Goal: Entertainment & Leisure: Browse casually

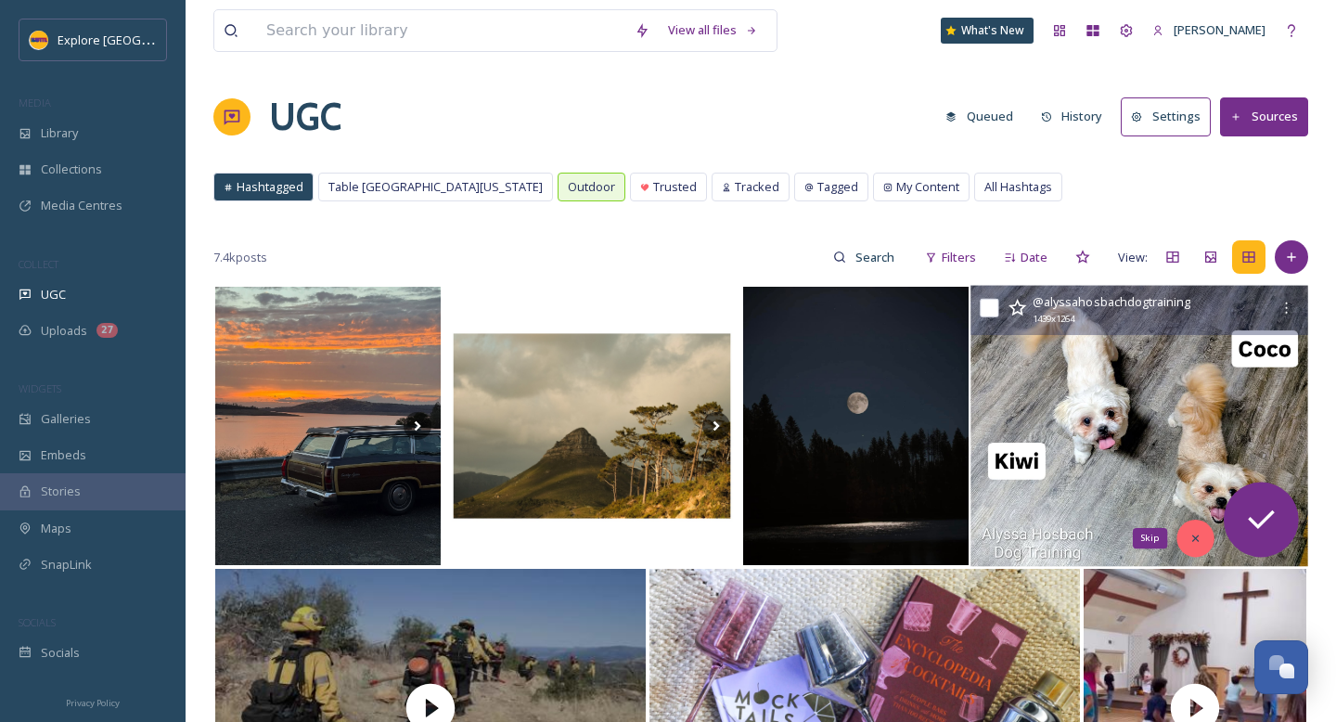
click at [1183, 531] on div "Skip" at bounding box center [1194, 538] width 37 height 37
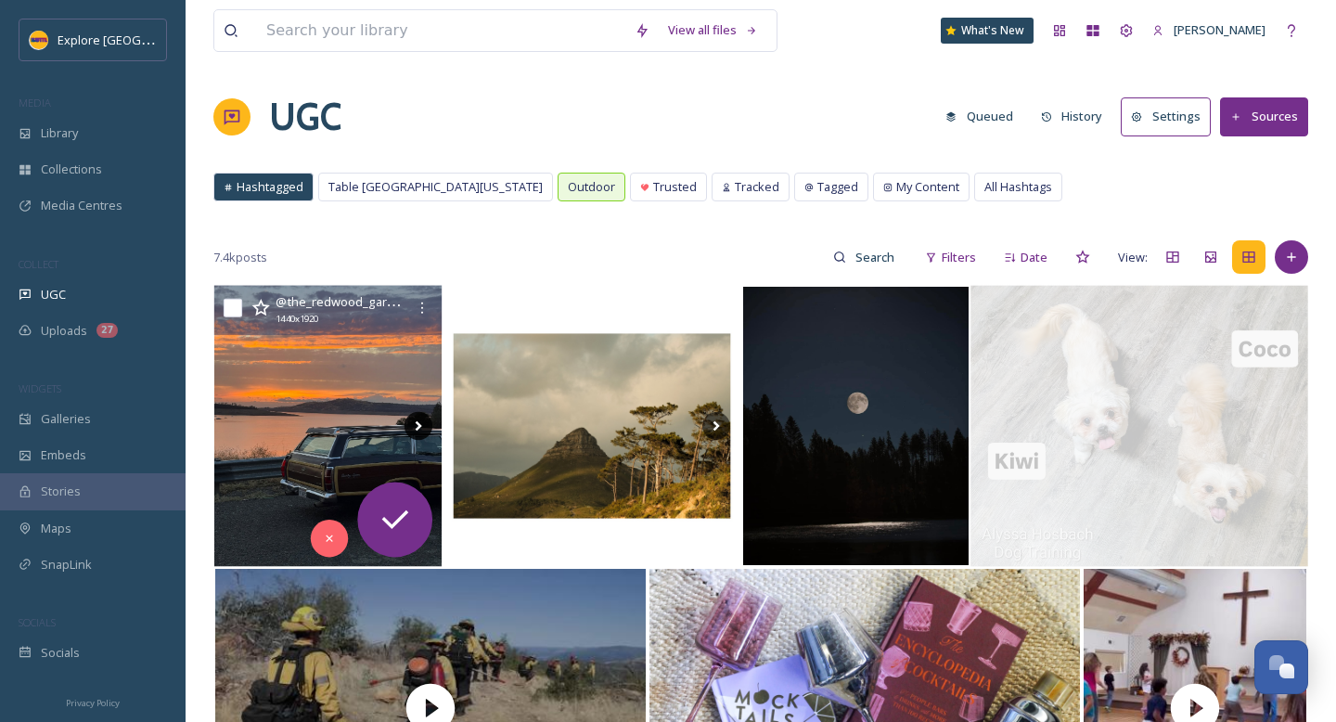
click at [423, 428] on icon at bounding box center [419, 426] width 28 height 28
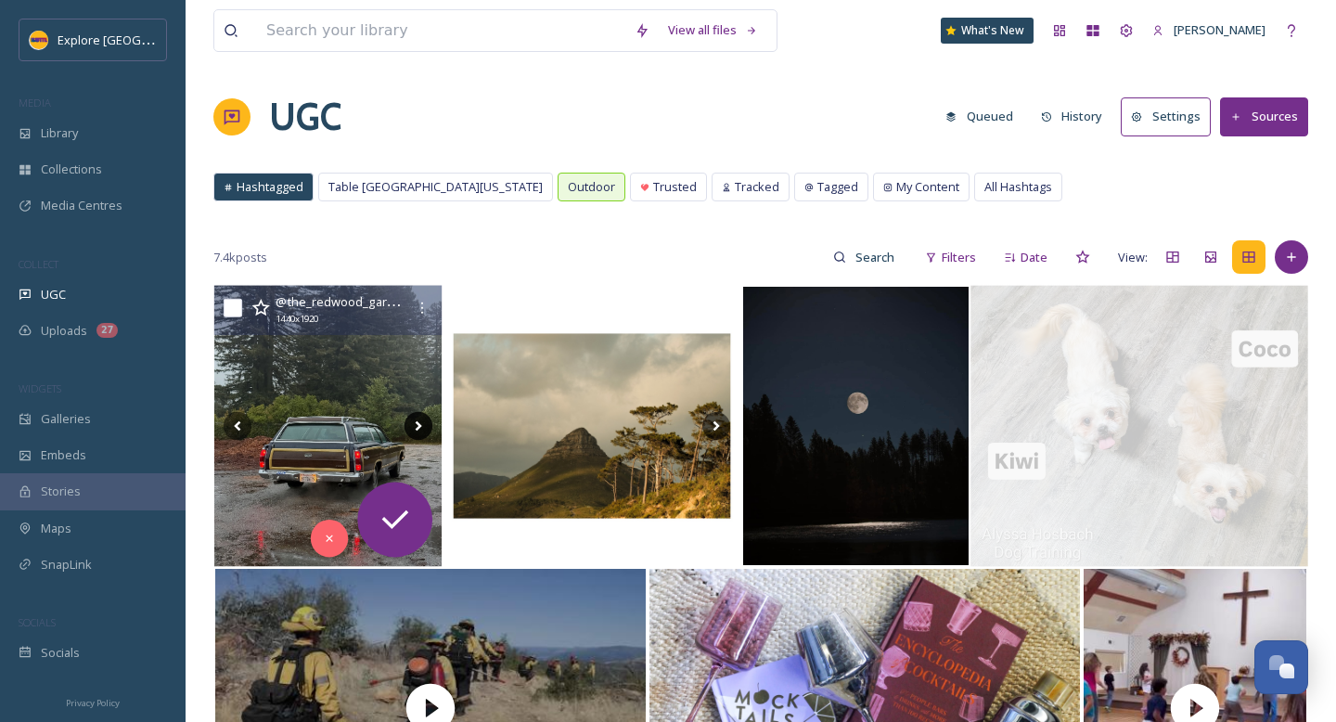
click at [423, 428] on icon at bounding box center [419, 426] width 28 height 28
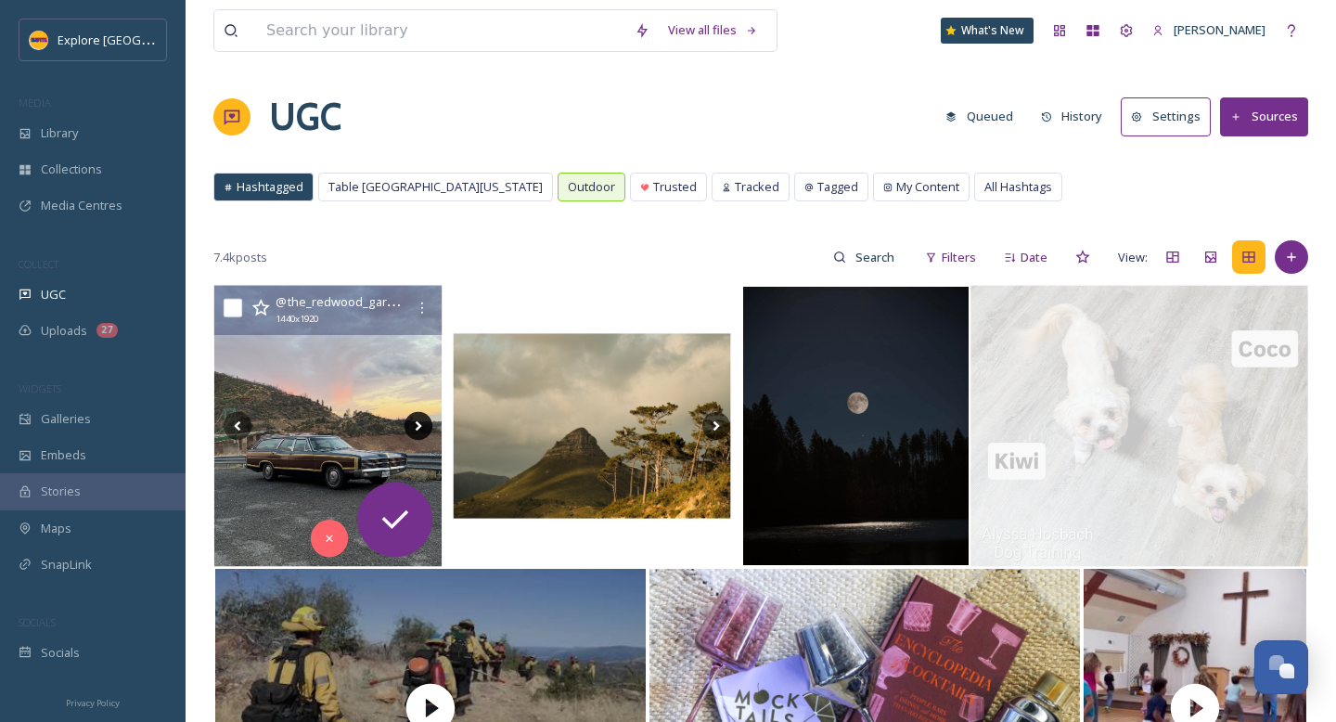
click at [423, 428] on icon at bounding box center [419, 426] width 28 height 28
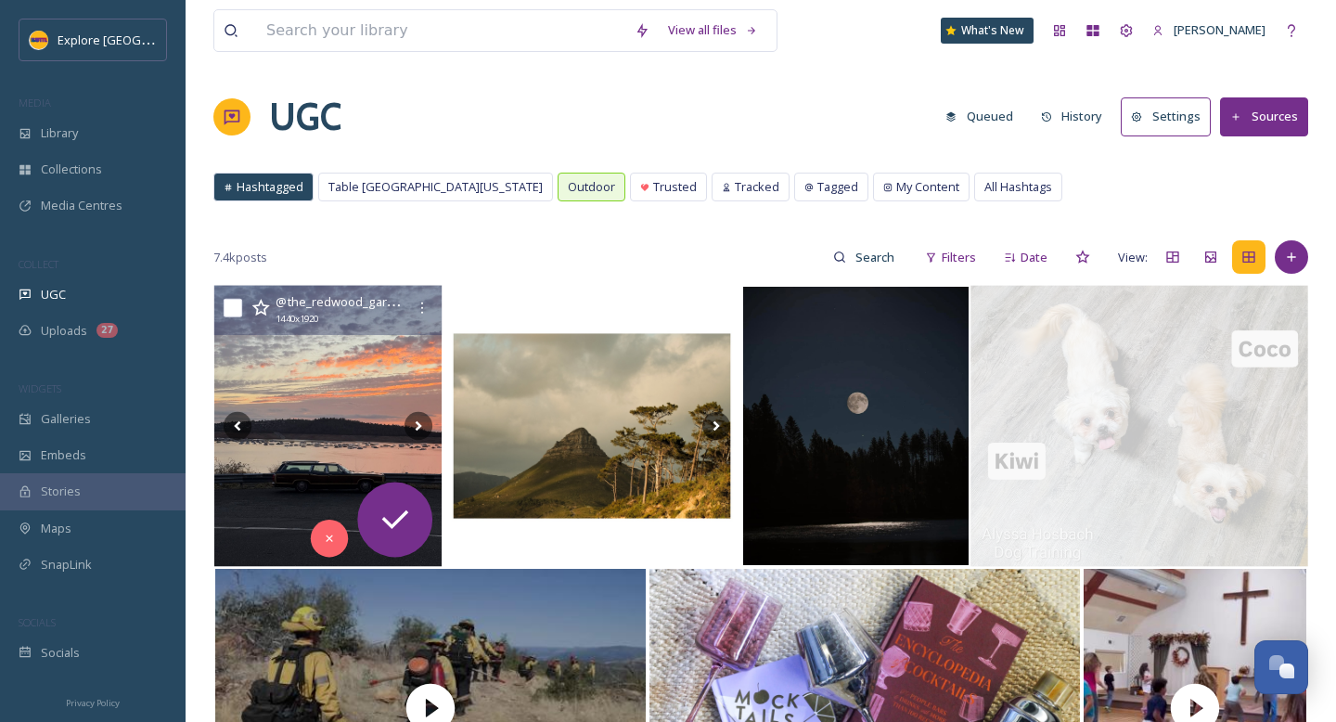
click at [326, 417] on img at bounding box center [328, 426] width 228 height 281
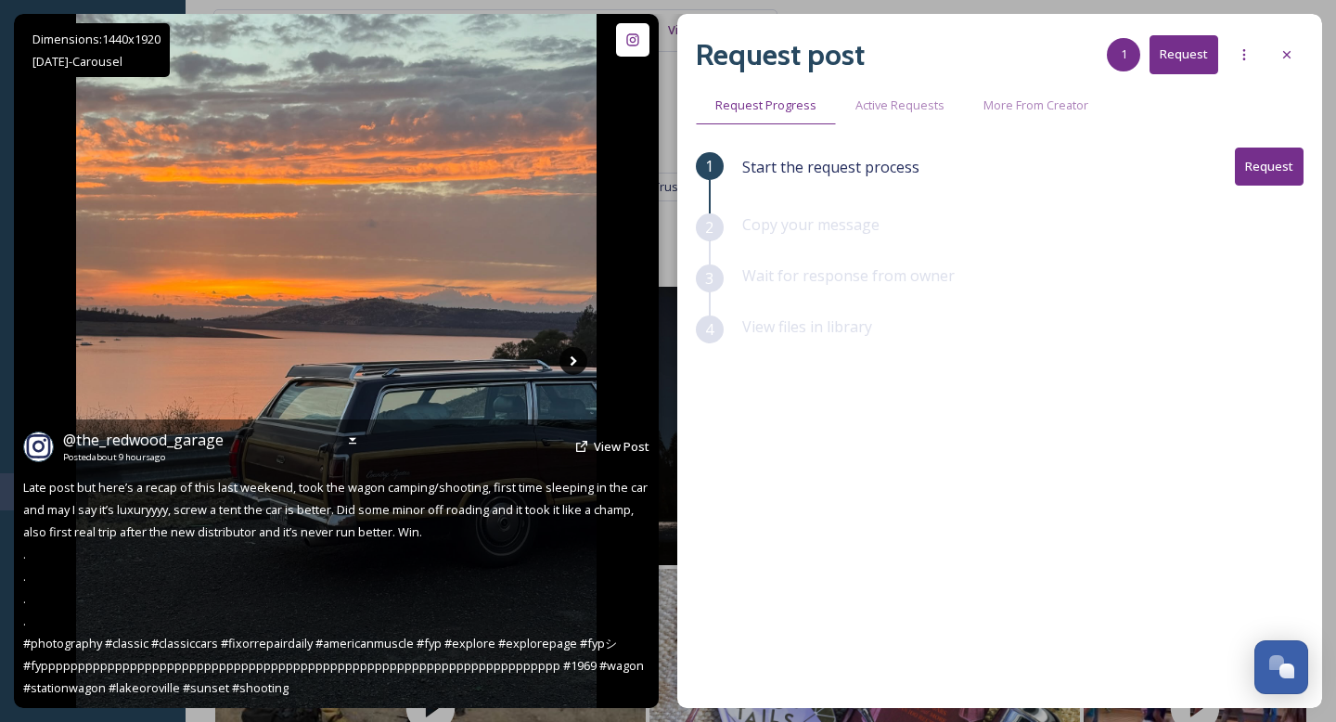
click at [572, 363] on icon at bounding box center [574, 361] width 6 height 10
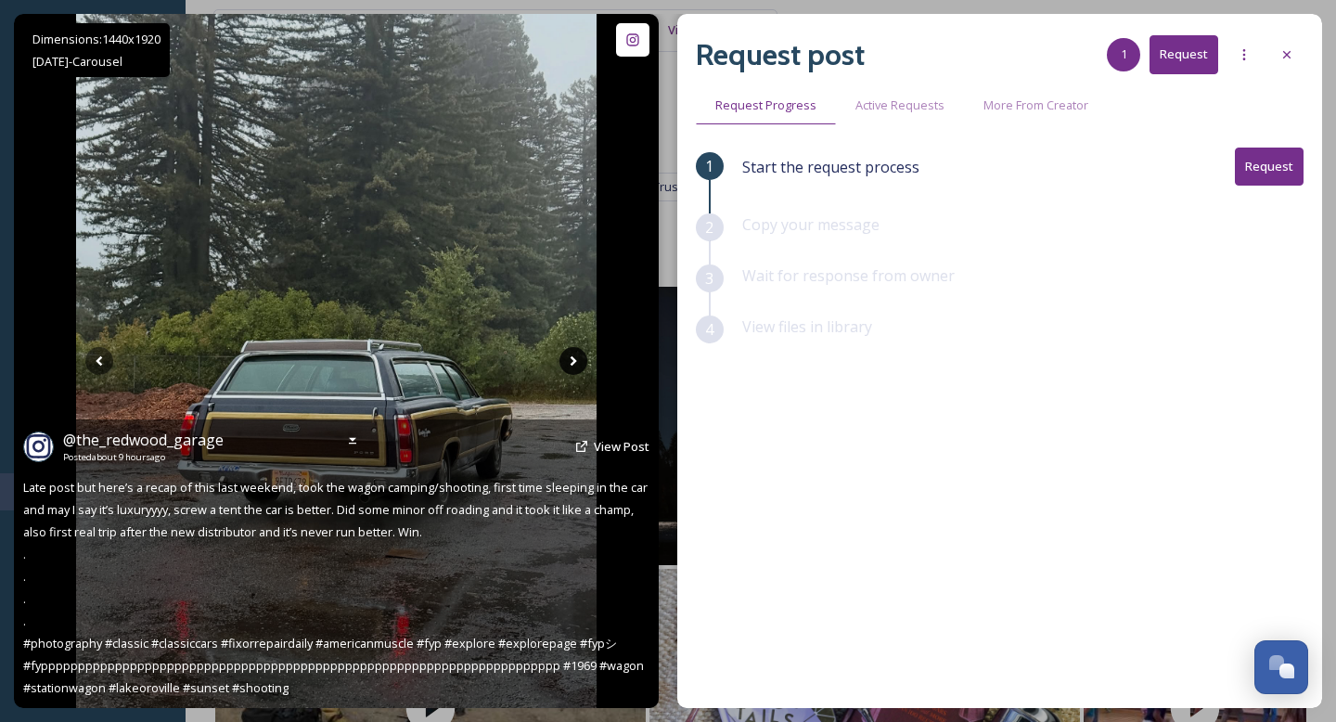
click at [572, 363] on icon at bounding box center [574, 361] width 6 height 10
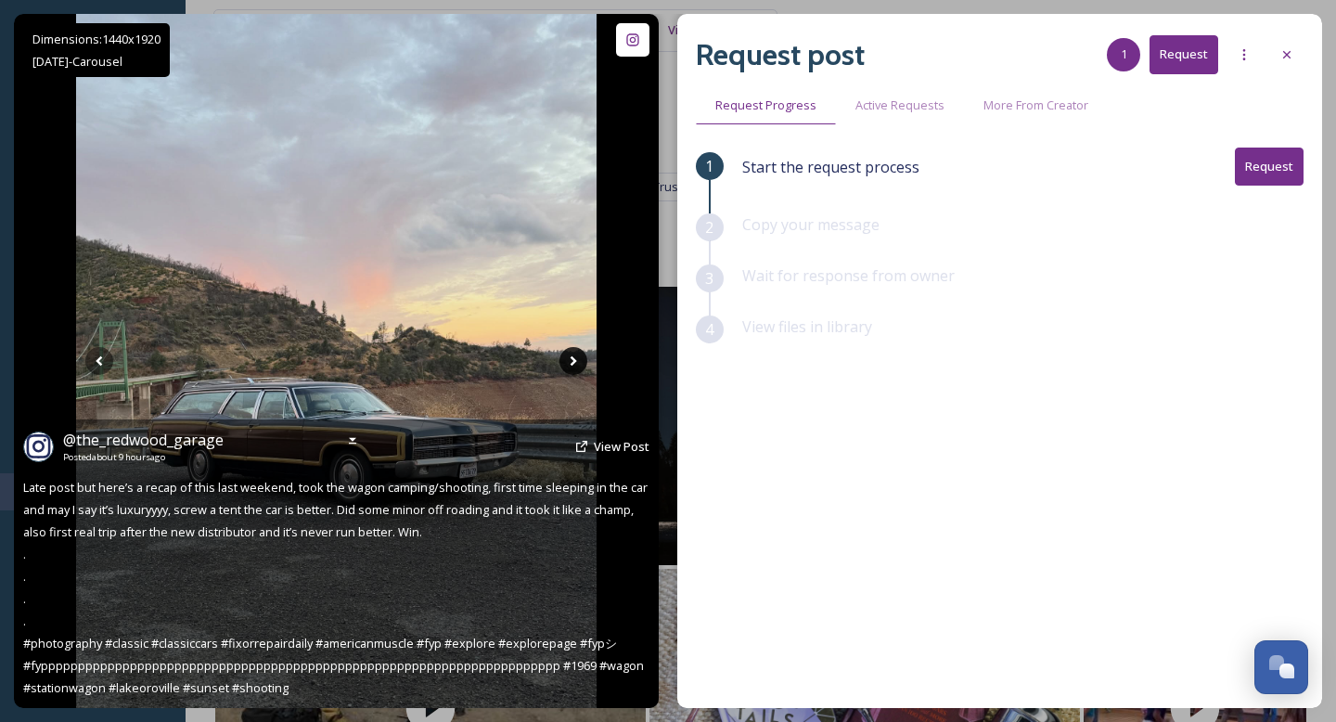
click at [572, 363] on icon at bounding box center [574, 361] width 6 height 10
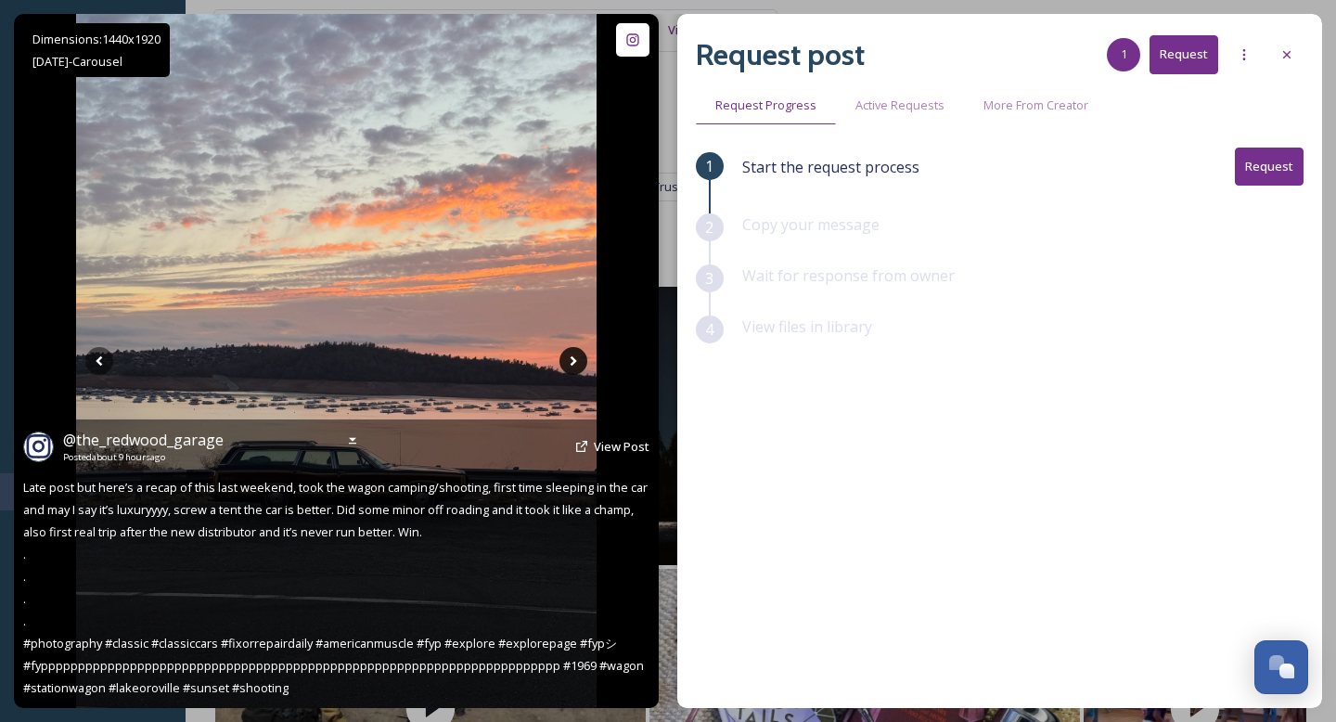
click at [572, 363] on icon at bounding box center [574, 361] width 6 height 10
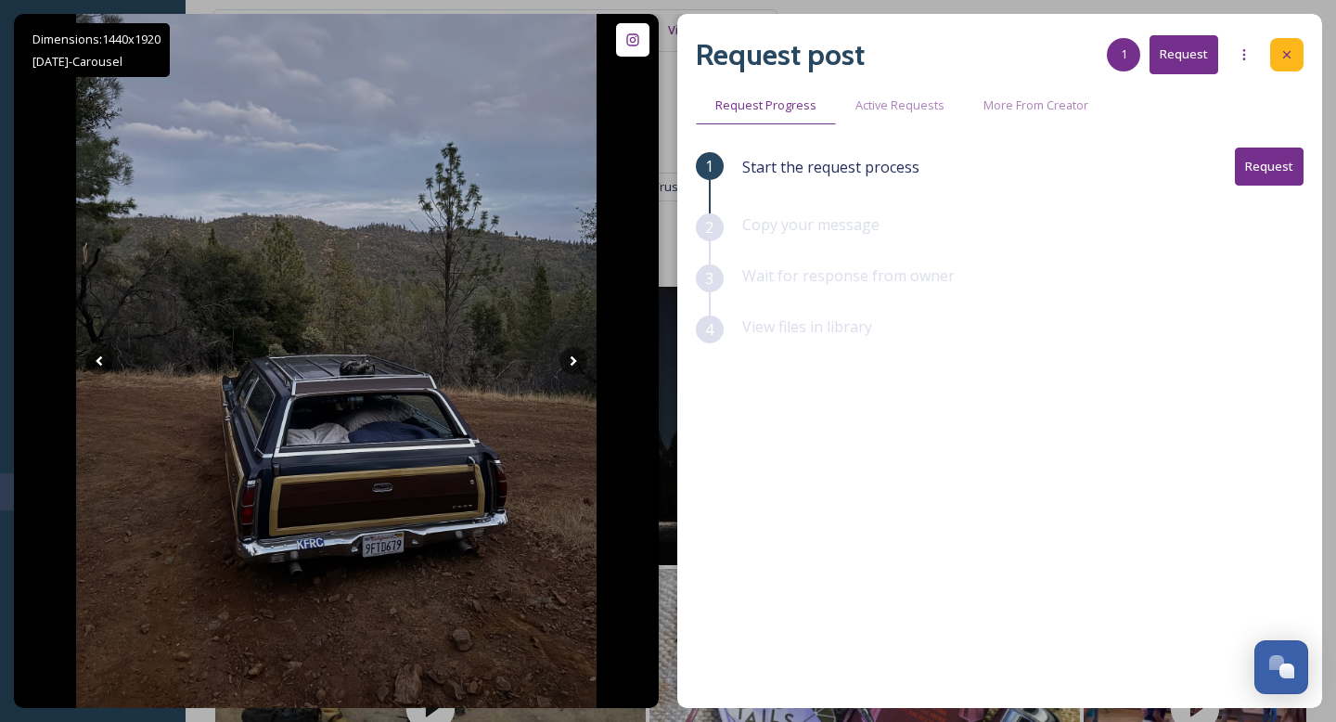
click at [1297, 64] on div at bounding box center [1286, 54] width 33 height 33
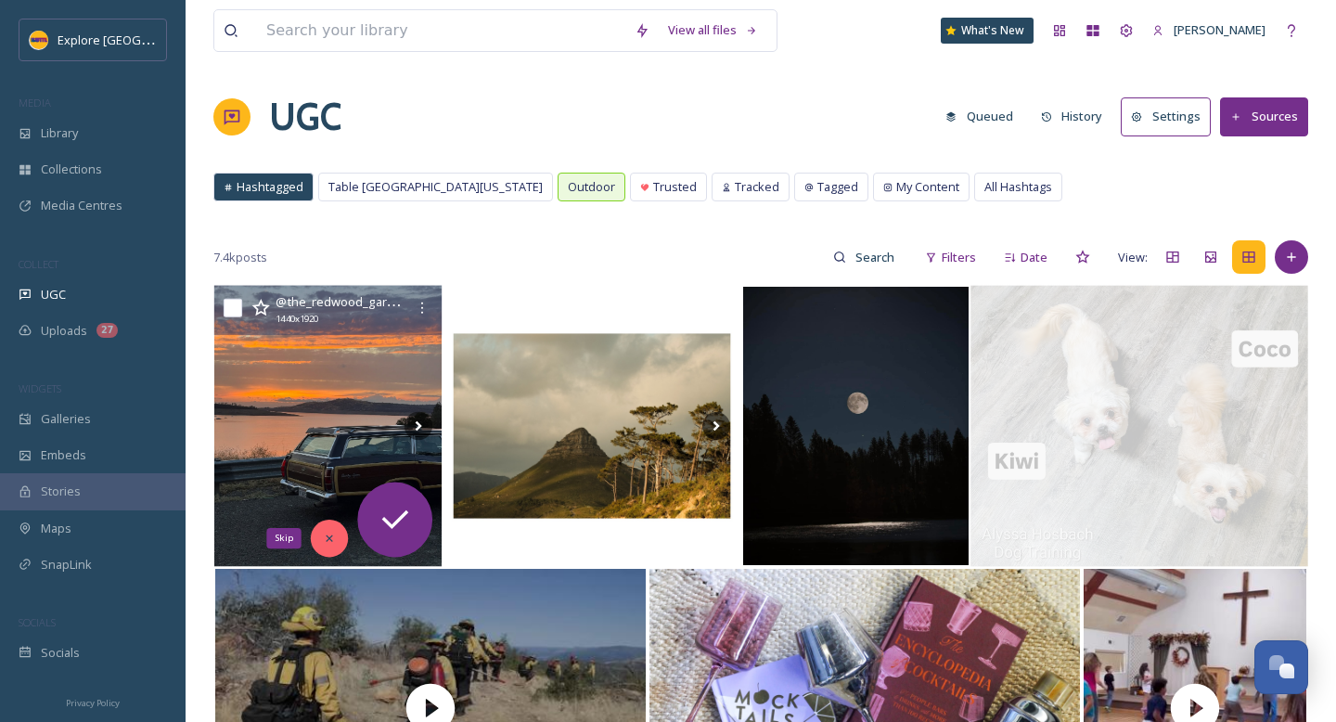
click at [328, 538] on icon at bounding box center [329, 538] width 13 height 13
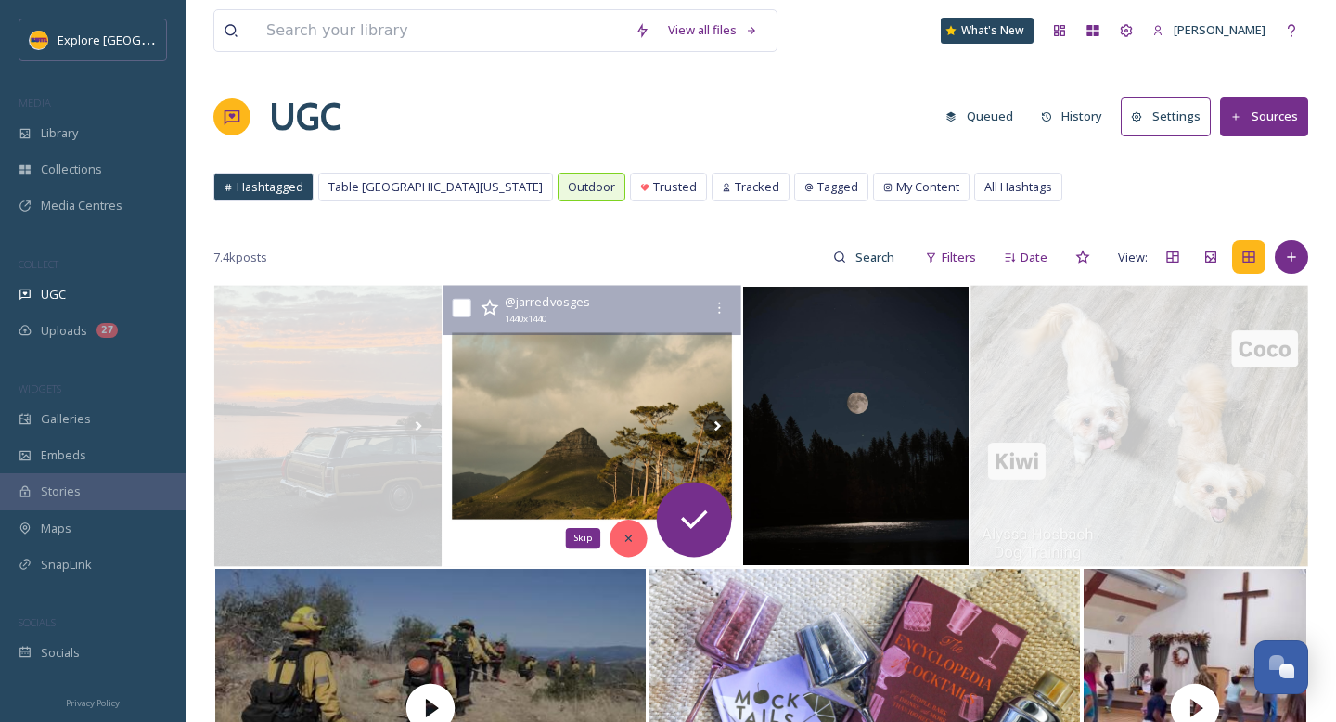
click at [629, 527] on div "Skip" at bounding box center [628, 538] width 37 height 37
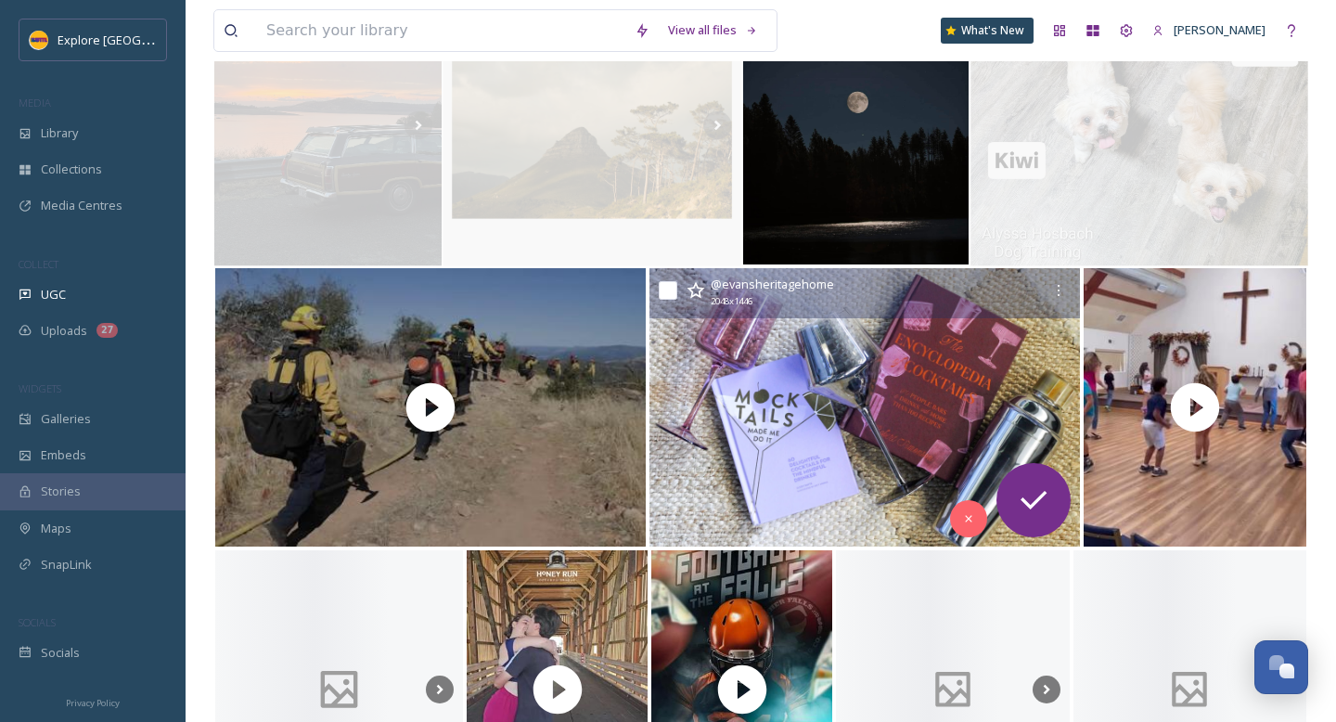
scroll to position [304, 0]
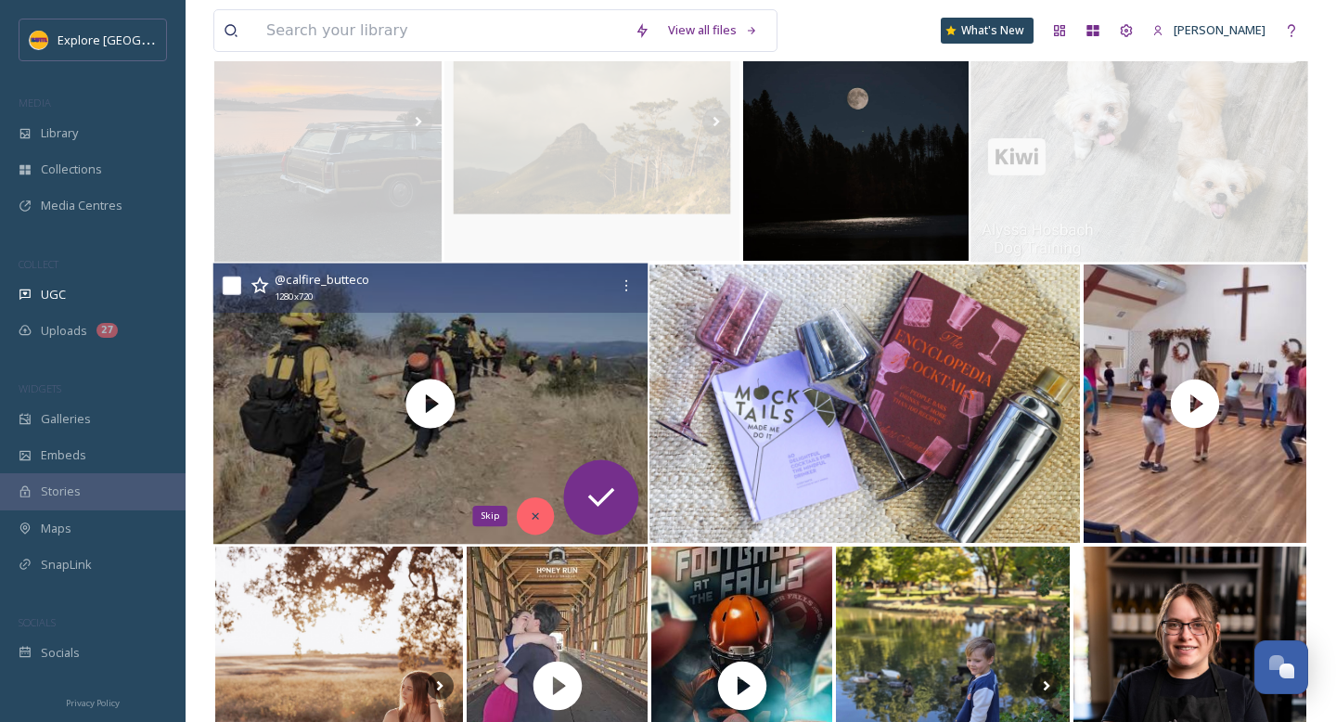
click at [535, 514] on icon at bounding box center [535, 515] width 13 height 13
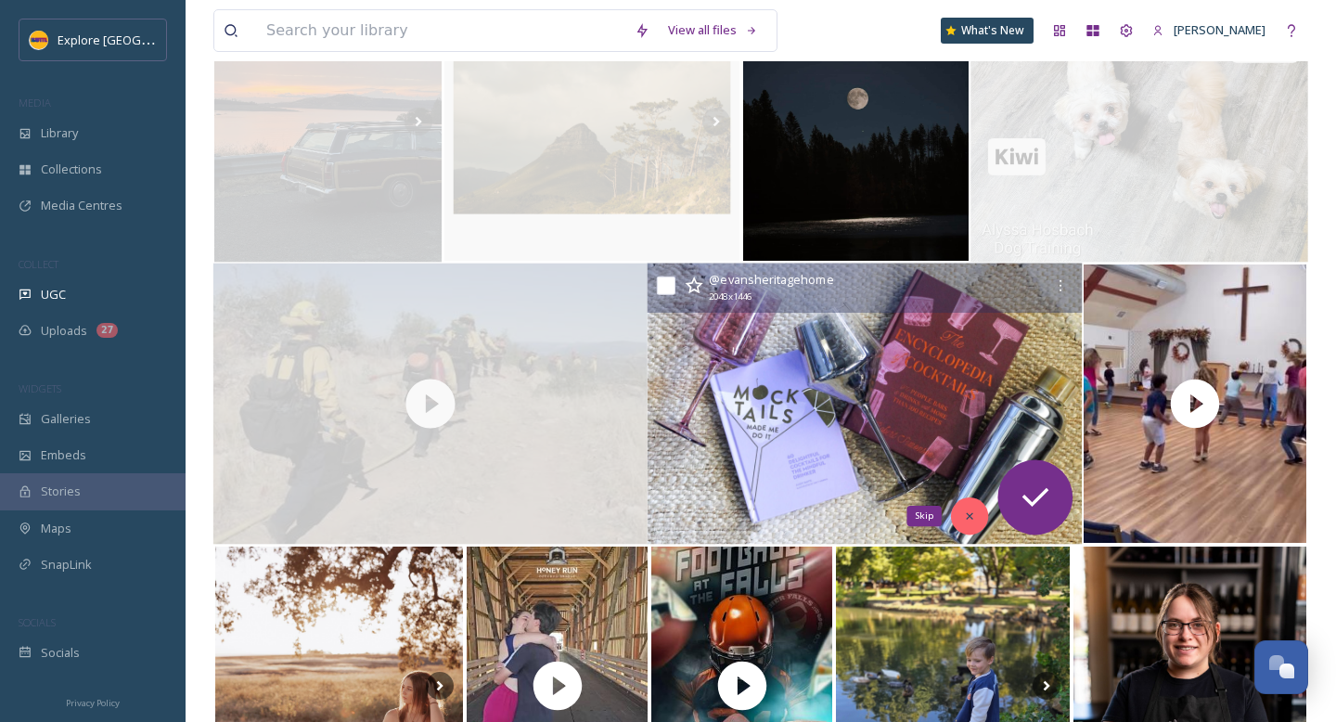
click at [971, 508] on div "Skip" at bounding box center [969, 515] width 37 height 37
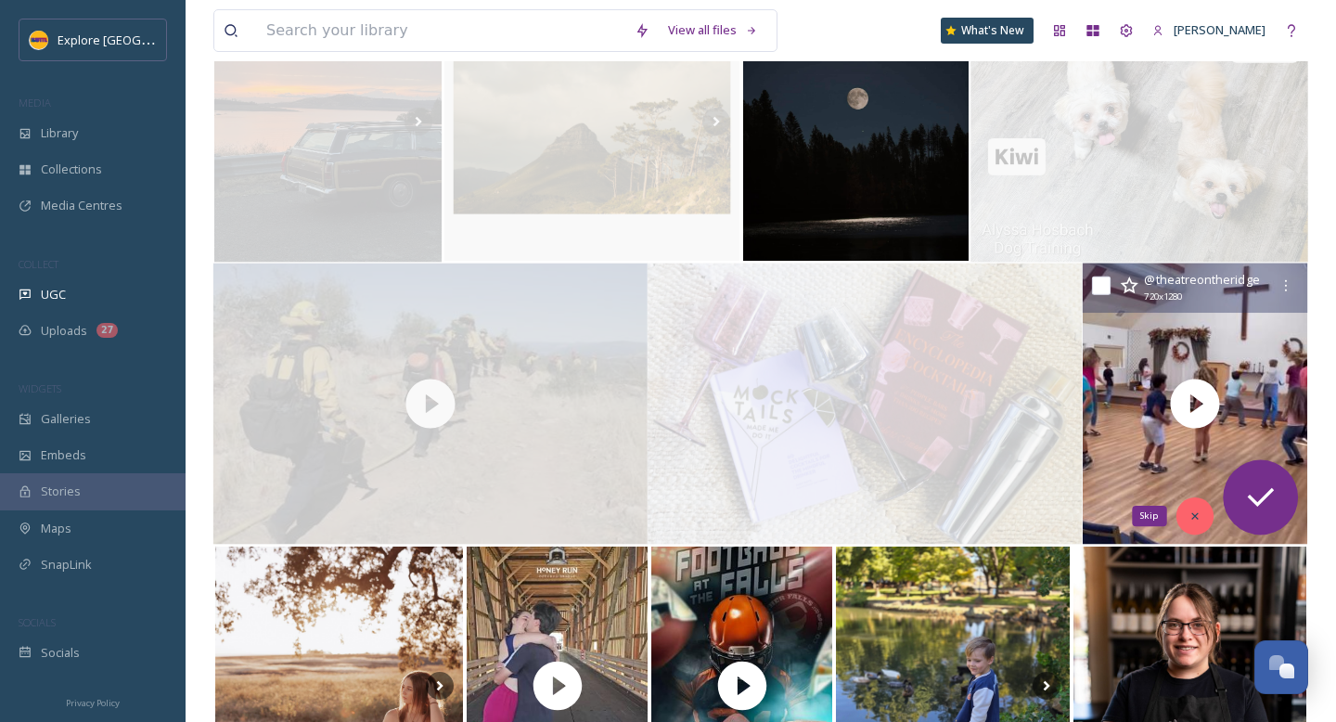
click at [1194, 521] on icon at bounding box center [1195, 515] width 13 height 13
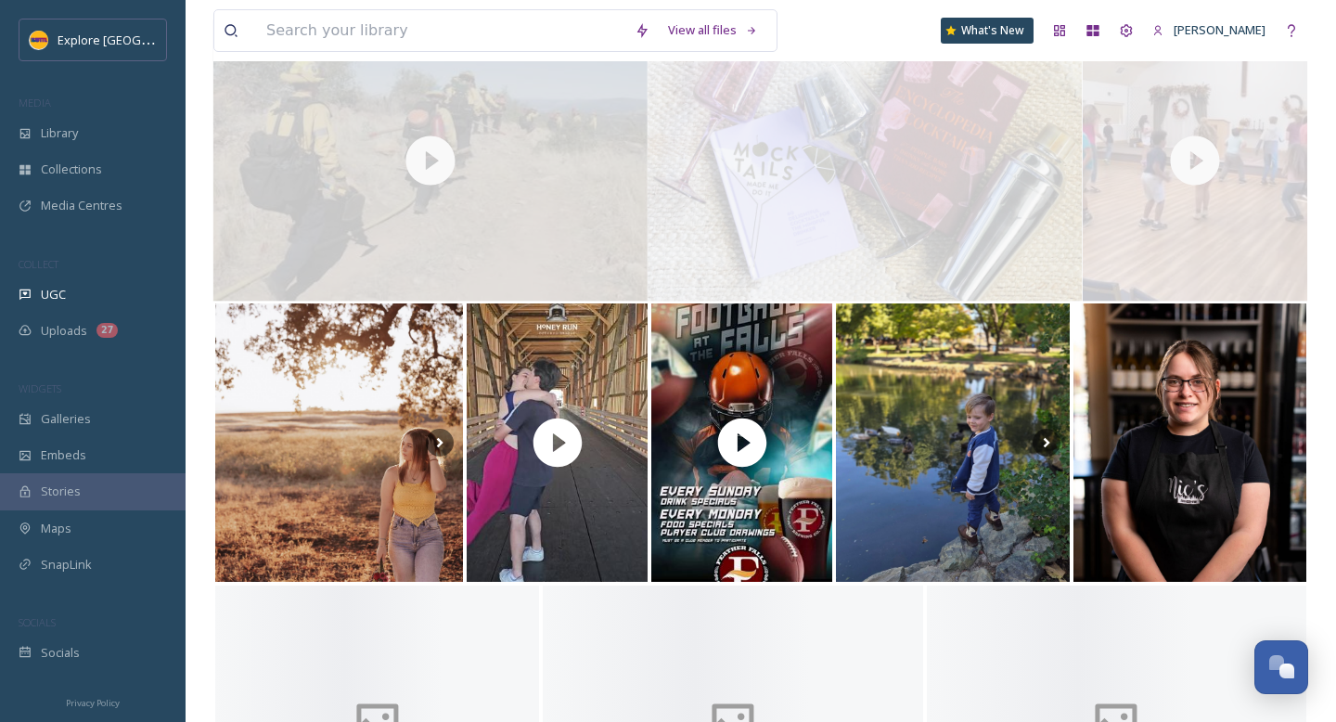
scroll to position [549, 0]
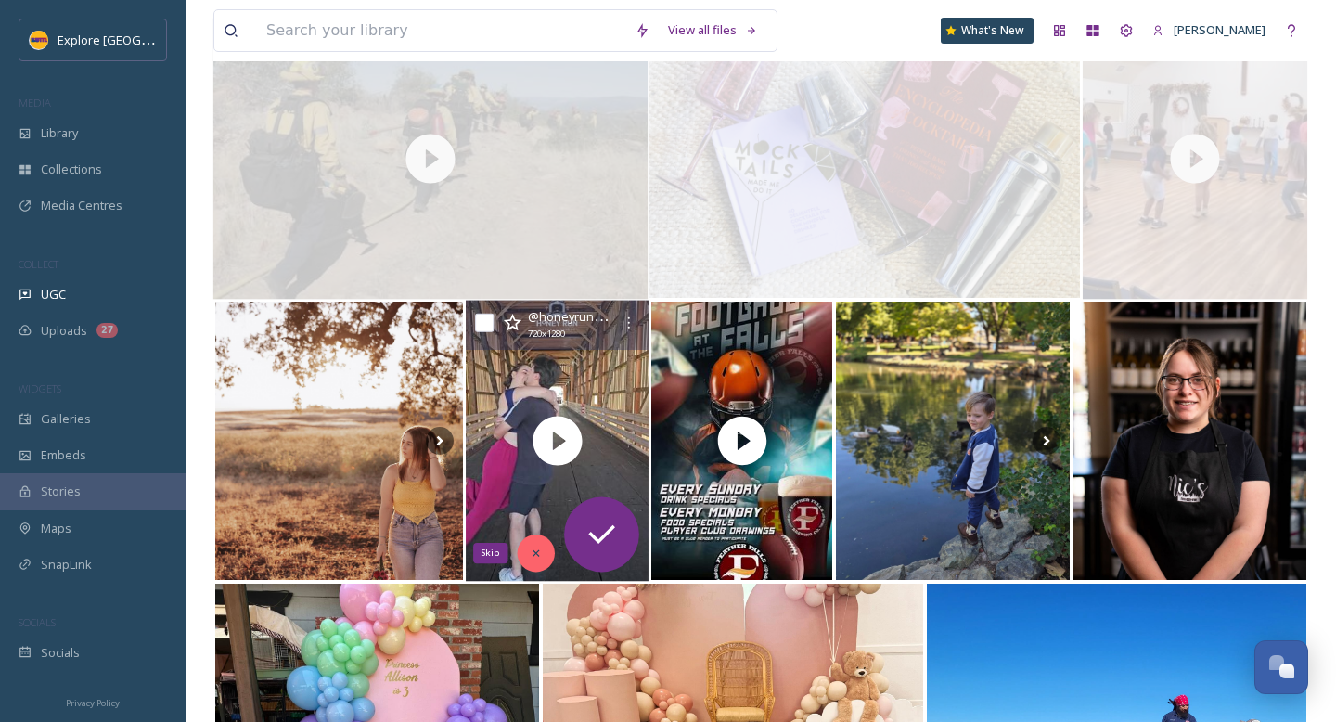
click at [542, 550] on icon at bounding box center [536, 552] width 13 height 13
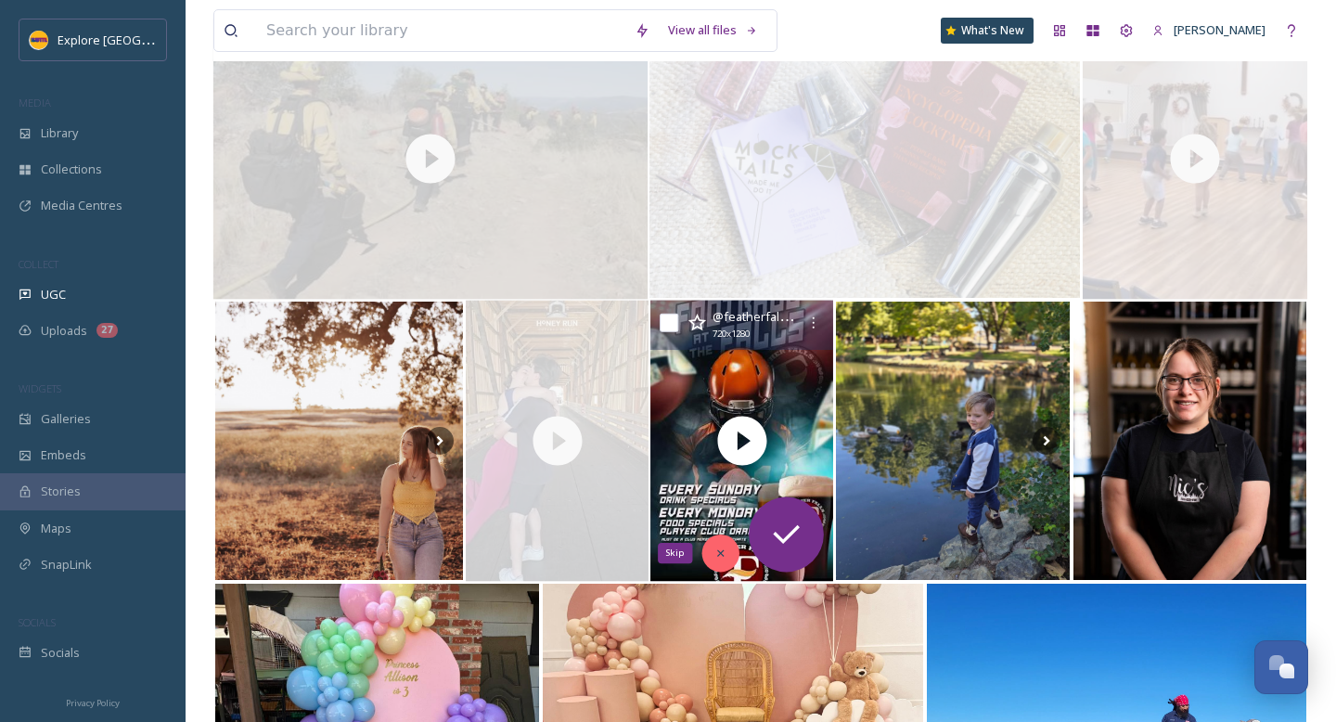
click at [731, 551] on div "Skip" at bounding box center [720, 552] width 37 height 37
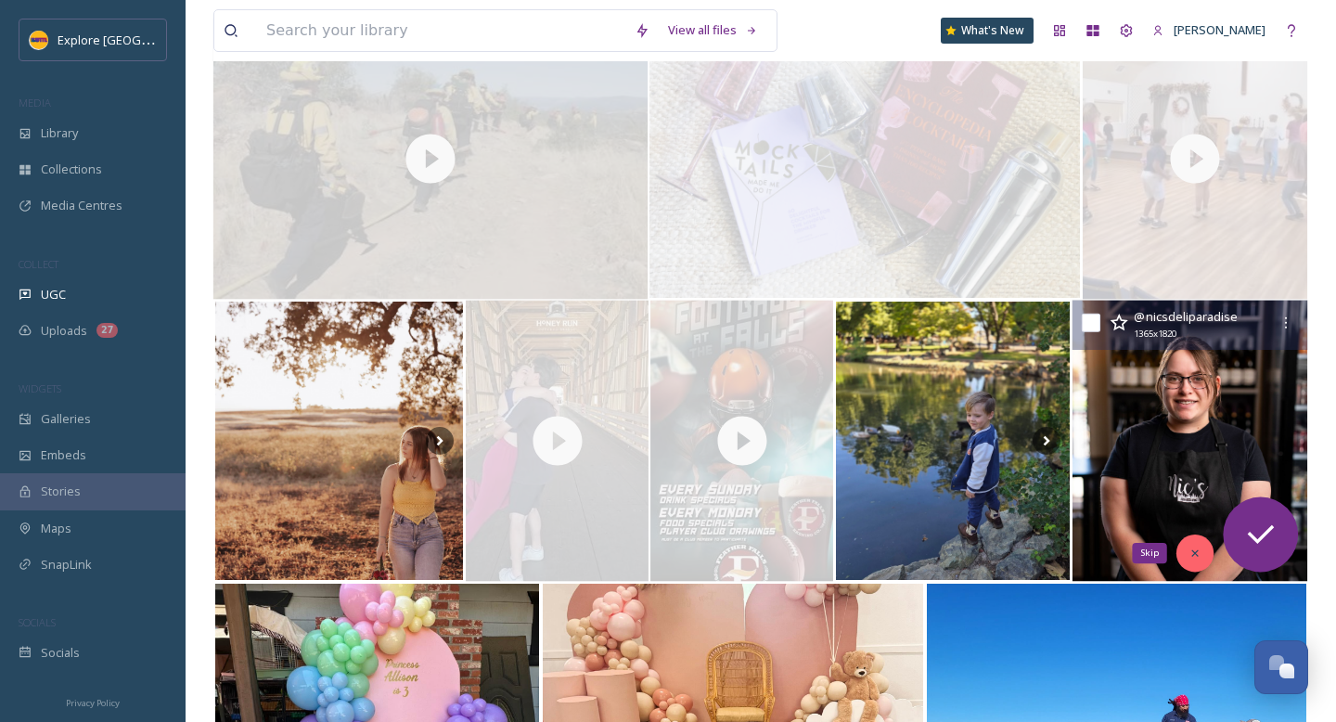
click at [1190, 555] on icon at bounding box center [1195, 552] width 13 height 13
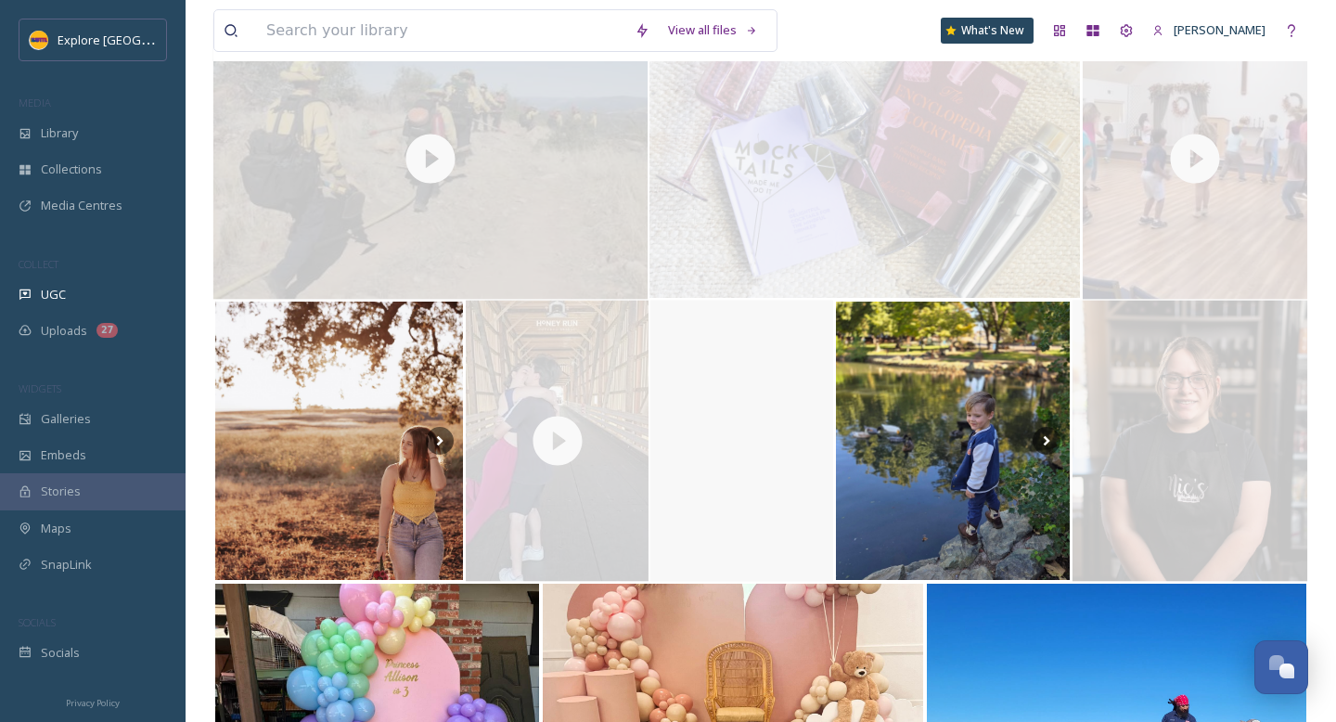
scroll to position [790, 0]
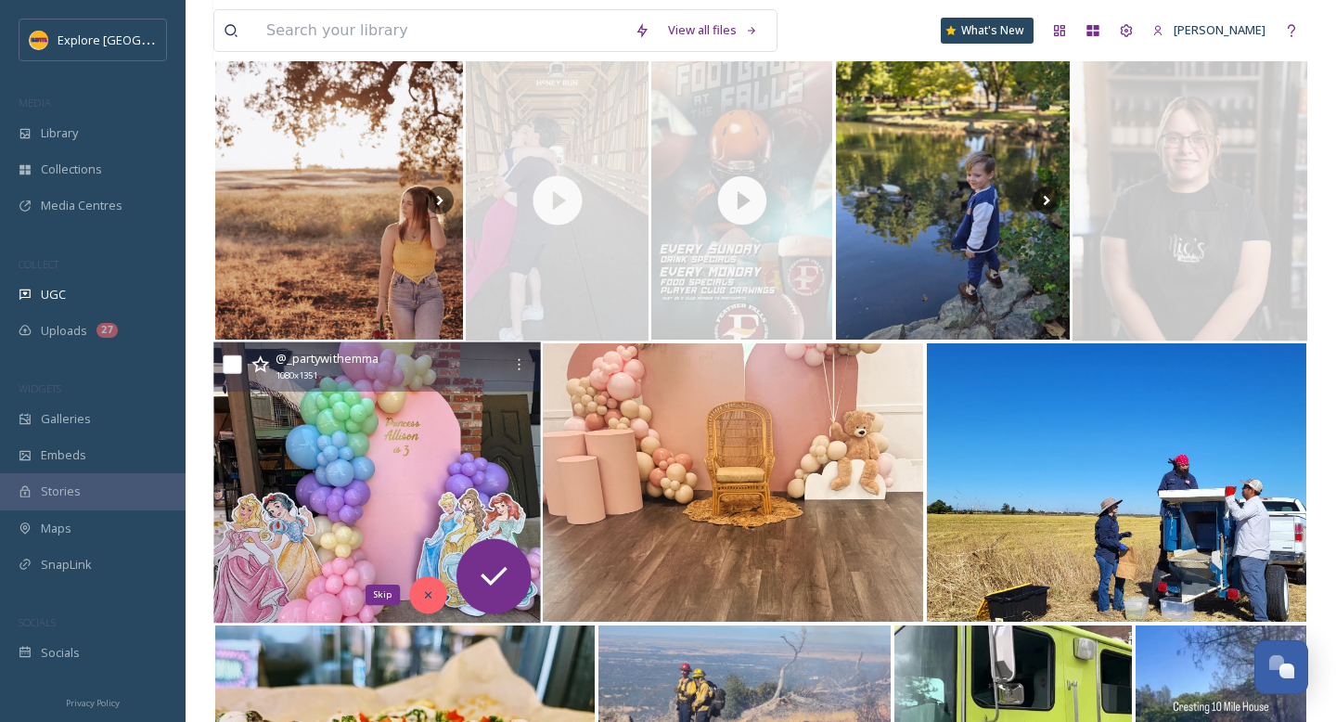
click at [423, 589] on icon at bounding box center [428, 594] width 13 height 13
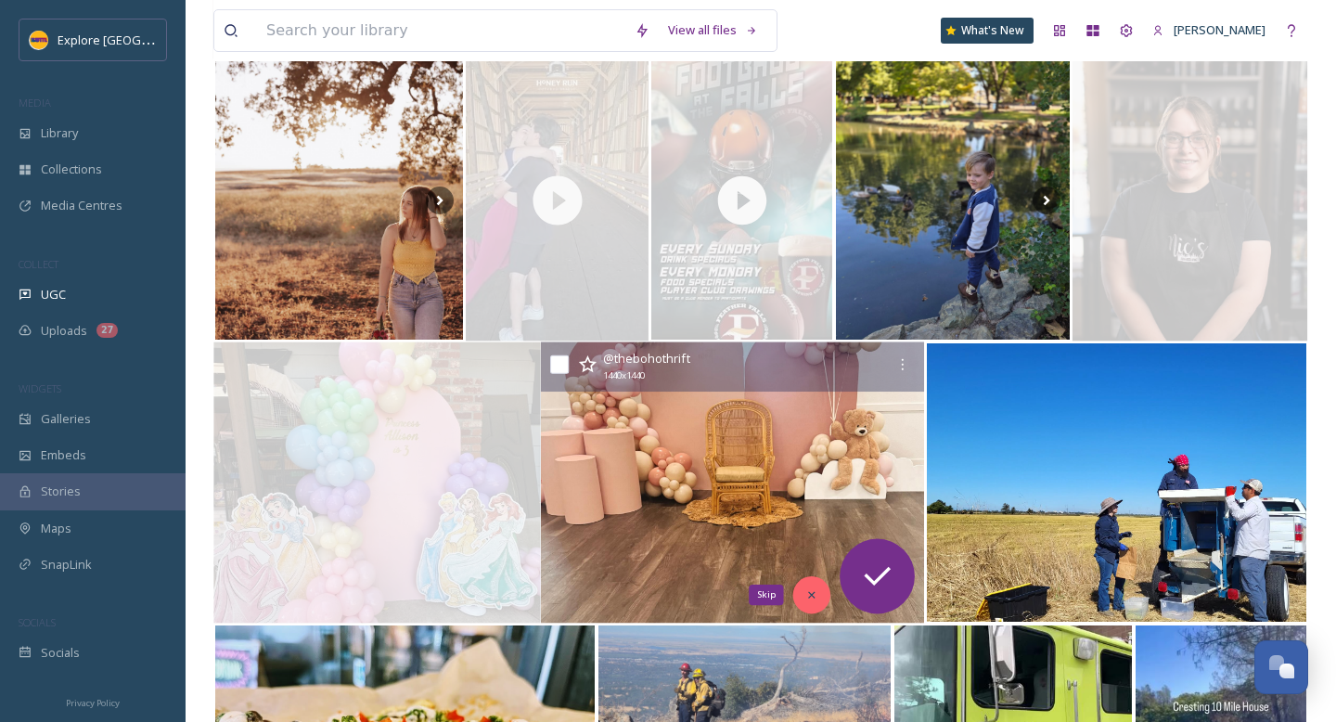
click at [816, 595] on icon at bounding box center [811, 594] width 13 height 13
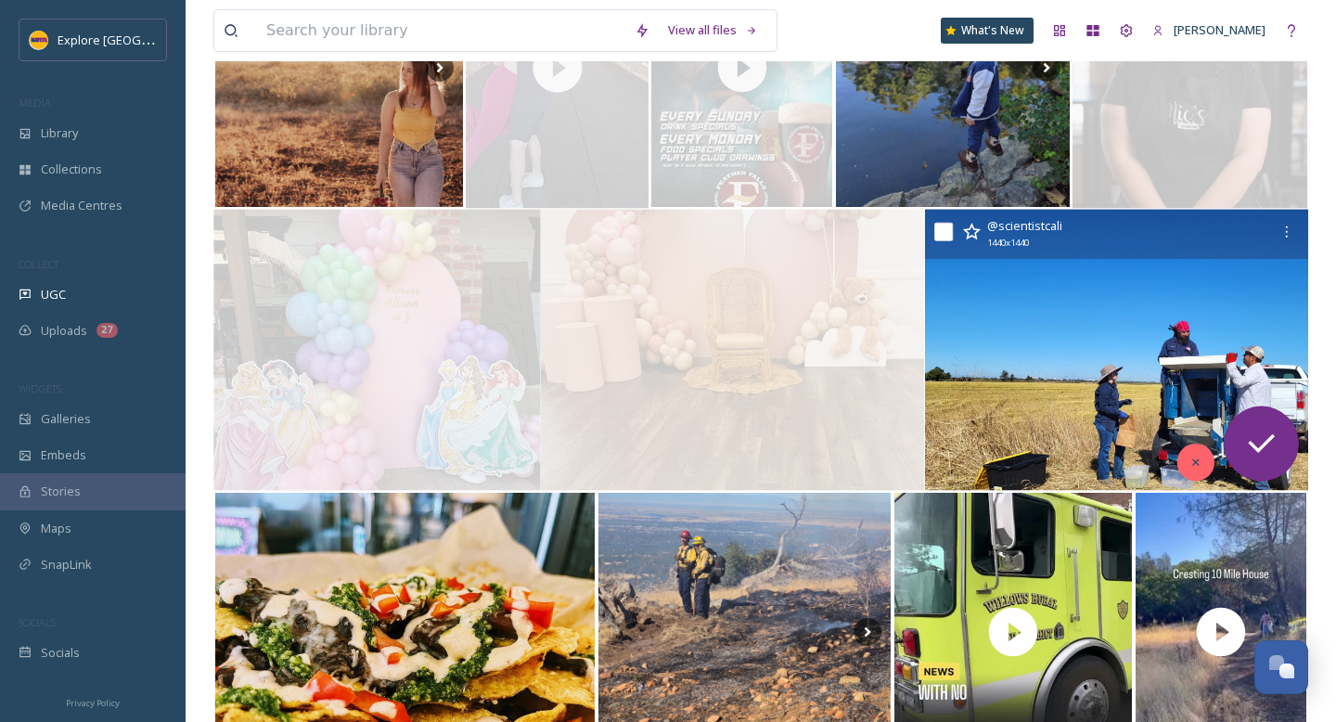
scroll to position [923, 0]
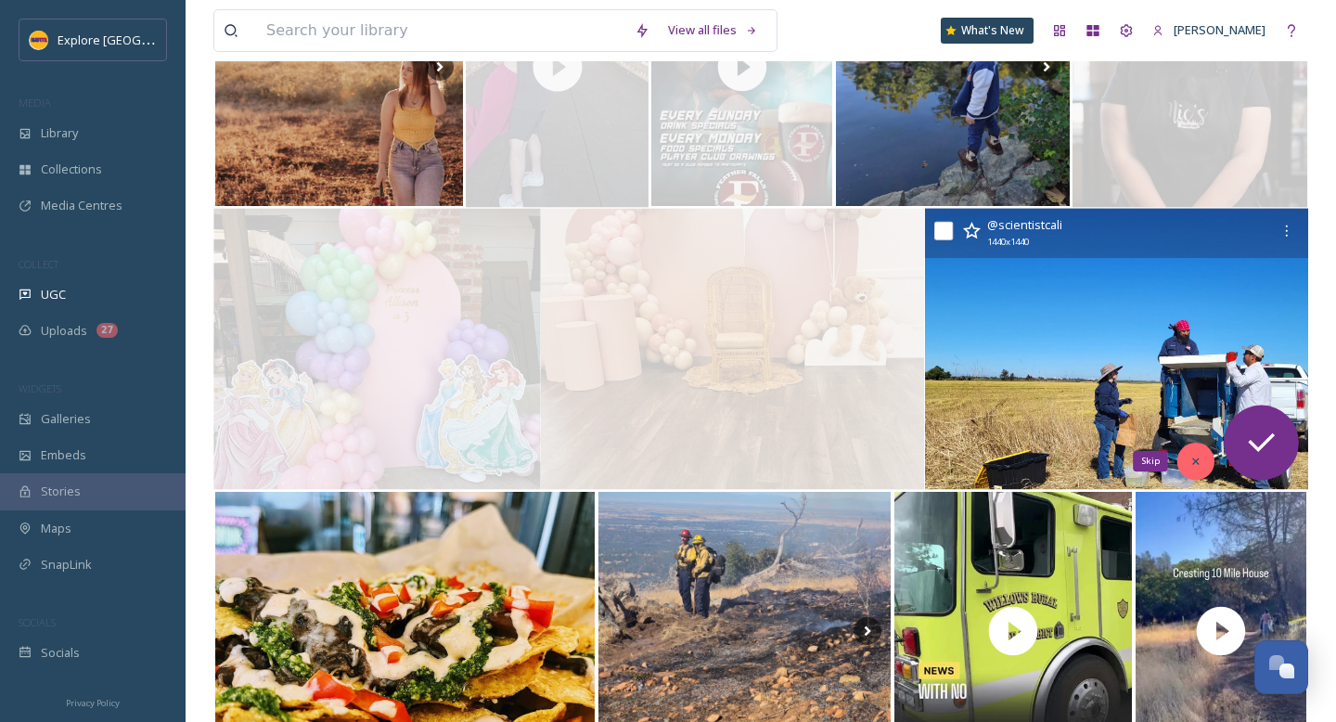
click at [1202, 458] on icon at bounding box center [1195, 461] width 13 height 13
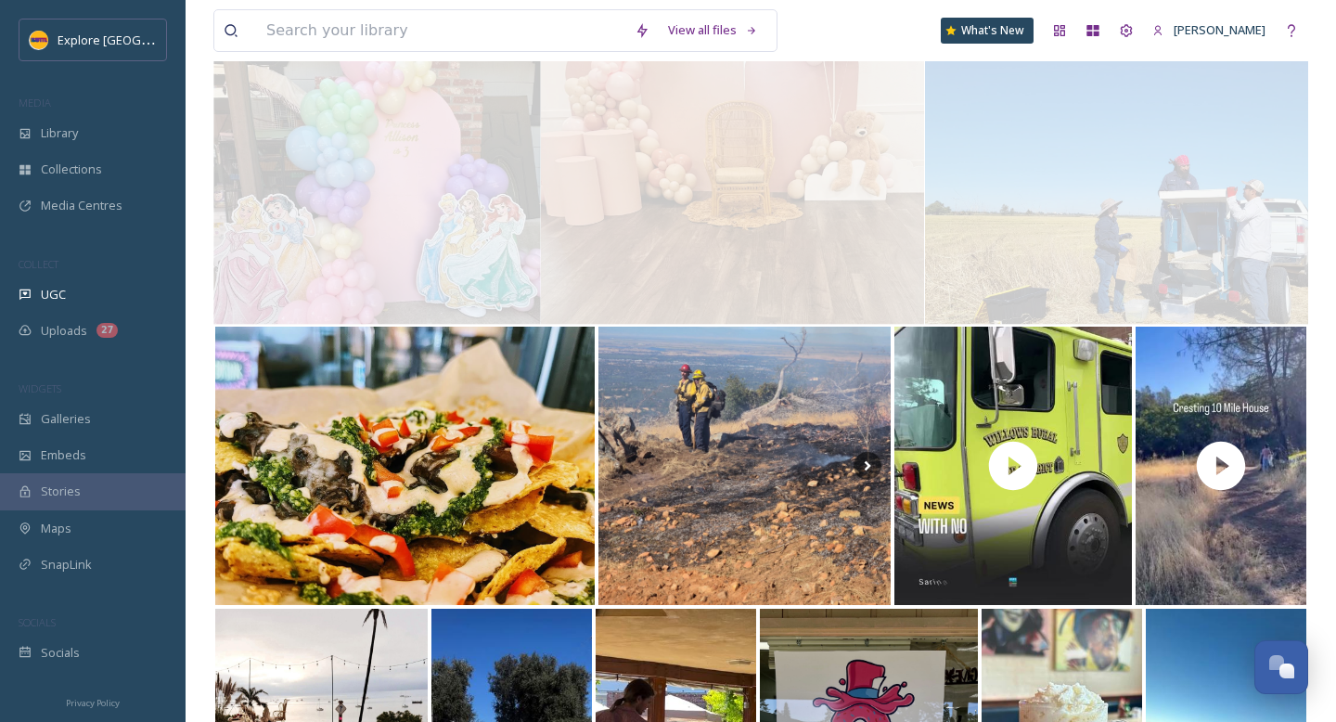
scroll to position [1186, 0]
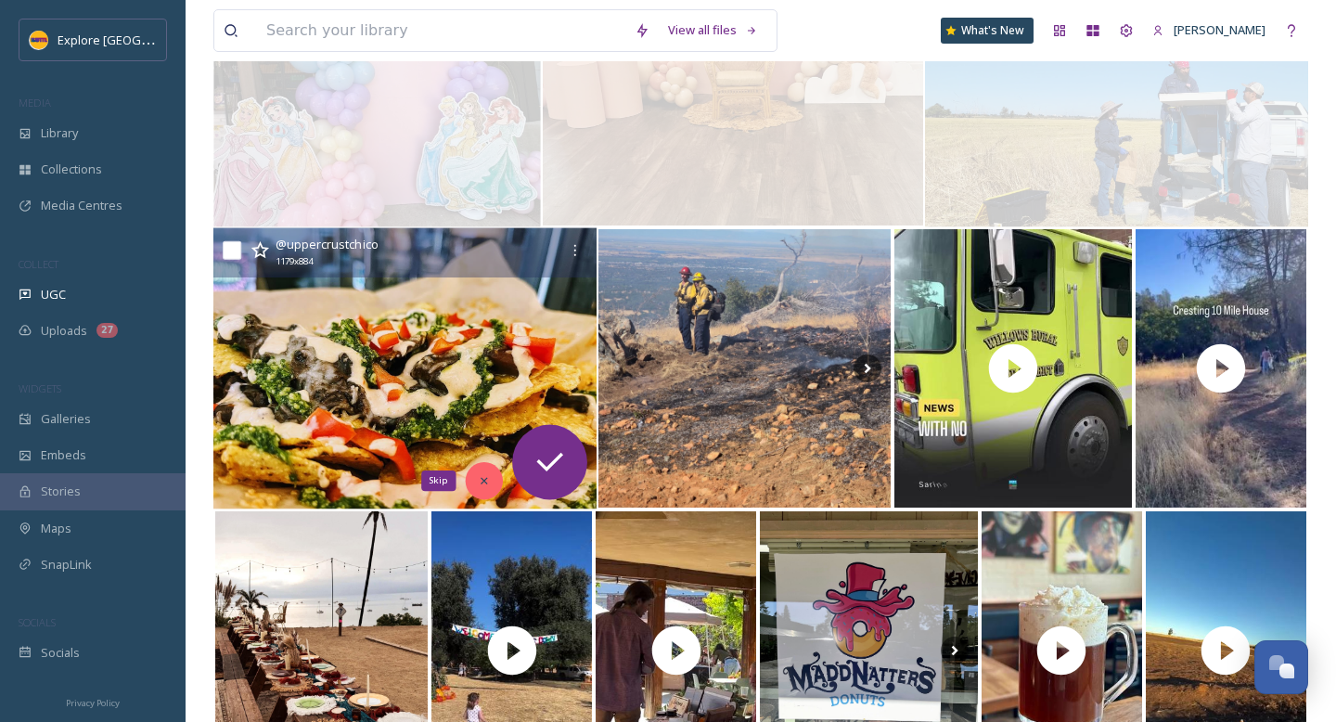
click at [491, 477] on div "Skip" at bounding box center [483, 480] width 37 height 37
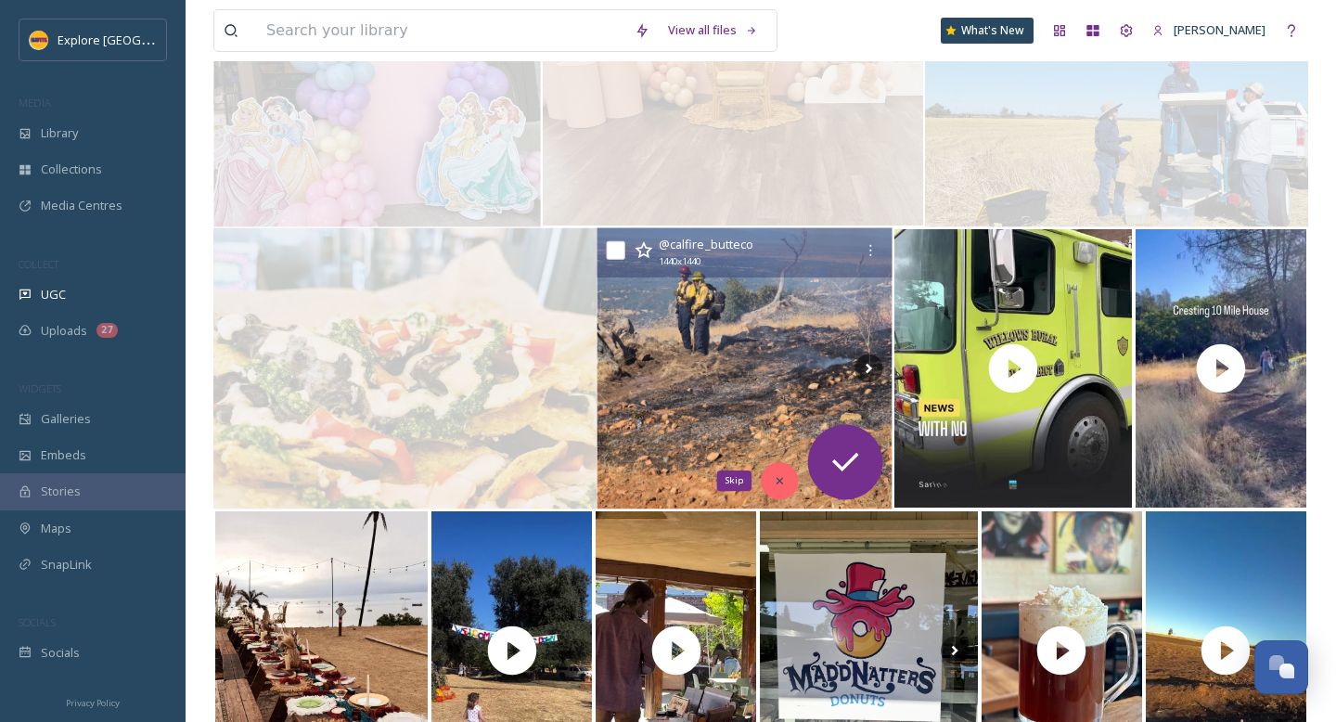
click at [772, 474] on div "Skip" at bounding box center [779, 480] width 37 height 37
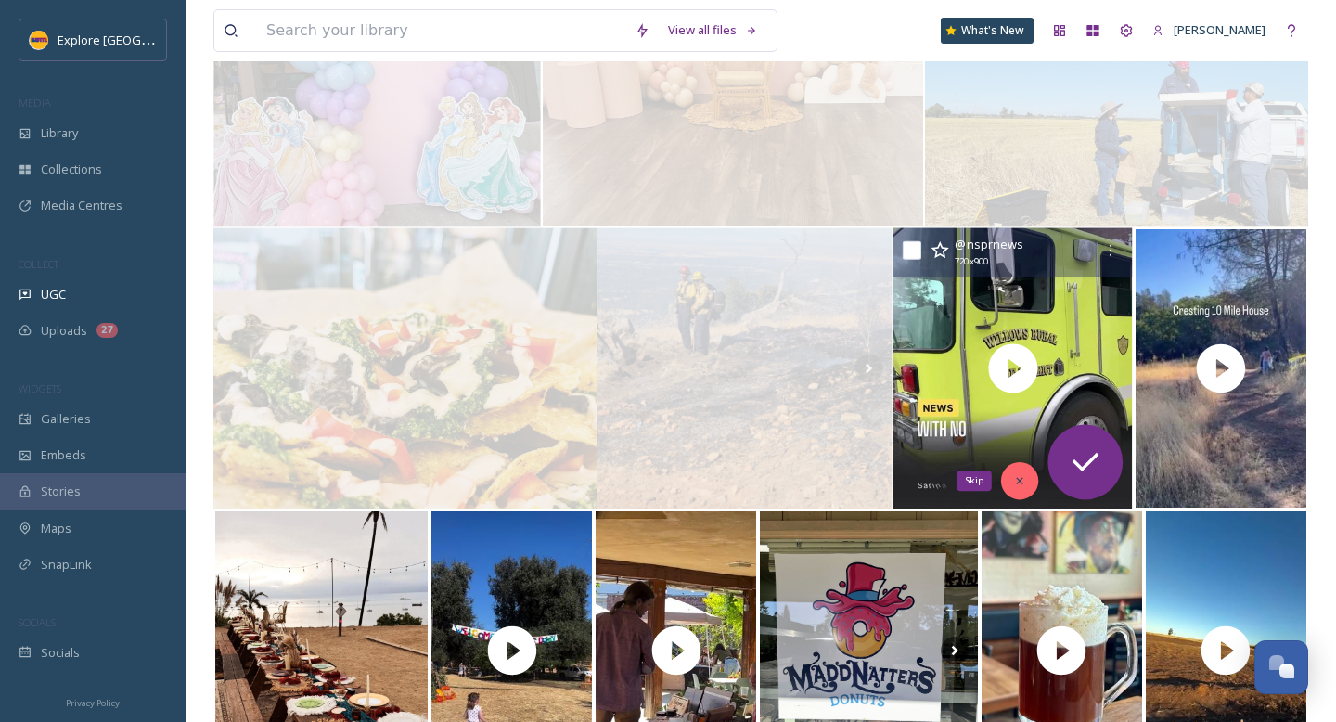
click at [1014, 479] on icon at bounding box center [1020, 480] width 13 height 13
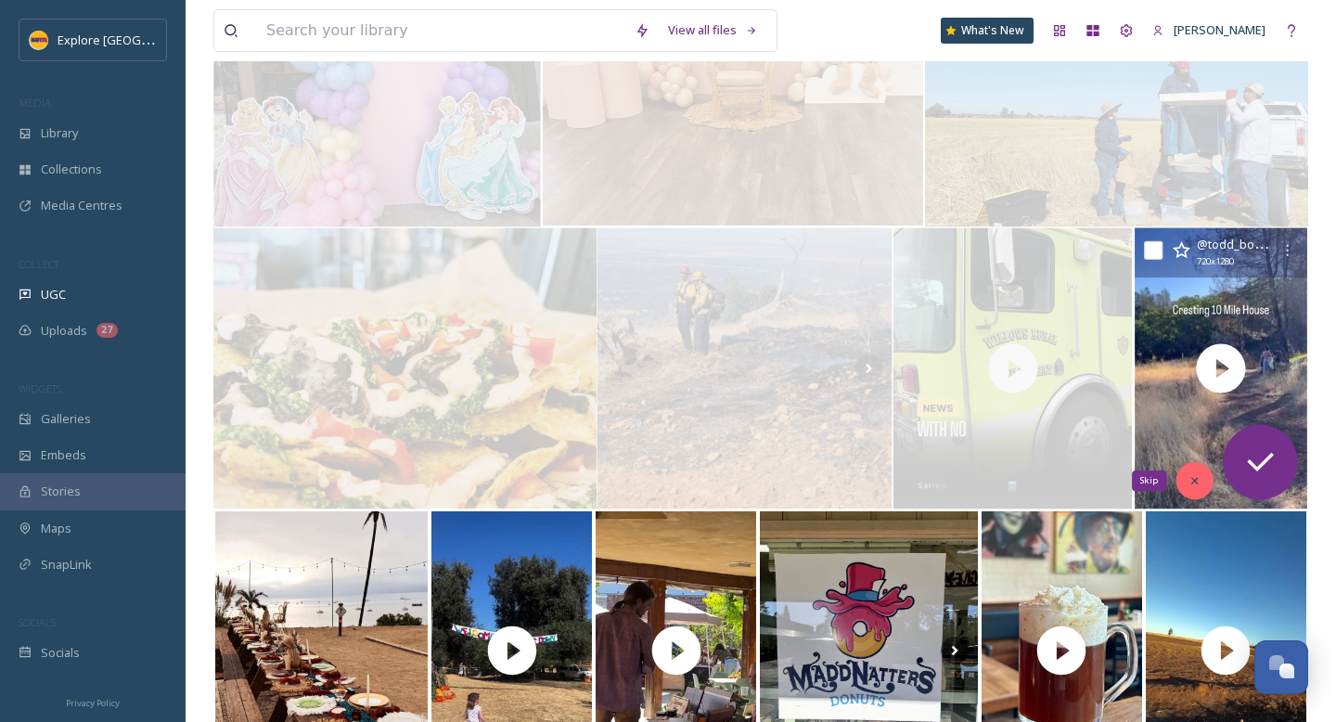
click at [1189, 470] on div "Skip" at bounding box center [1194, 480] width 37 height 37
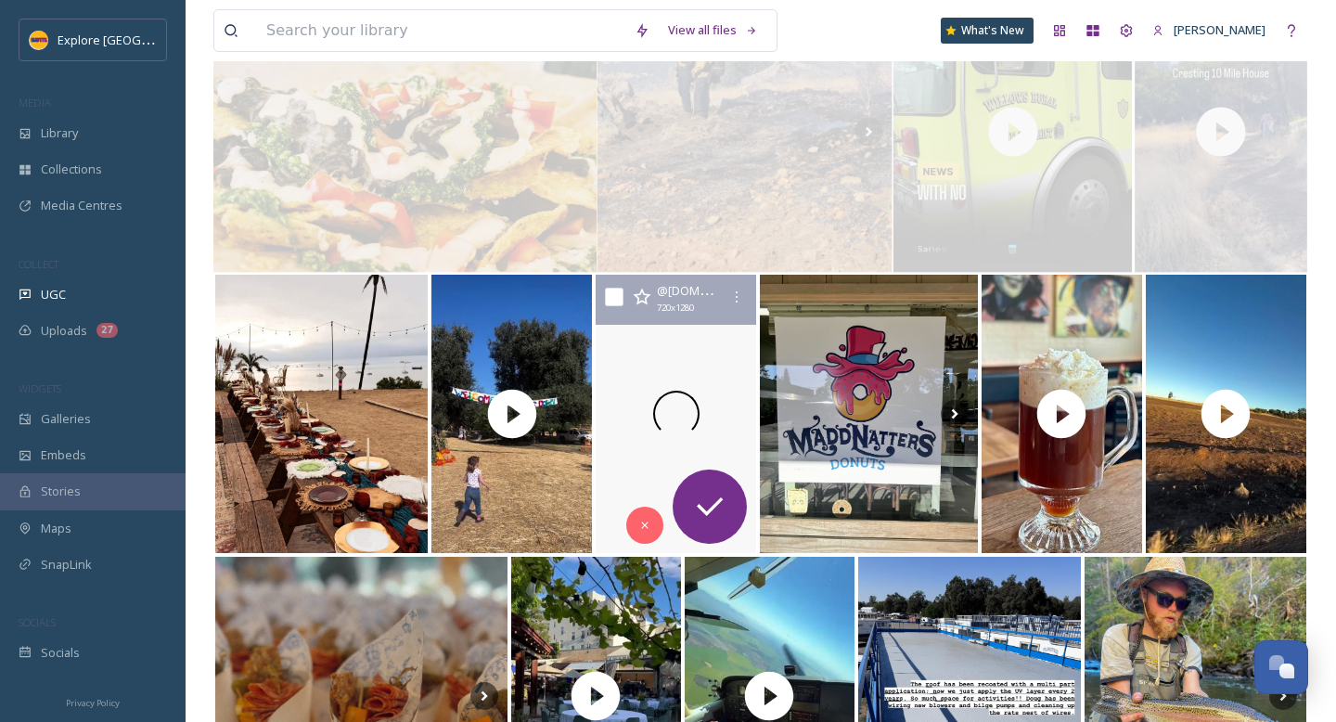
scroll to position [1423, 0]
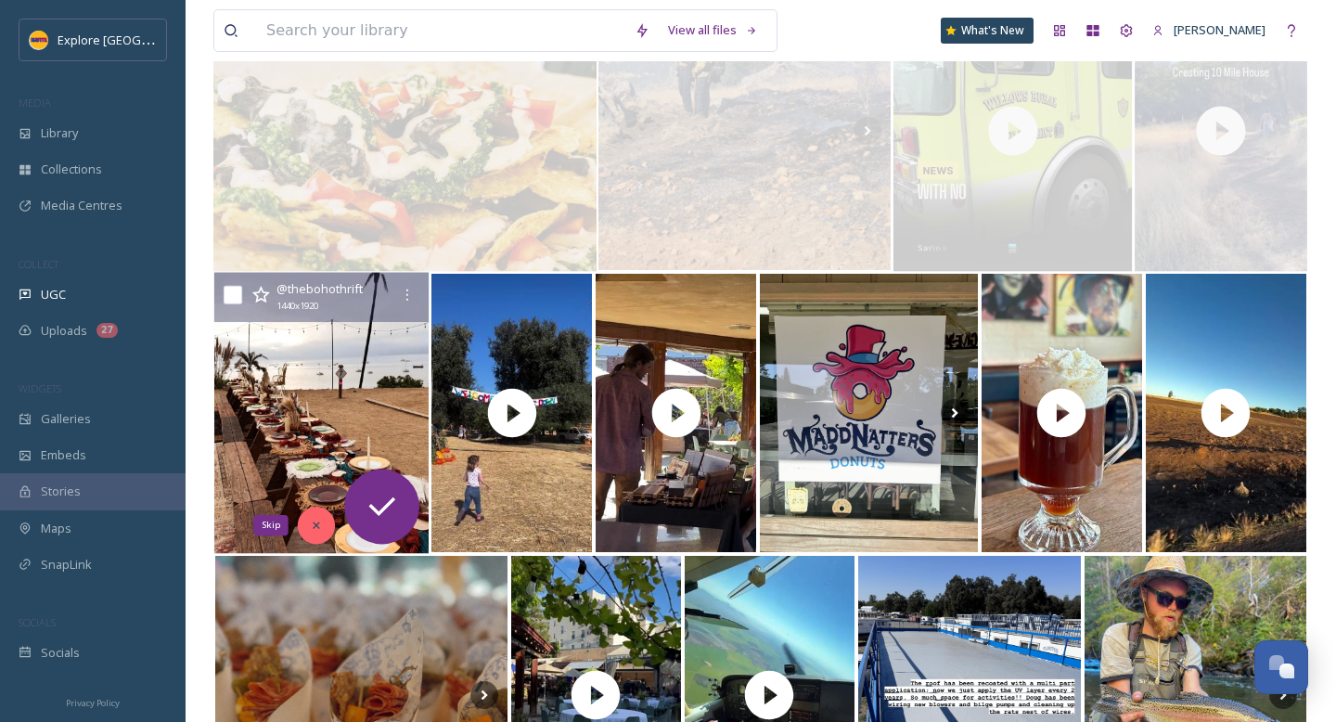
click at [315, 519] on icon at bounding box center [316, 525] width 13 height 13
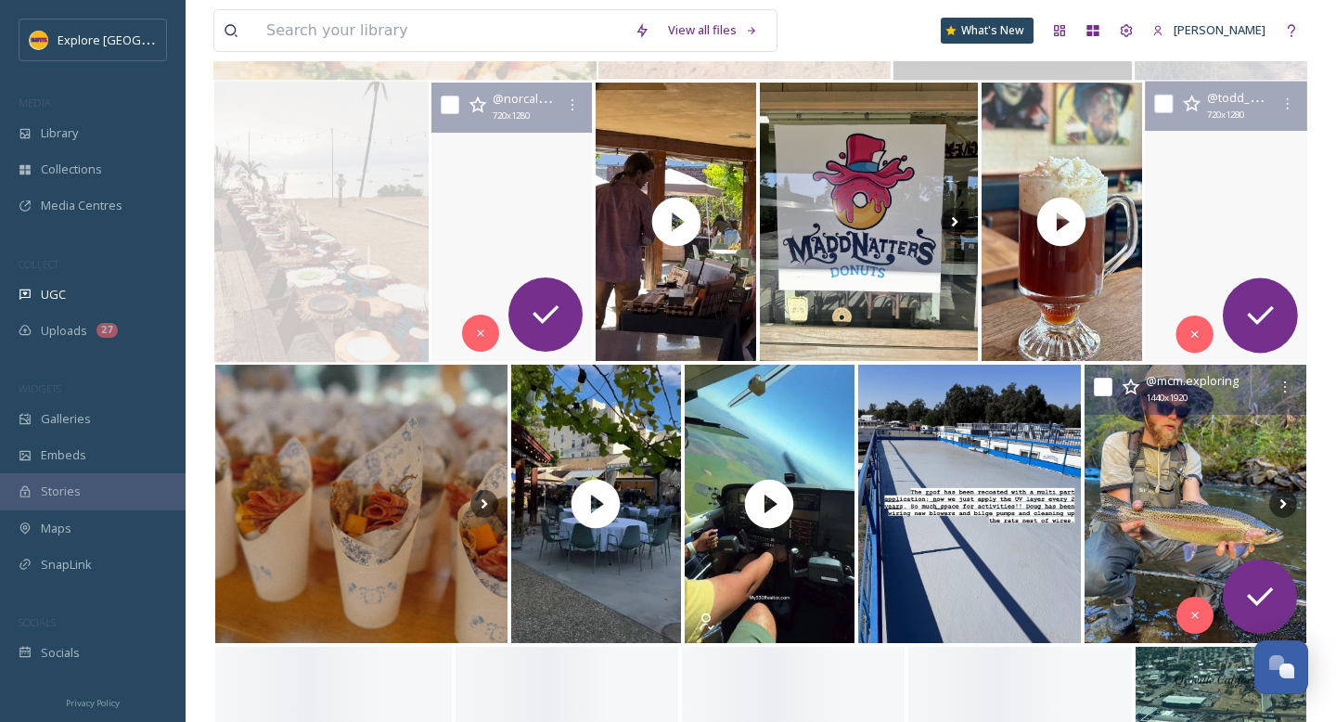
scroll to position [1615, 0]
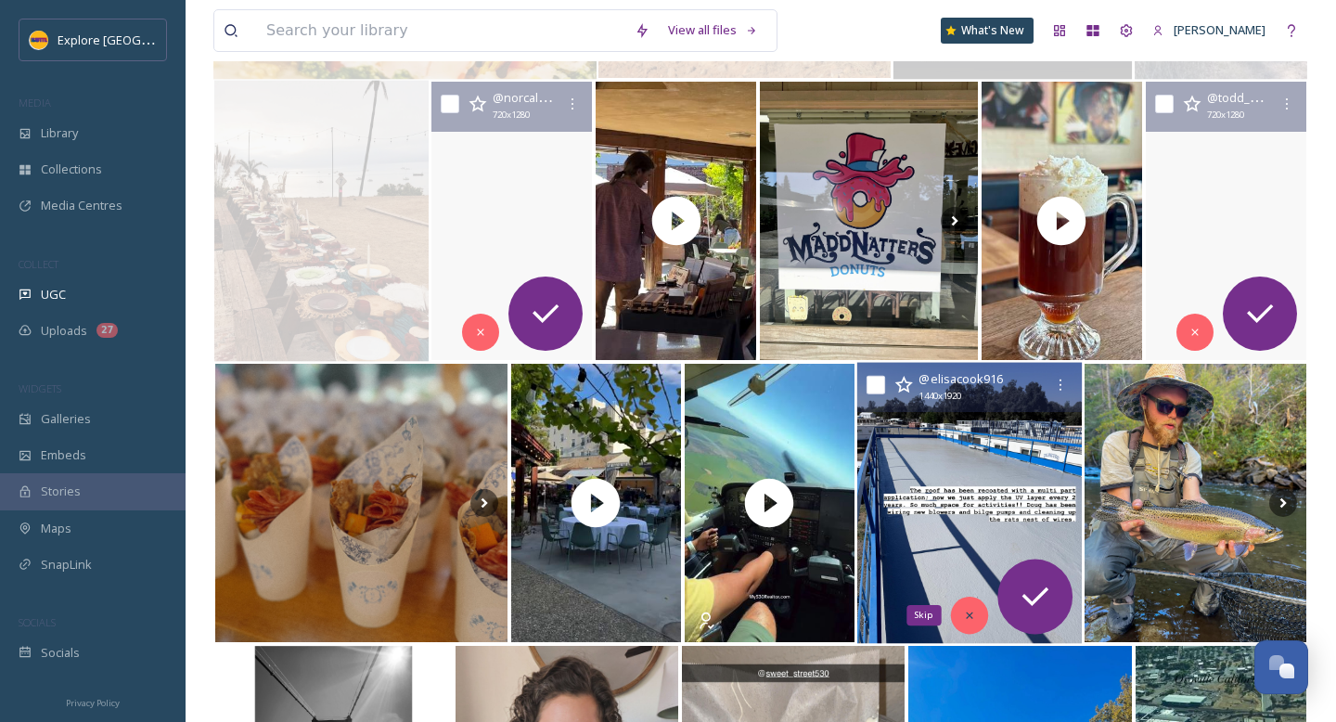
click at [970, 619] on icon at bounding box center [968, 615] width 13 height 13
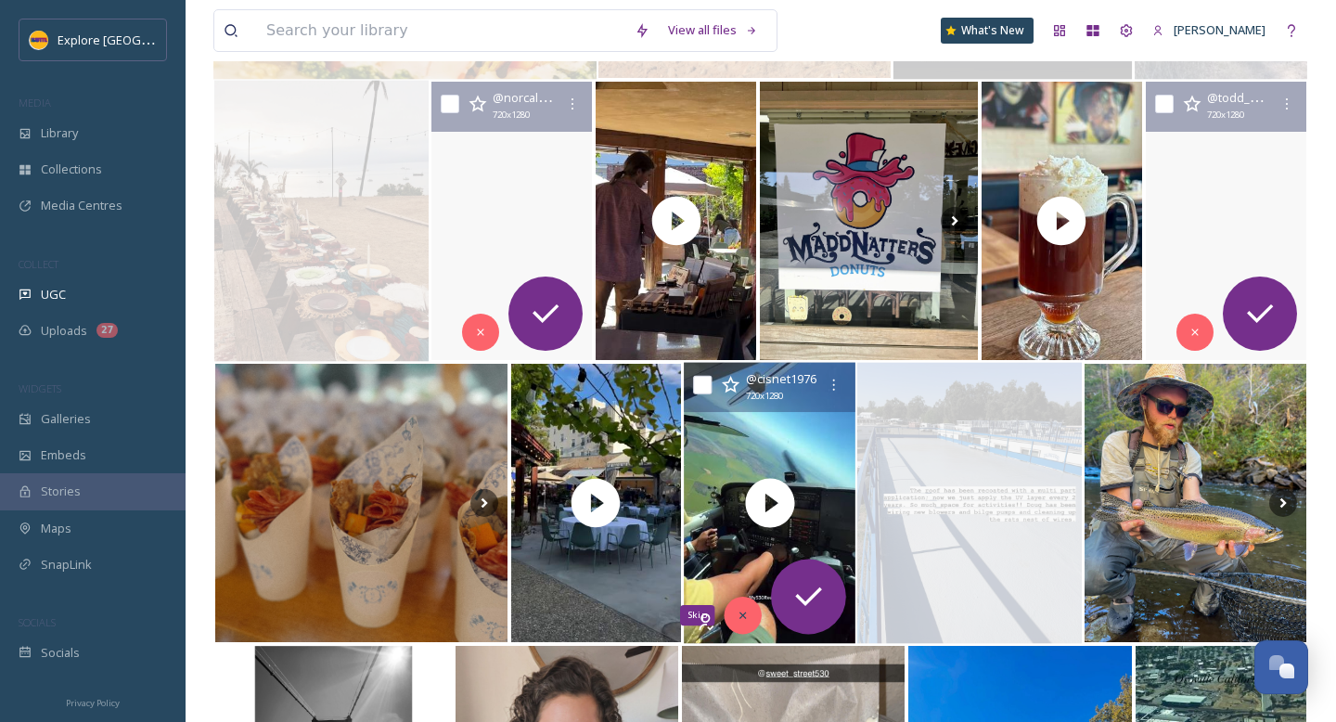
click at [737, 616] on icon at bounding box center [743, 615] width 13 height 13
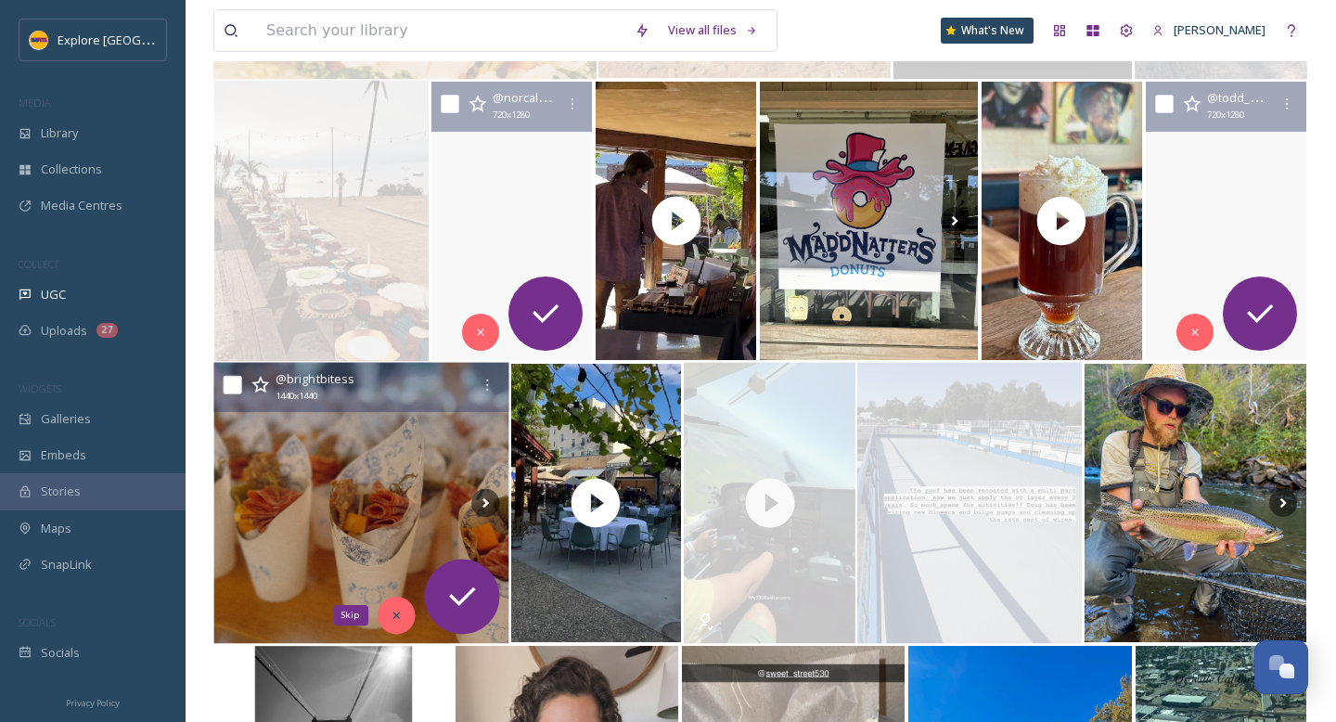
click at [396, 609] on icon at bounding box center [396, 615] width 13 height 13
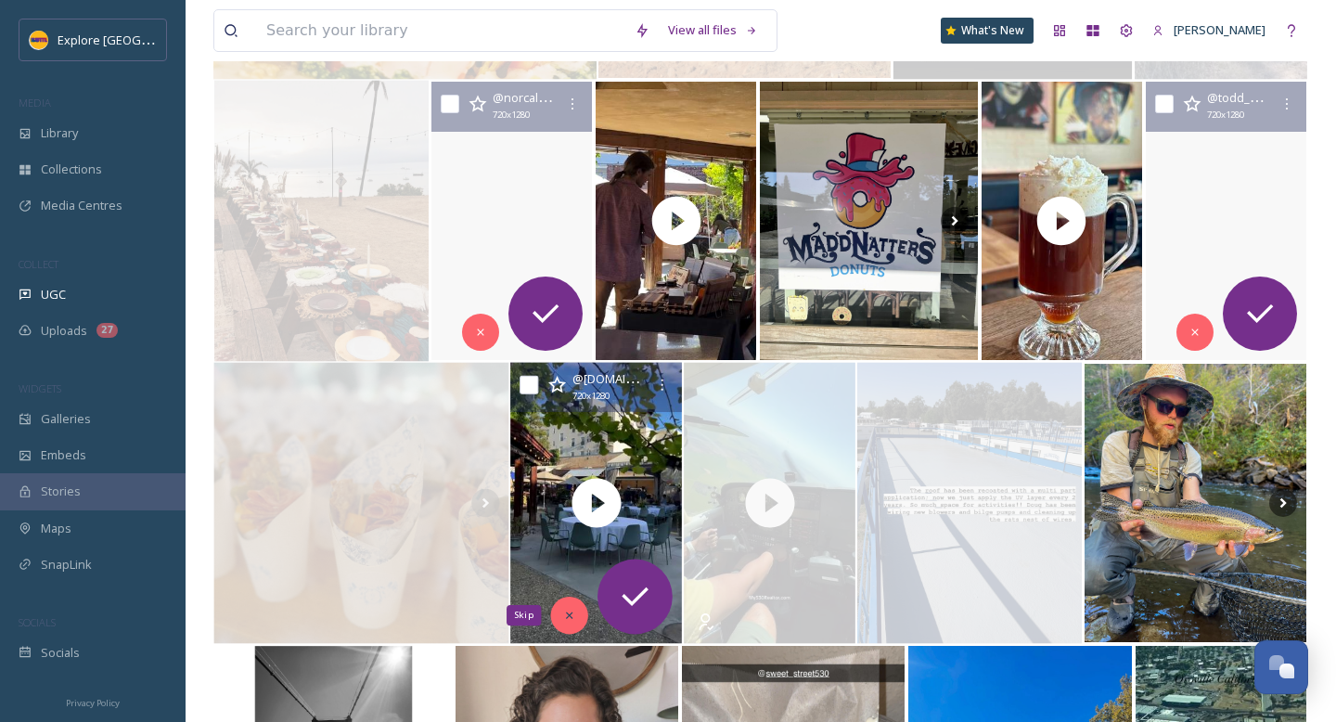
click at [571, 615] on icon at bounding box center [568, 615] width 13 height 13
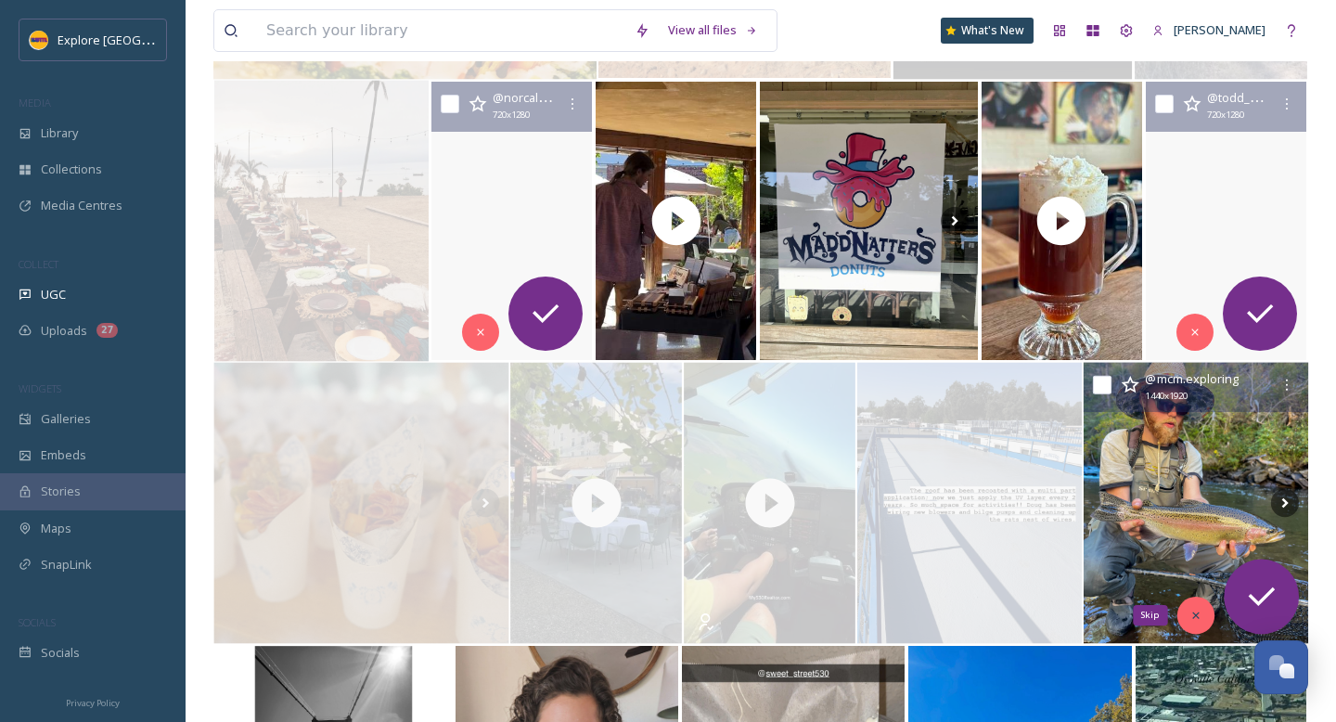
click at [1189, 613] on icon at bounding box center [1195, 615] width 13 height 13
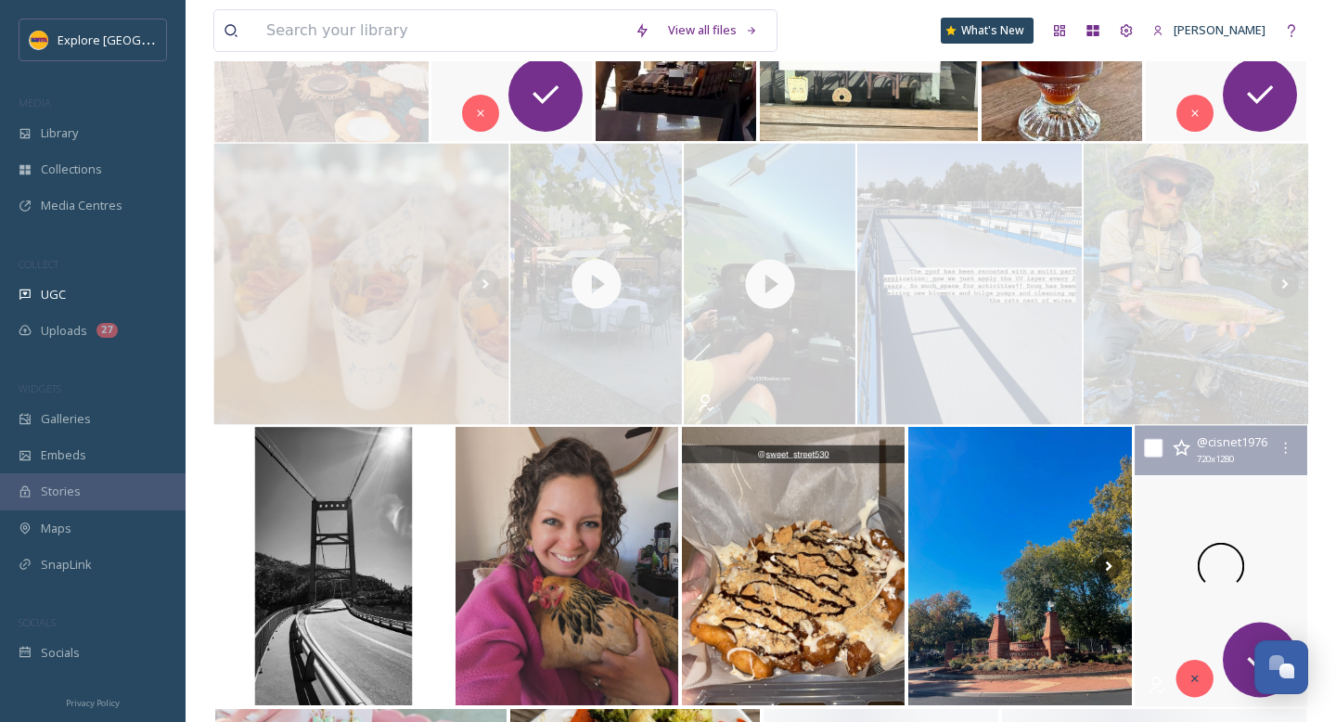
scroll to position [1885, 0]
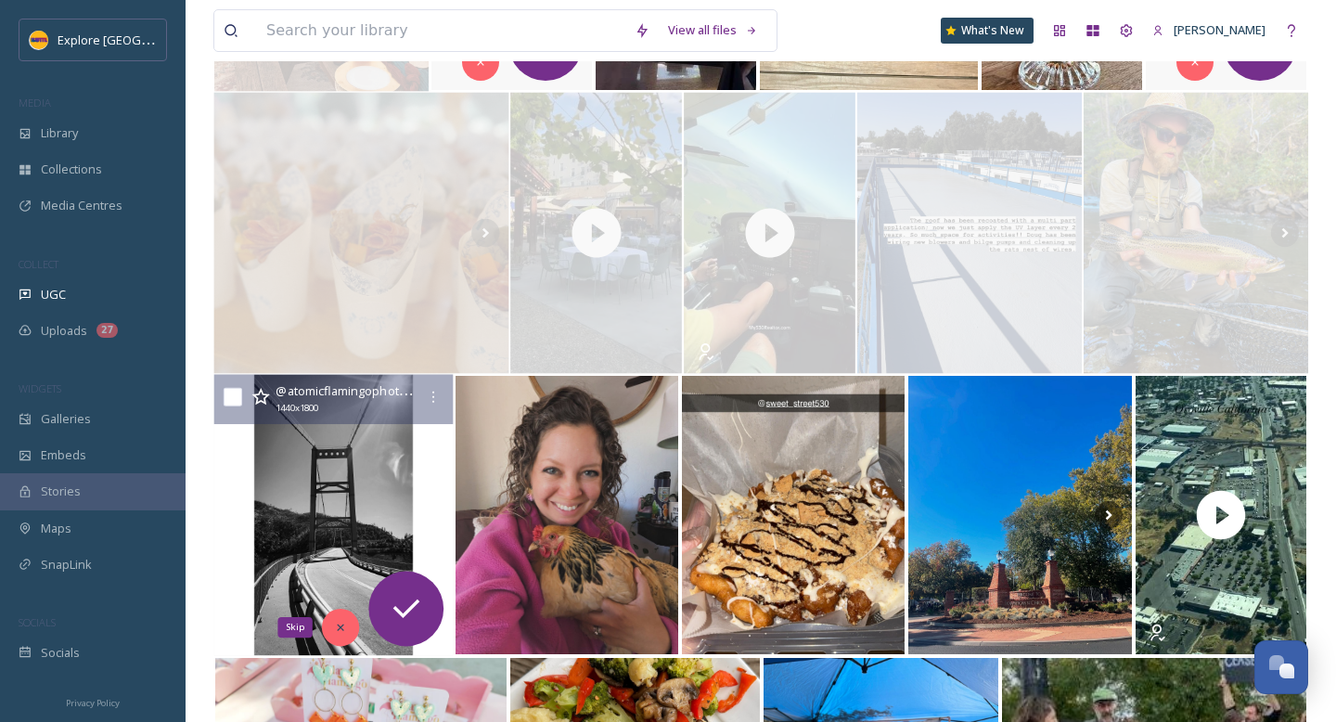
click at [341, 632] on icon at bounding box center [340, 627] width 13 height 13
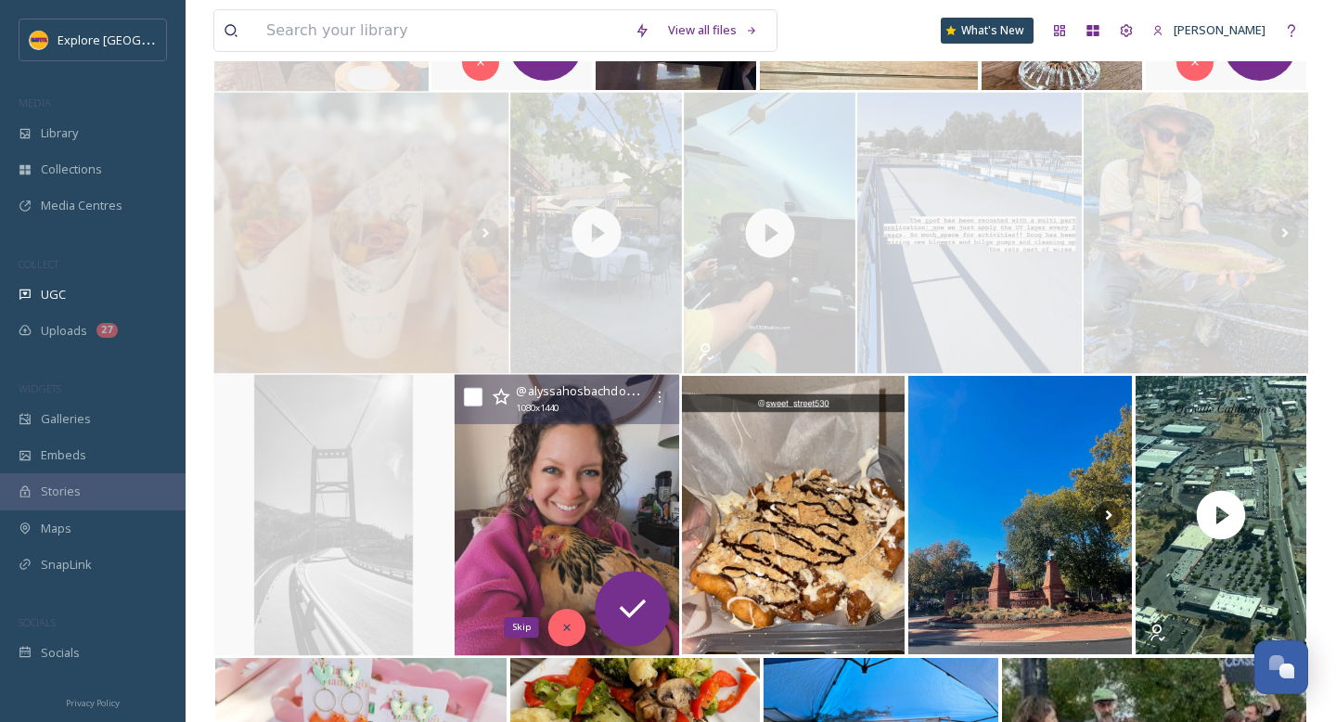
click at [567, 633] on icon at bounding box center [566, 627] width 13 height 13
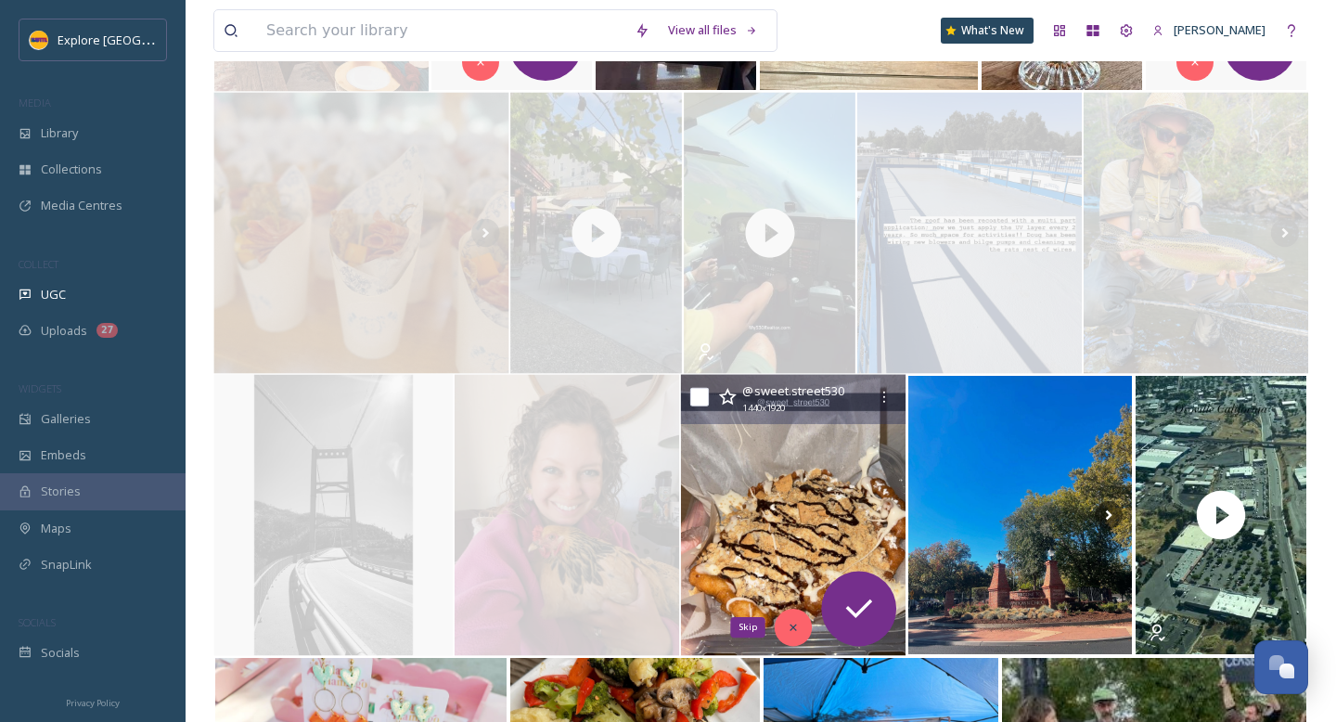
click at [785, 628] on div "Skip" at bounding box center [793, 627] width 37 height 37
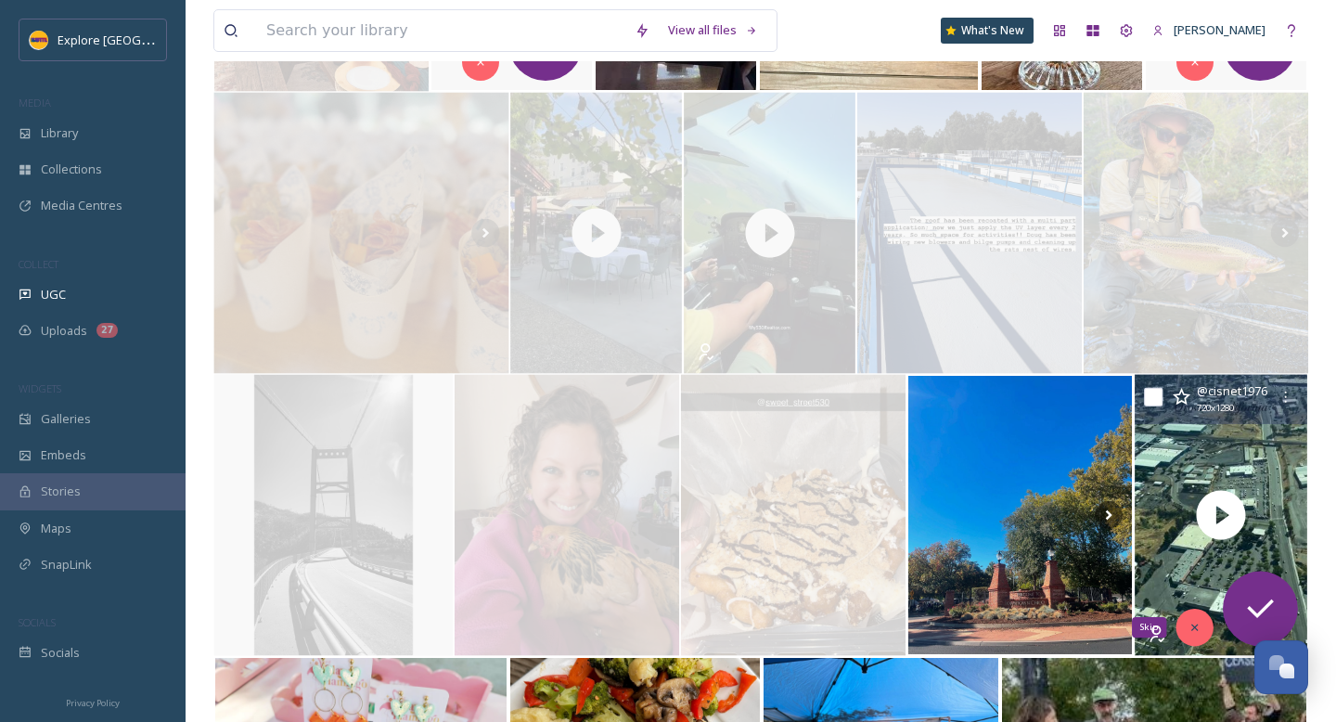
click at [1189, 632] on icon at bounding box center [1195, 627] width 13 height 13
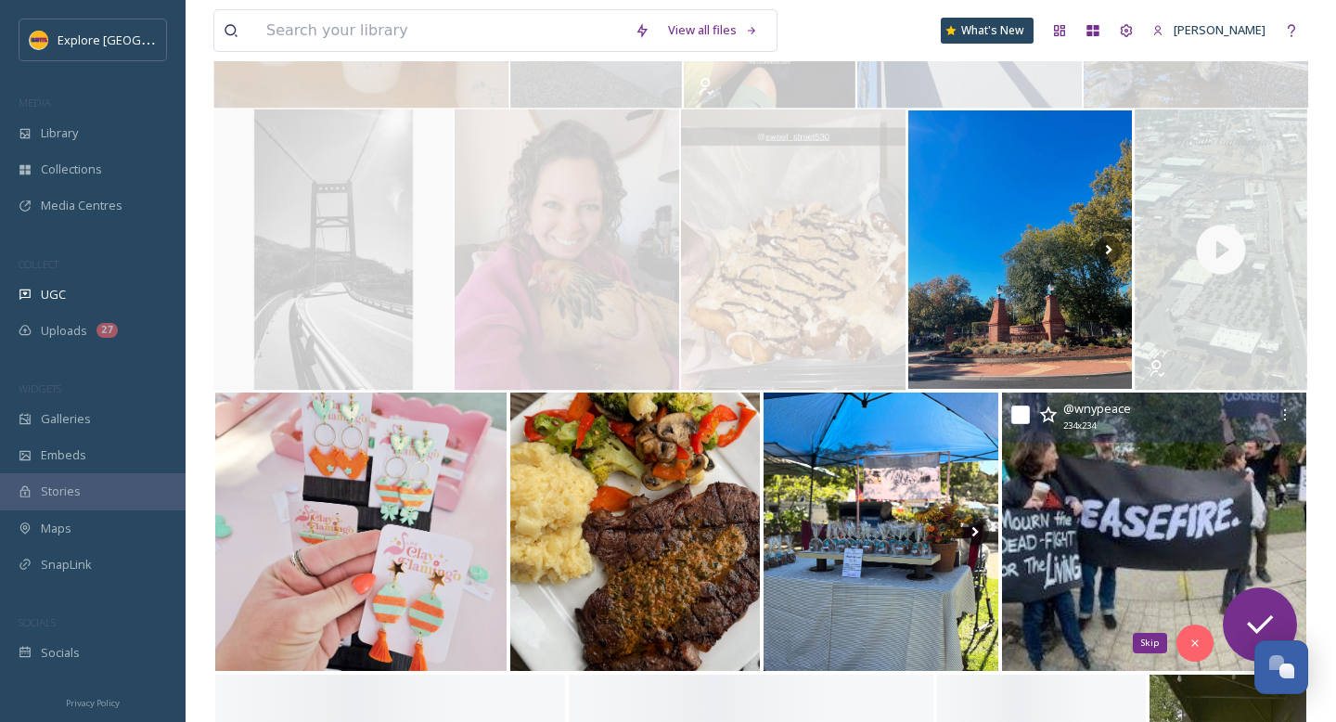
scroll to position [2170, 0]
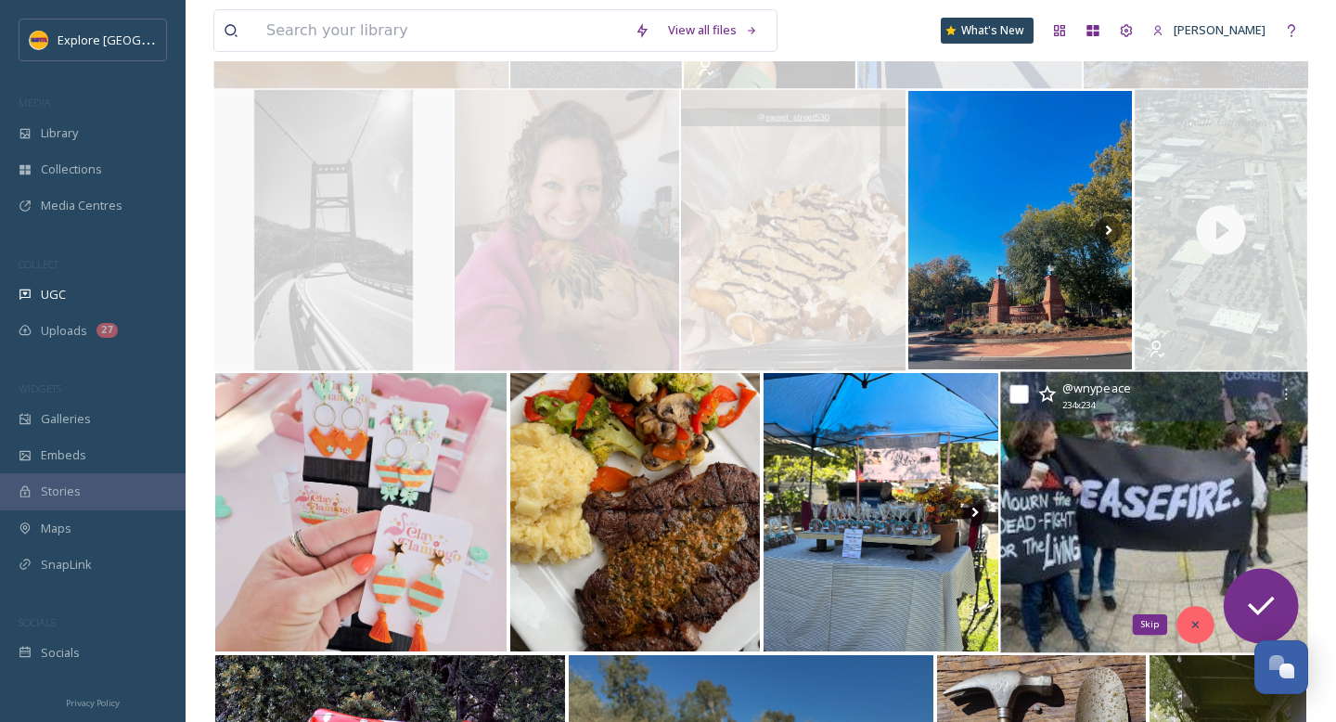
click at [1188, 616] on div "Skip" at bounding box center [1194, 624] width 37 height 37
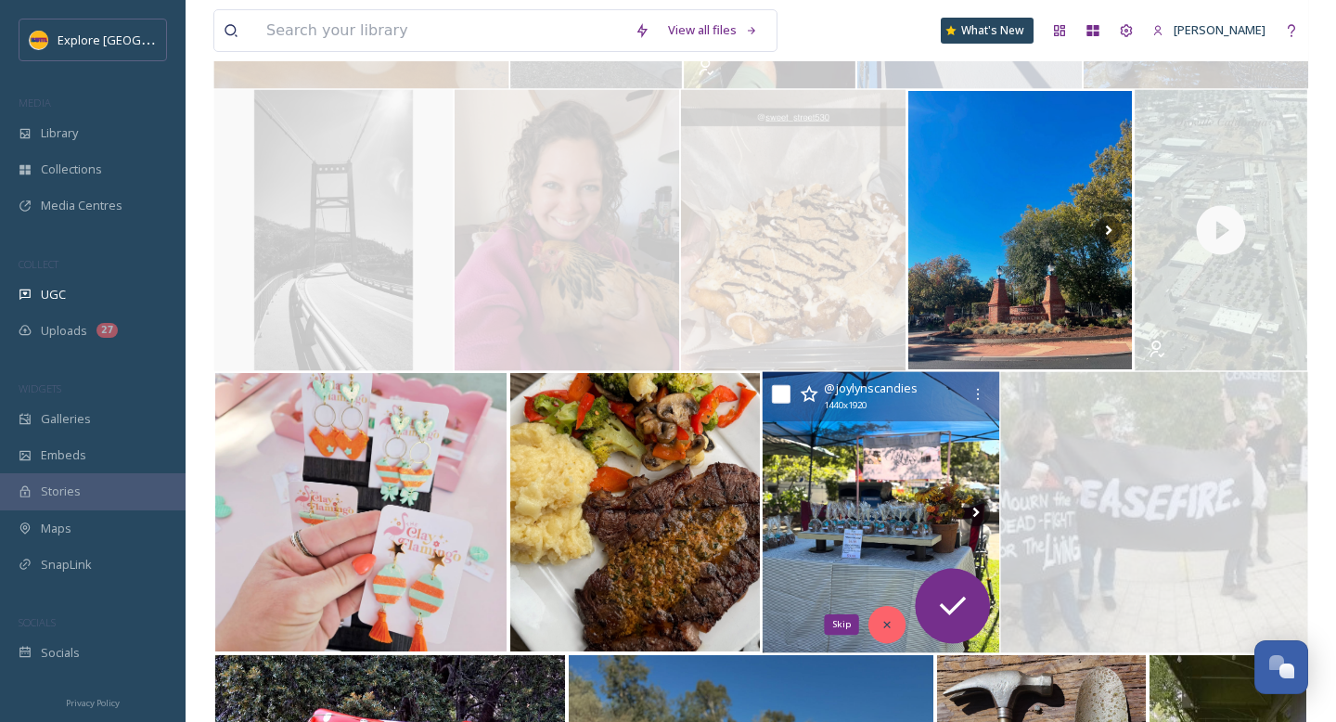
click at [895, 624] on div "Skip" at bounding box center [886, 624] width 37 height 37
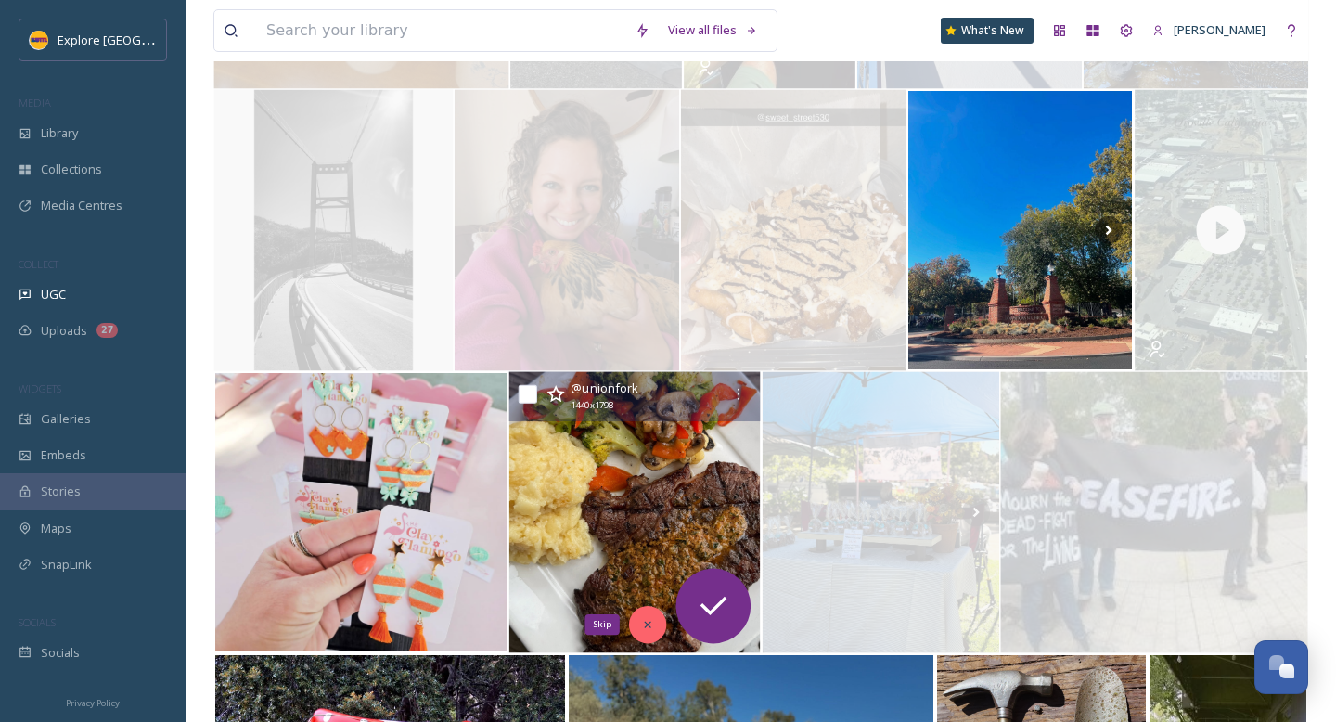
click at [655, 627] on div "Skip" at bounding box center [648, 624] width 37 height 37
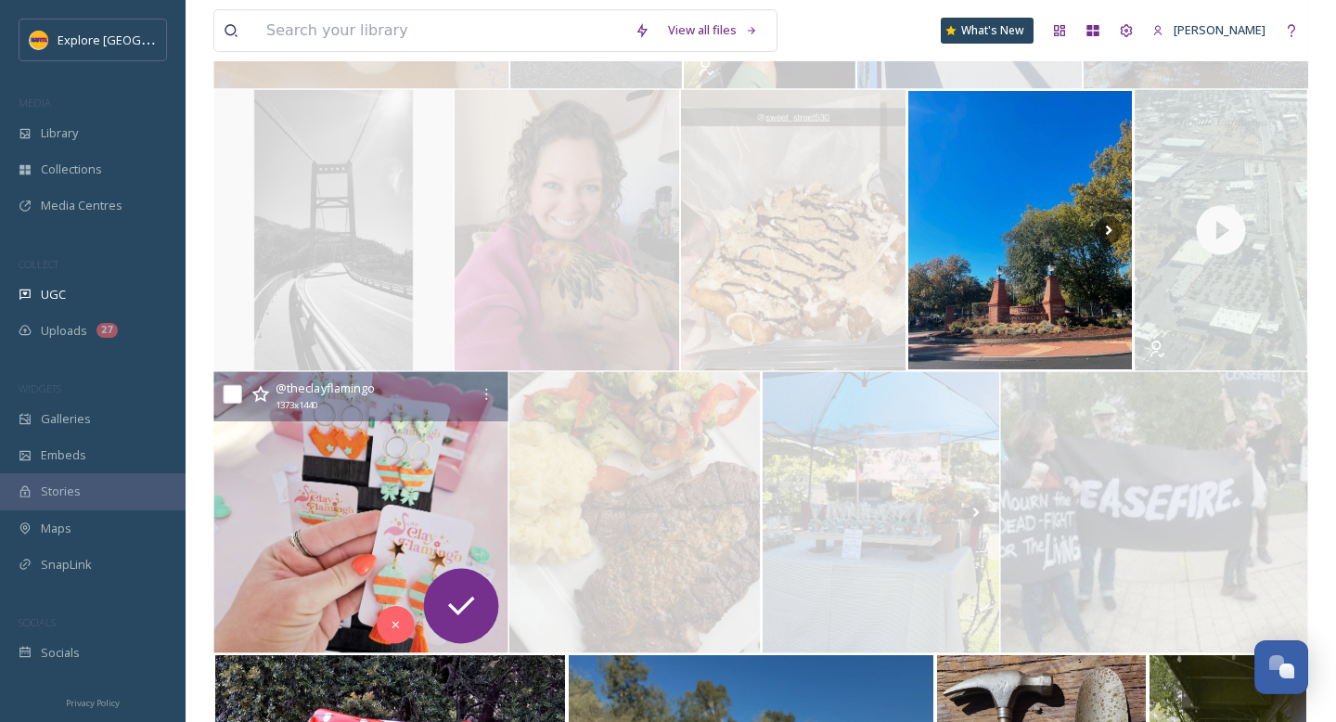
click at [376, 630] on img at bounding box center [360, 512] width 294 height 281
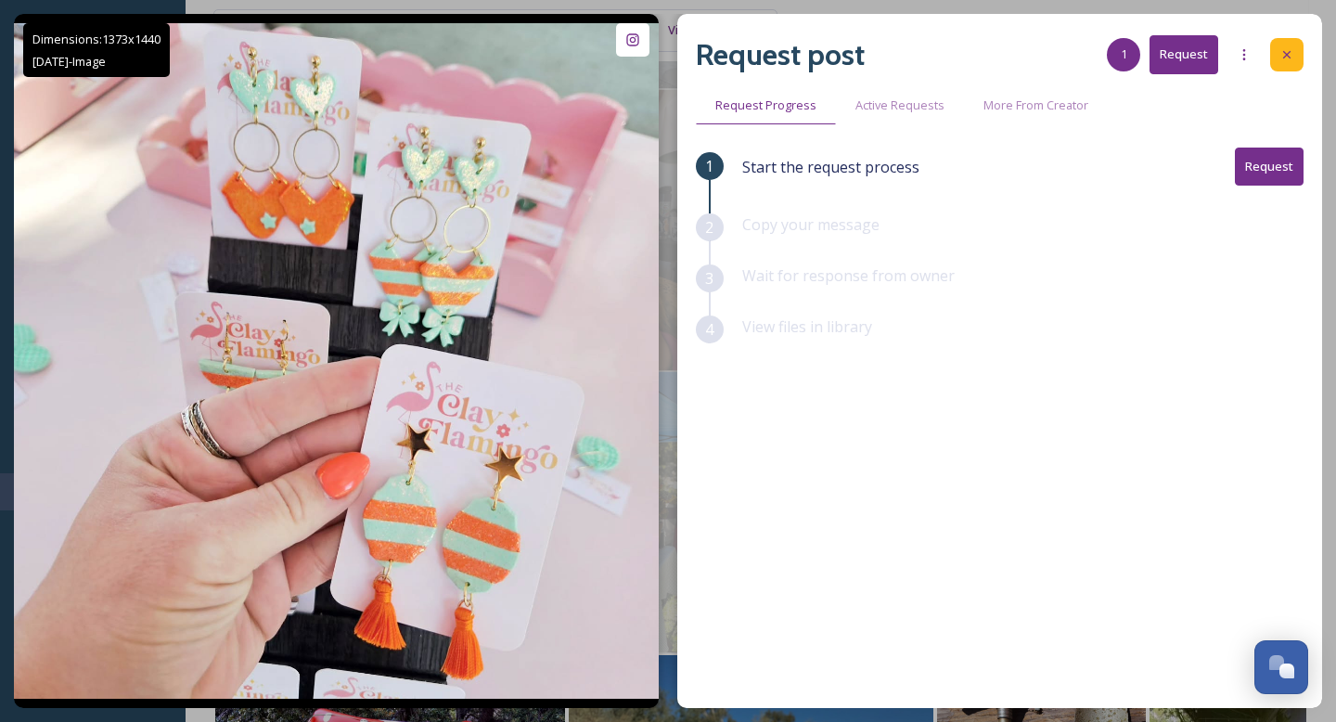
click at [1294, 69] on div at bounding box center [1286, 54] width 33 height 33
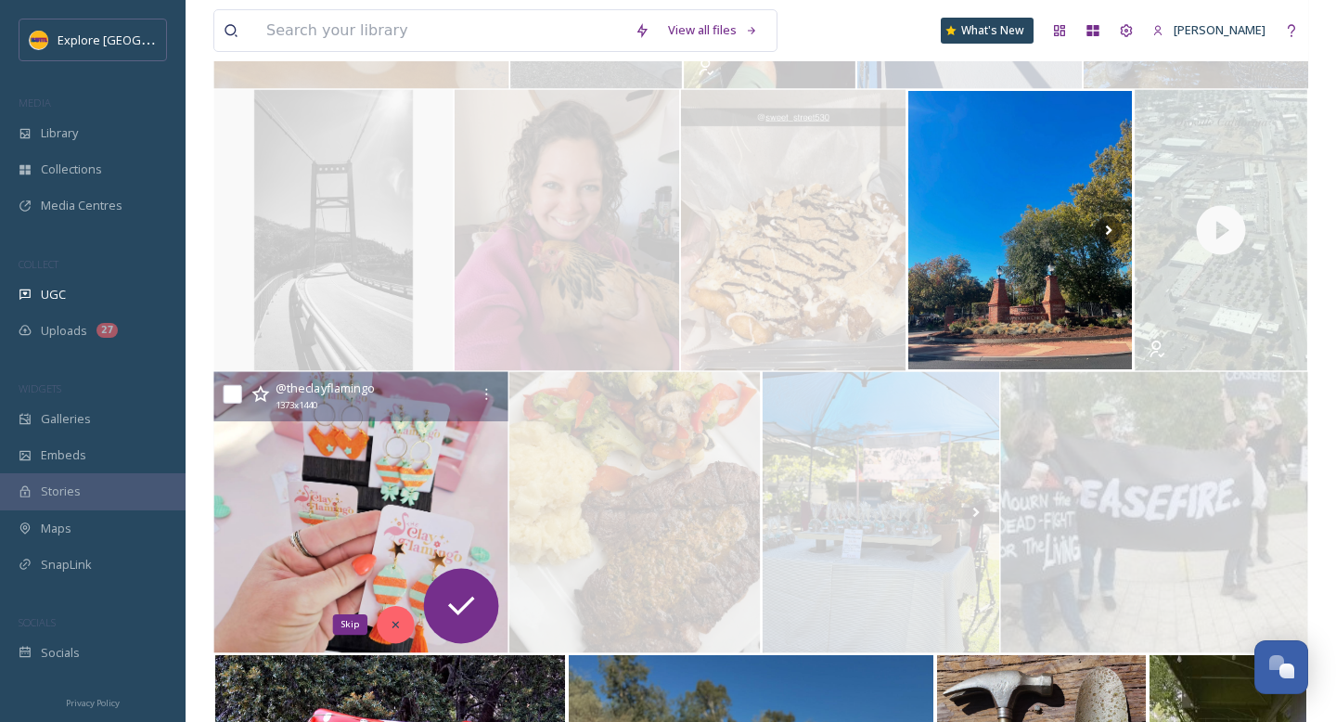
click at [398, 618] on icon at bounding box center [396, 624] width 13 height 13
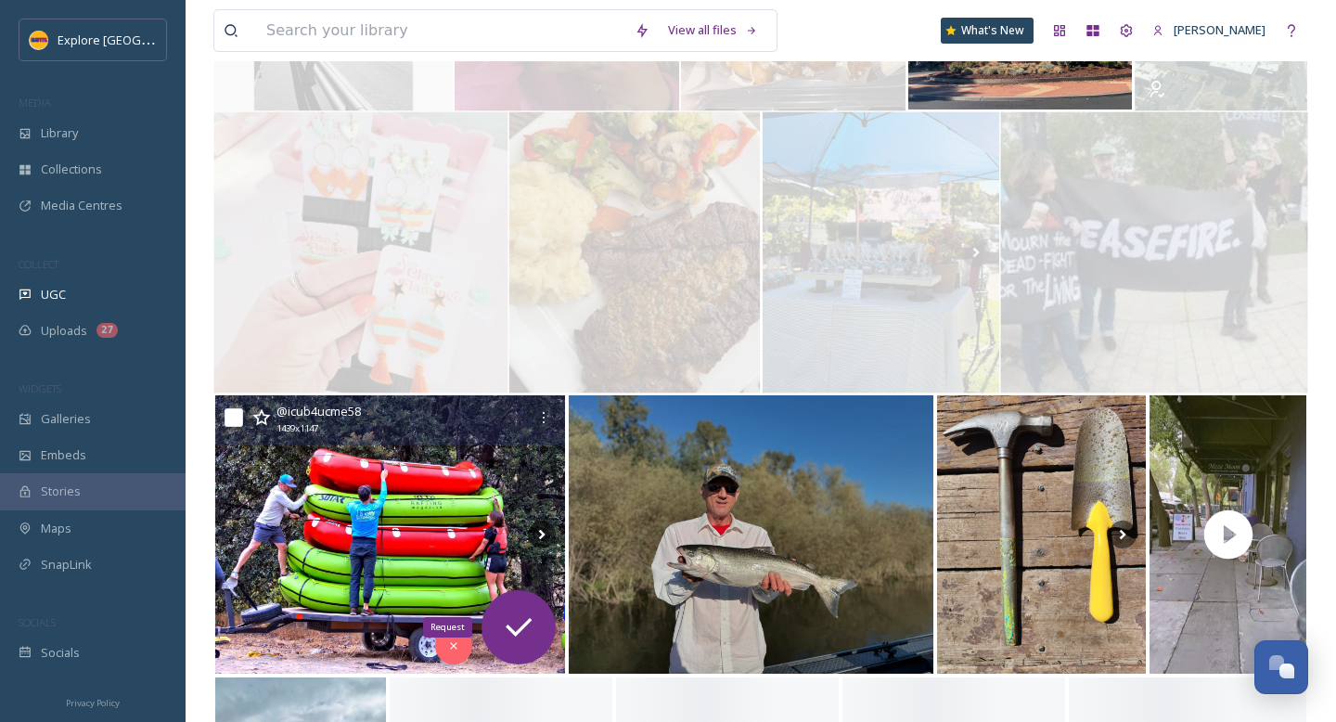
scroll to position [2501, 0]
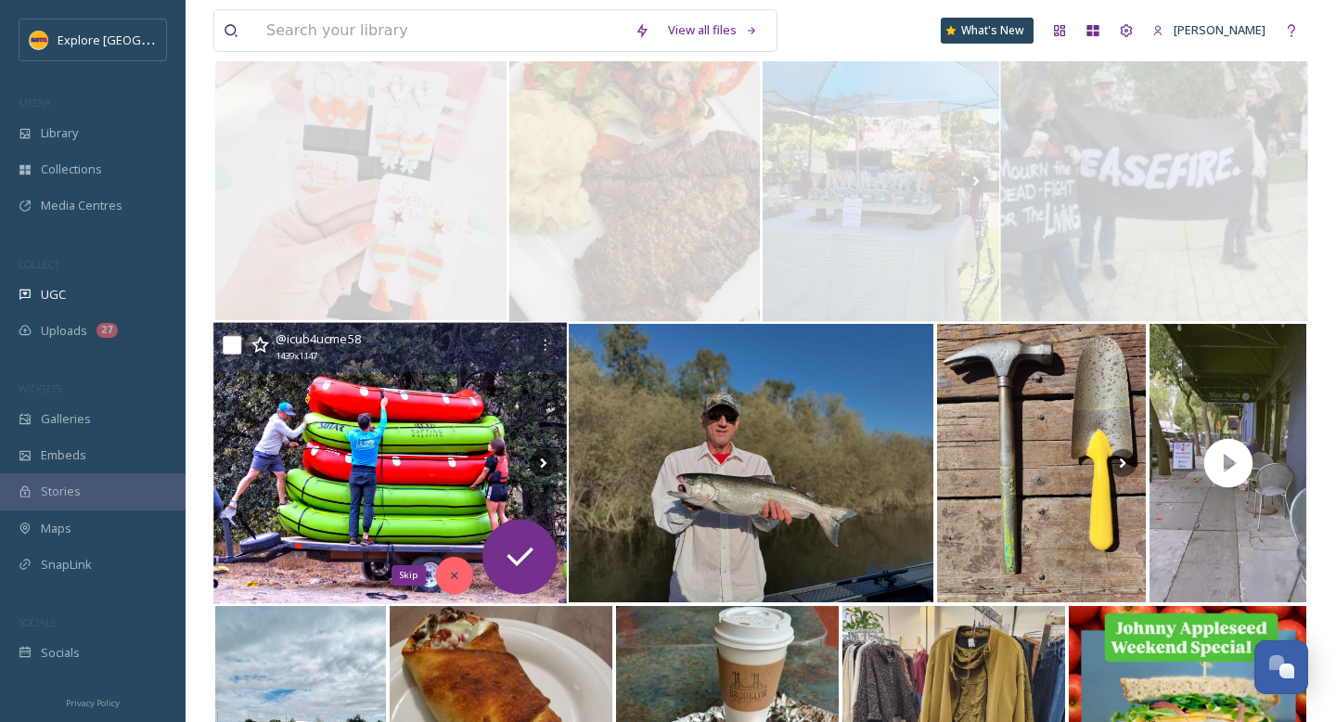
click at [457, 583] on div "Skip" at bounding box center [453, 575] width 37 height 37
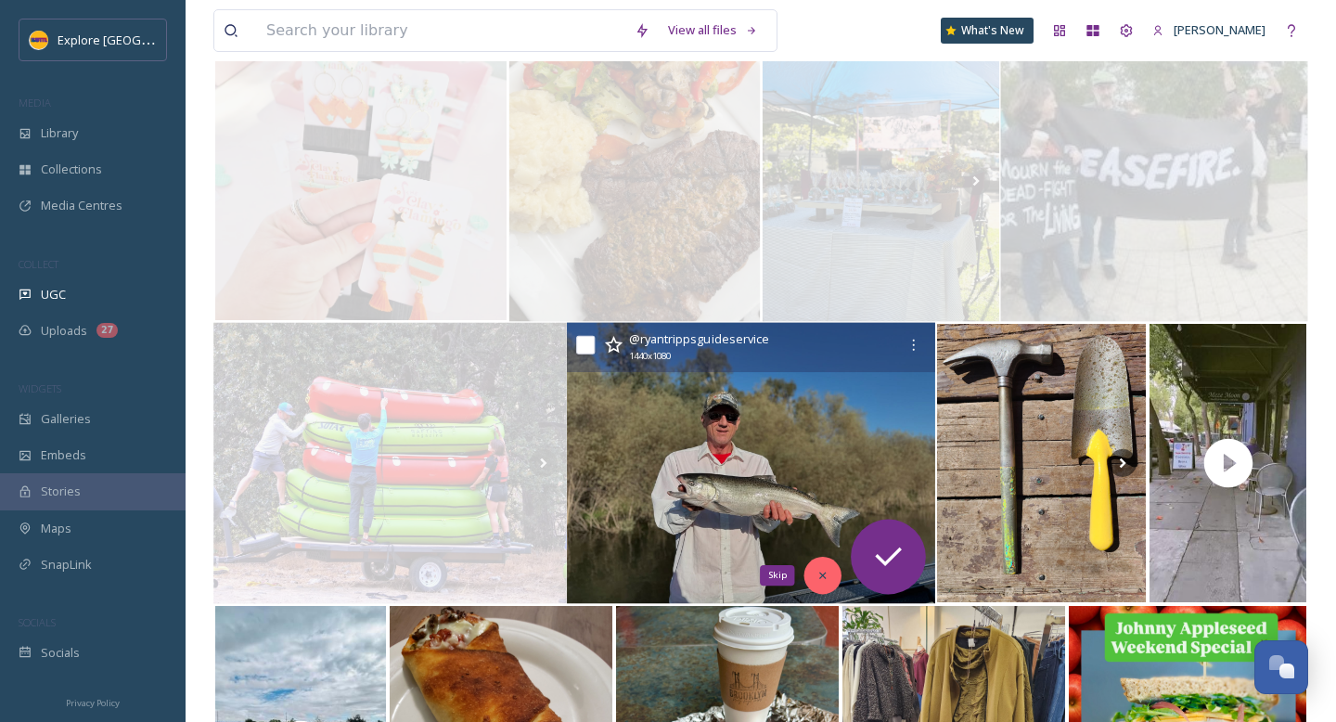
click at [833, 573] on div "Skip" at bounding box center [822, 575] width 37 height 37
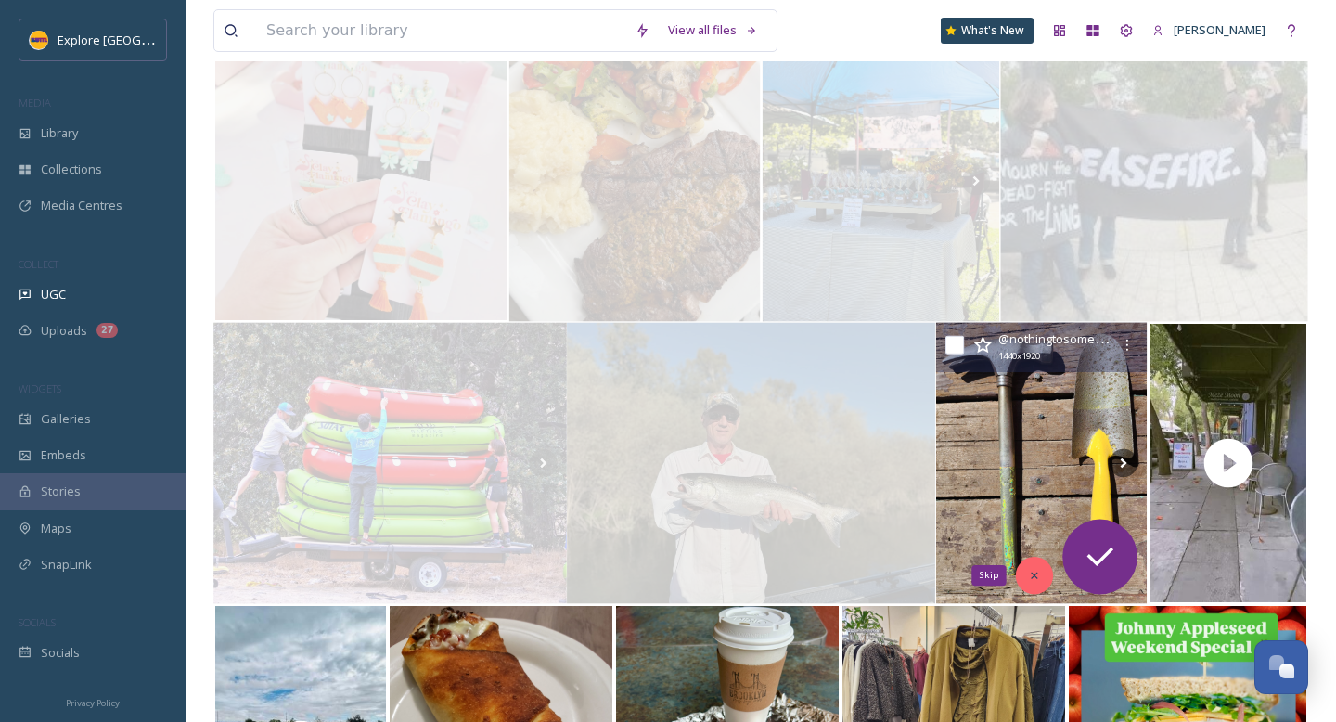
click at [1030, 565] on div "Skip" at bounding box center [1034, 575] width 37 height 37
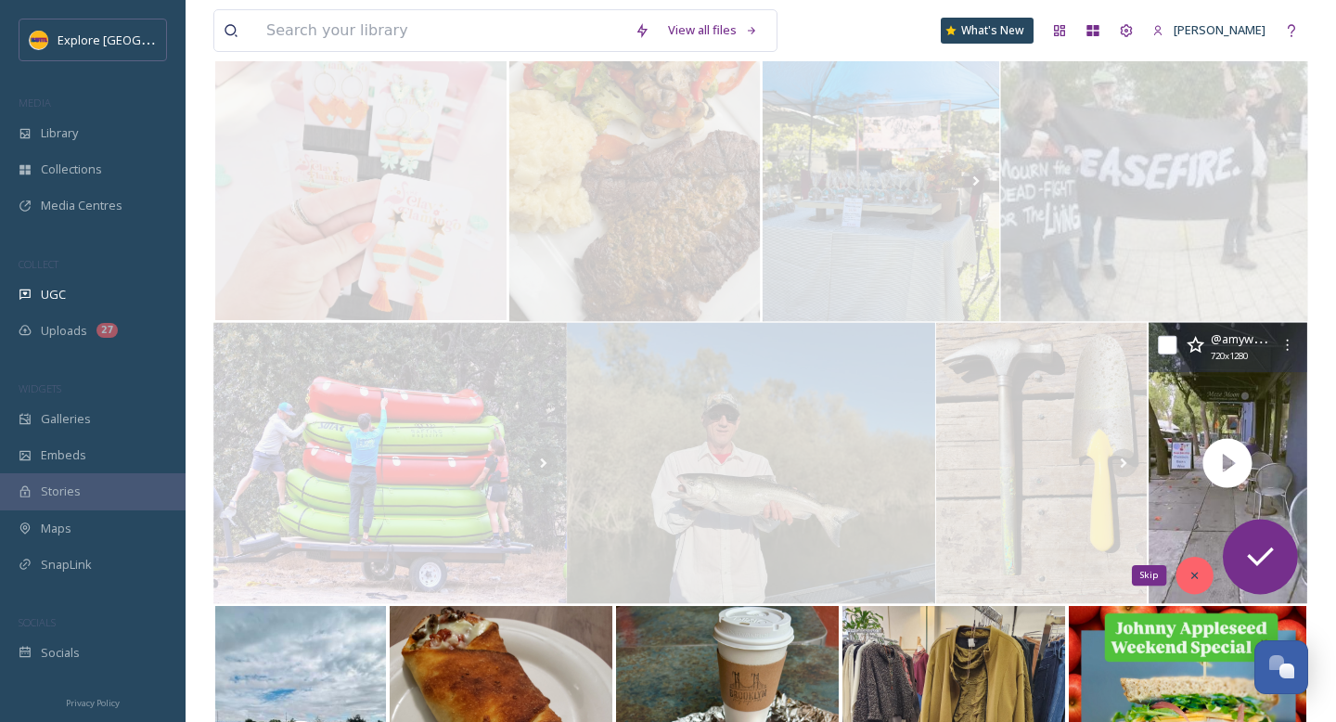
click at [1187, 582] on div "Skip" at bounding box center [1194, 575] width 37 height 37
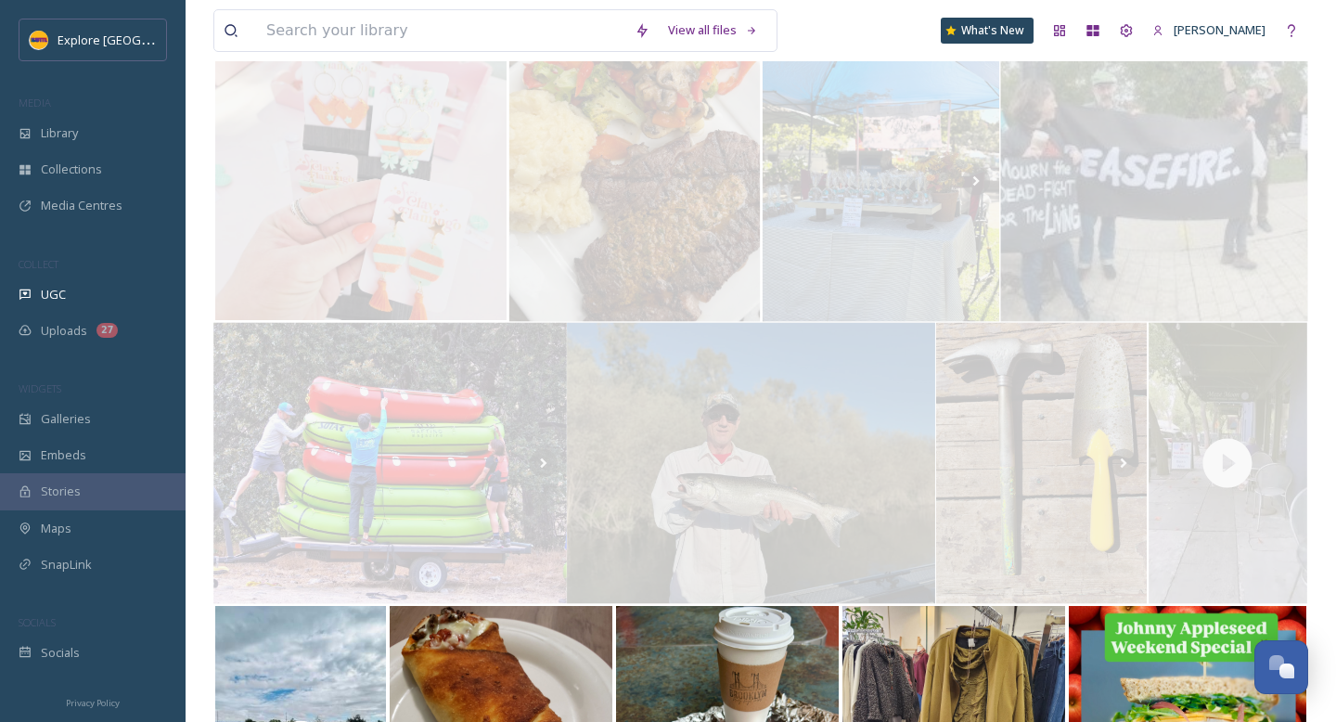
scroll to position [2778, 0]
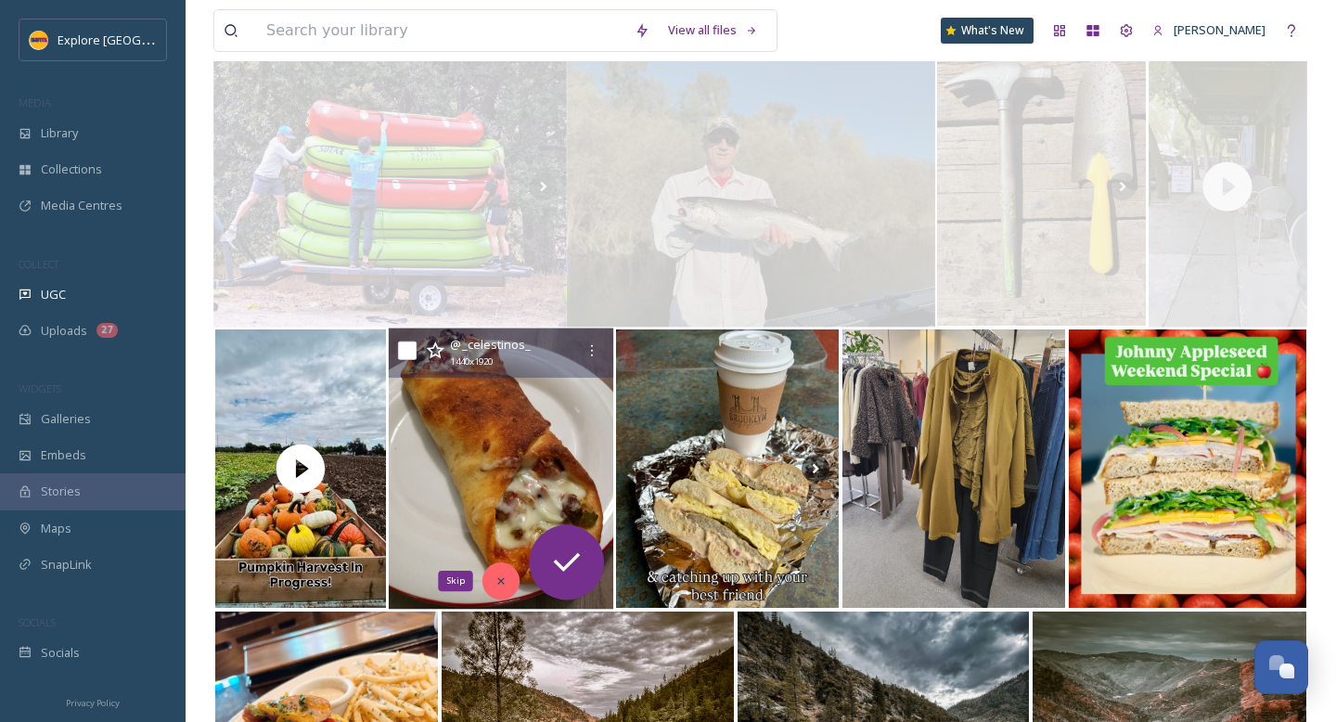
click at [508, 585] on div "Skip" at bounding box center [500, 580] width 37 height 37
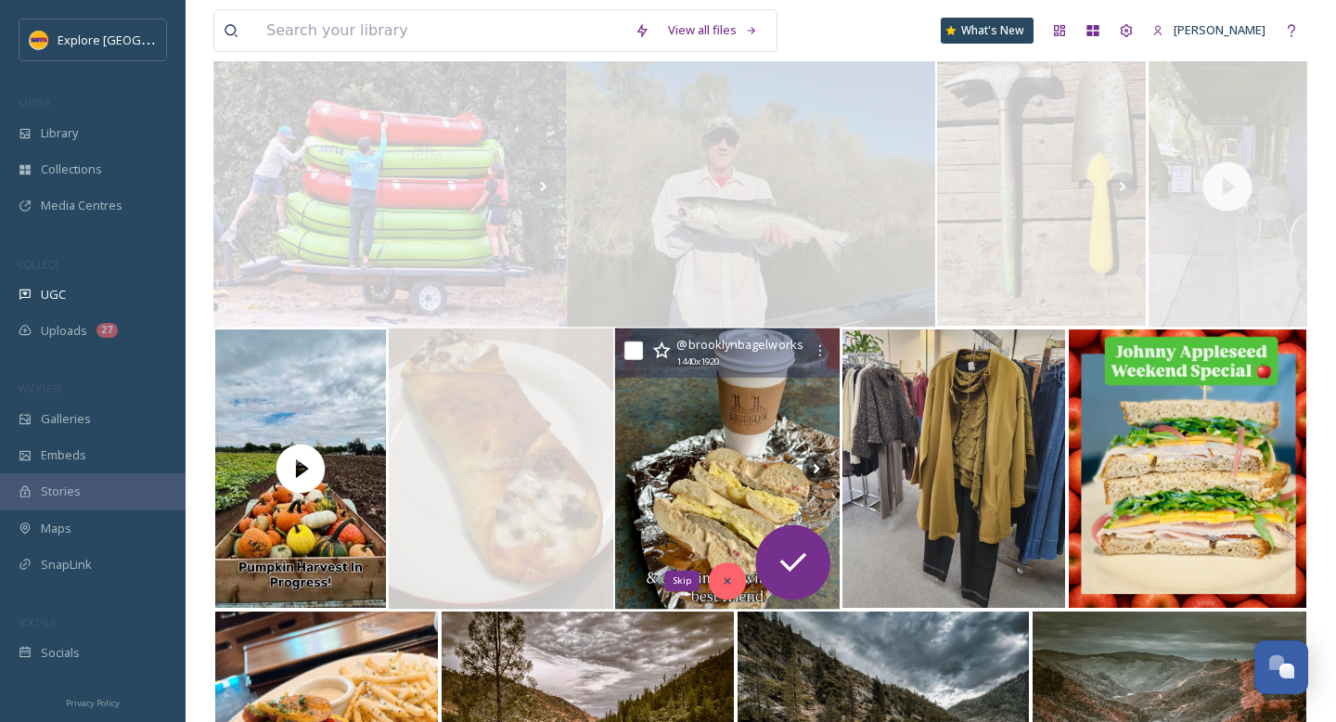
click at [727, 584] on icon at bounding box center [727, 580] width 13 height 13
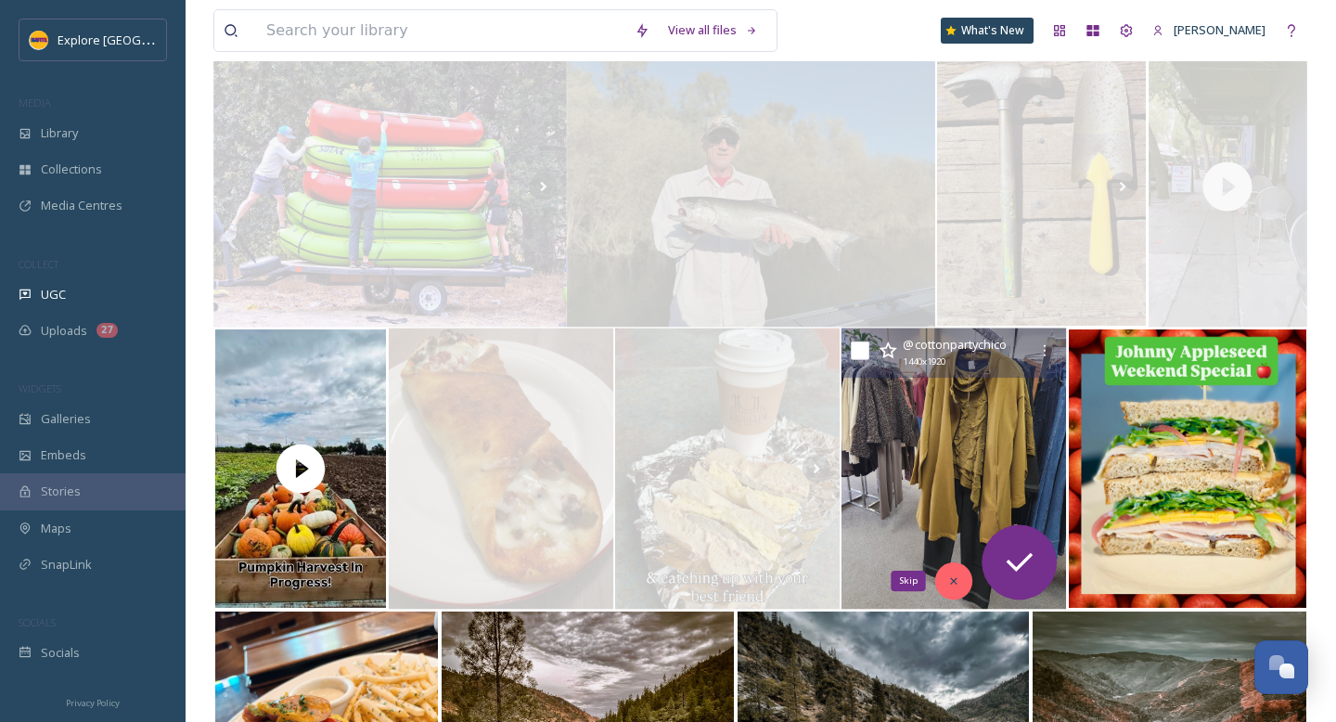
click at [950, 577] on icon at bounding box center [953, 580] width 13 height 13
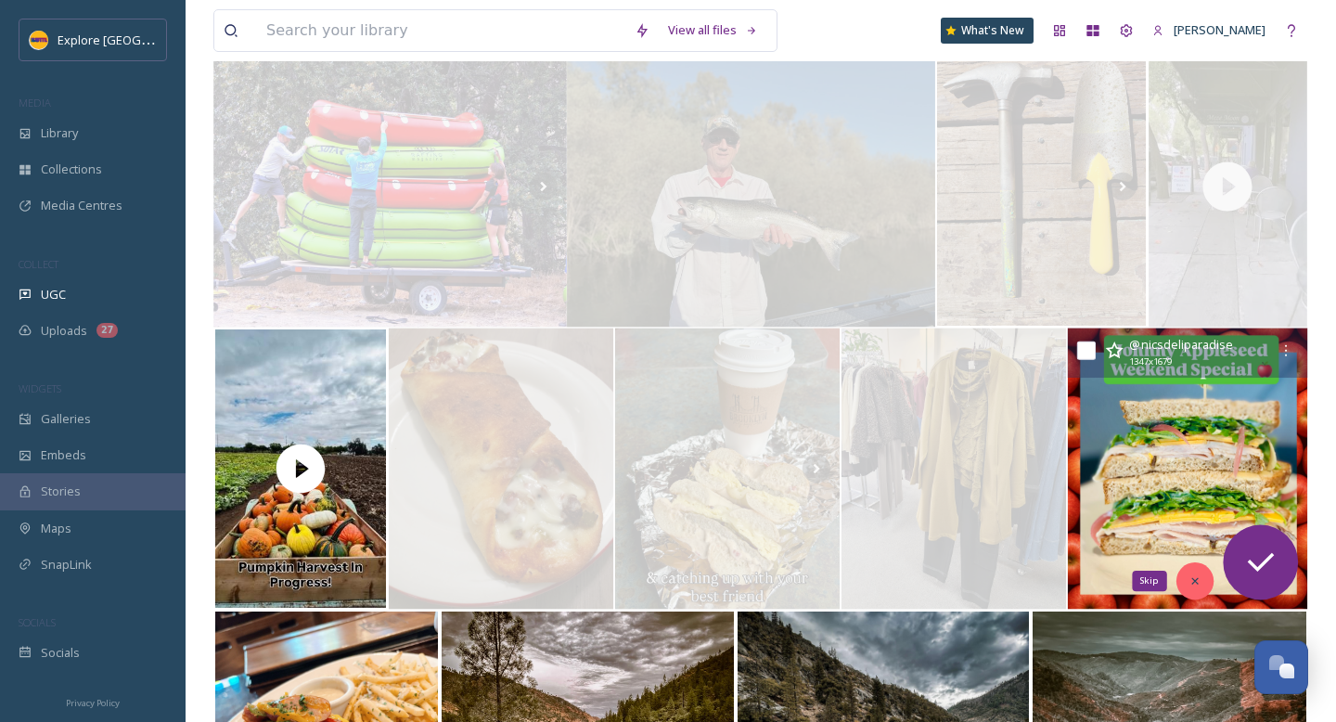
click at [1196, 578] on icon at bounding box center [1195, 580] width 13 height 13
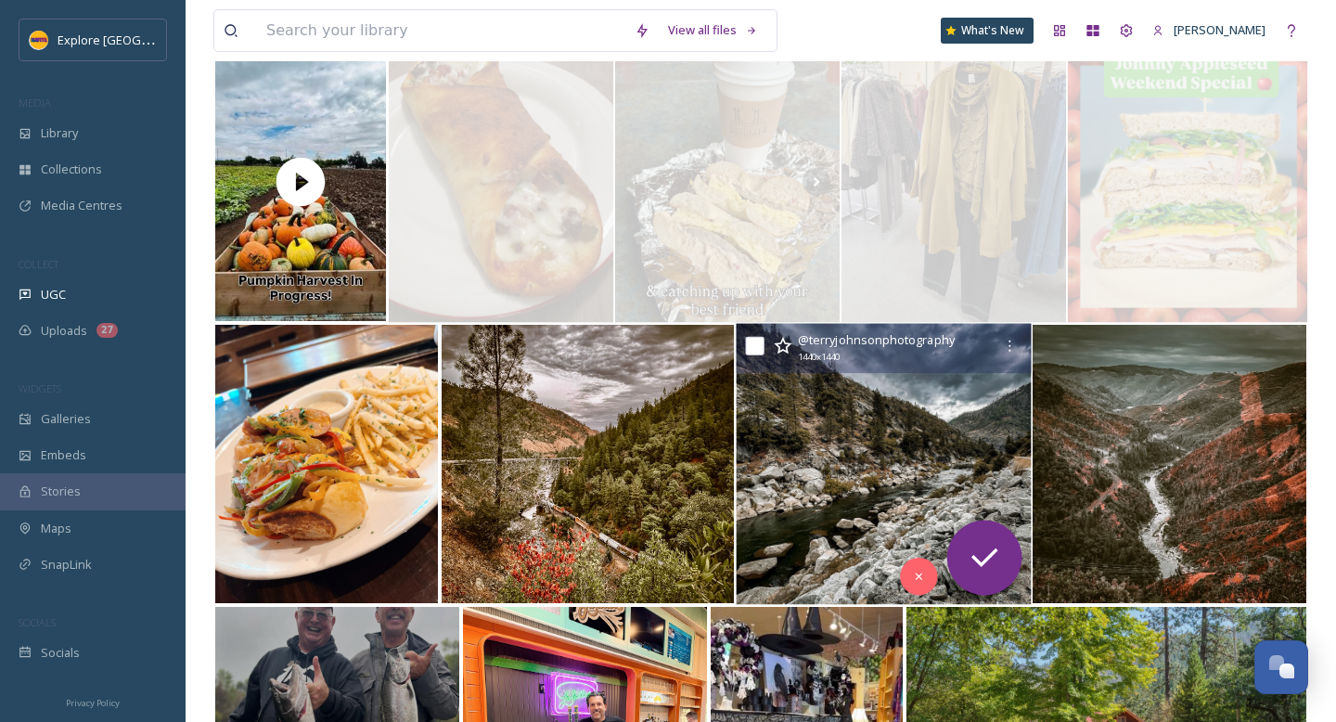
scroll to position [3236, 0]
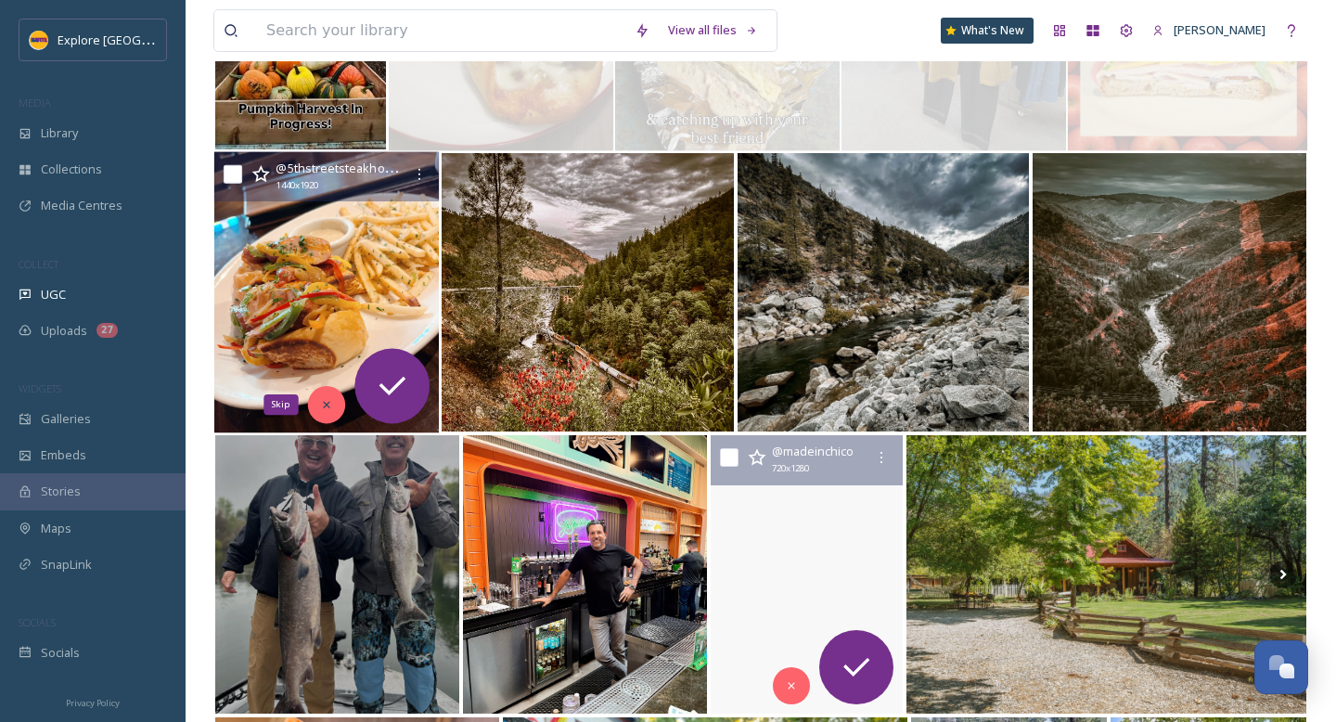
click at [331, 409] on icon at bounding box center [326, 404] width 13 height 13
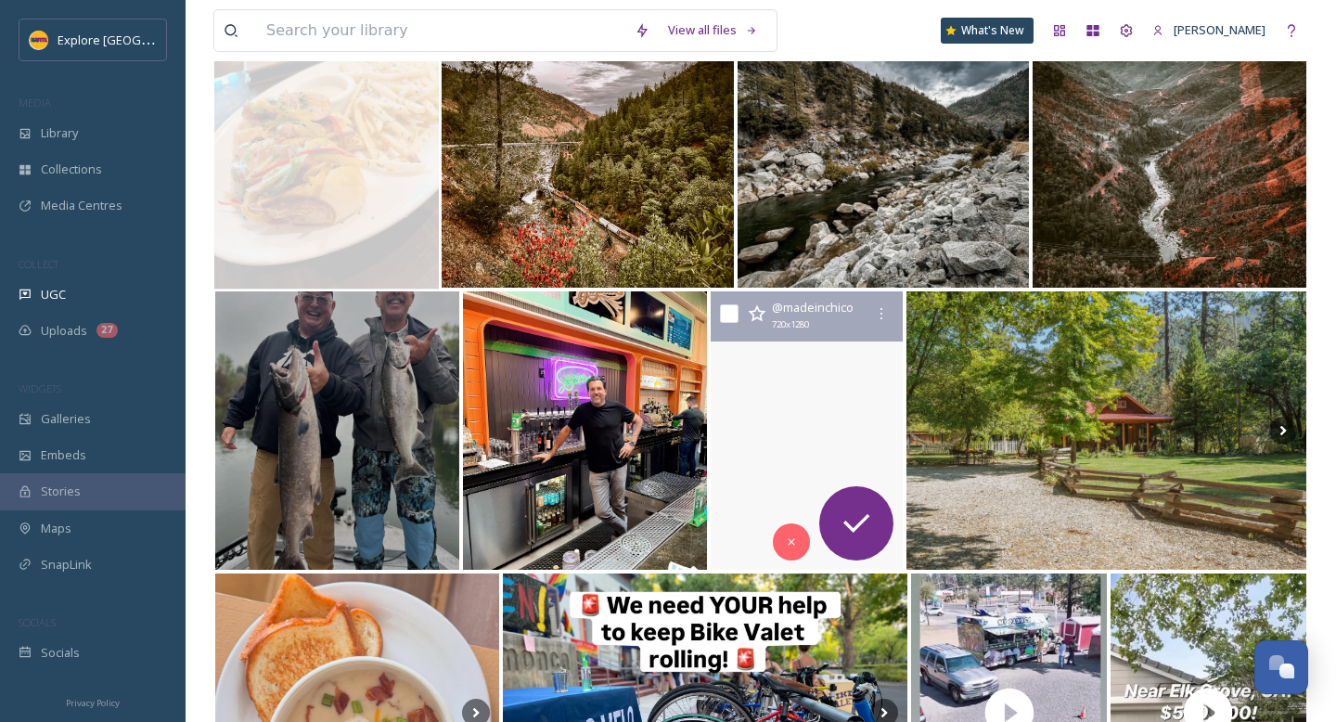
scroll to position [3398, 0]
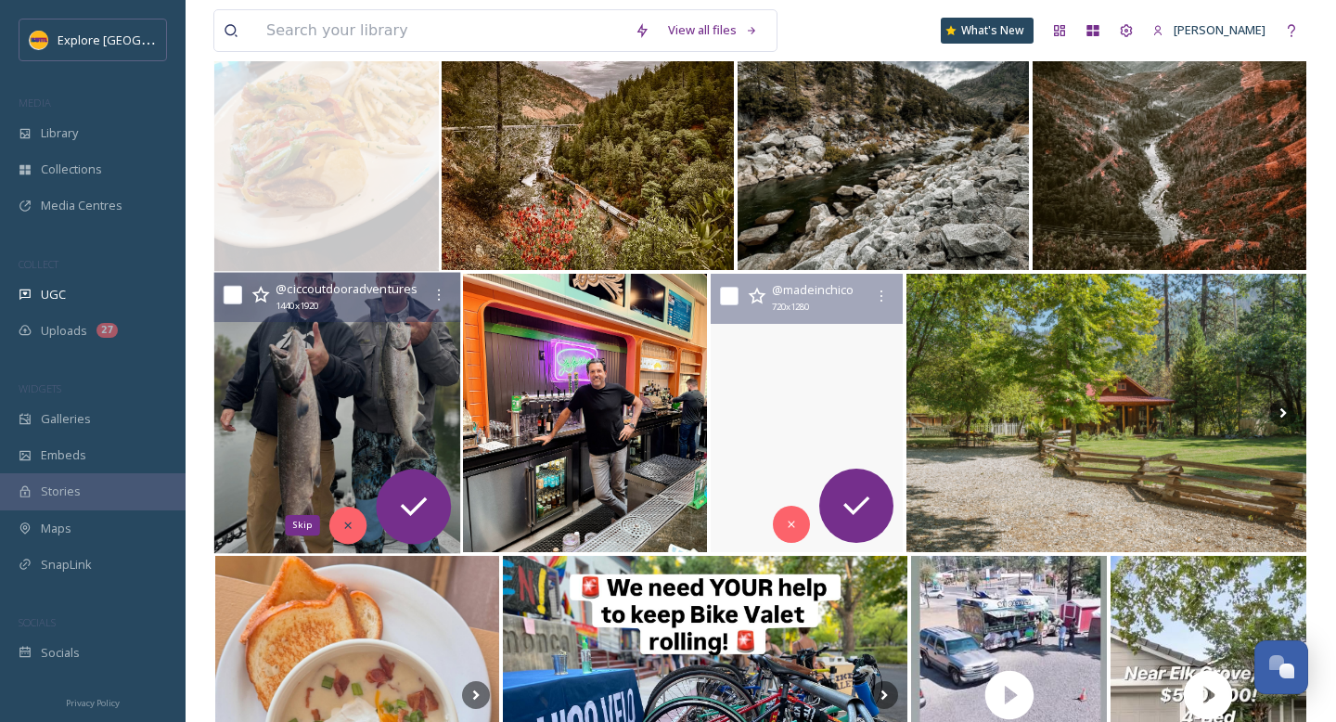
click at [350, 520] on icon at bounding box center [347, 525] width 13 height 13
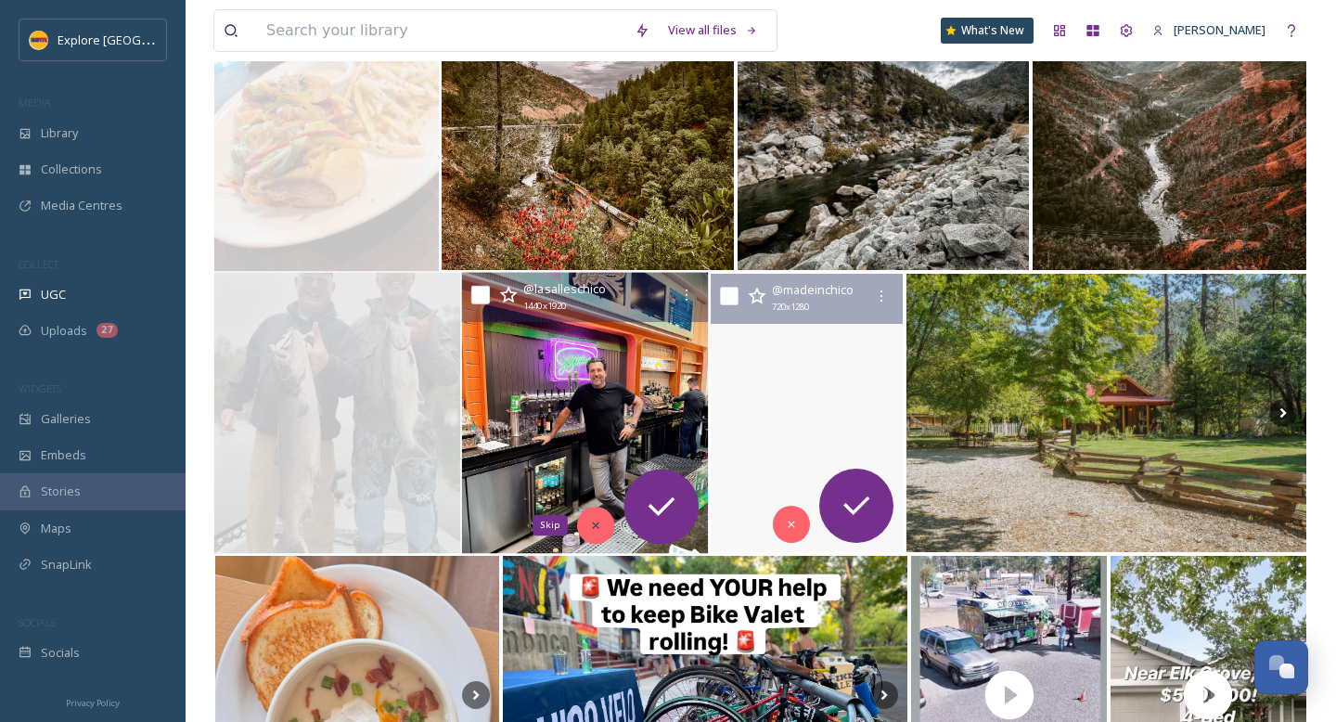
click at [604, 530] on div "Skip" at bounding box center [595, 525] width 37 height 37
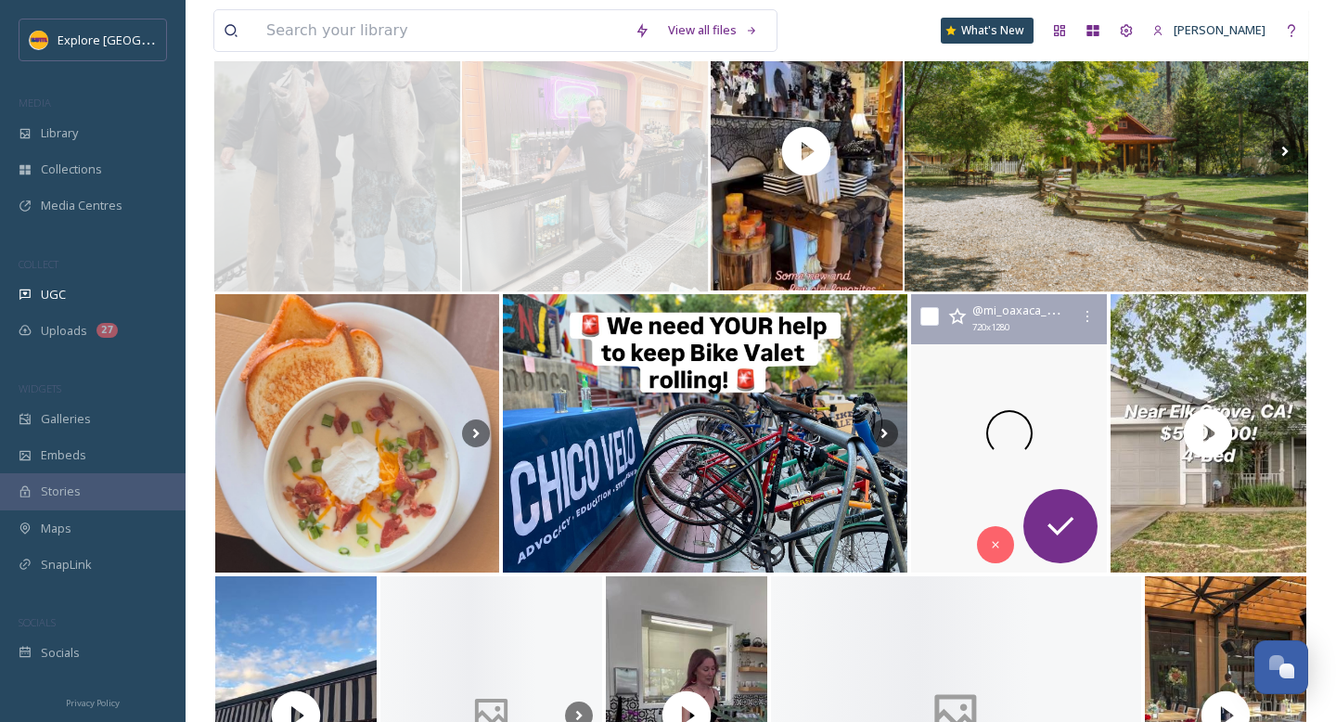
scroll to position [3663, 0]
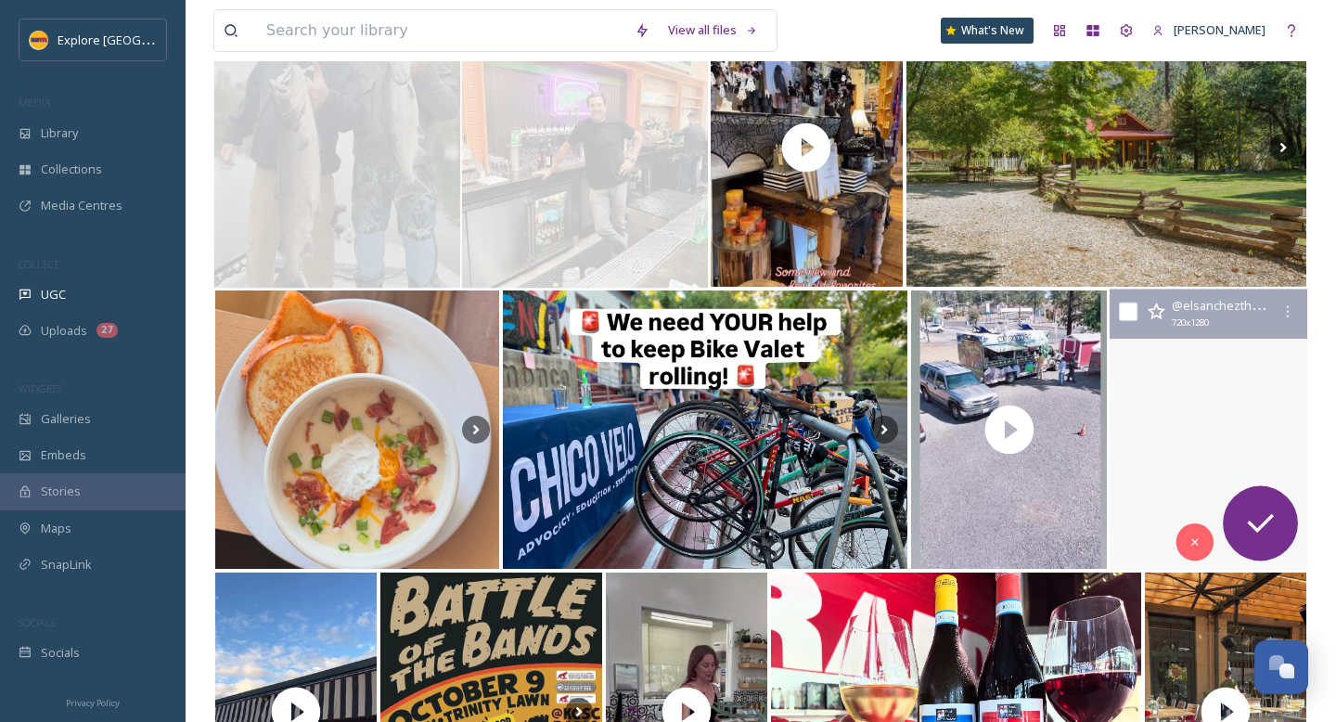
click at [1226, 430] on video "Checkout this nice home near Elkgrove, CA with beautiful upgrades! This home is…" at bounding box center [1209, 429] width 198 height 281
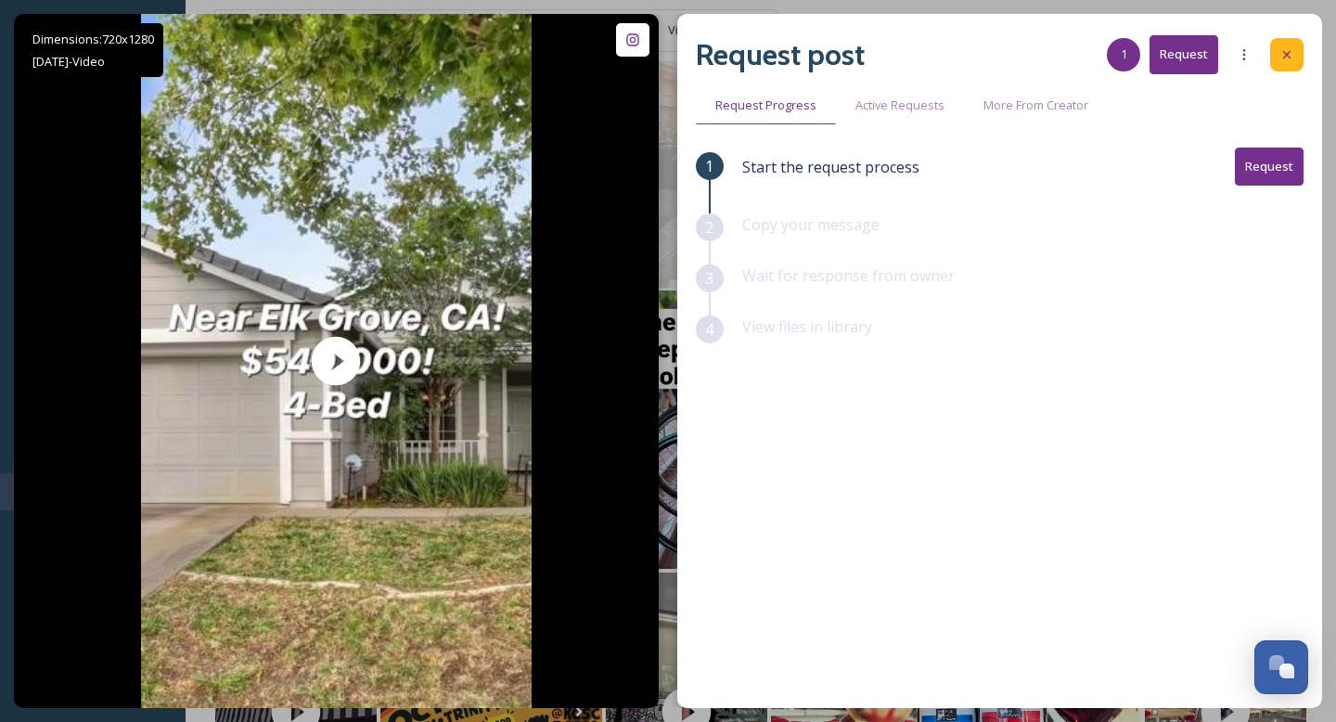
click at [1292, 58] on icon at bounding box center [1286, 54] width 15 height 15
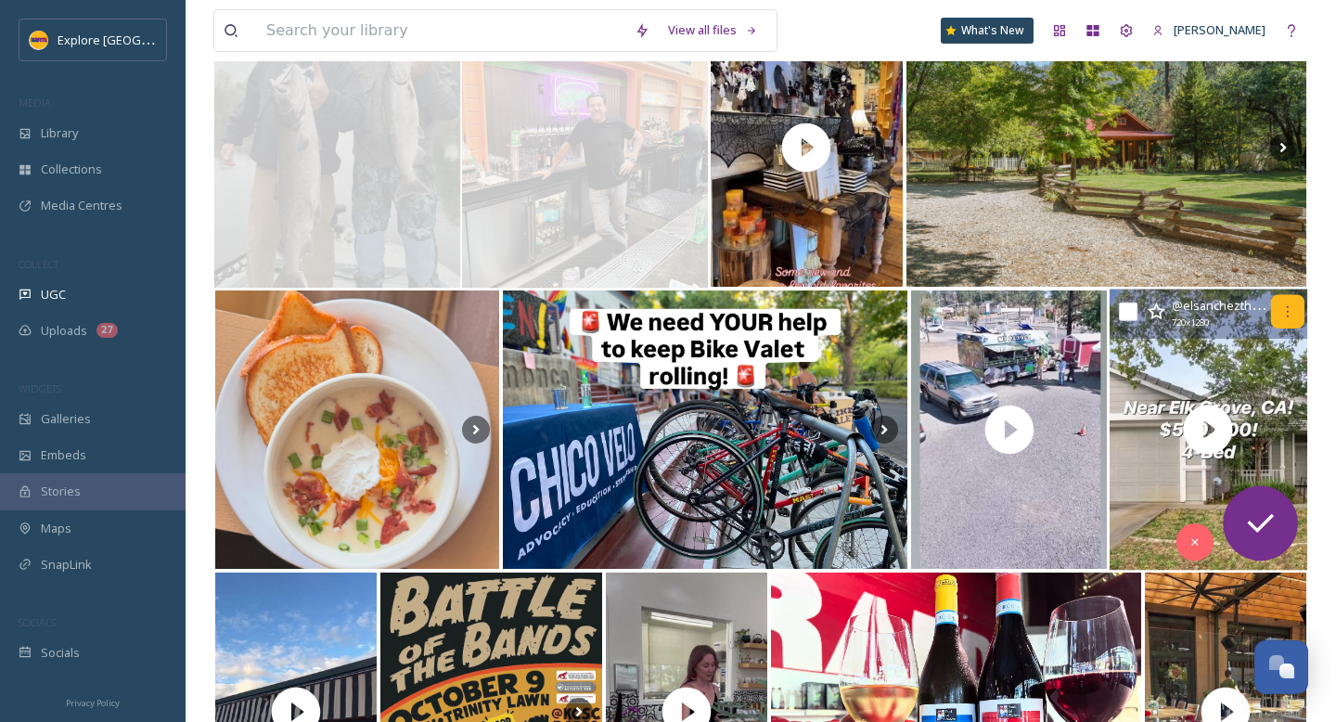
click at [1282, 319] on div at bounding box center [1287, 311] width 33 height 33
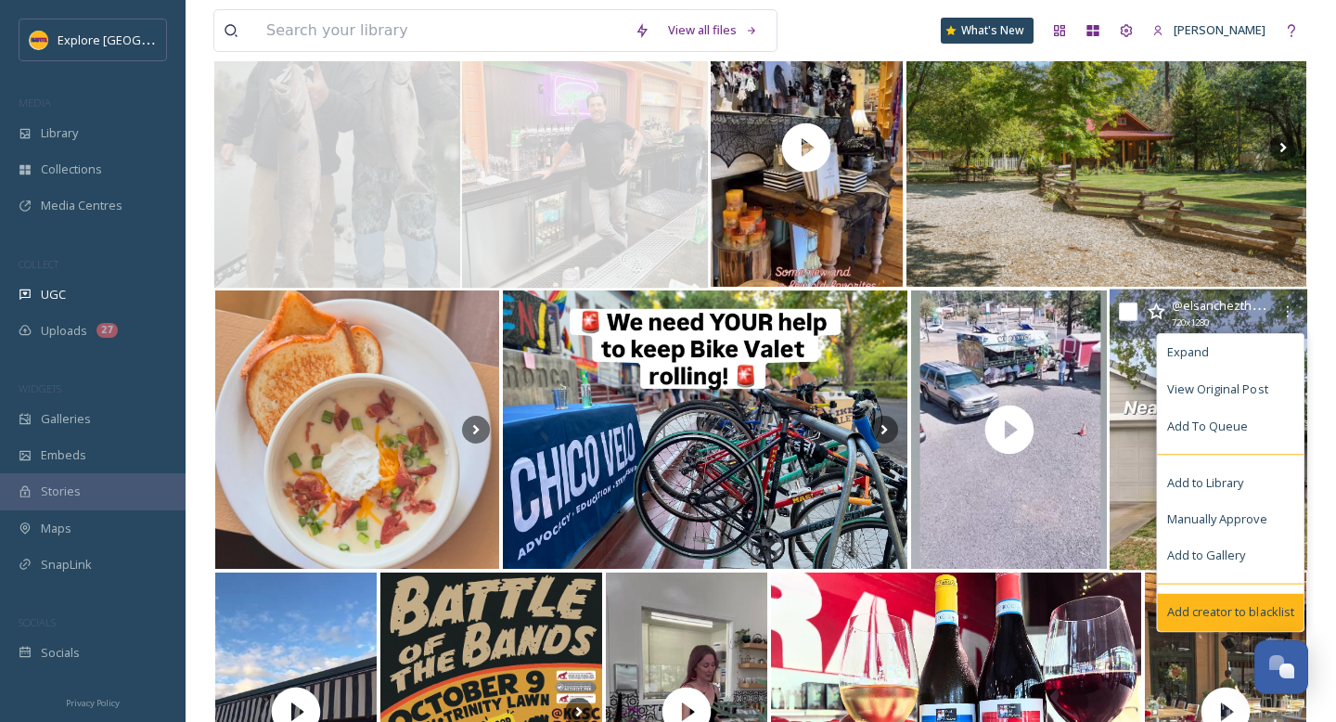
click at [1201, 608] on span "Add creator to blacklist" at bounding box center [1230, 612] width 127 height 18
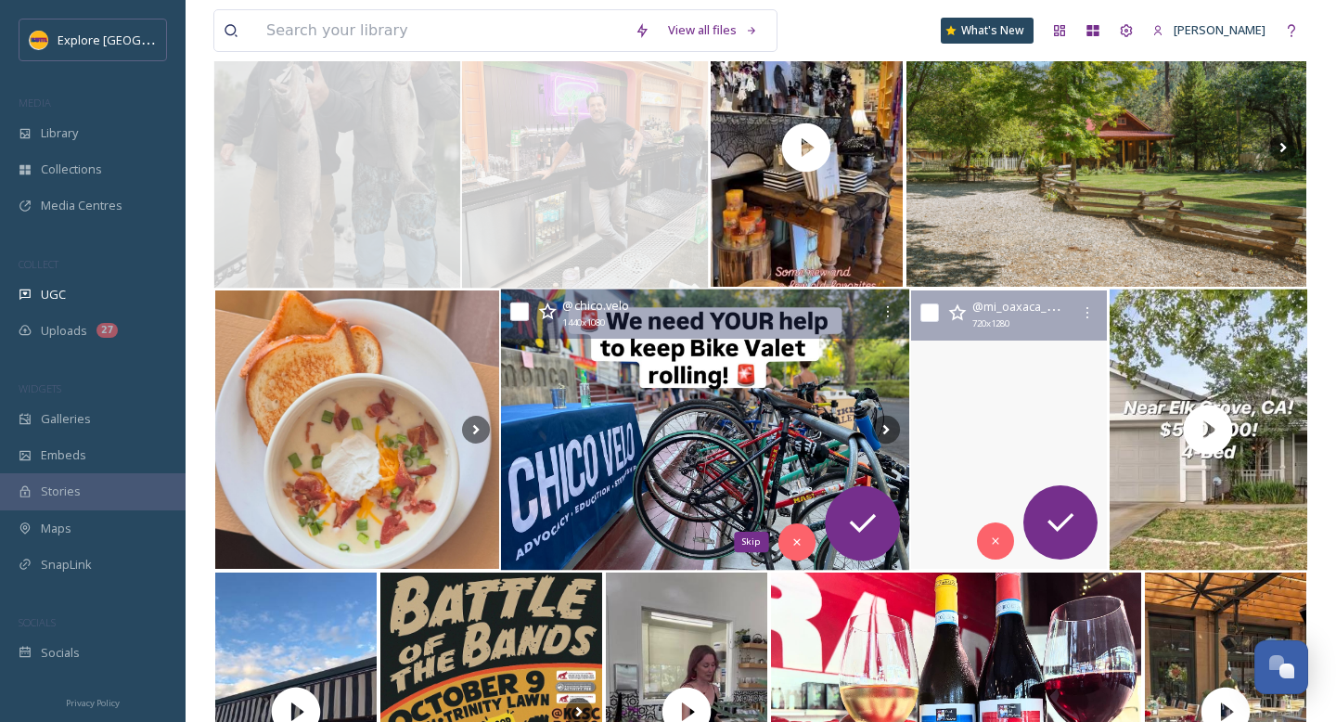
click at [735, 463] on img at bounding box center [705, 429] width 408 height 281
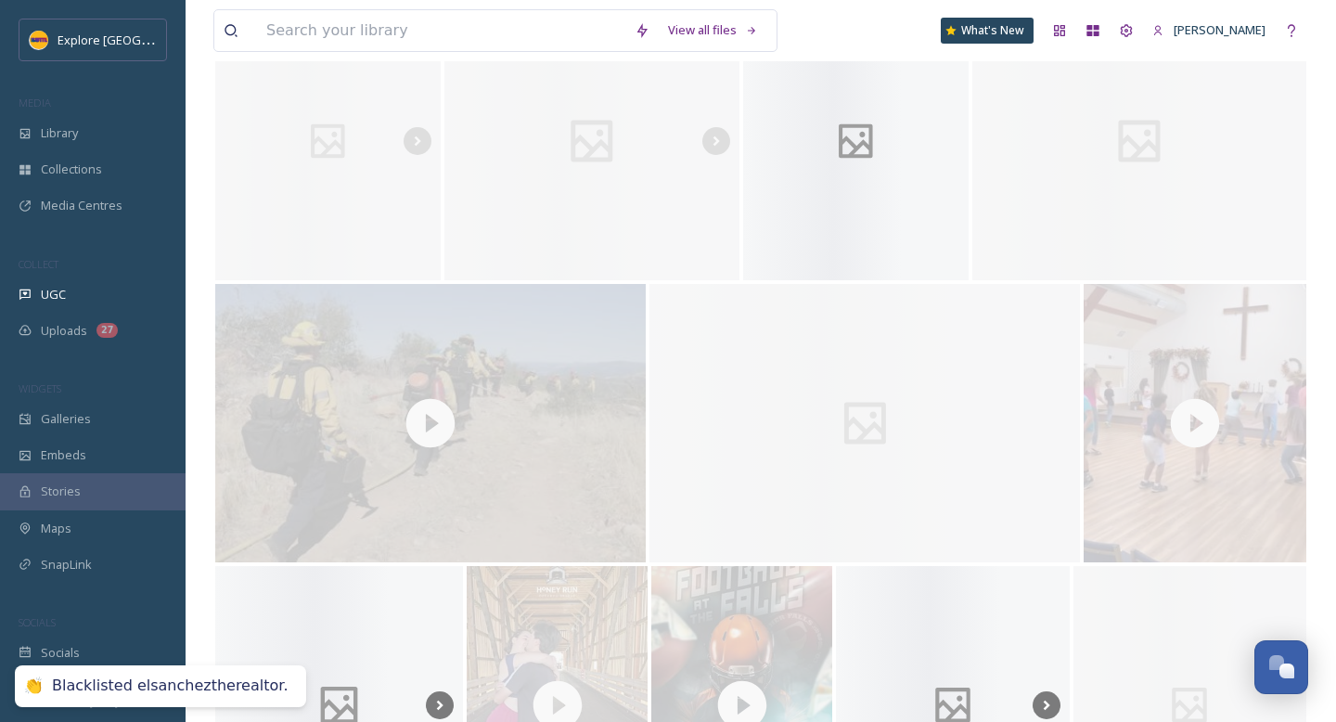
scroll to position [3663, 0]
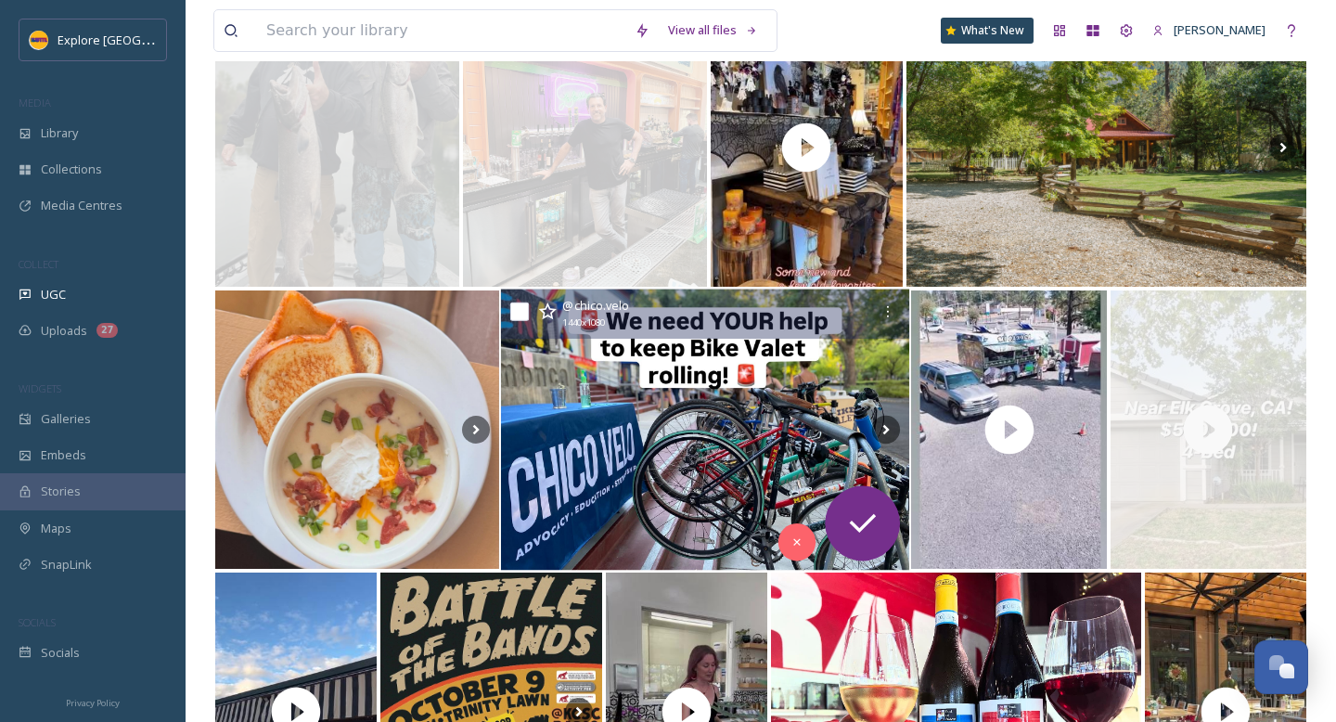
click at [703, 404] on img at bounding box center [705, 429] width 408 height 281
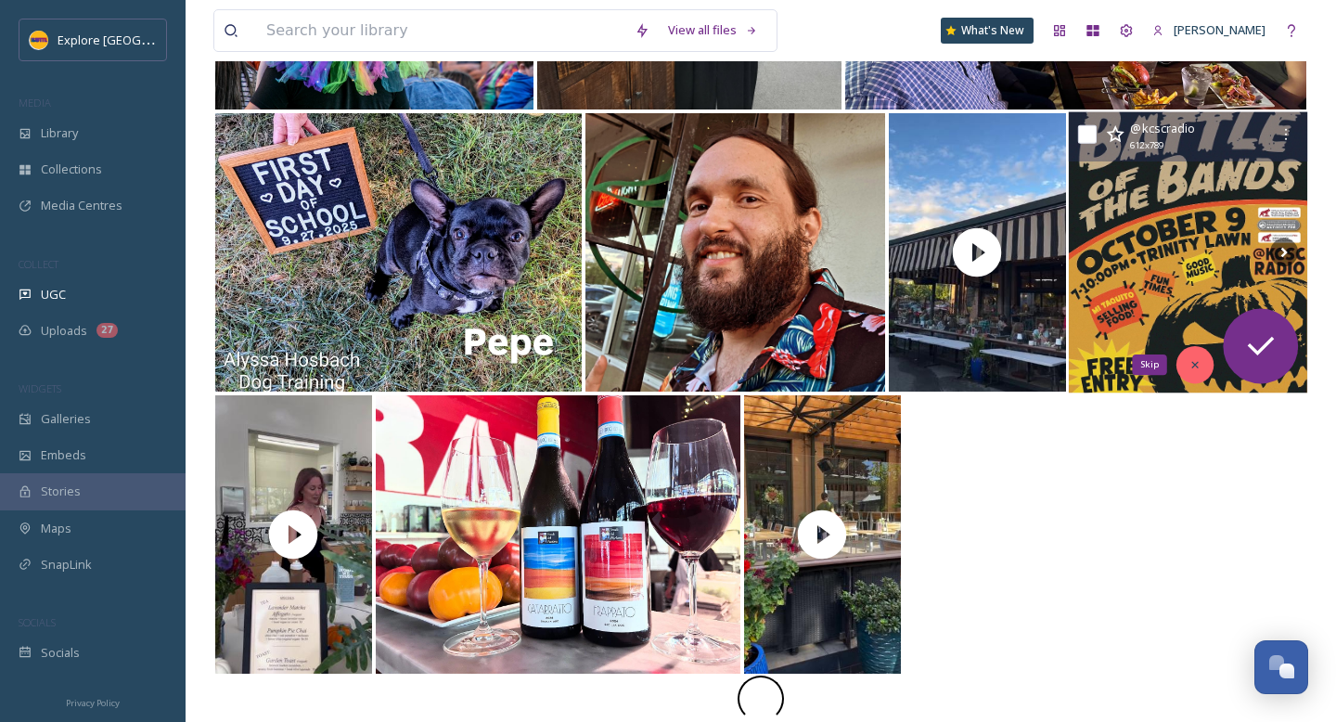
scroll to position [2430, 0]
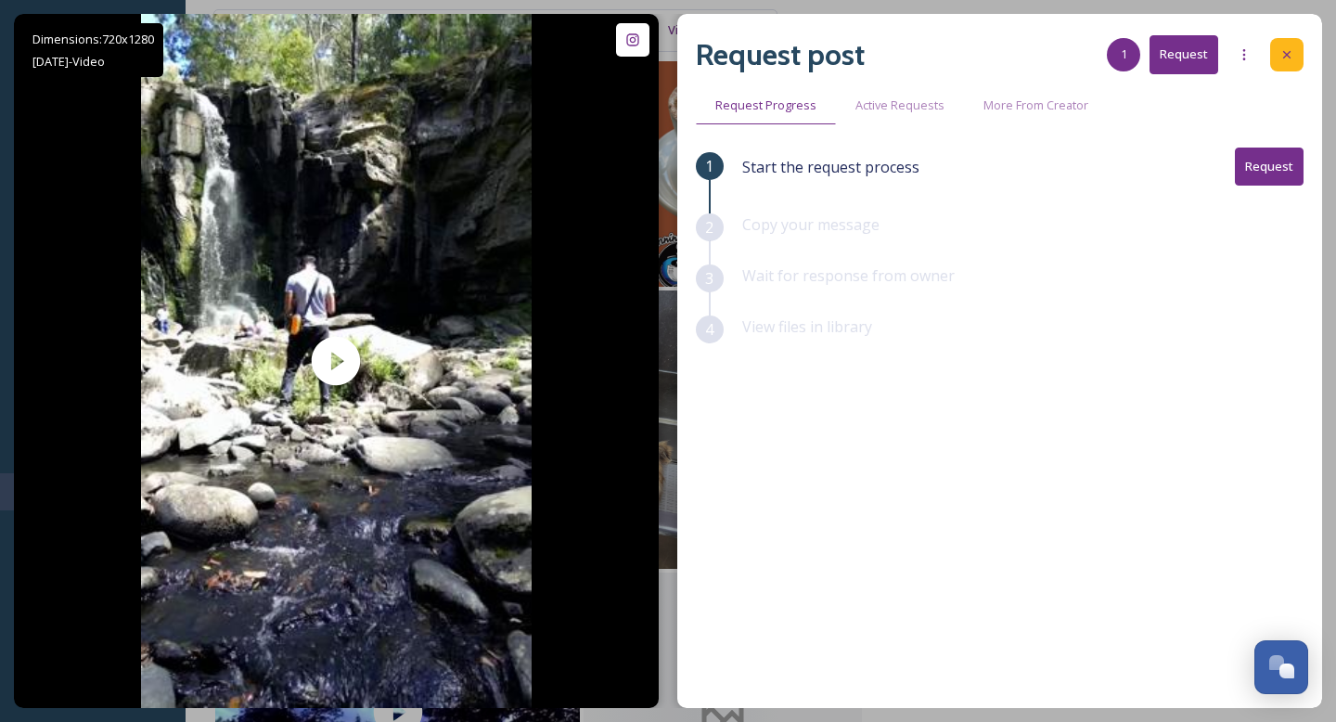
click at [1292, 57] on icon at bounding box center [1286, 54] width 15 height 15
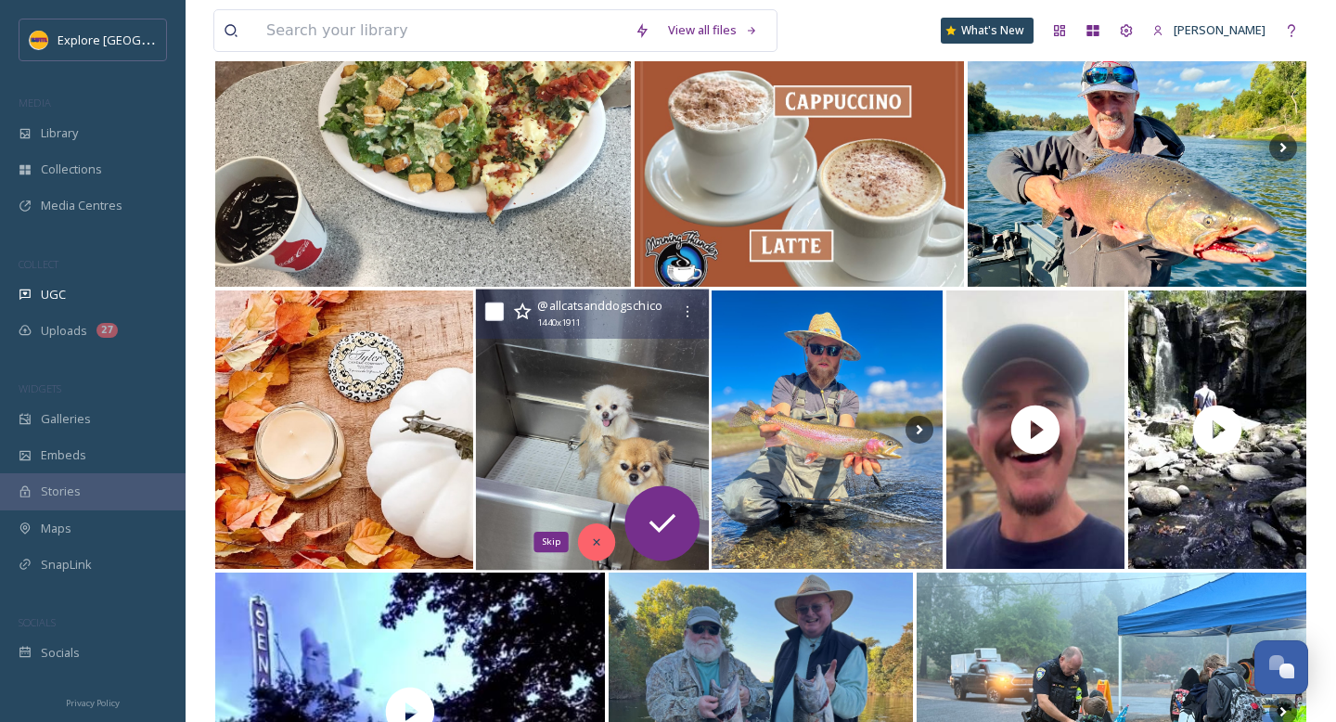
click at [596, 550] on div "Skip" at bounding box center [596, 541] width 37 height 37
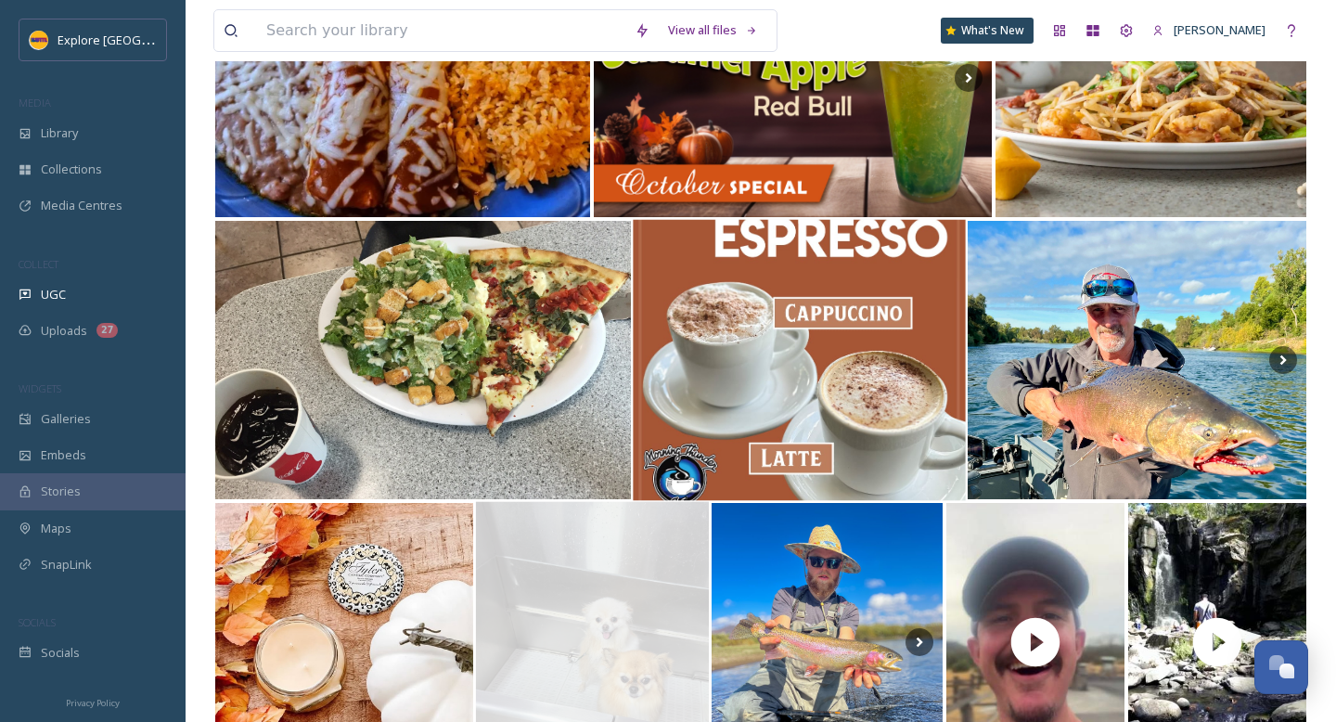
scroll to position [3448, 0]
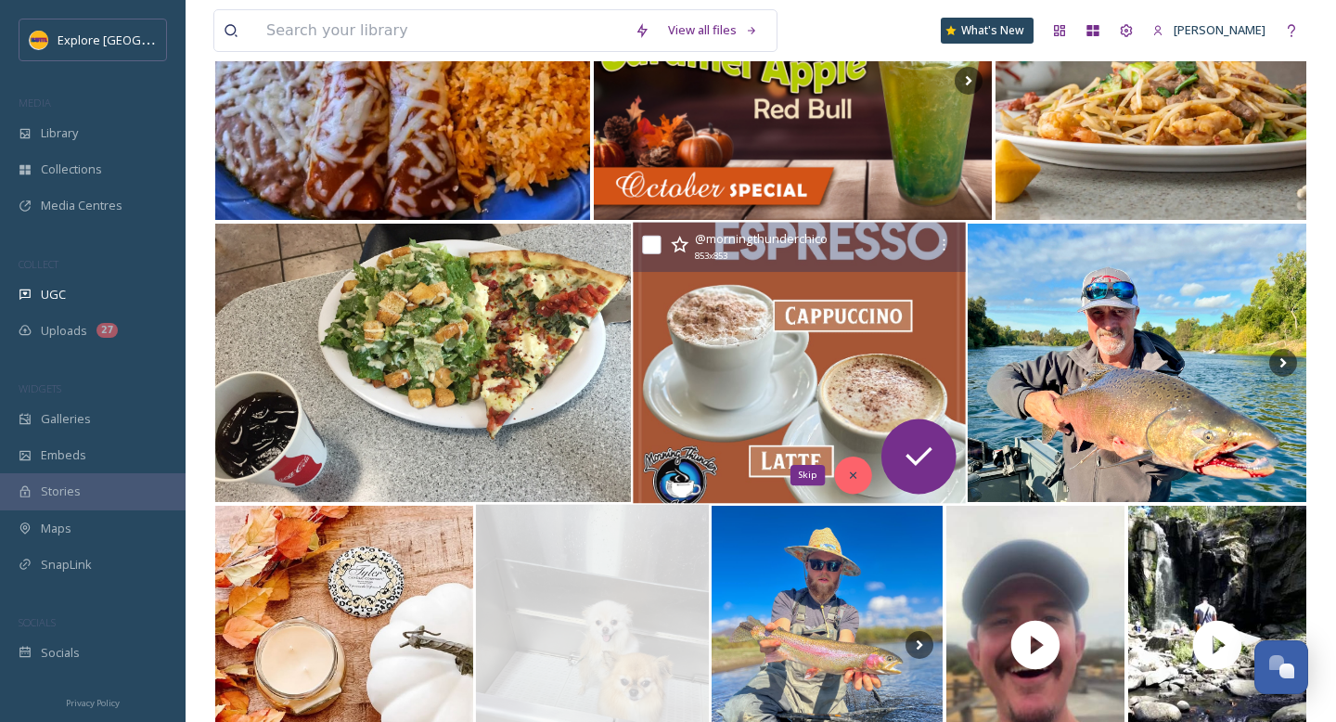
click at [848, 471] on icon at bounding box center [852, 475] width 13 height 13
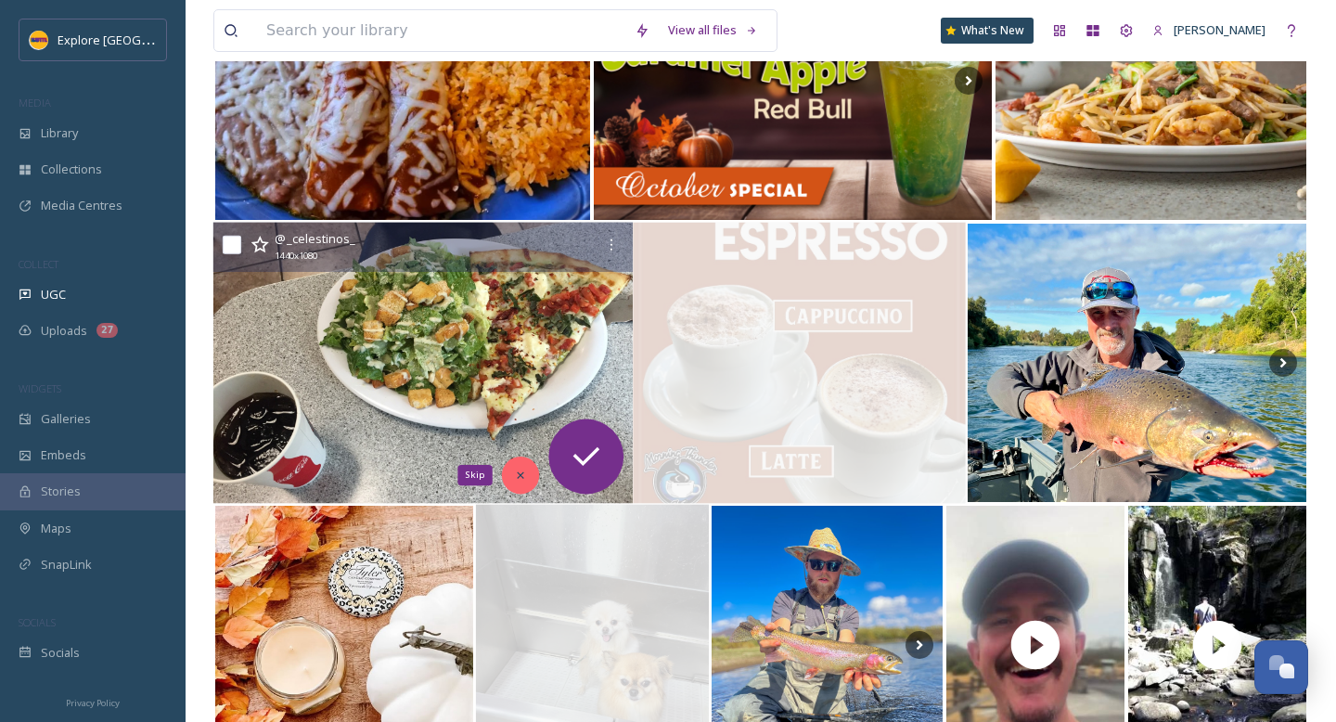
click at [522, 469] on icon at bounding box center [520, 475] width 13 height 13
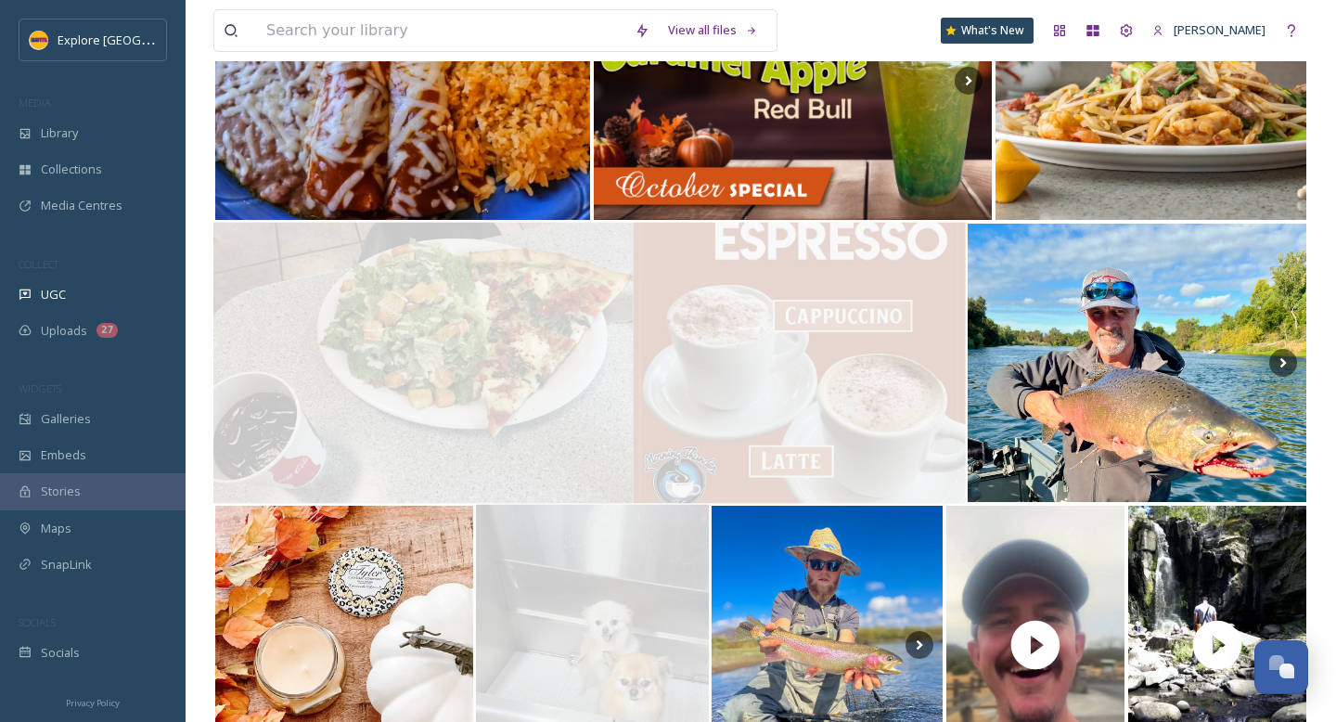
scroll to position [3185, 0]
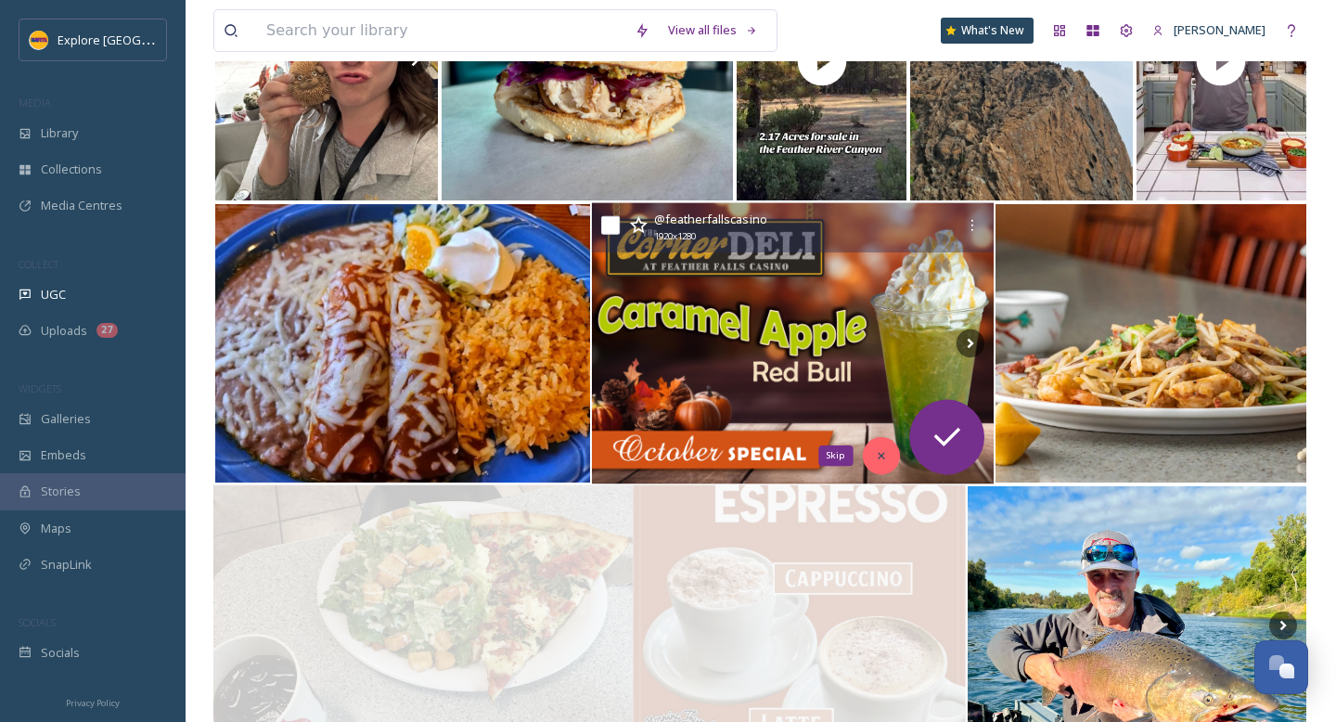
click at [875, 455] on icon at bounding box center [881, 455] width 13 height 13
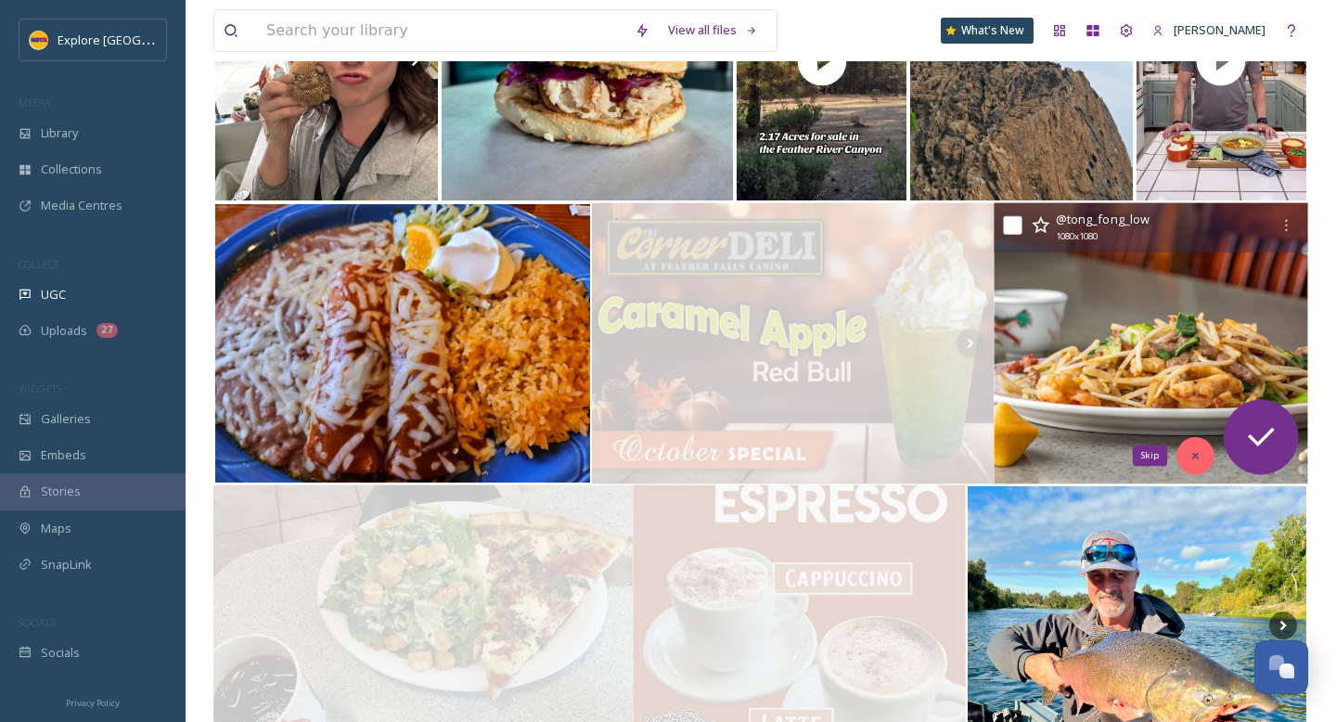
click at [1193, 457] on icon at bounding box center [1195, 456] width 6 height 6
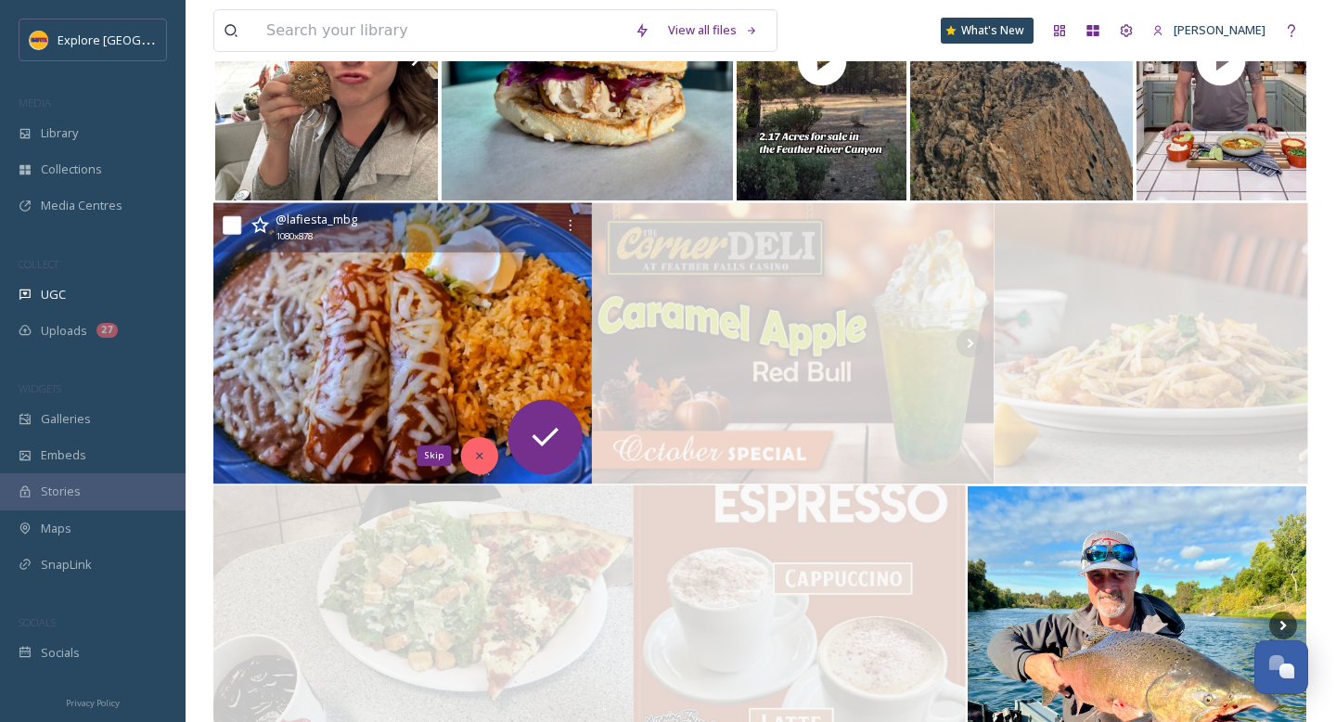
click at [471, 456] on div "Skip" at bounding box center [479, 455] width 37 height 37
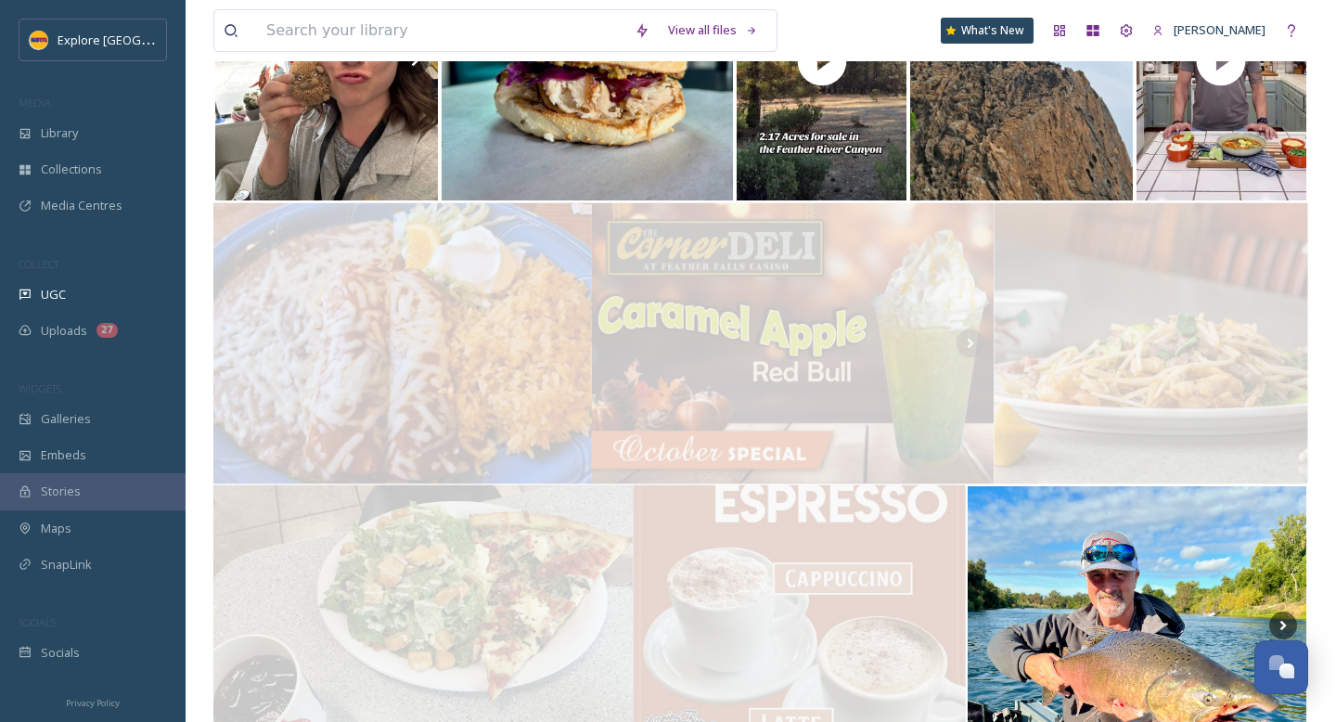
scroll to position [2892, 0]
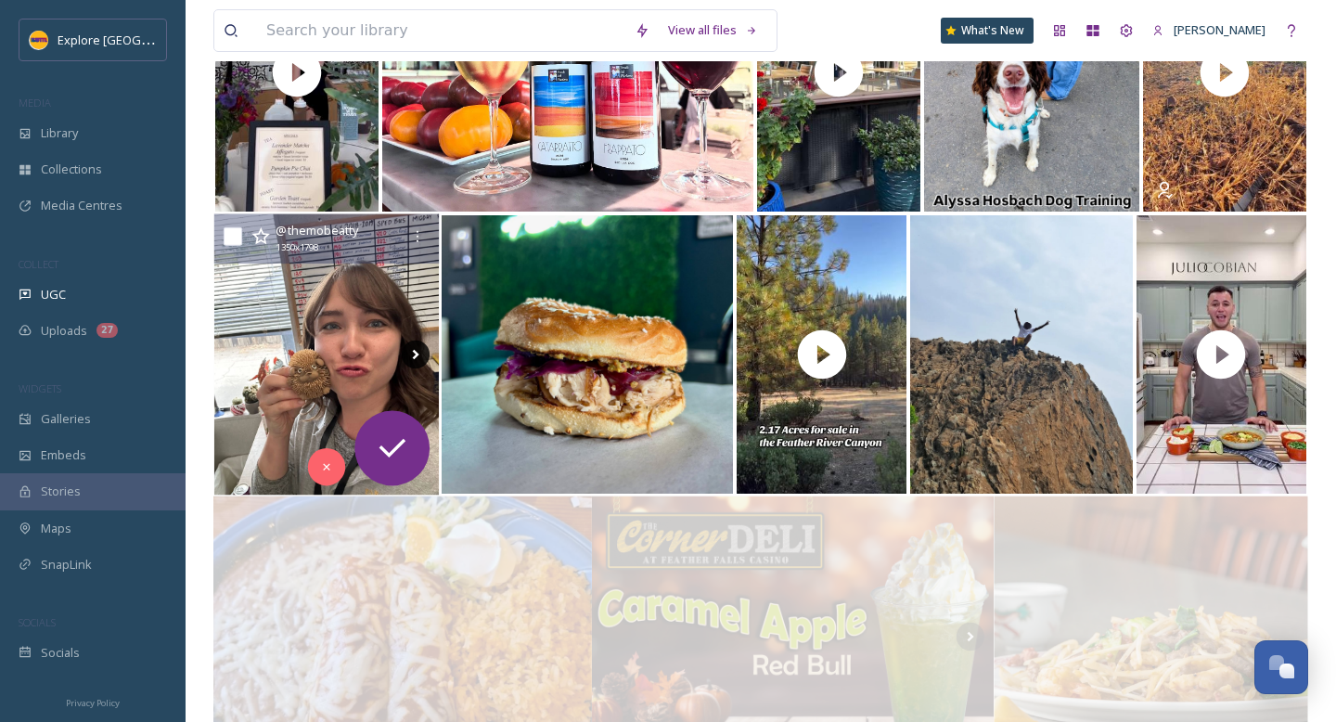
click at [424, 352] on icon at bounding box center [415, 355] width 28 height 28
click at [328, 468] on icon at bounding box center [326, 467] width 6 height 6
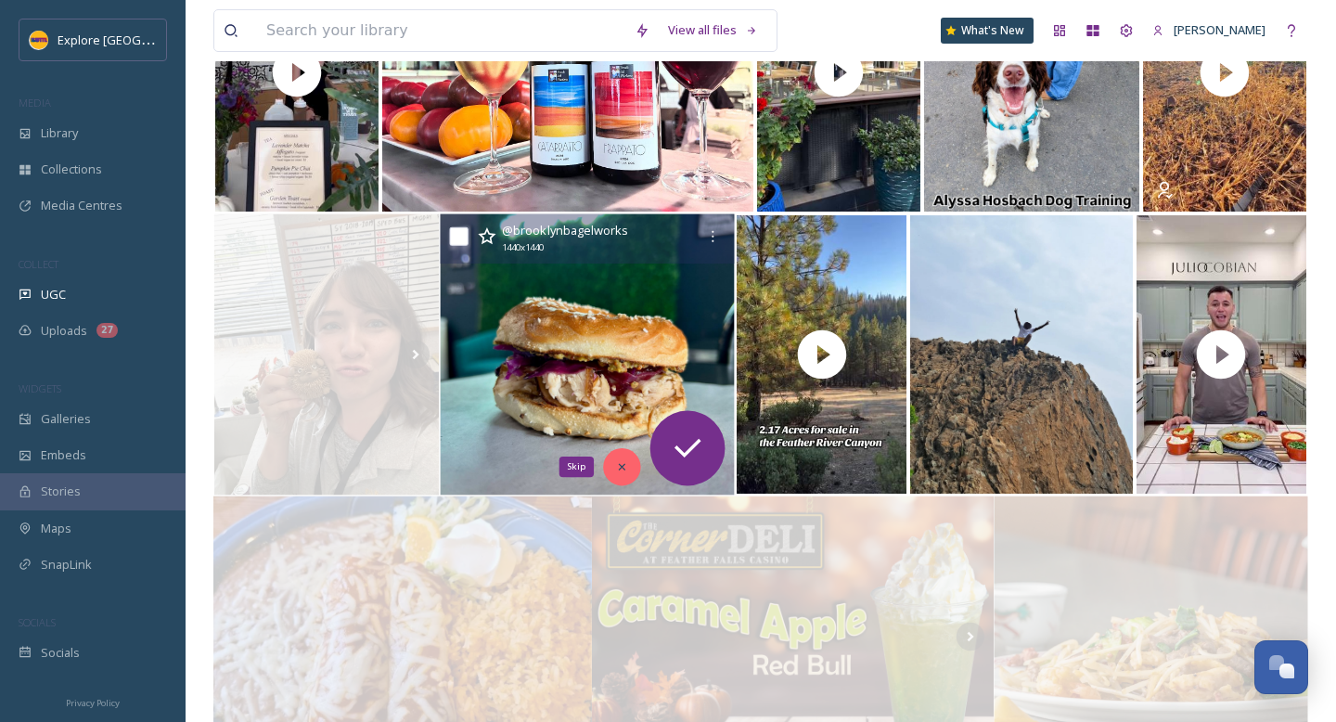
click at [617, 467] on icon at bounding box center [621, 466] width 13 height 13
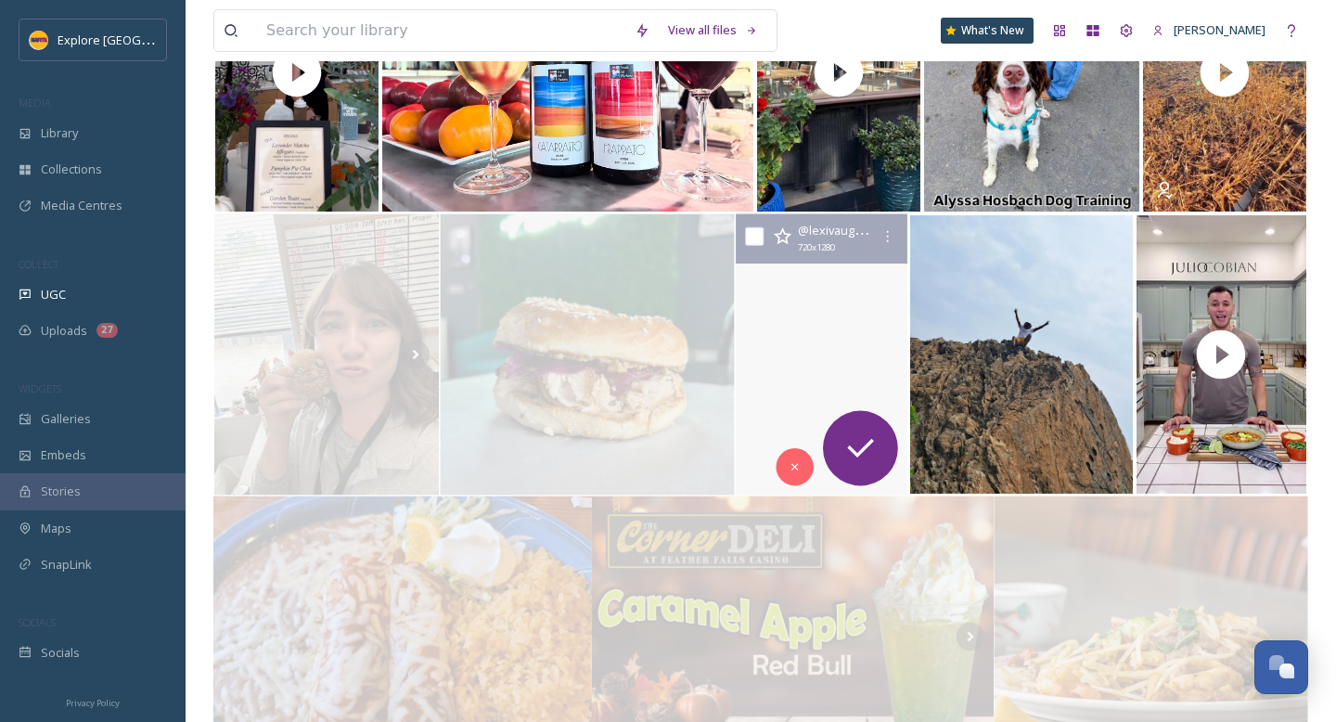
click at [825, 330] on video "🌲 2.17 Acres Available in Feather River Canyon! 🌲\a\a📍 Two adjacent parcels in …" at bounding box center [822, 354] width 172 height 281
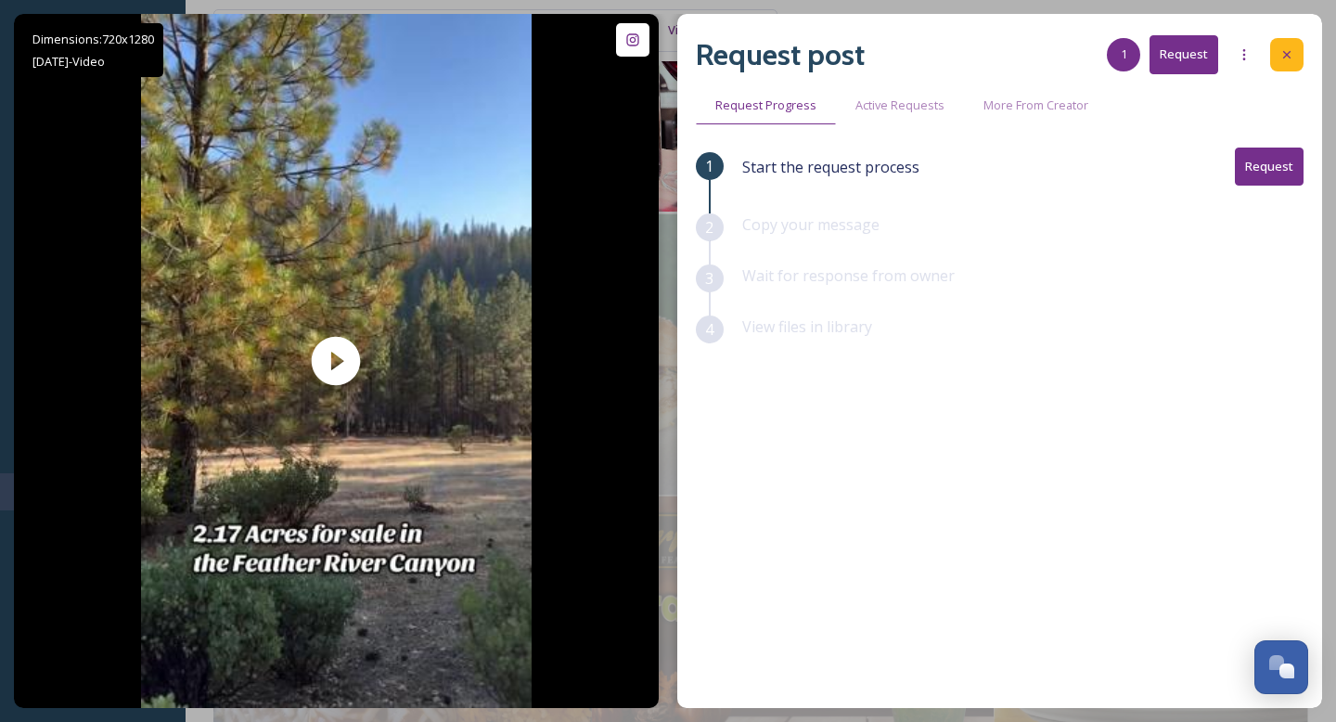
click at [1286, 58] on icon at bounding box center [1286, 54] width 15 height 15
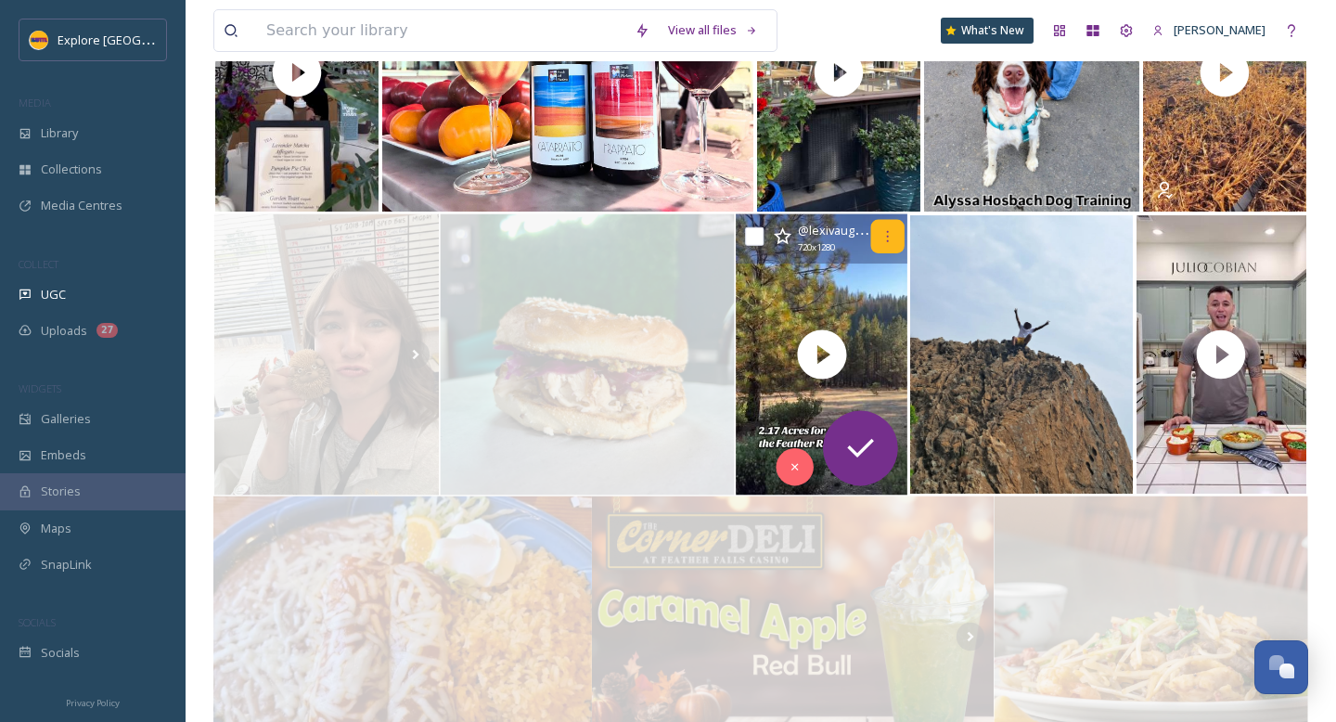
click at [892, 239] on icon at bounding box center [887, 236] width 15 height 15
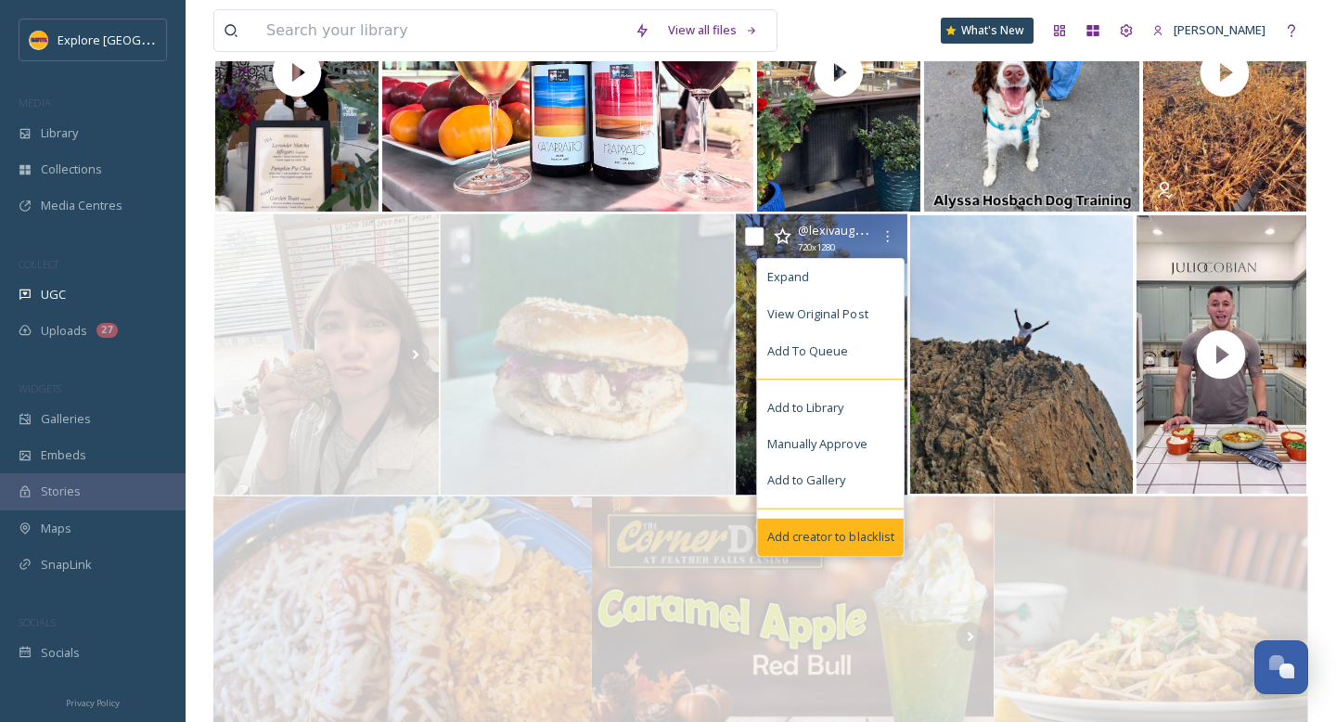
click at [827, 533] on span "Add creator to blacklist" at bounding box center [830, 537] width 127 height 18
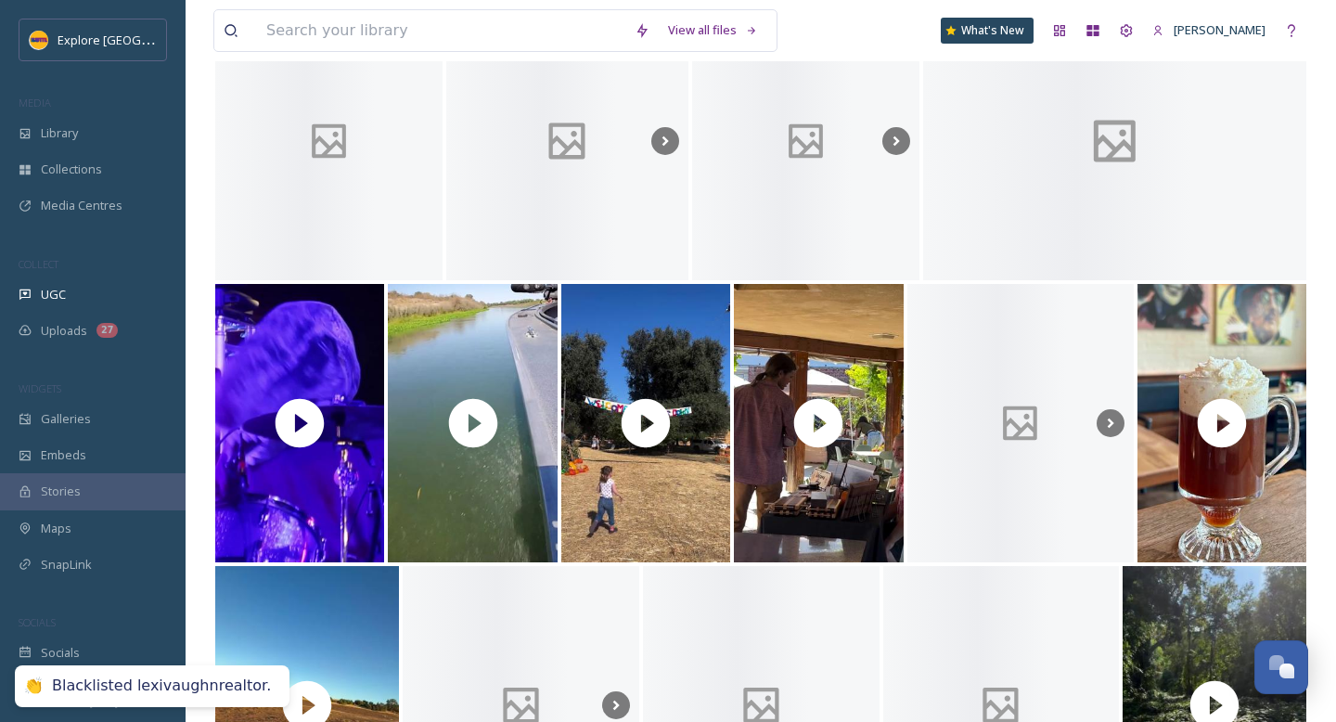
scroll to position [2892, 0]
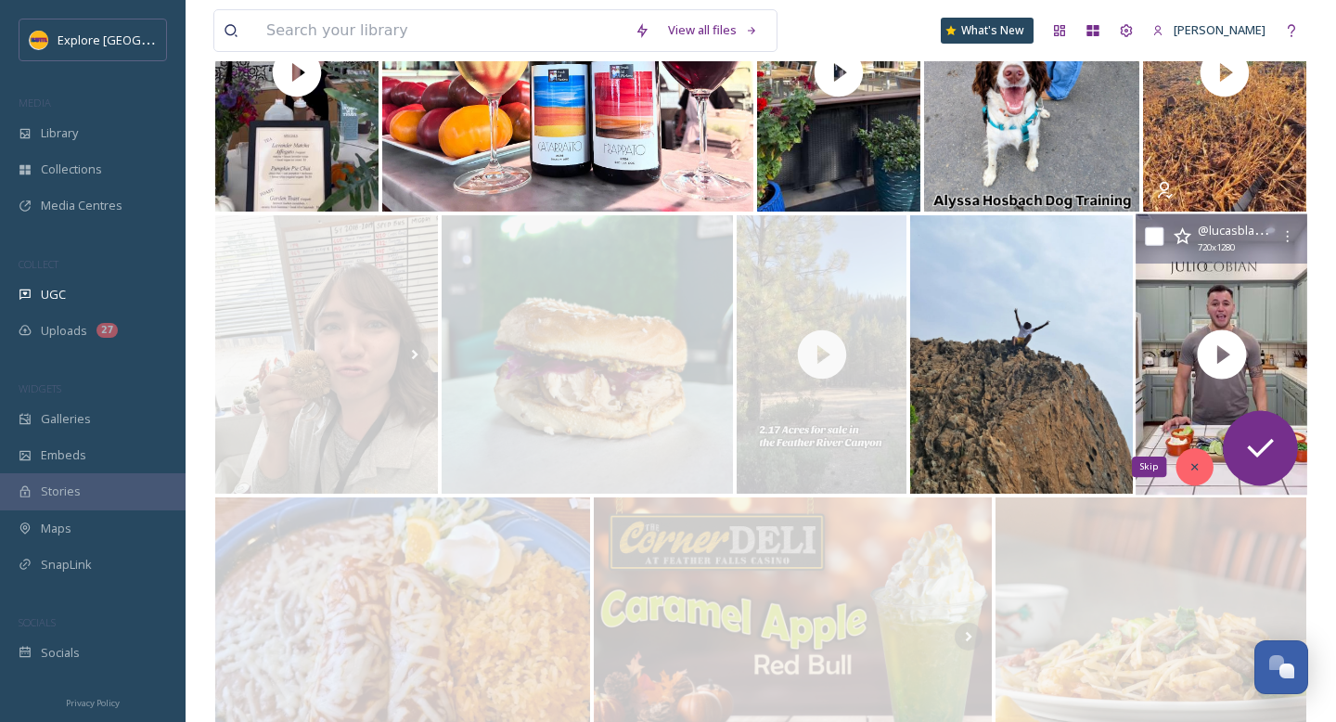
click at [1200, 469] on icon at bounding box center [1195, 466] width 13 height 13
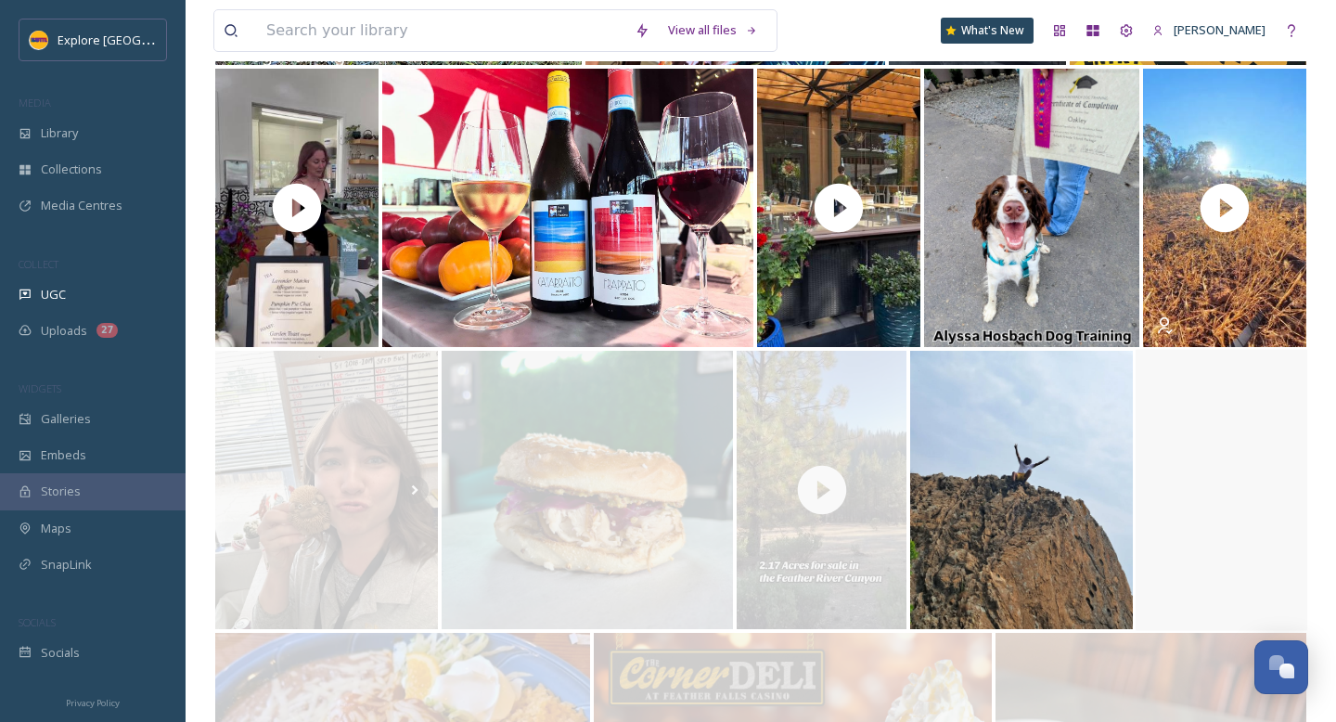
scroll to position [2667, 0]
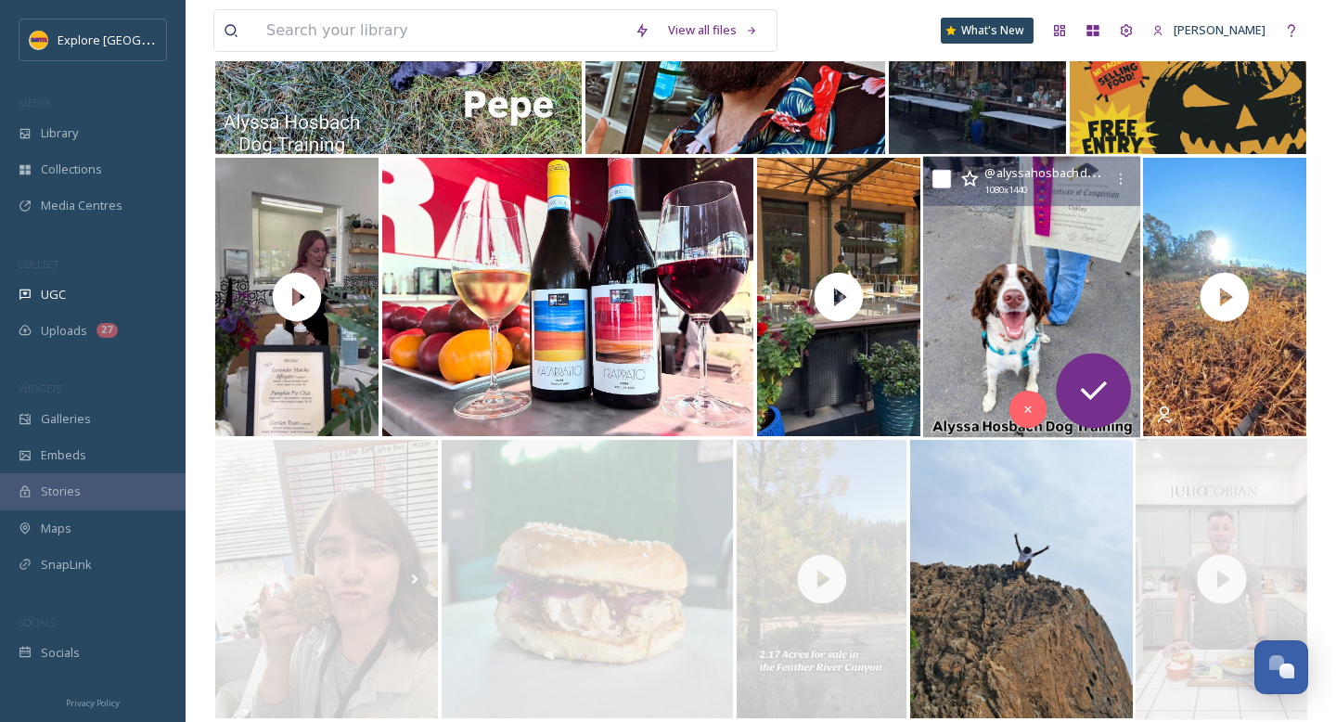
click at [1067, 327] on img at bounding box center [1031, 297] width 217 height 281
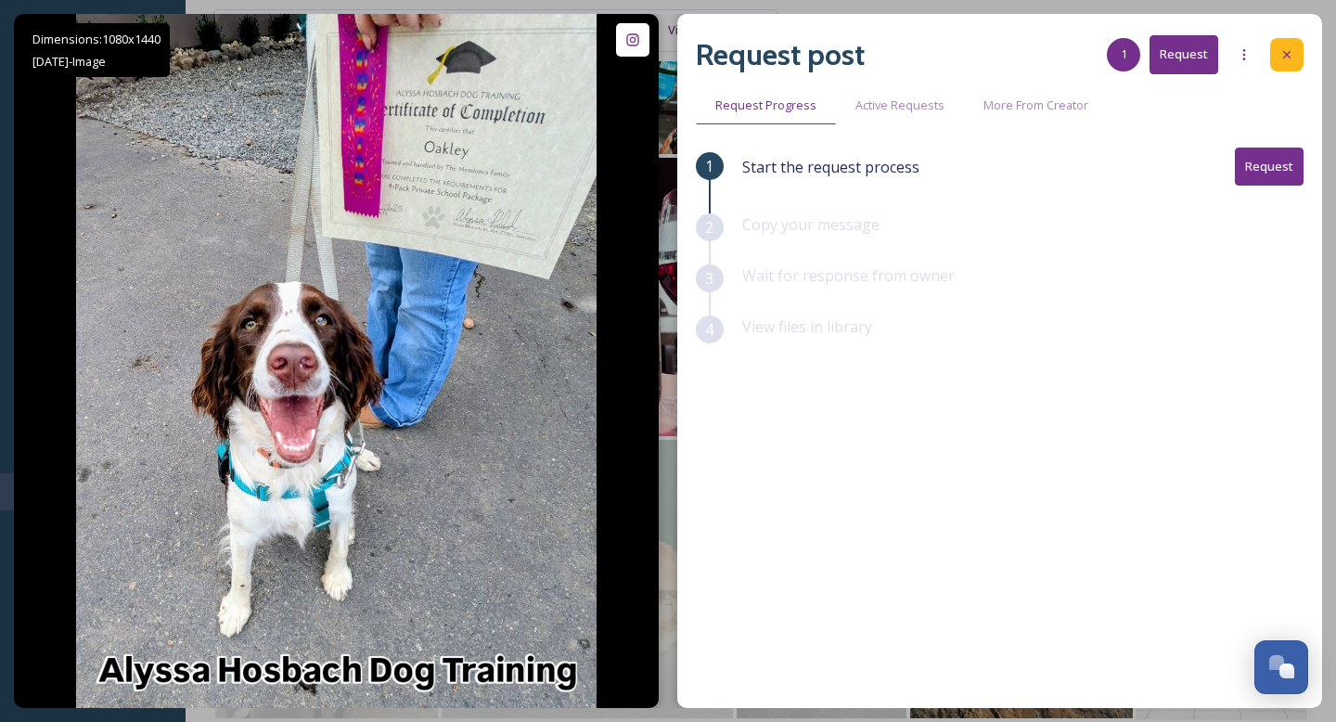
click at [1292, 63] on div at bounding box center [1286, 54] width 33 height 33
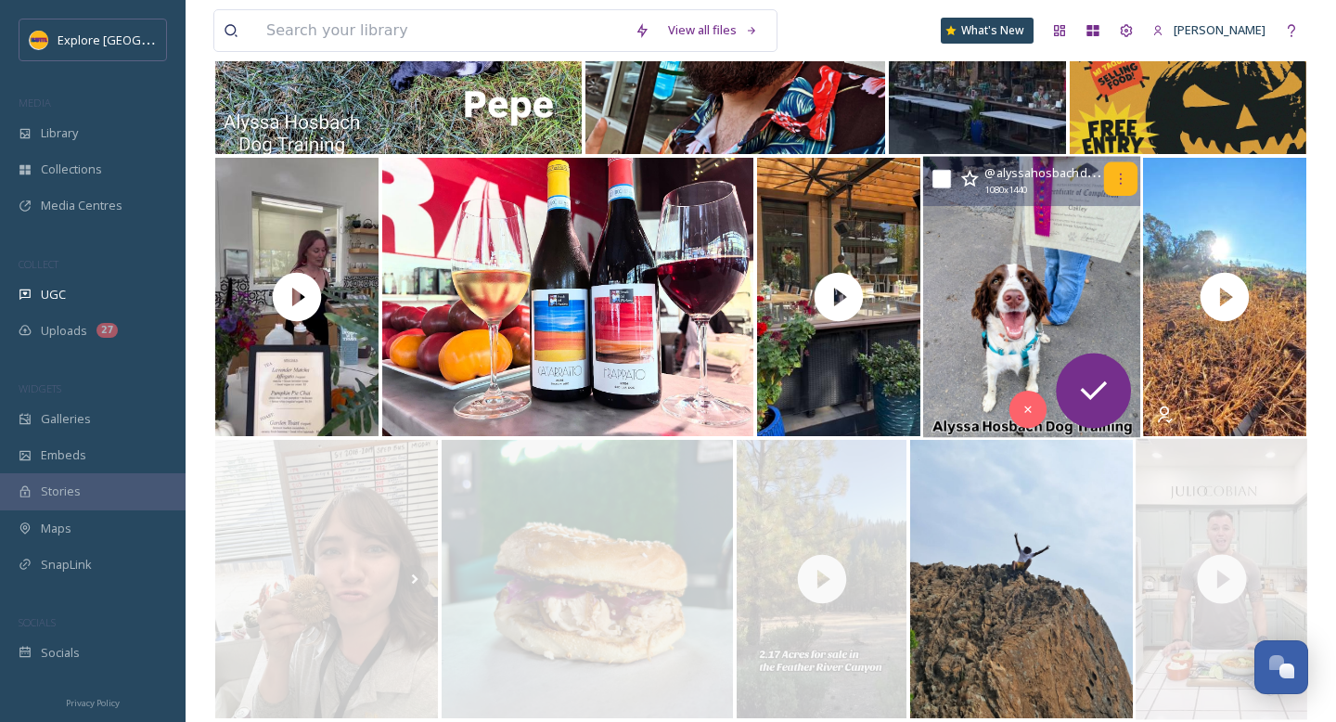
click at [1121, 186] on icon at bounding box center [1120, 179] width 15 height 15
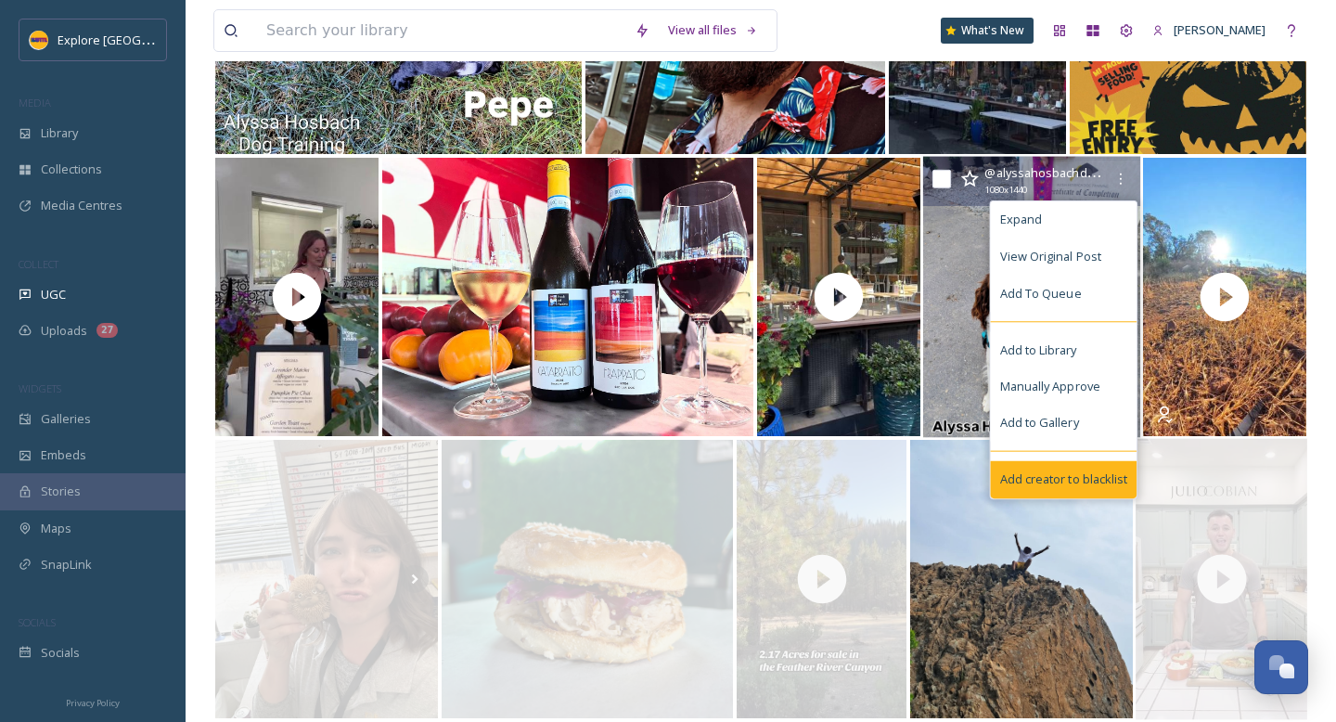
click at [1047, 479] on span "Add creator to blacklist" at bounding box center [1063, 479] width 127 height 18
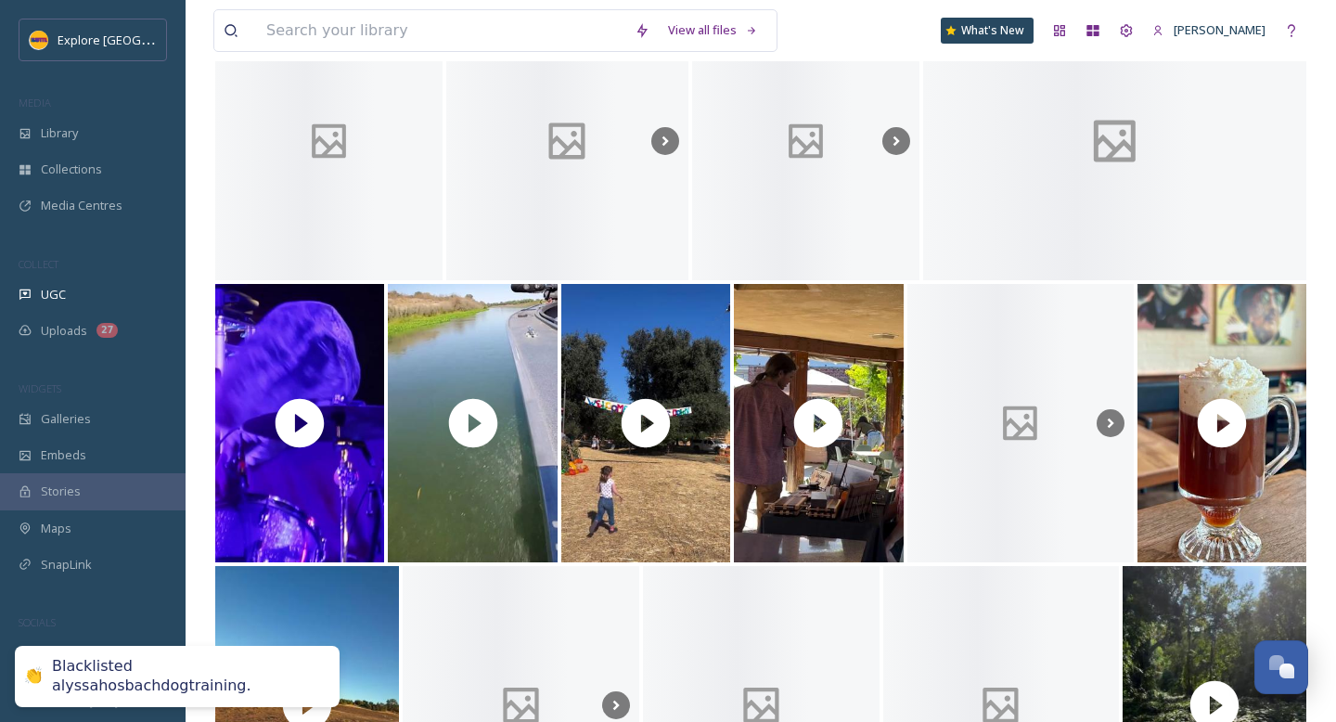
scroll to position [2667, 0]
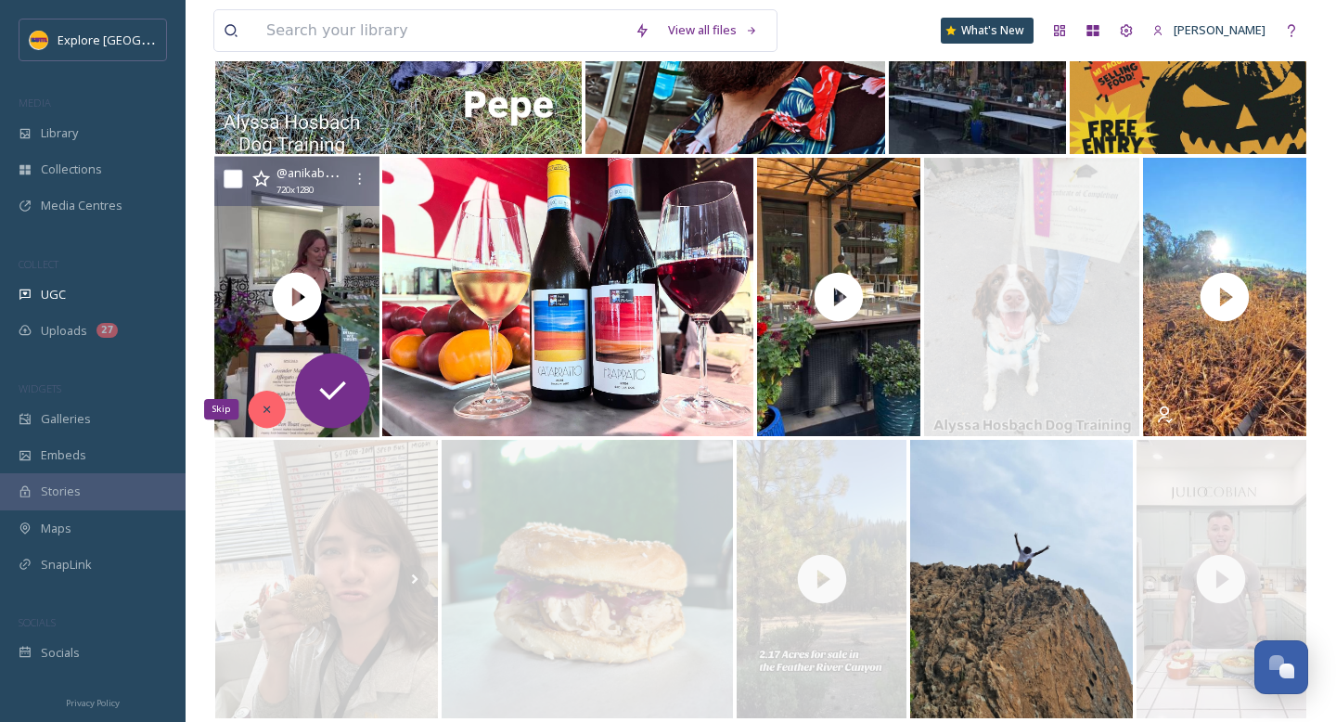
click at [270, 416] on div "Skip" at bounding box center [266, 409] width 37 height 37
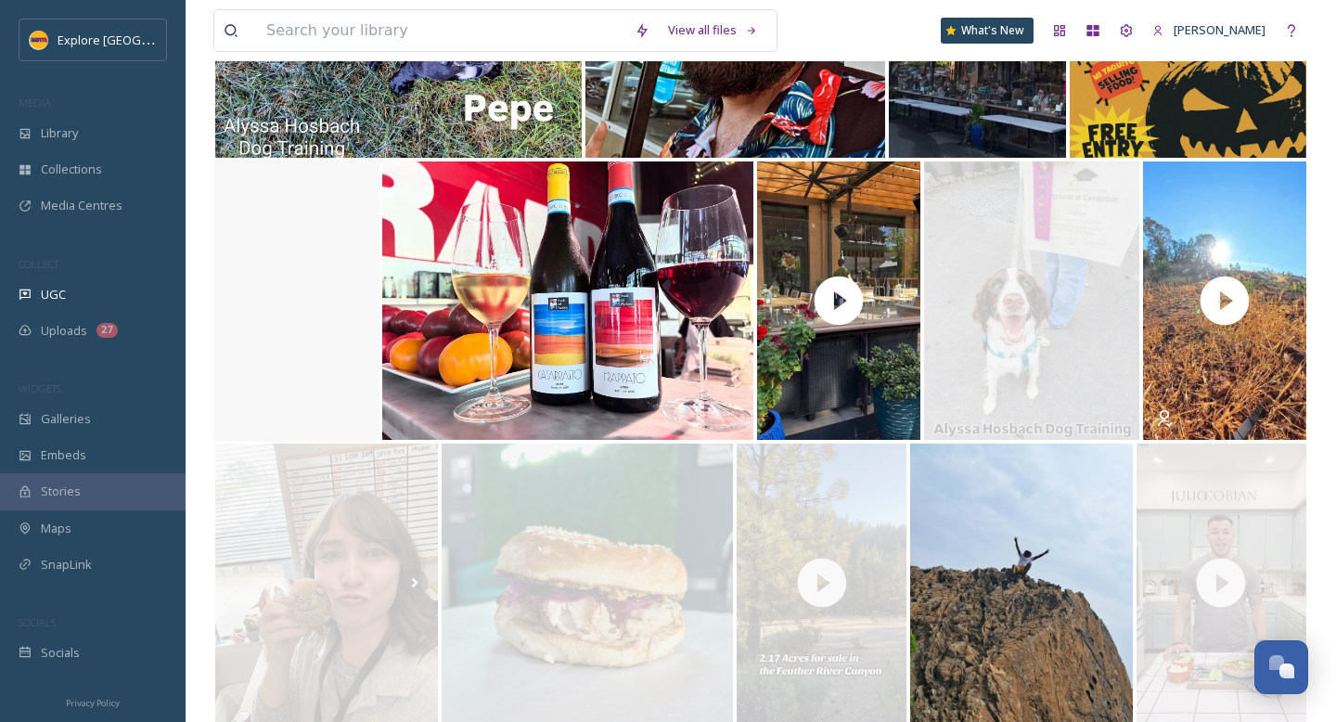
scroll to position [2409, 0]
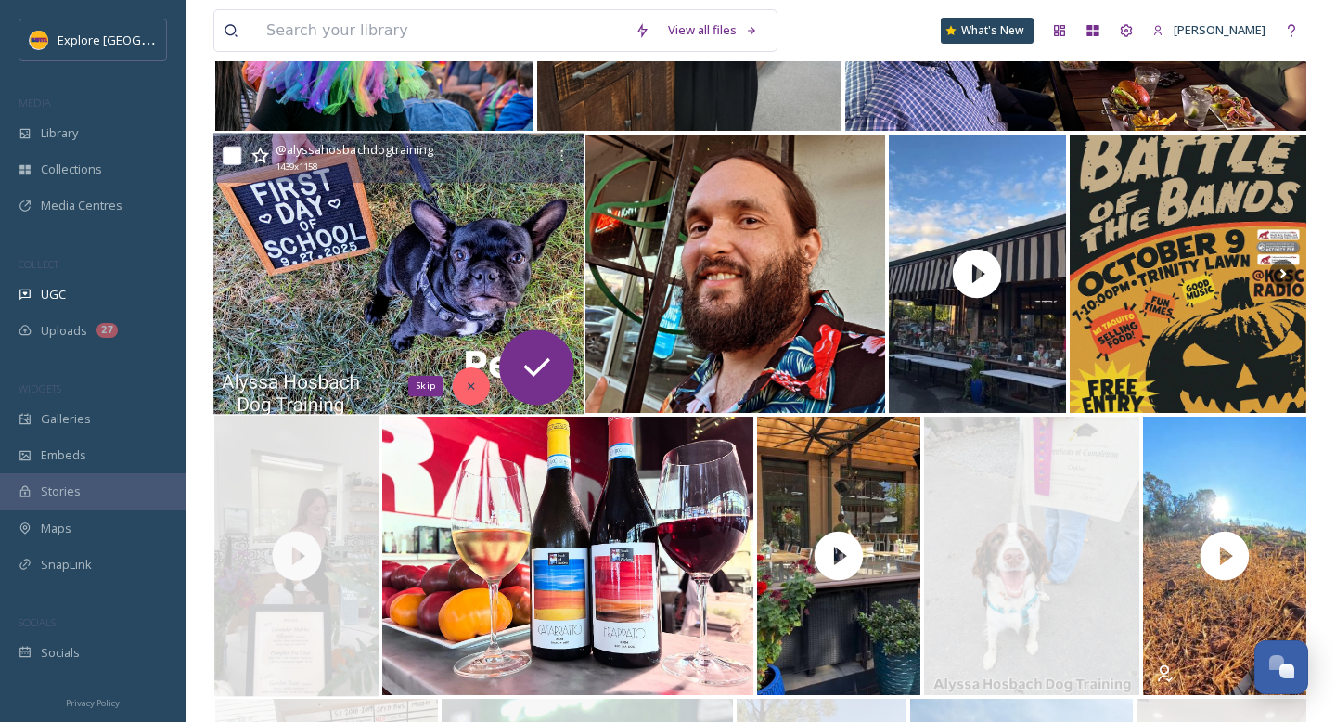
click at [459, 382] on div "Skip" at bounding box center [471, 385] width 37 height 37
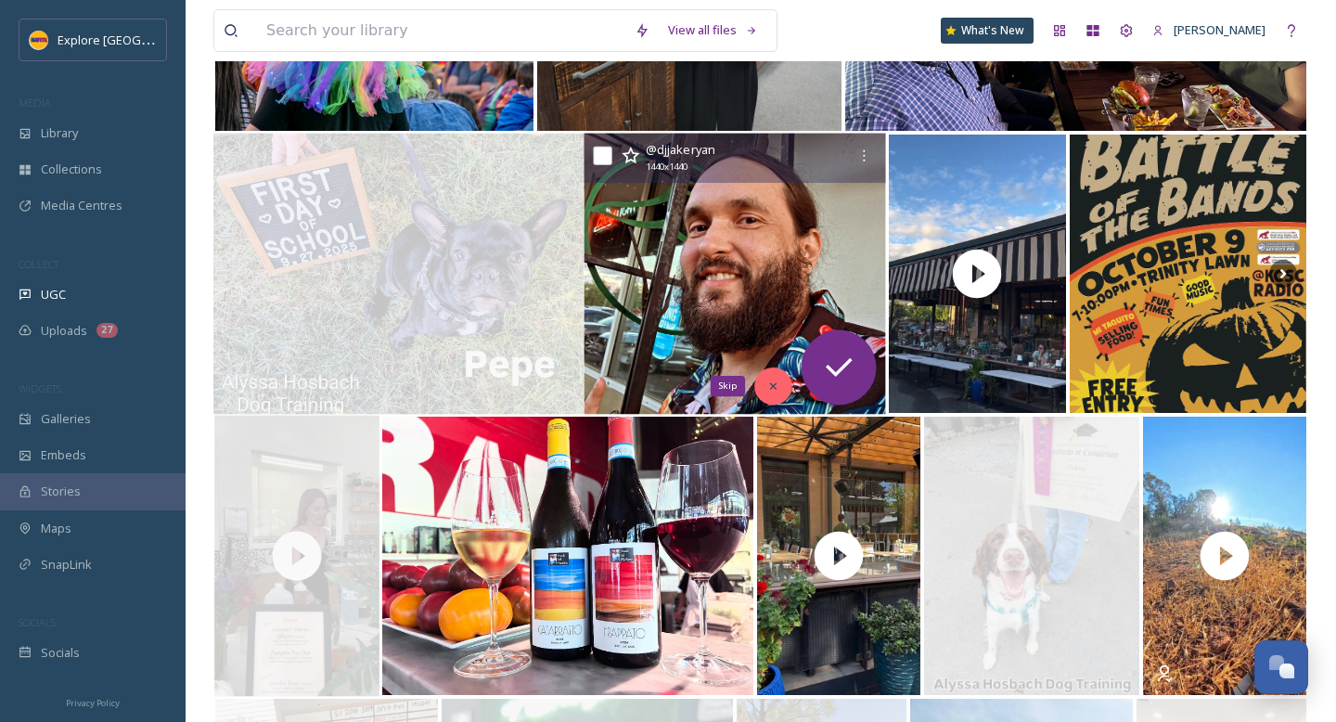
click at [765, 380] on div "Skip" at bounding box center [773, 385] width 37 height 37
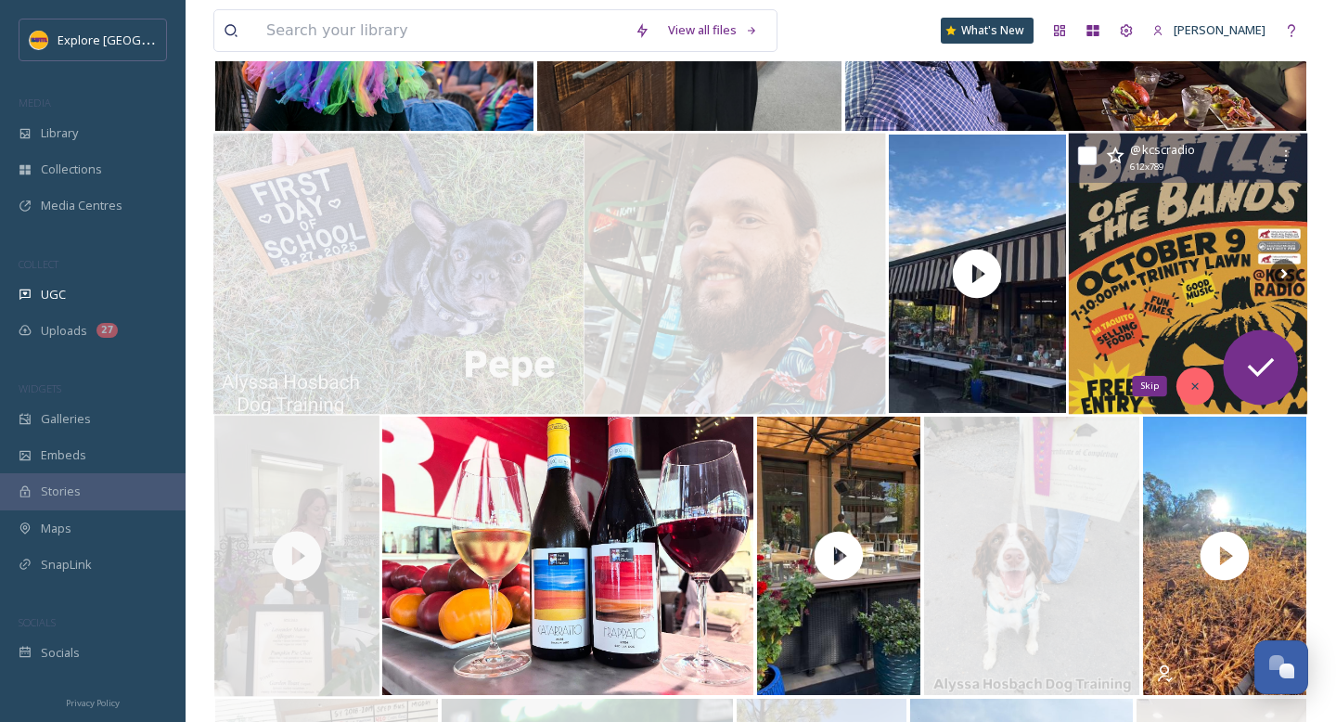
click at [1198, 385] on icon at bounding box center [1195, 385] width 13 height 13
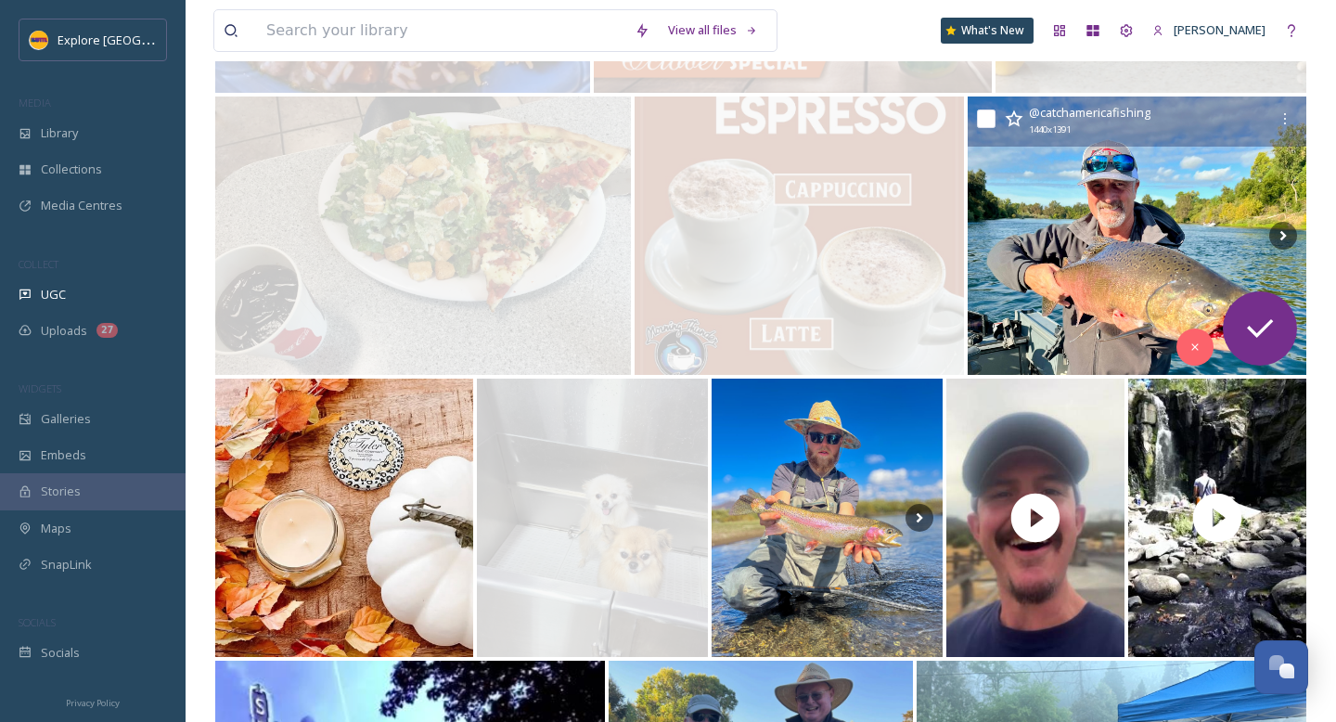
scroll to position [3679, 0]
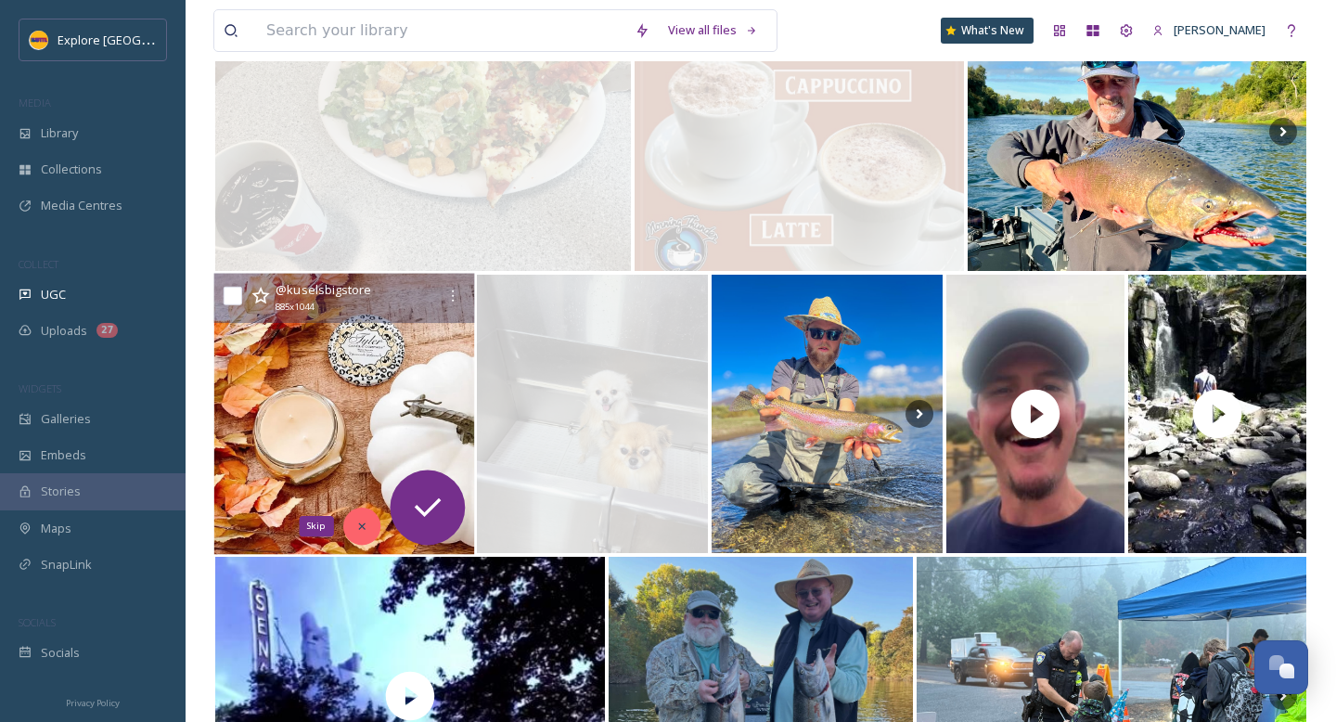
click at [369, 527] on div "Skip" at bounding box center [361, 526] width 37 height 37
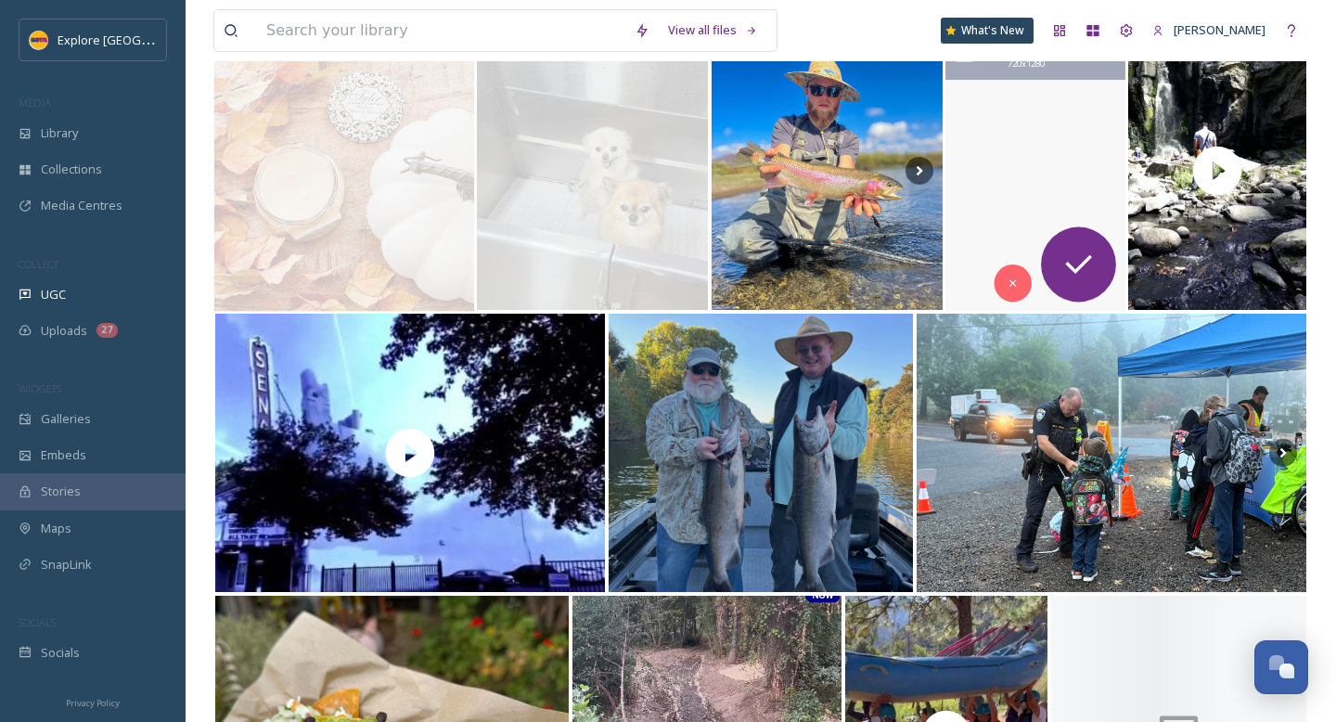
scroll to position [3845, 0]
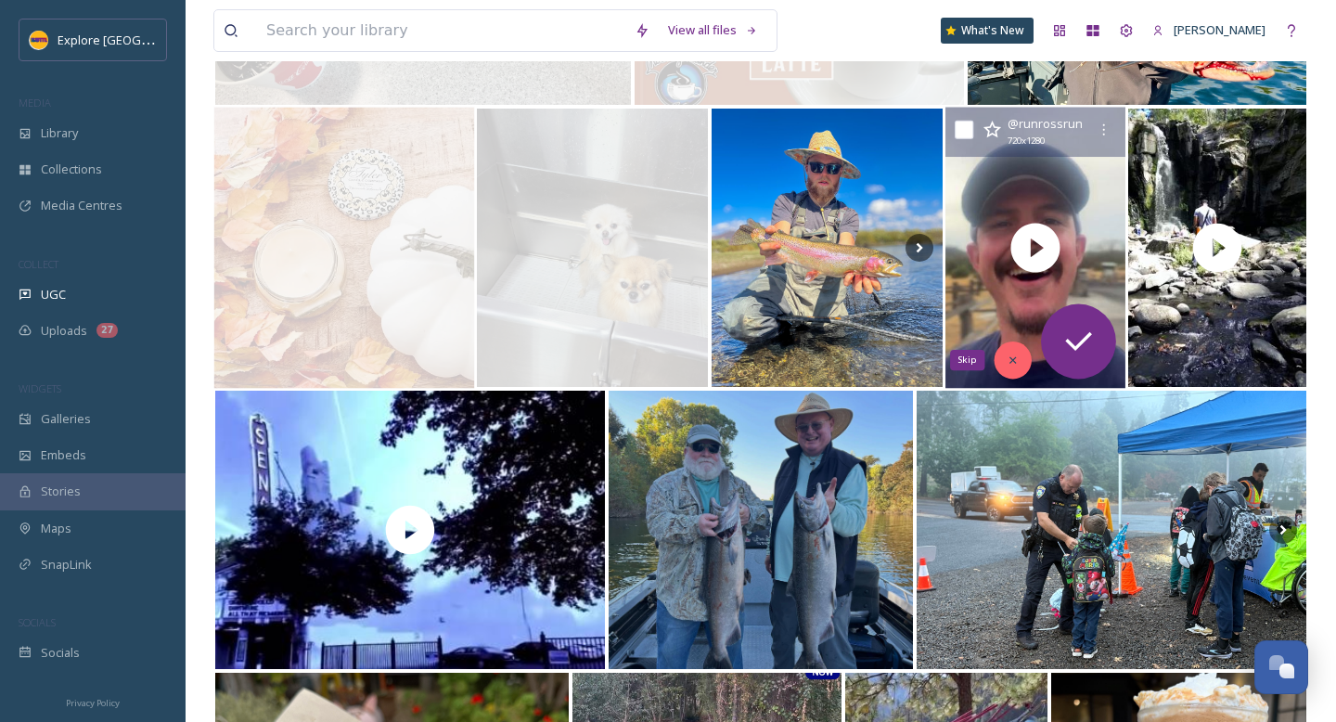
click at [1009, 365] on icon at bounding box center [1013, 359] width 13 height 13
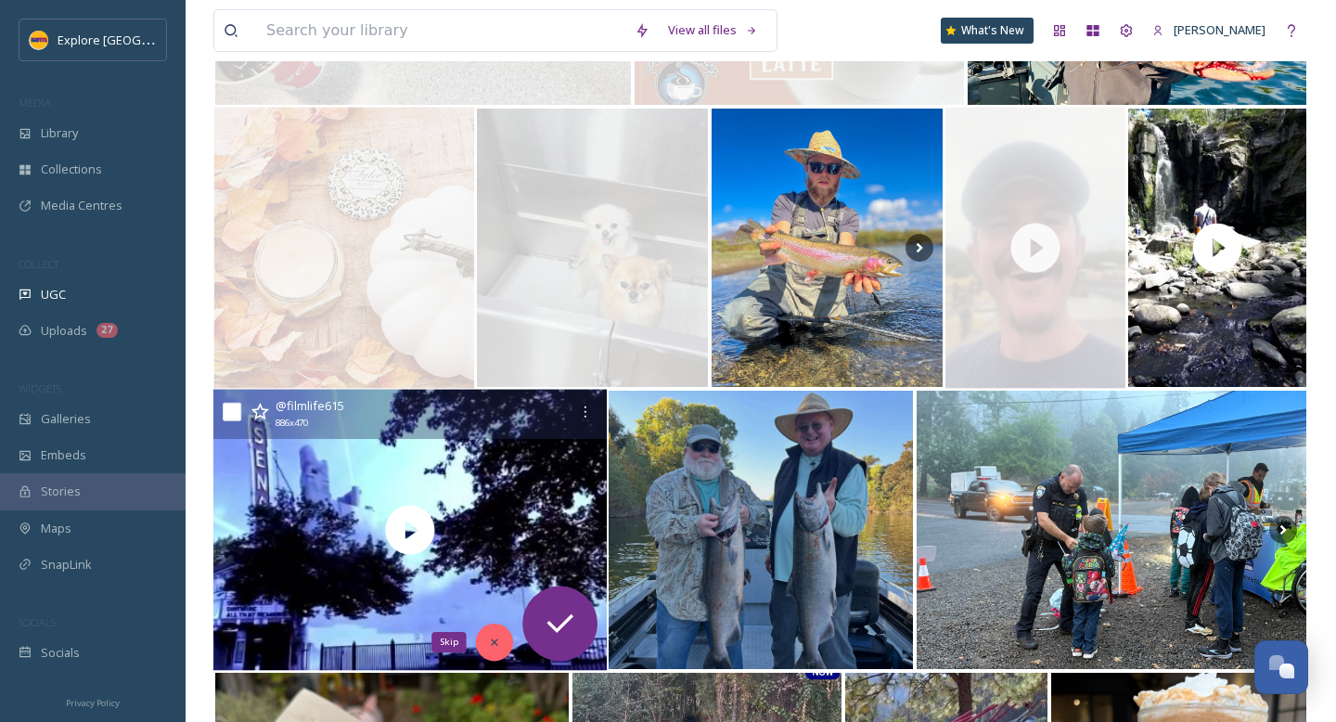
click at [499, 650] on div "Skip" at bounding box center [494, 641] width 37 height 37
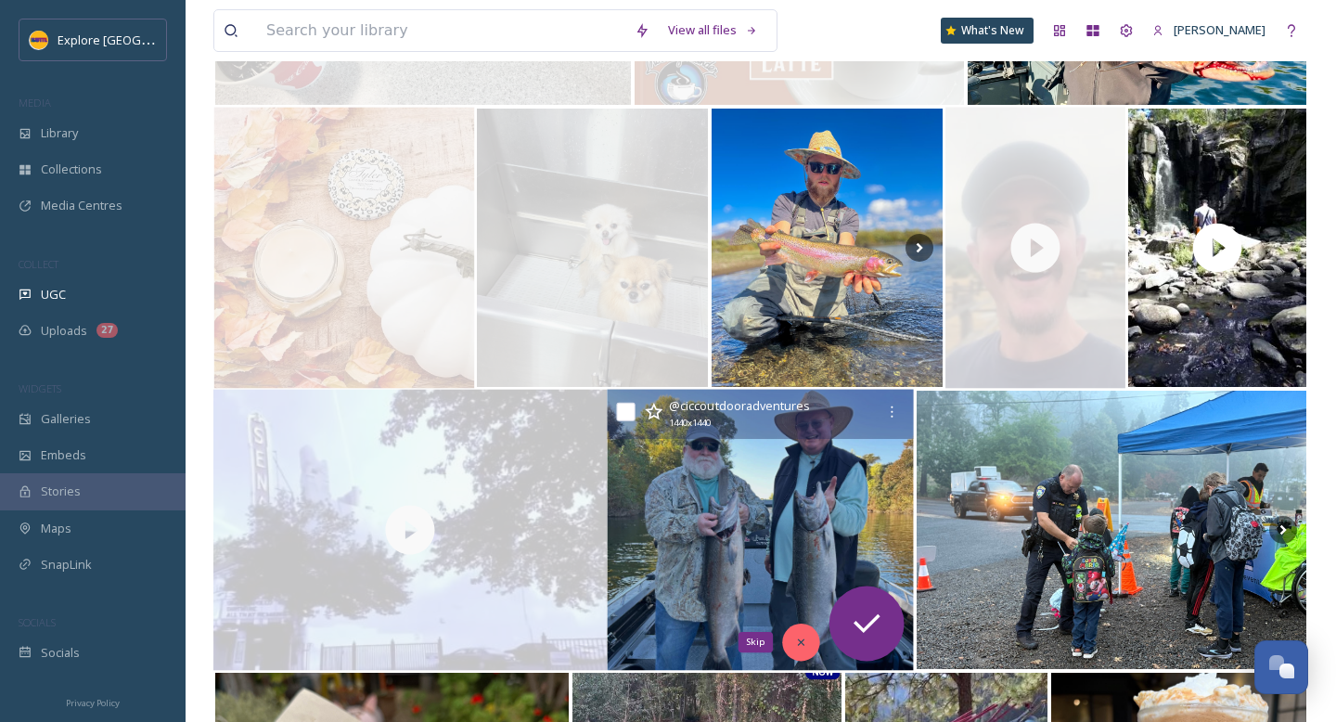
click at [795, 636] on icon at bounding box center [801, 642] width 13 height 13
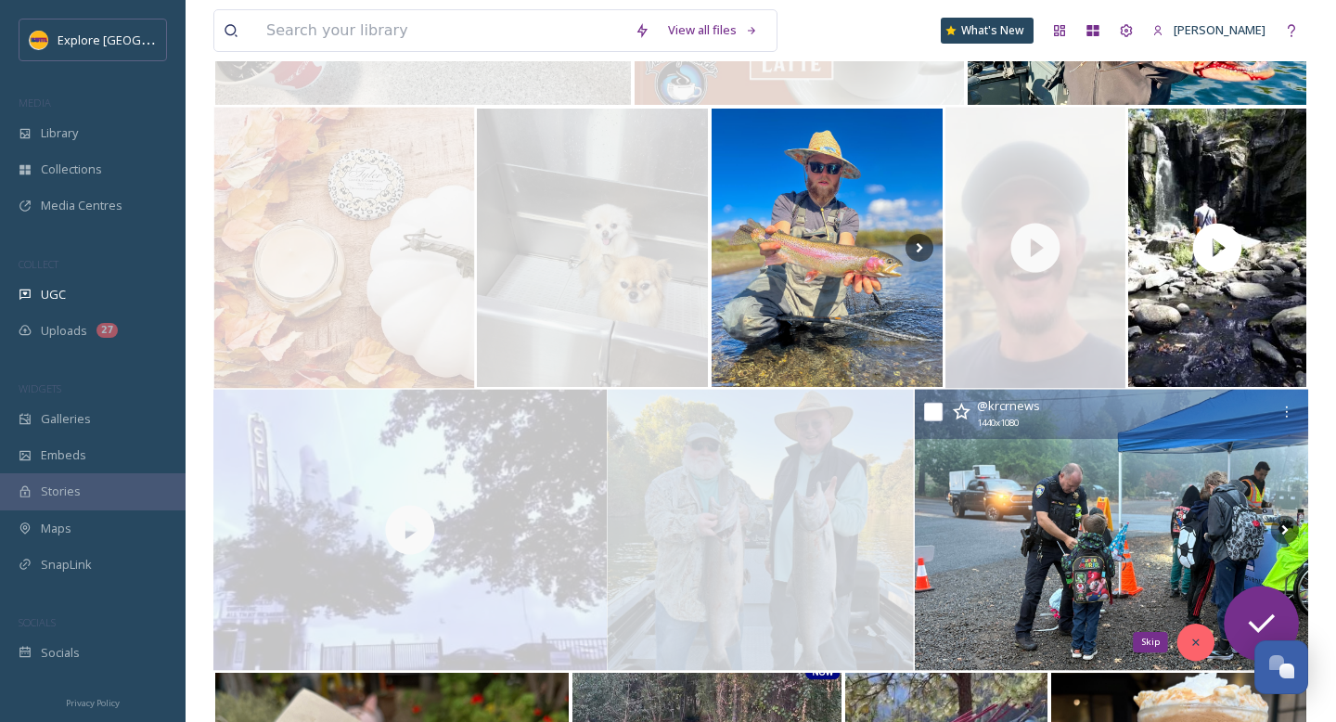
click at [1195, 634] on div "Skip" at bounding box center [1195, 641] width 37 height 37
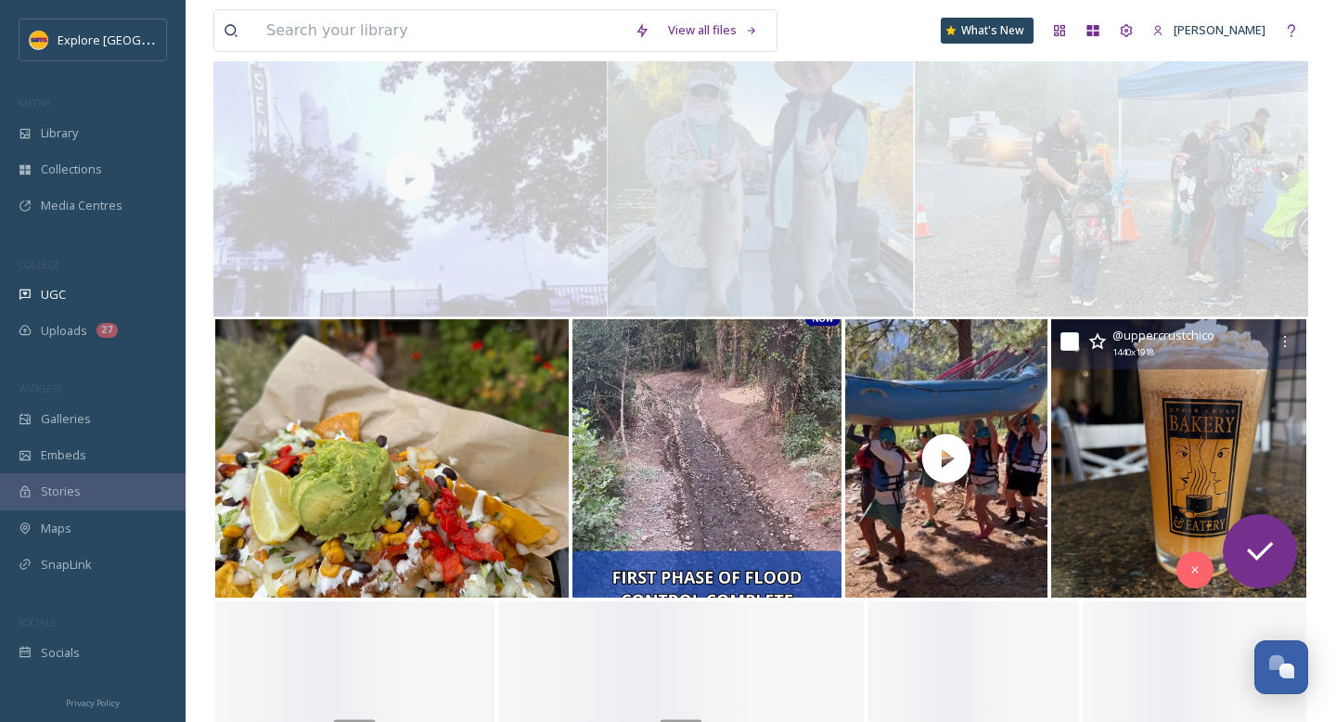
scroll to position [4199, 0]
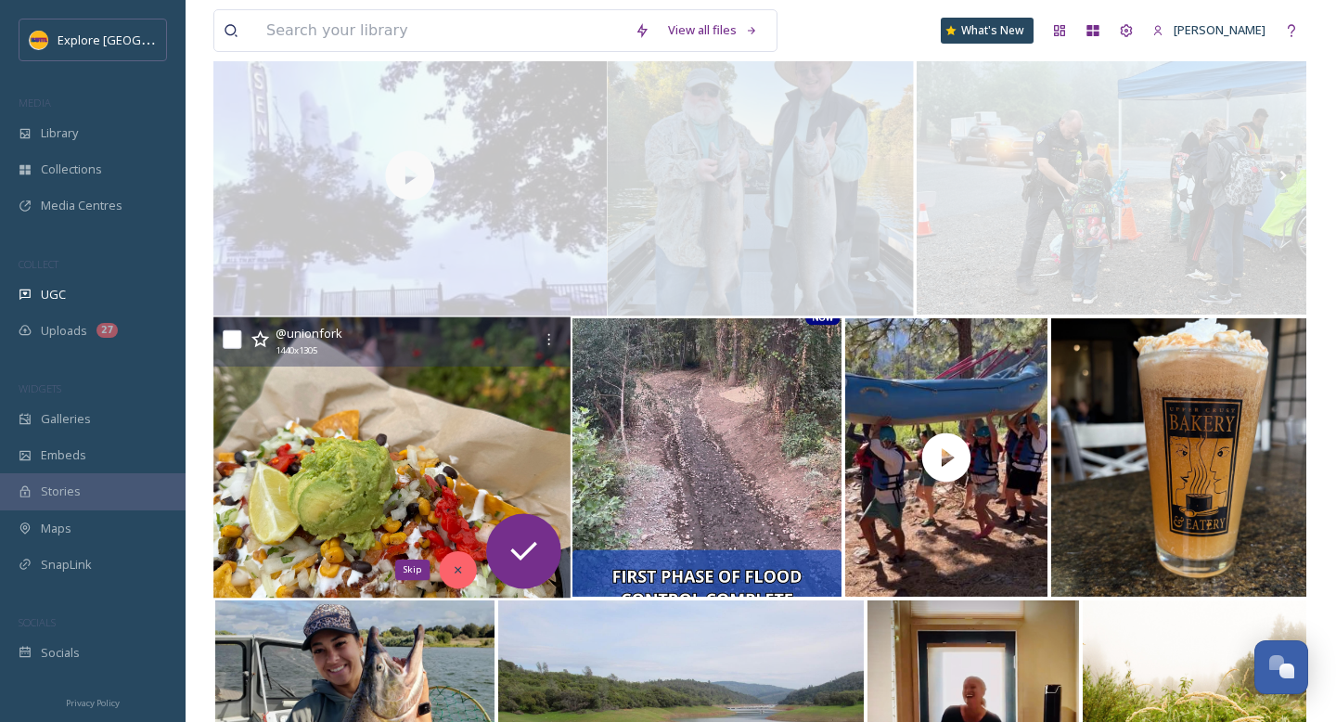
click at [457, 572] on icon at bounding box center [457, 569] width 13 height 13
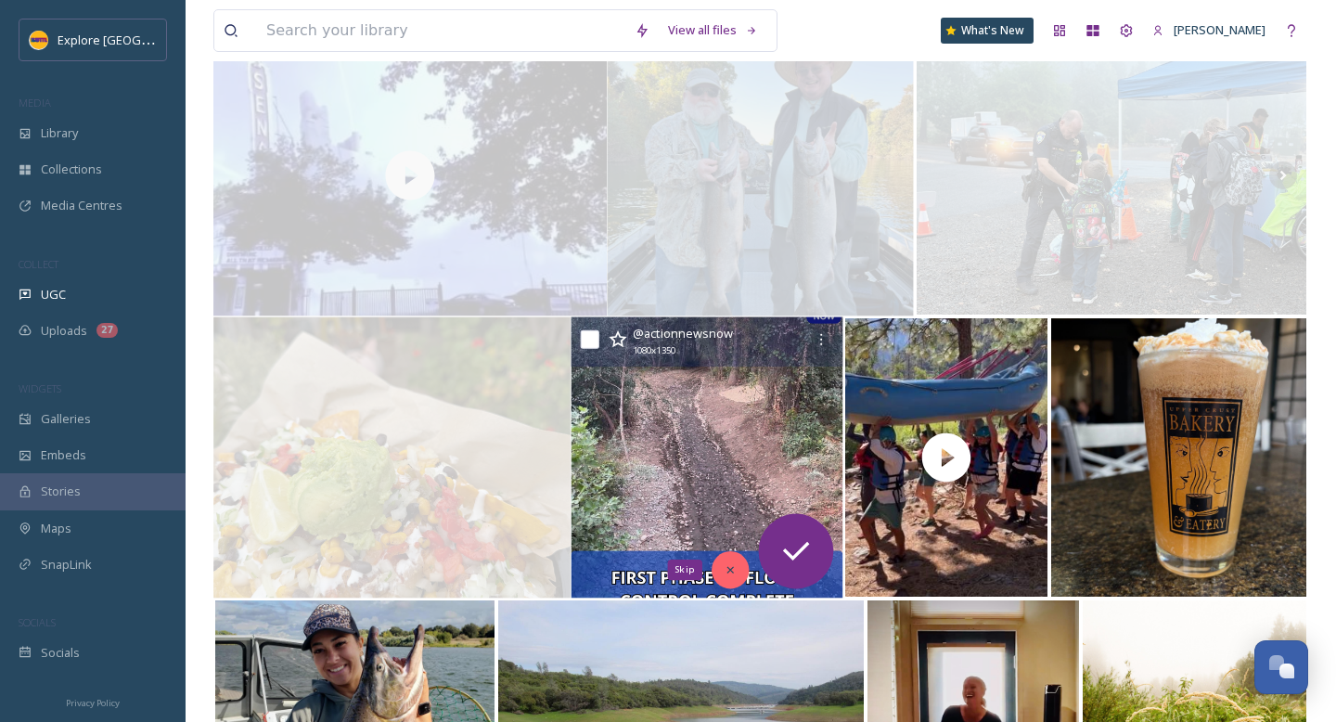
click at [737, 572] on div "Skip" at bounding box center [730, 569] width 37 height 37
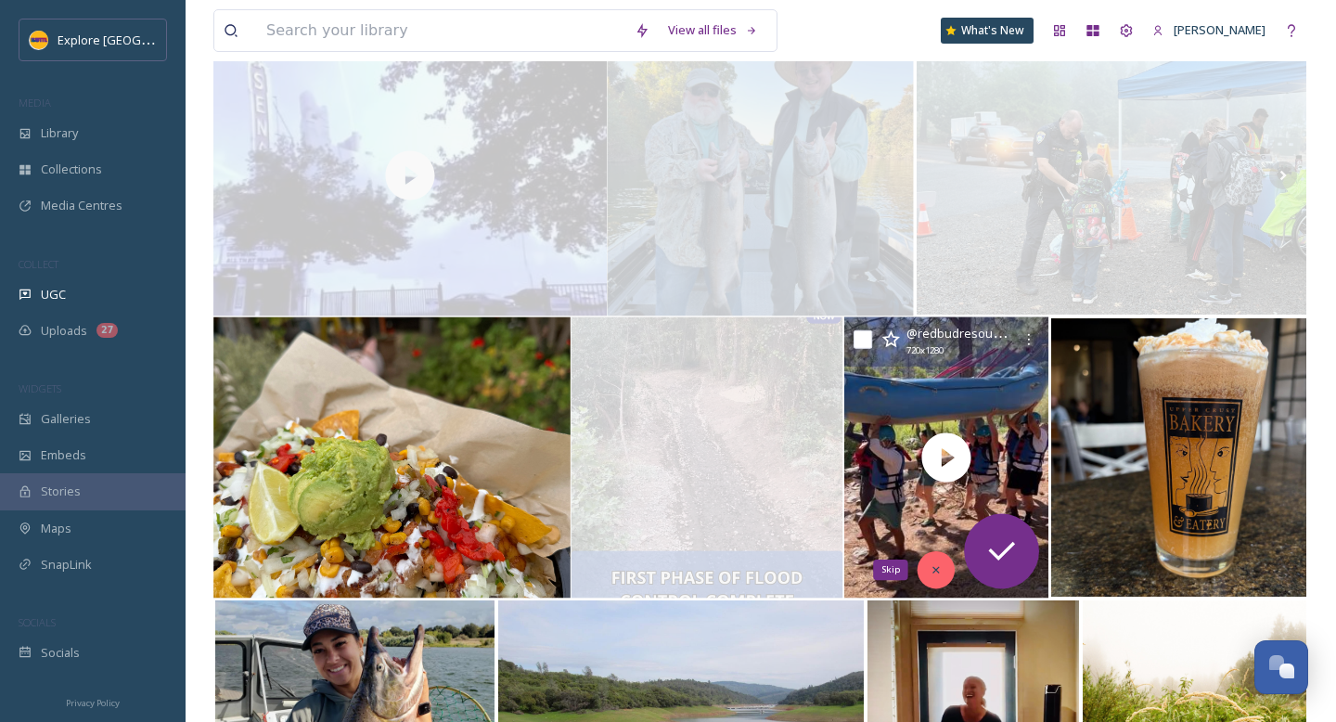
click at [942, 563] on icon at bounding box center [936, 569] width 13 height 13
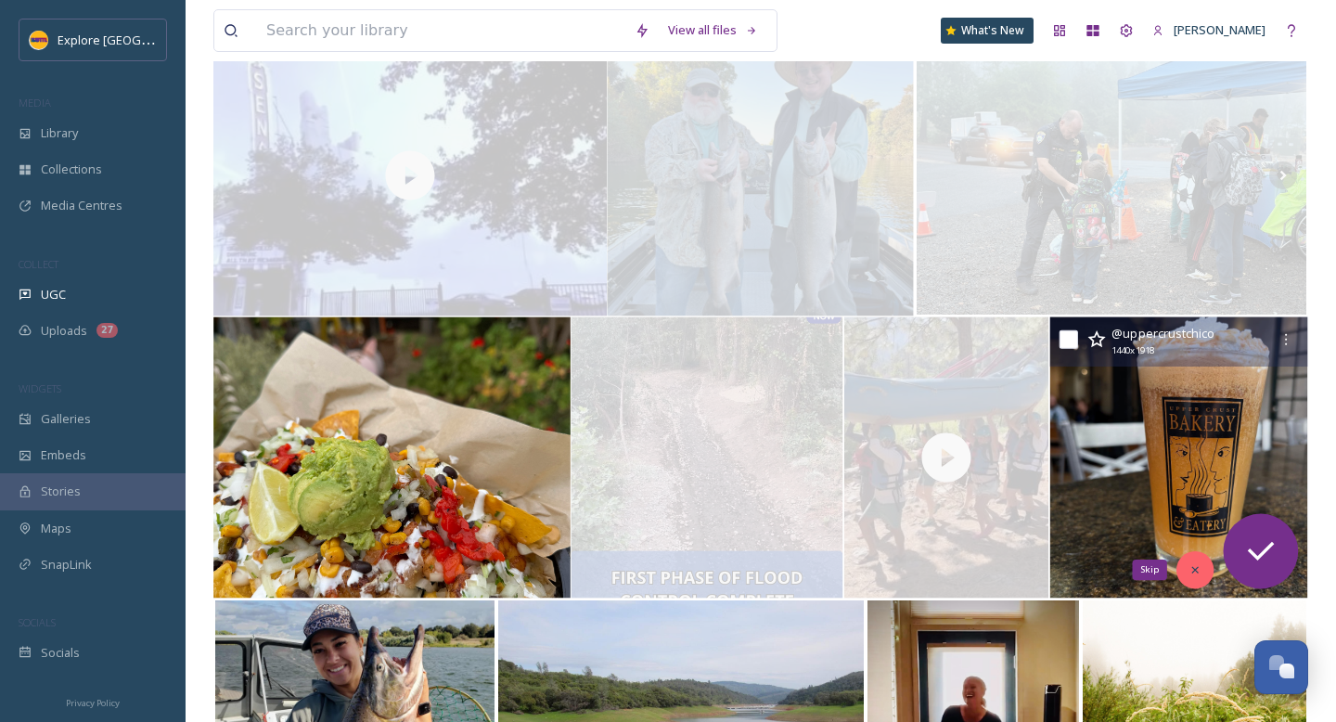
click at [1202, 566] on div "Skip" at bounding box center [1194, 569] width 37 height 37
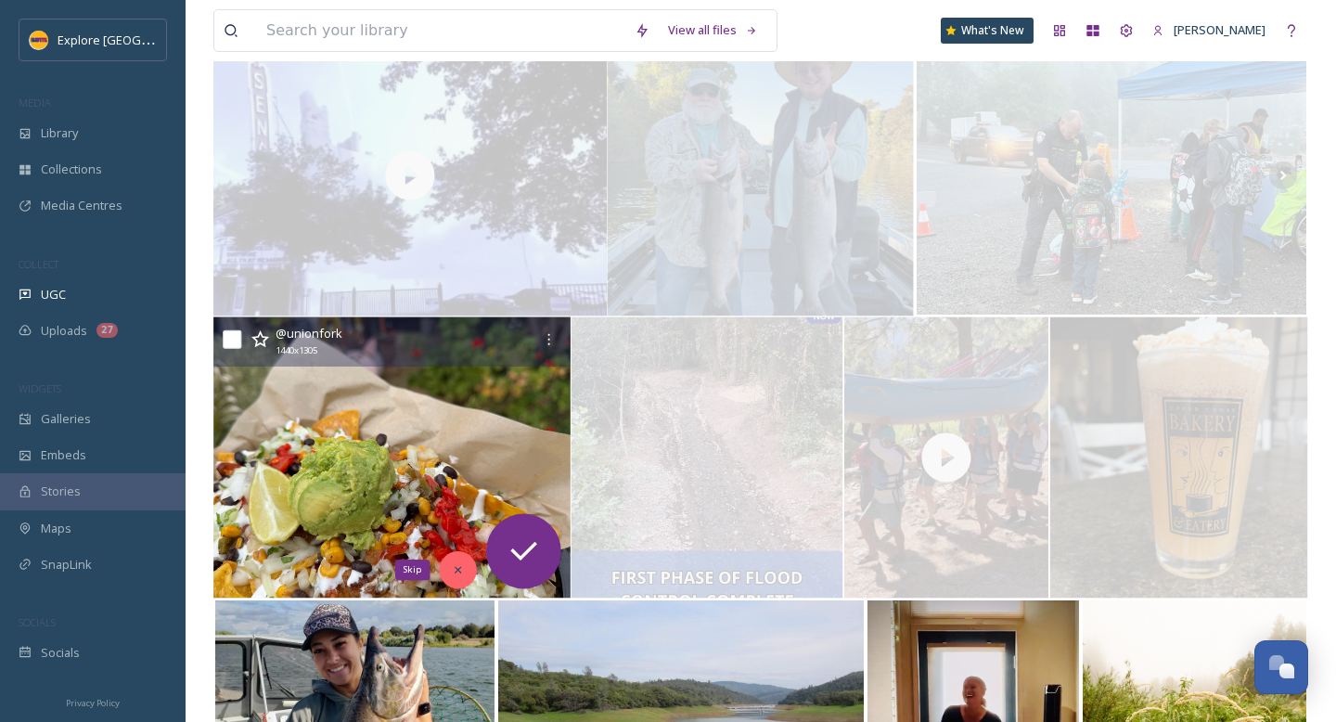
click at [465, 561] on div "Skip" at bounding box center [457, 569] width 37 height 37
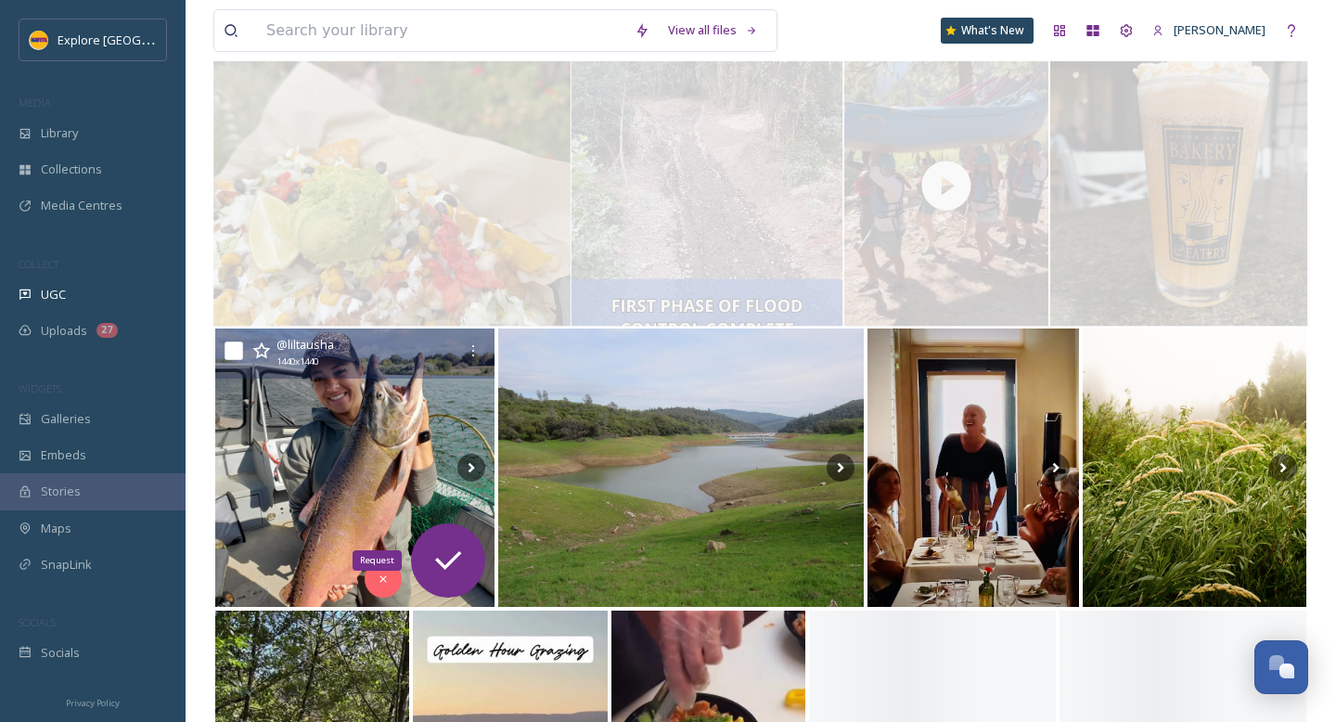
scroll to position [4477, 0]
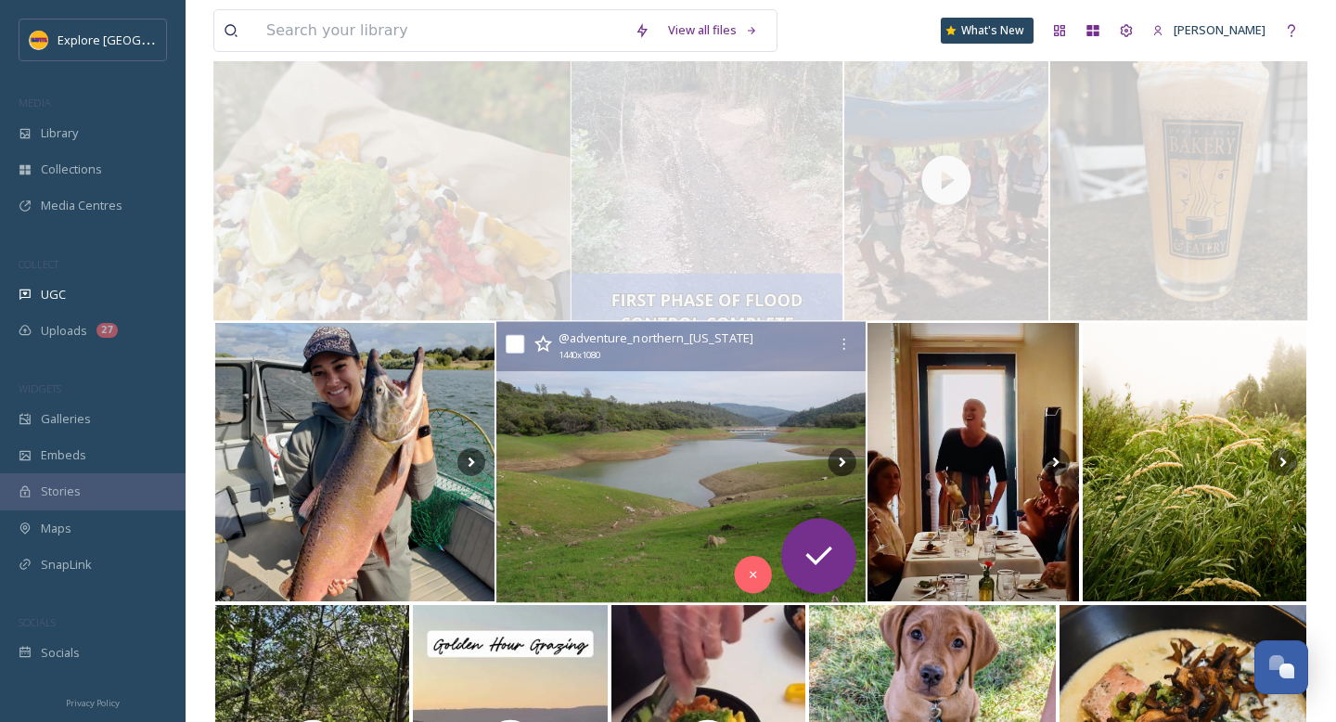
click at [628, 514] on img at bounding box center [680, 462] width 369 height 281
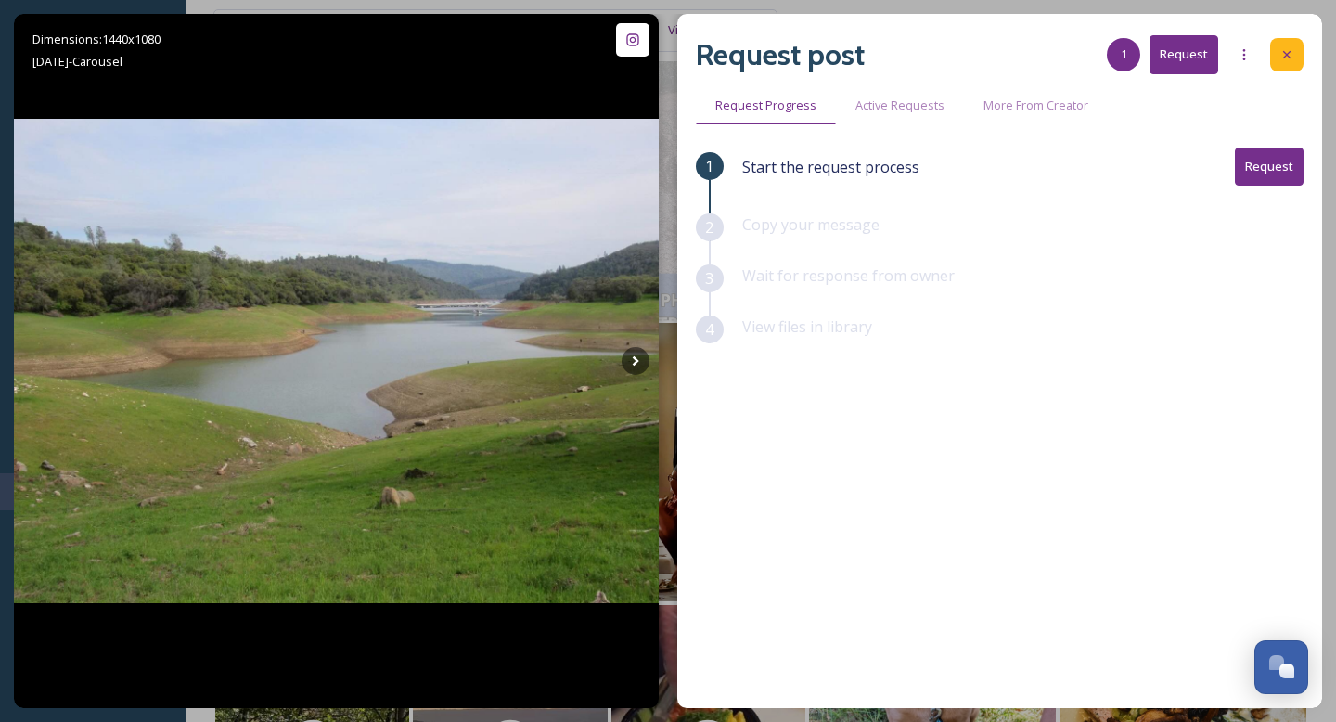
click at [1282, 57] on icon at bounding box center [1286, 54] width 15 height 15
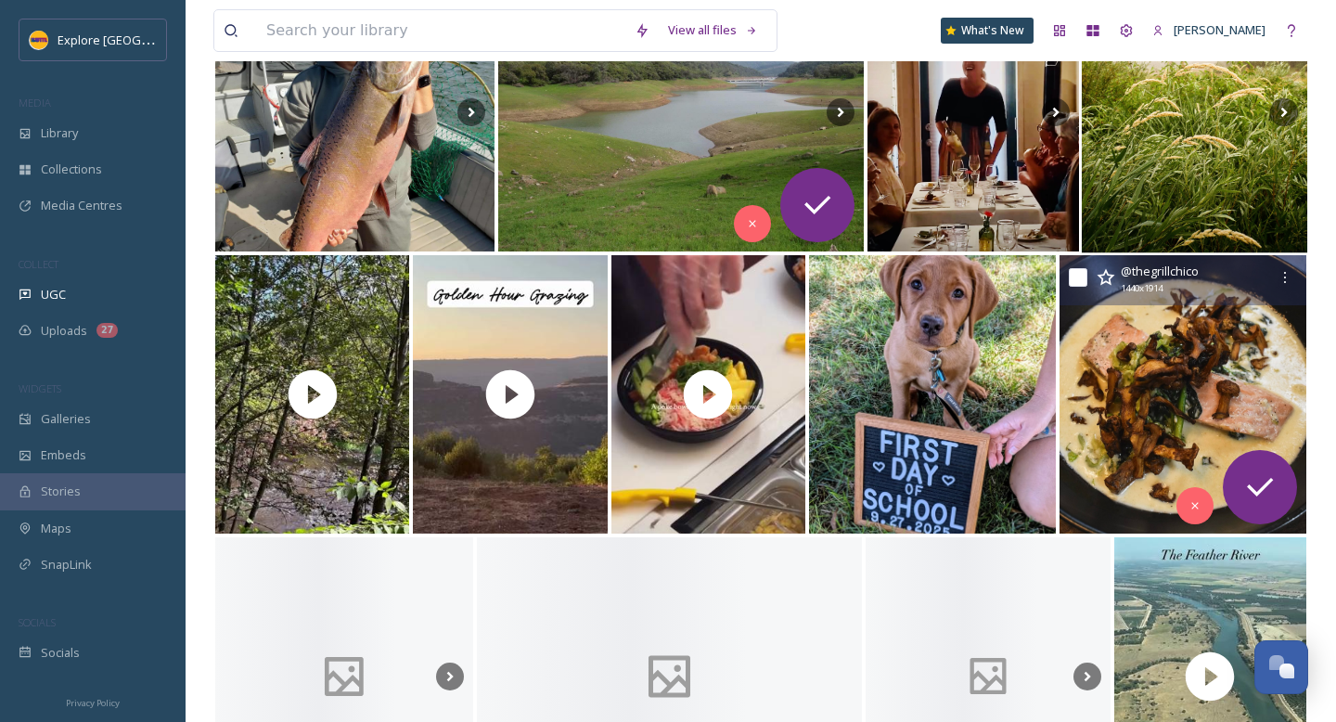
scroll to position [4836, 0]
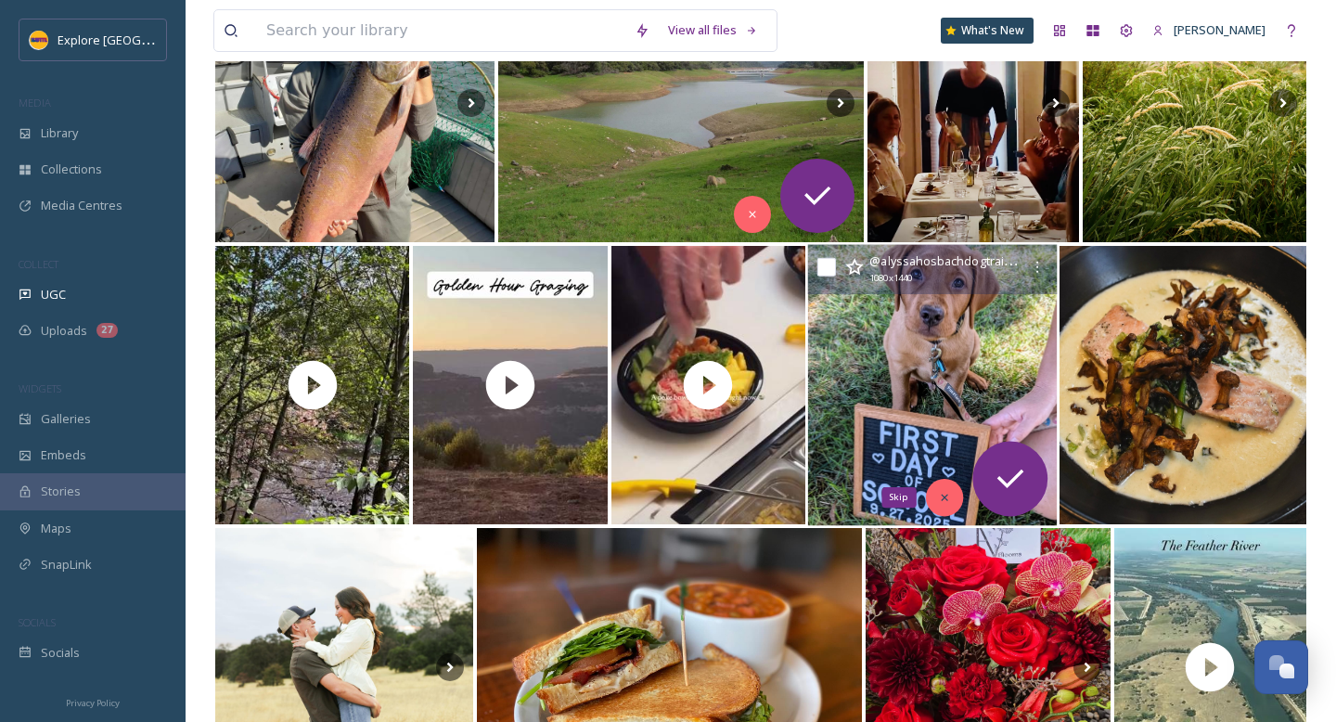
click at [938, 499] on icon at bounding box center [944, 497] width 13 height 13
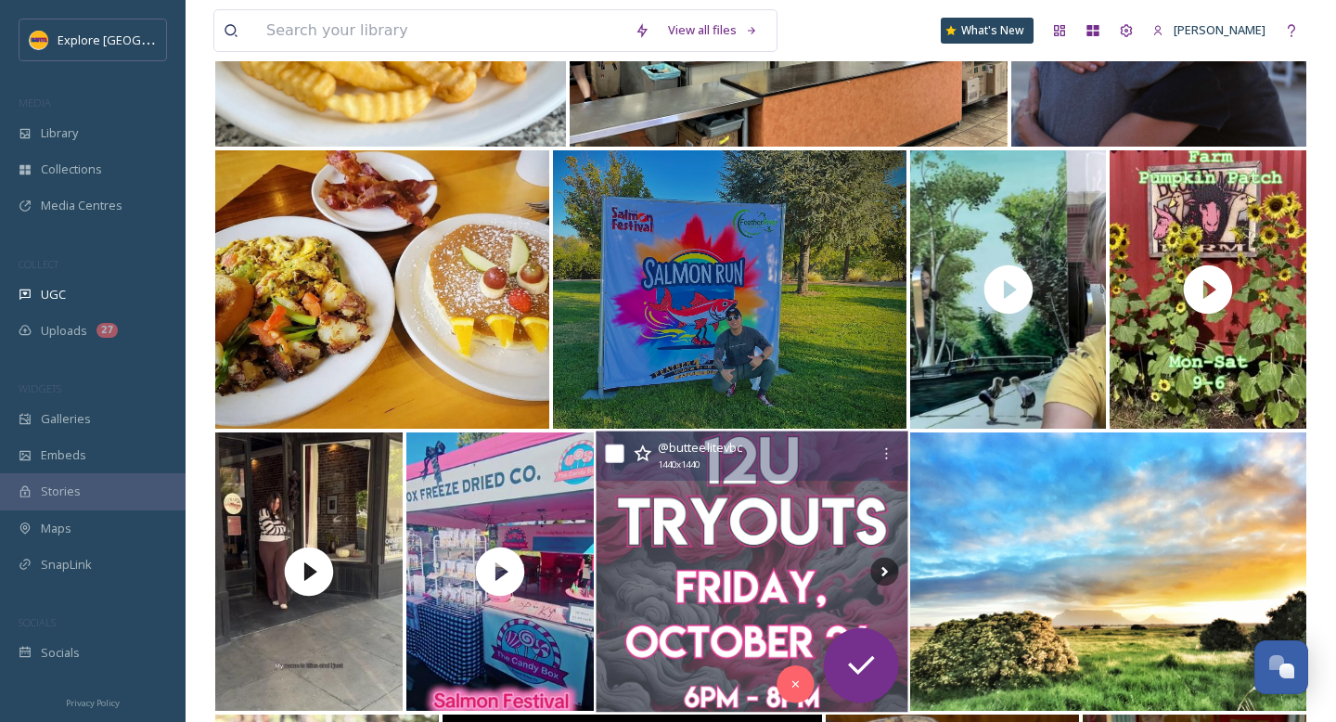
scroll to position [5900, 0]
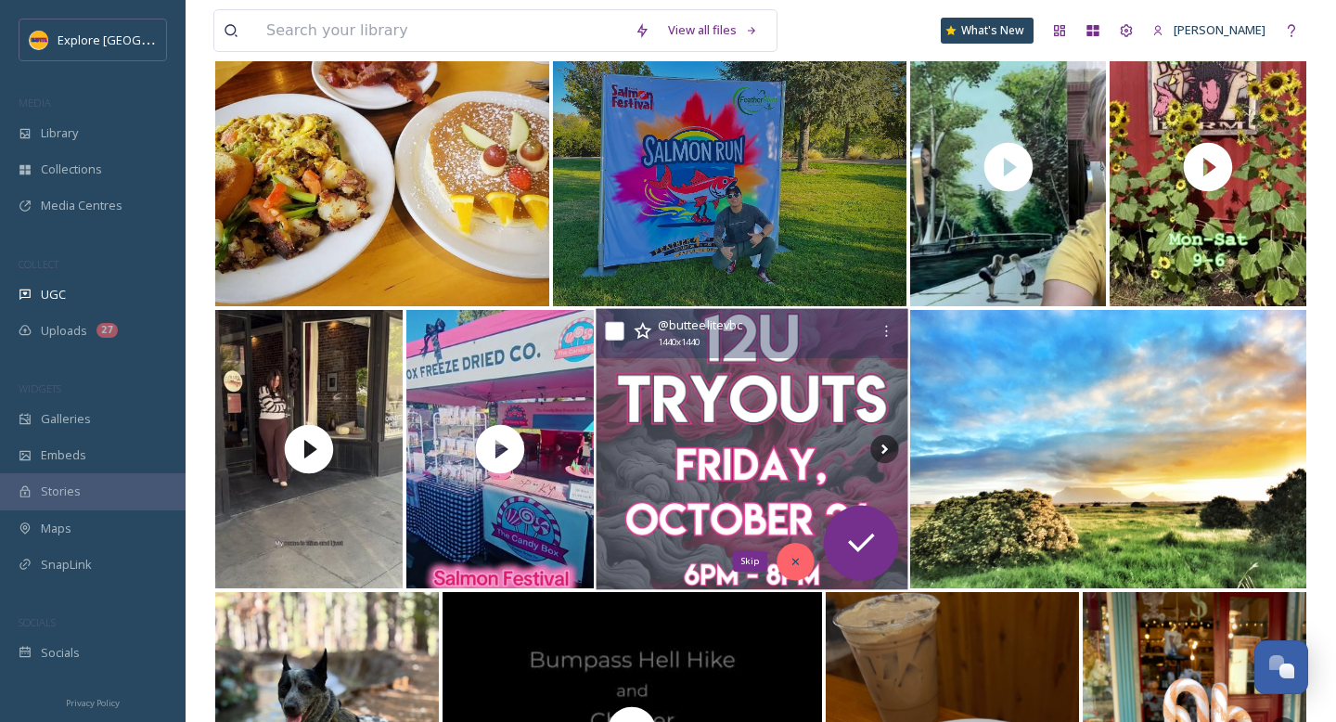
click at [790, 566] on icon at bounding box center [796, 561] width 13 height 13
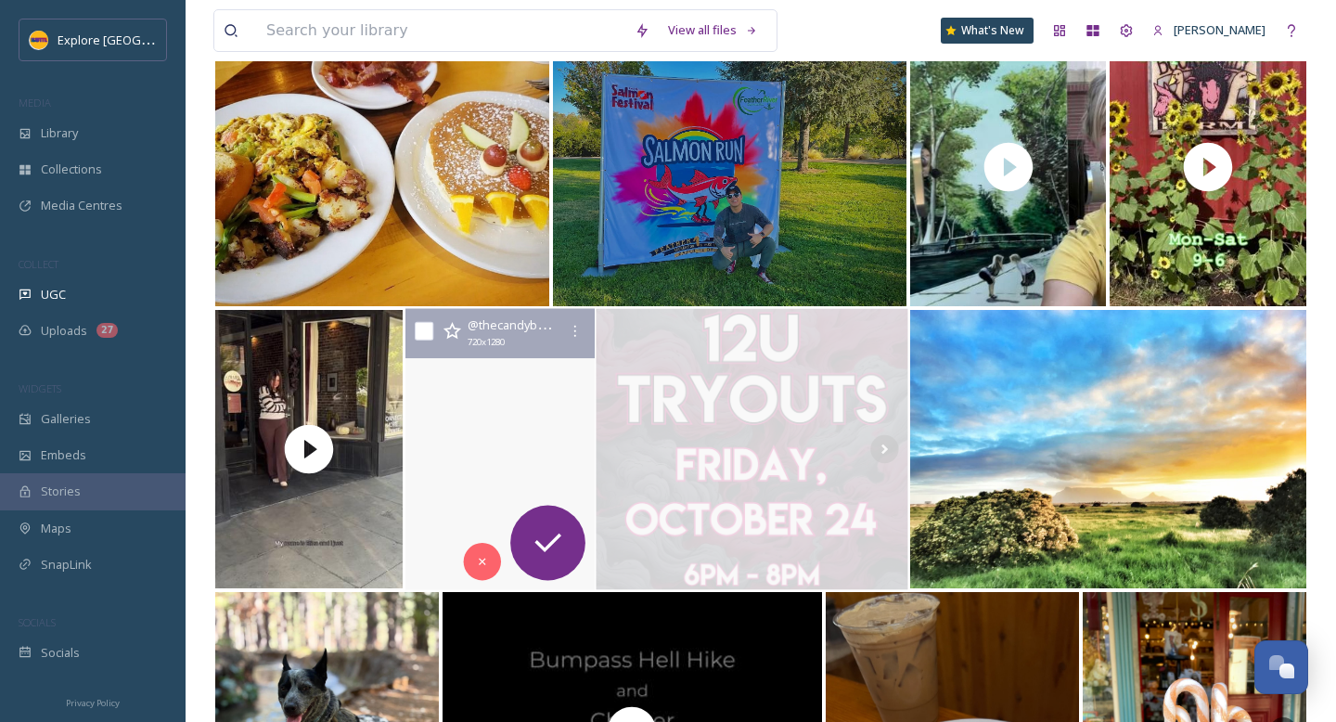
scroll to position [6166, 0]
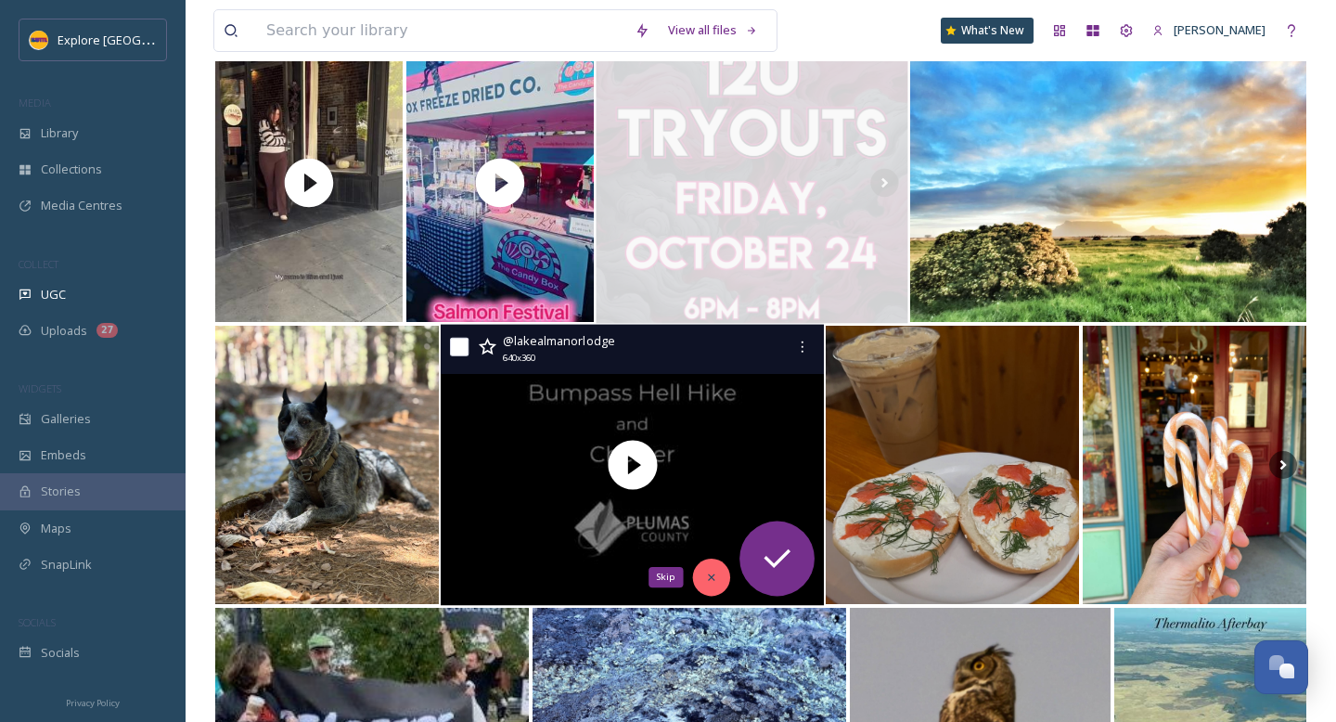
click at [713, 575] on icon at bounding box center [711, 577] width 13 height 13
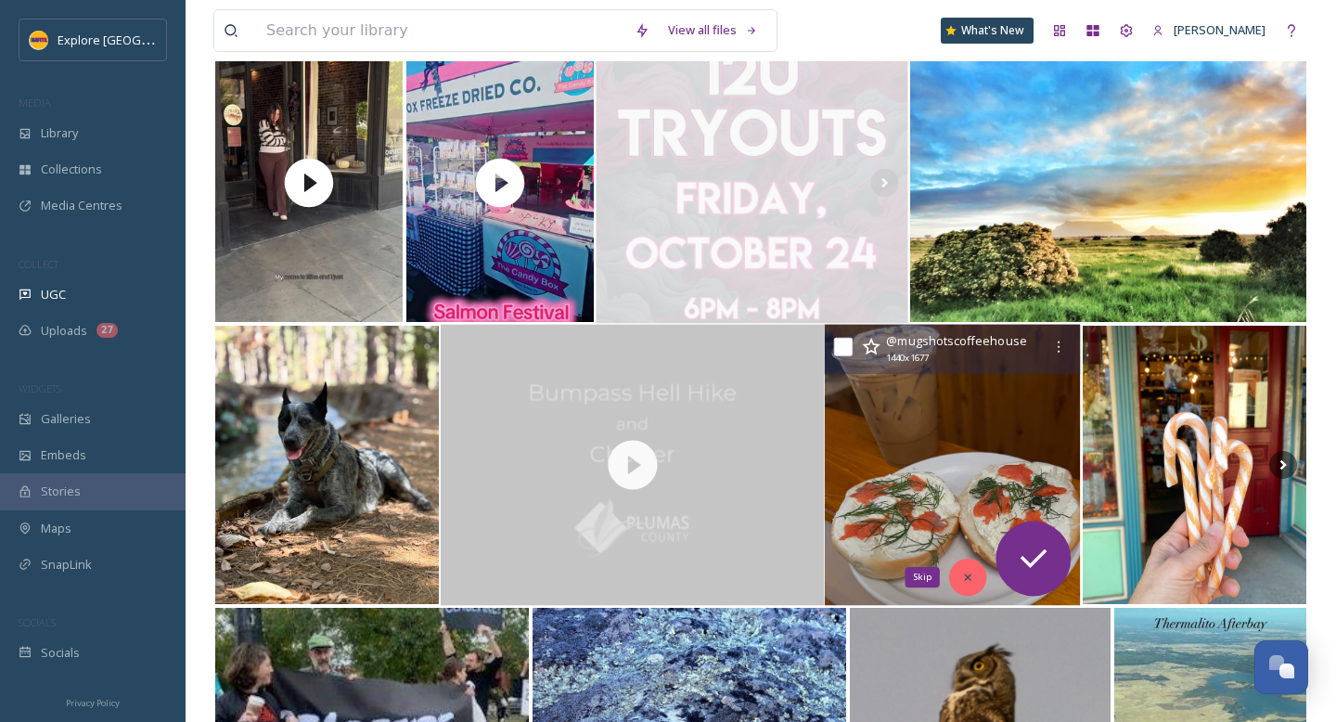
click at [962, 573] on icon at bounding box center [967, 577] width 13 height 13
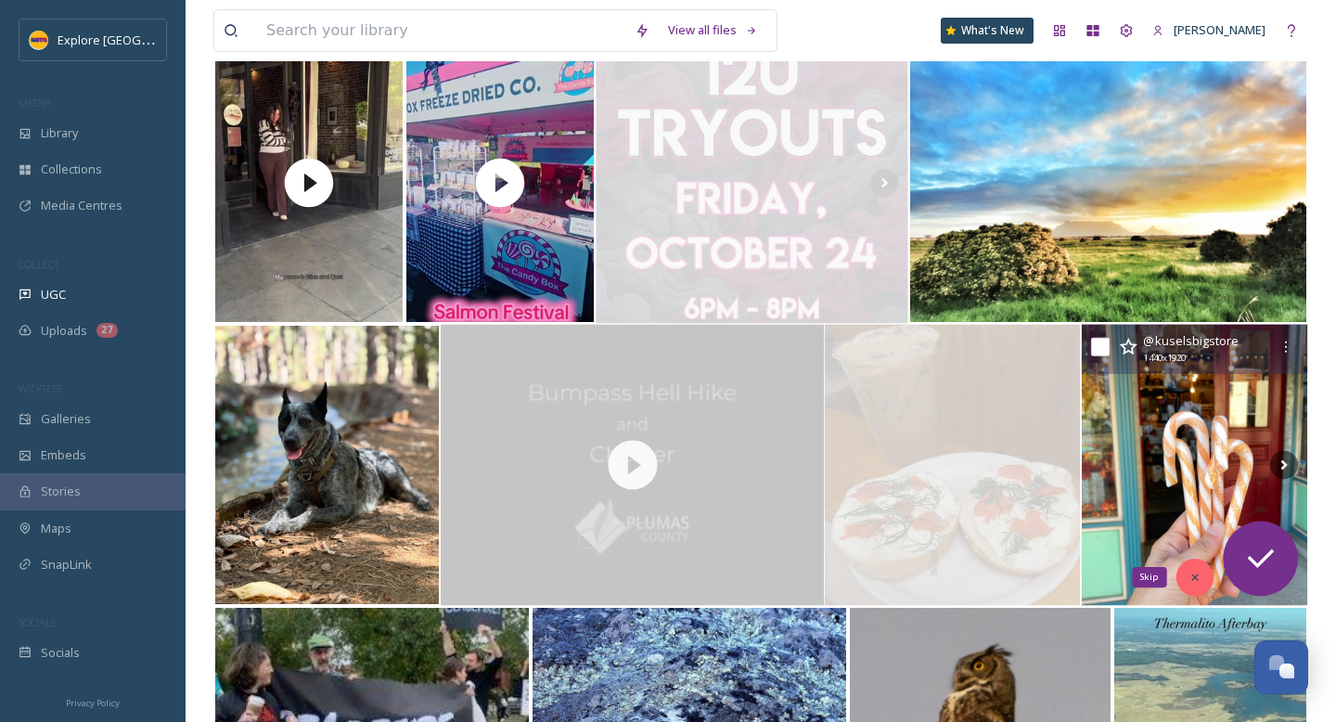
click at [1192, 585] on div "Skip" at bounding box center [1194, 577] width 37 height 37
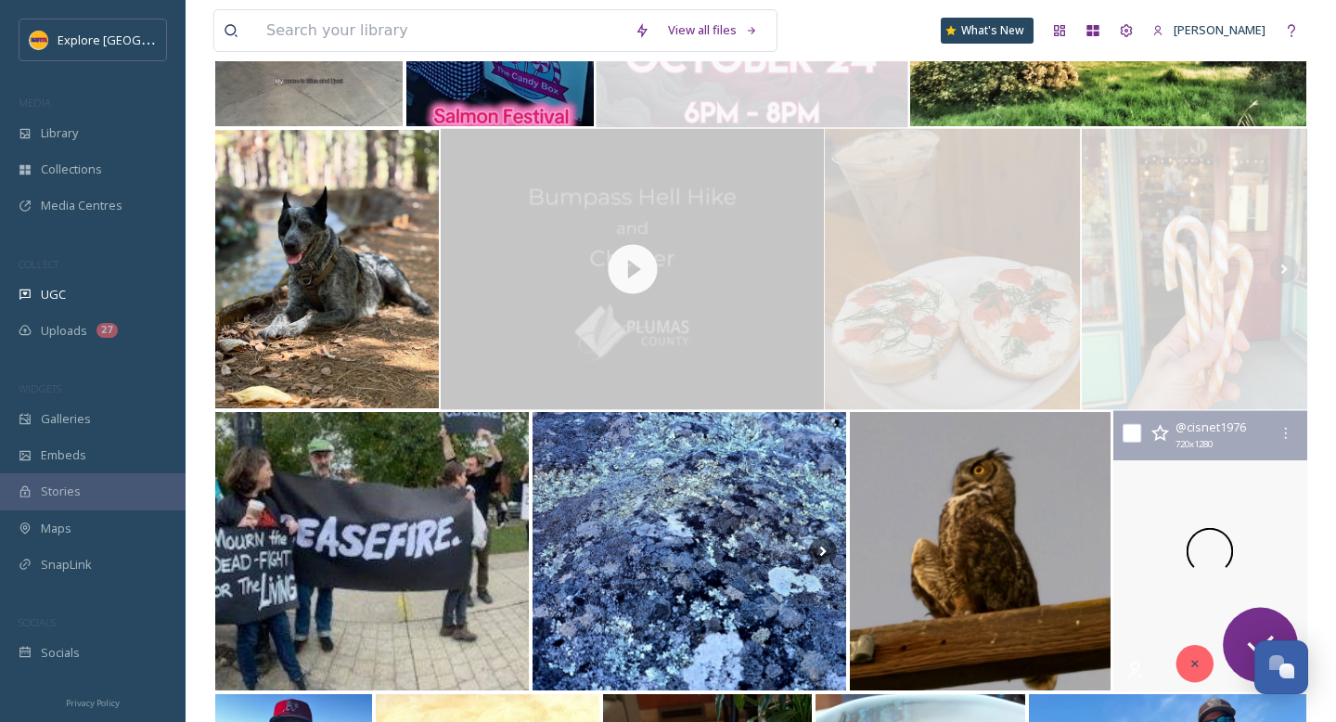
scroll to position [6378, 0]
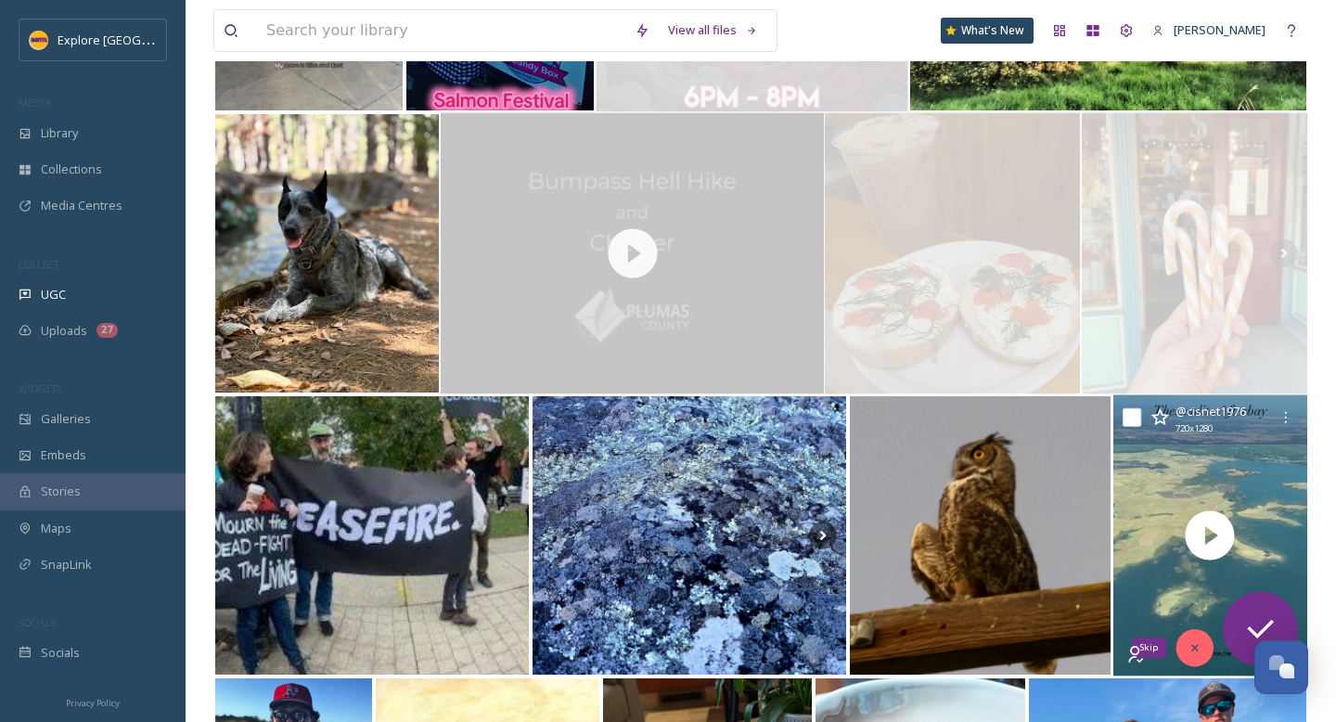
click at [1189, 641] on icon at bounding box center [1195, 647] width 13 height 13
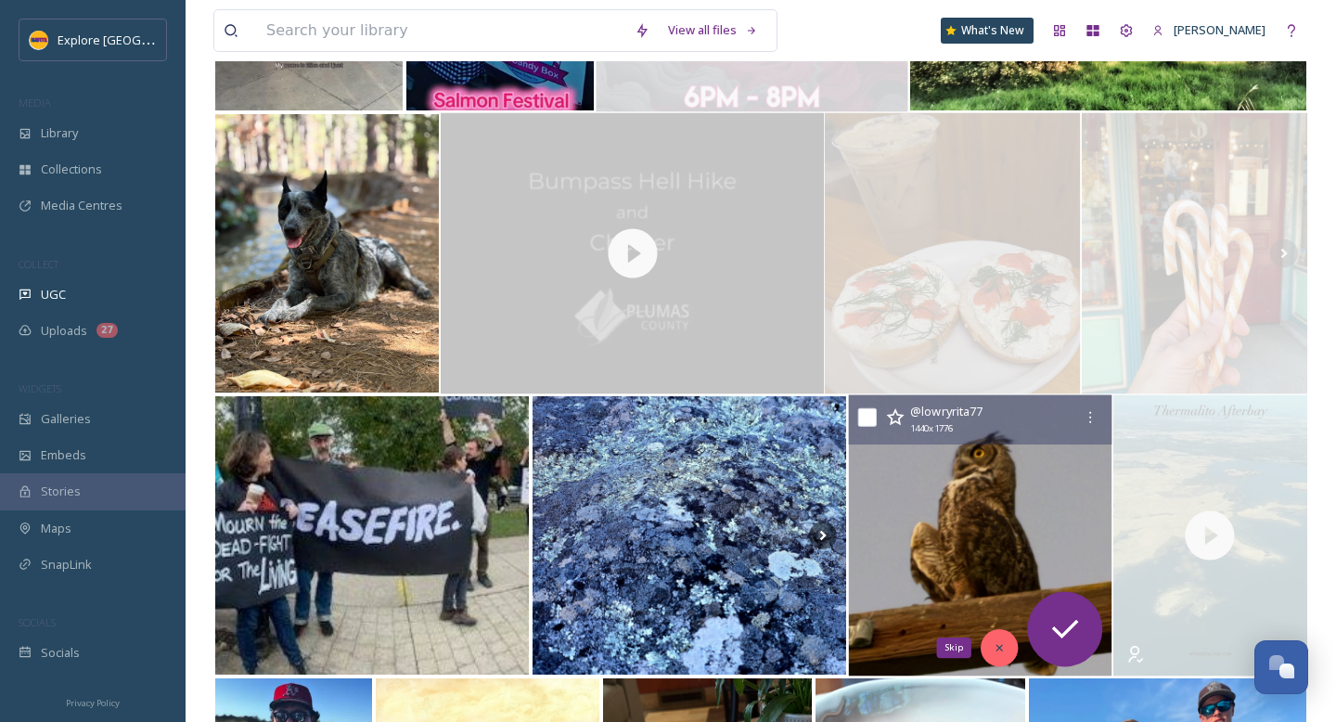
click at [994, 651] on icon at bounding box center [999, 647] width 13 height 13
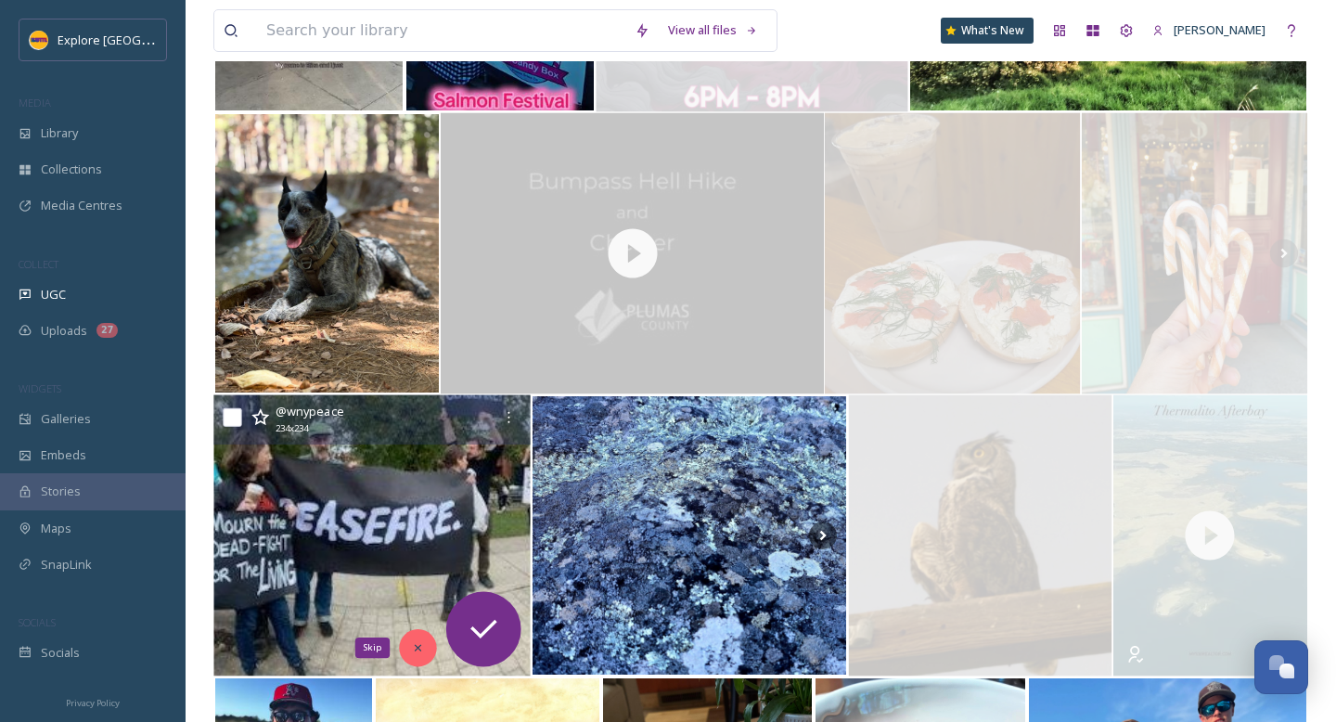
click at [410, 648] on div "Skip" at bounding box center [417, 647] width 37 height 37
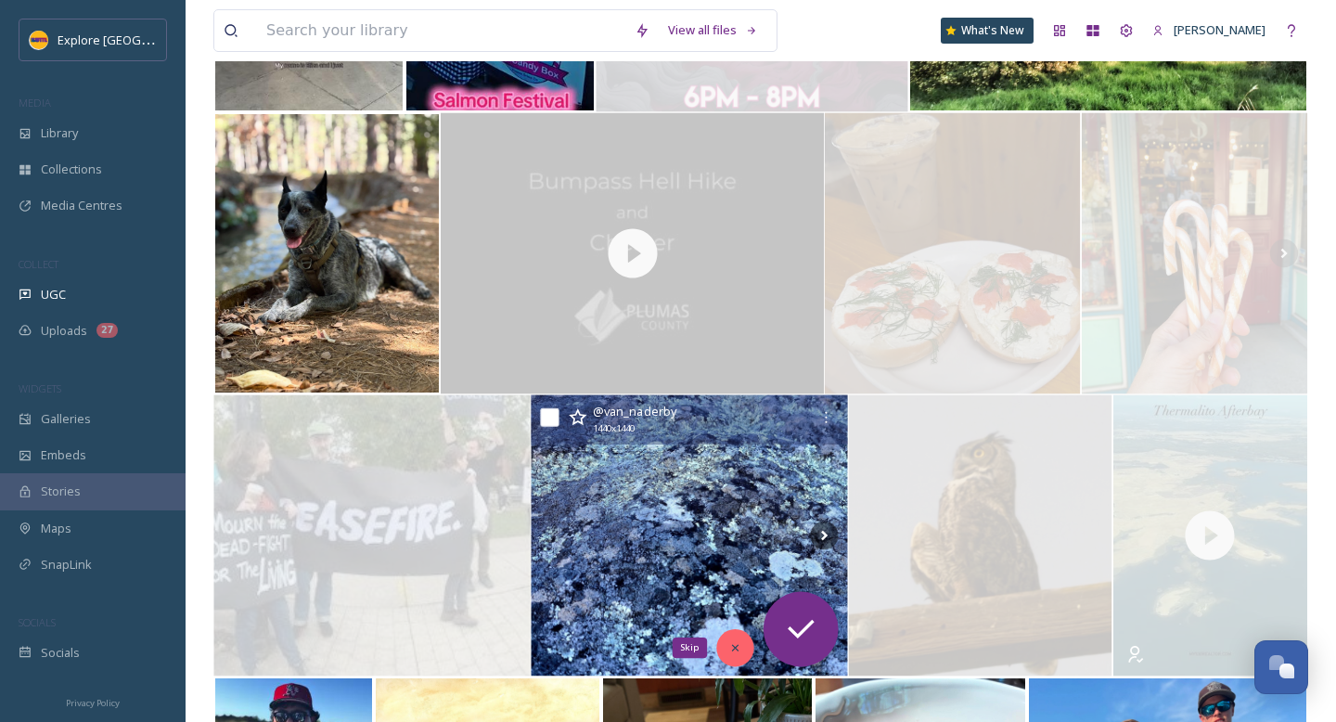
click at [728, 645] on icon at bounding box center [734, 647] width 13 height 13
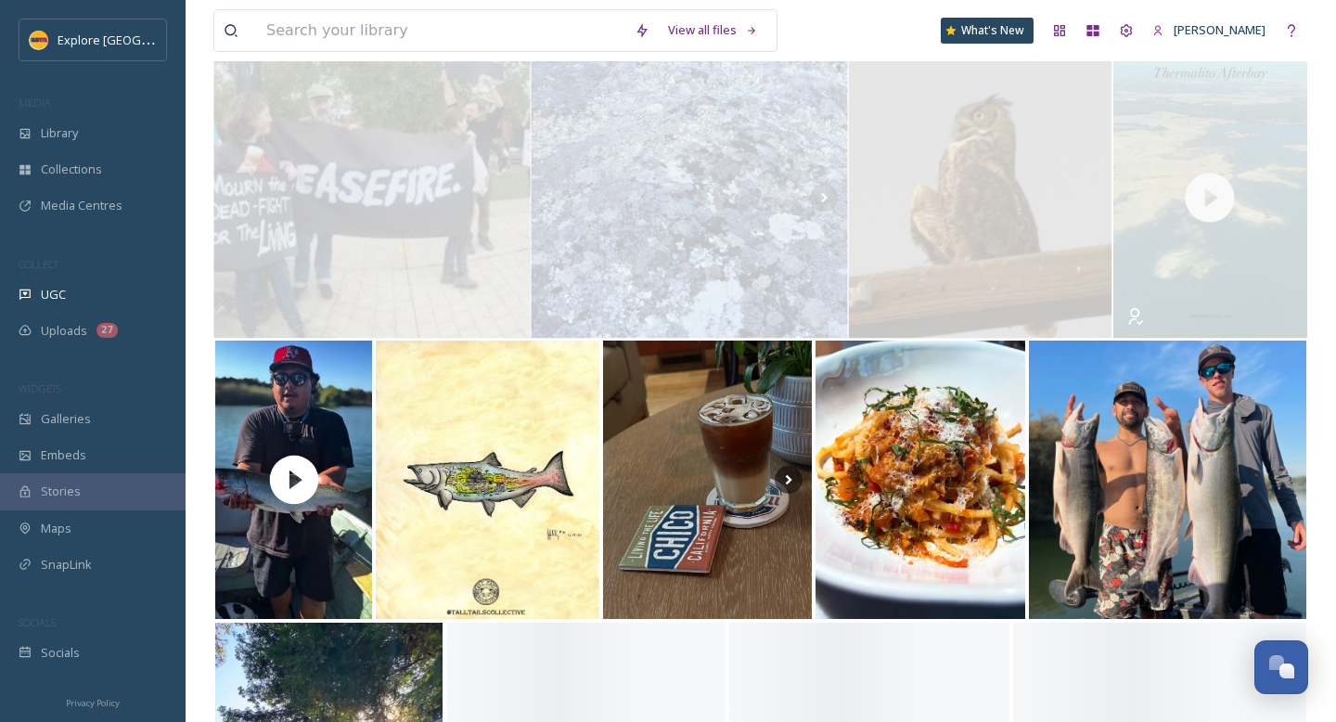
scroll to position [6720, 0]
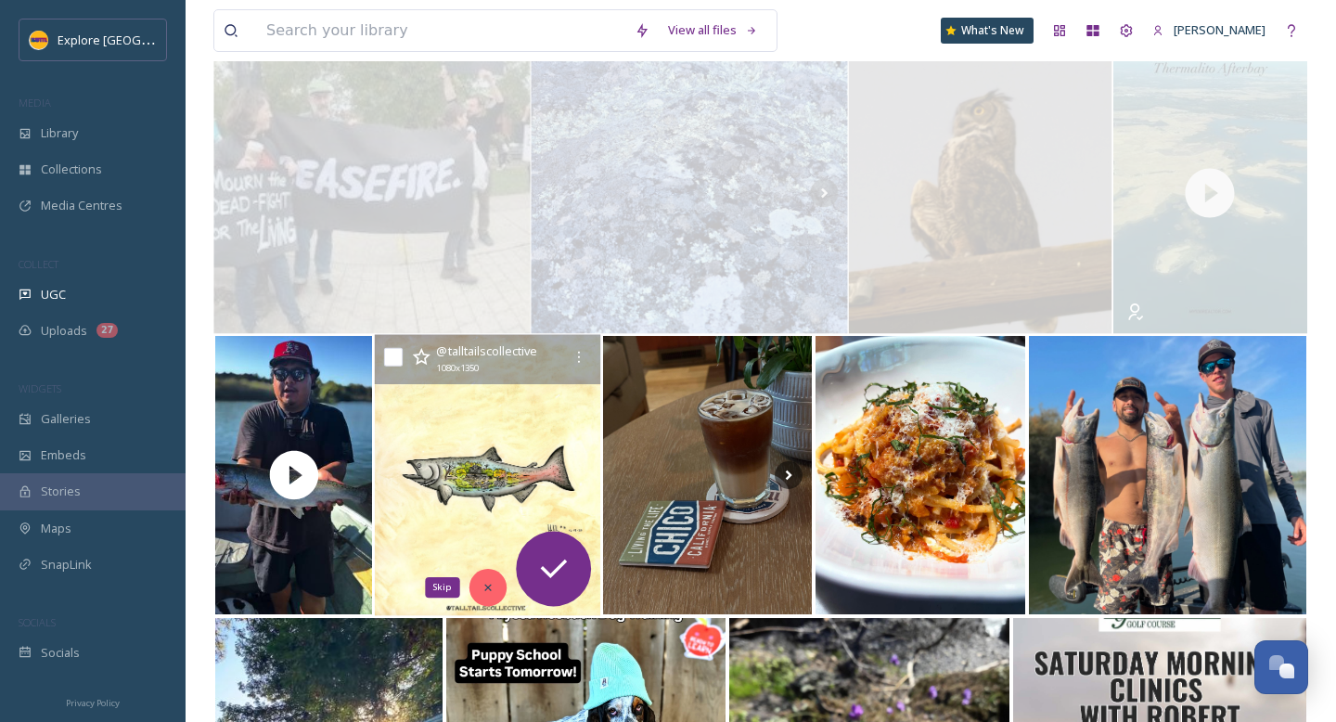
click at [487, 581] on icon at bounding box center [488, 587] width 13 height 13
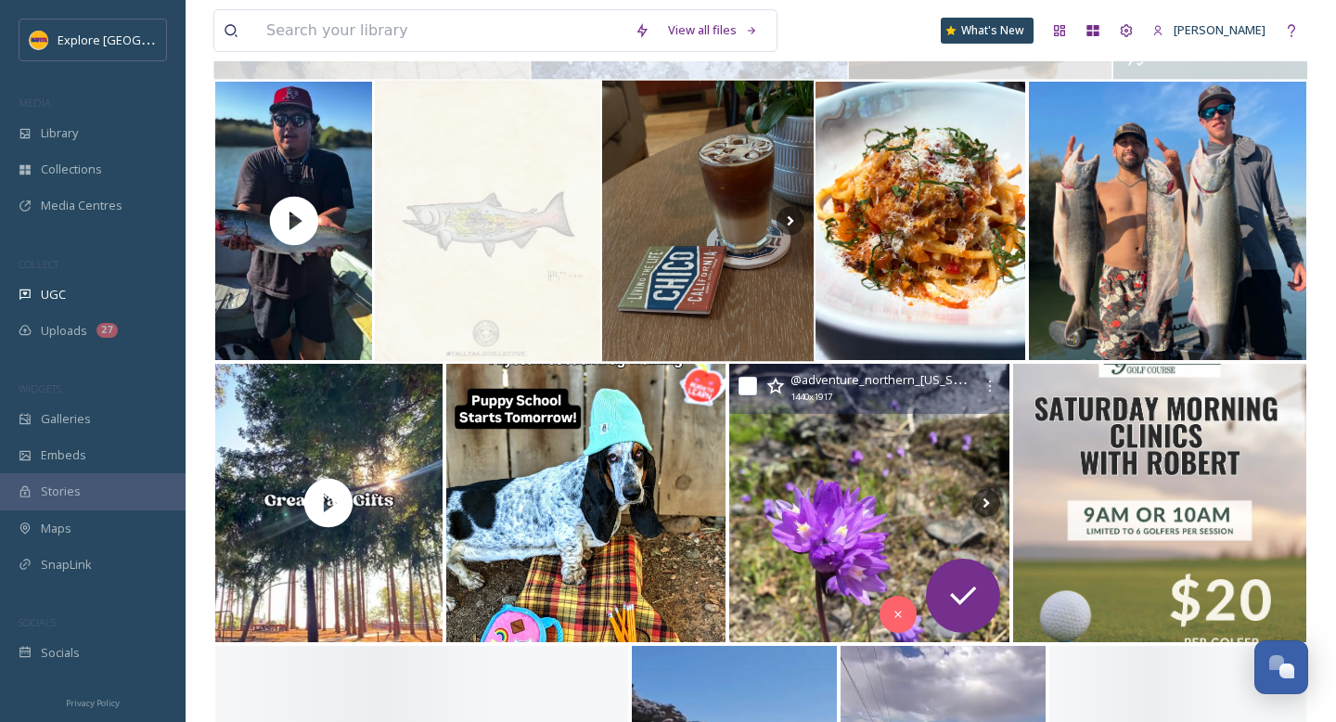
scroll to position [6976, 0]
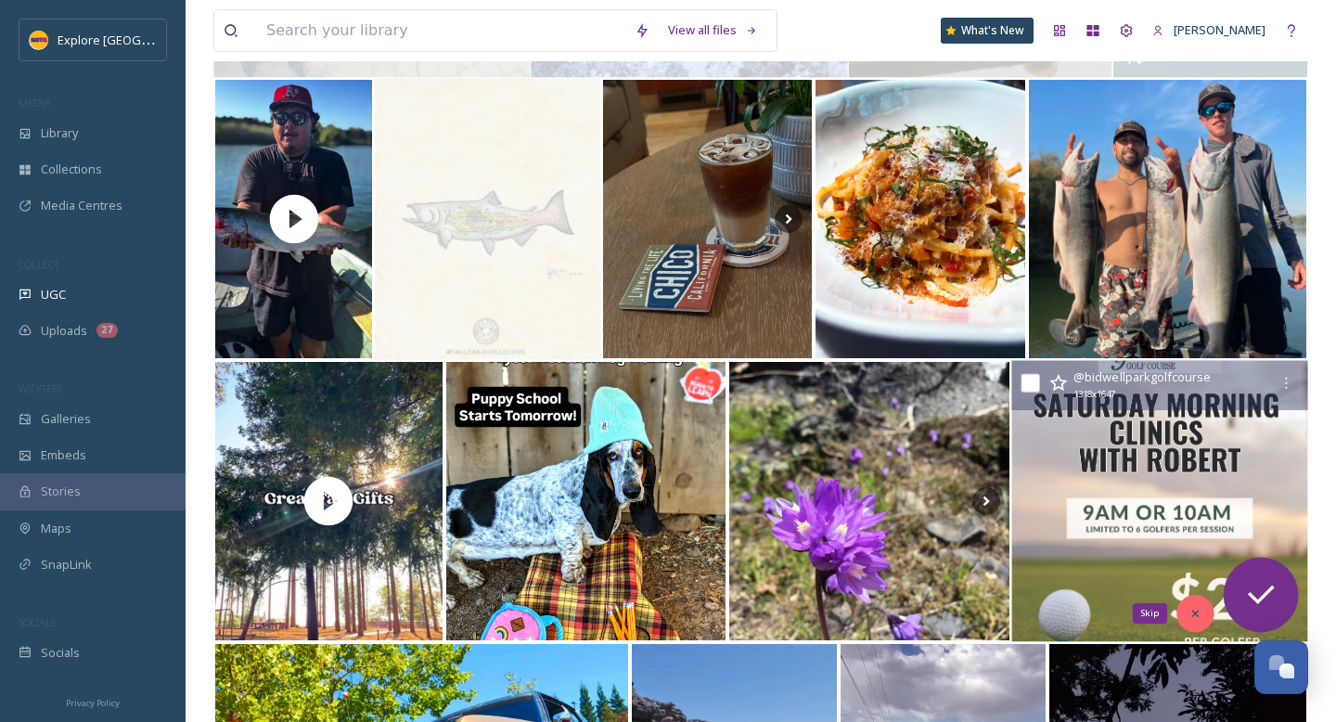
click at [1193, 611] on icon at bounding box center [1195, 613] width 13 height 13
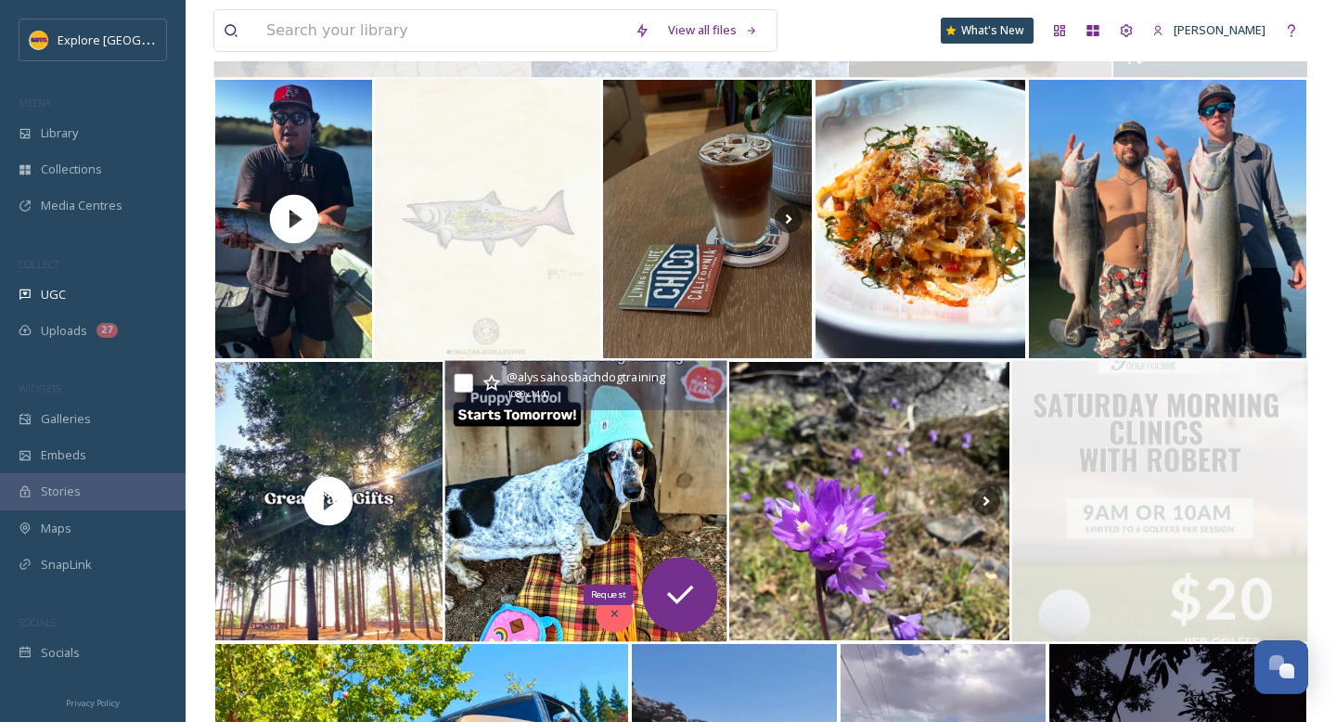
click at [619, 607] on icon at bounding box center [614, 613] width 13 height 13
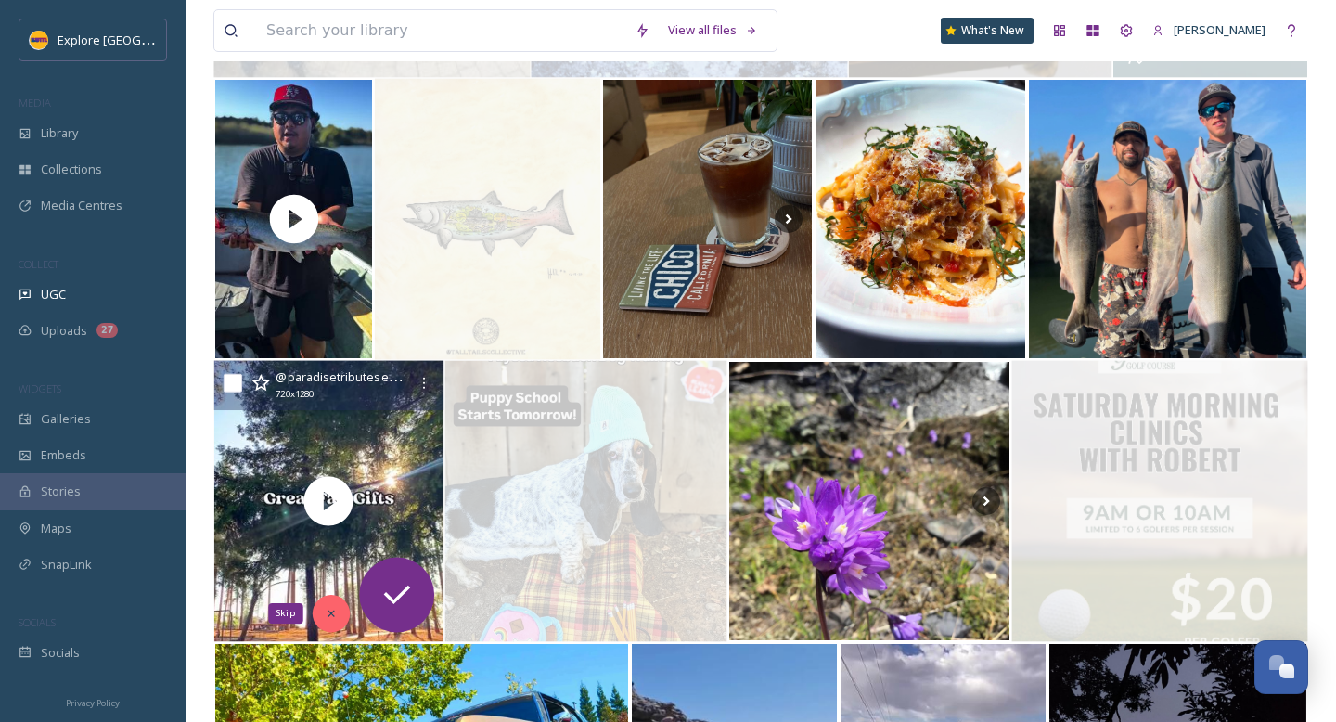
click at [320, 604] on div "Skip" at bounding box center [331, 613] width 37 height 37
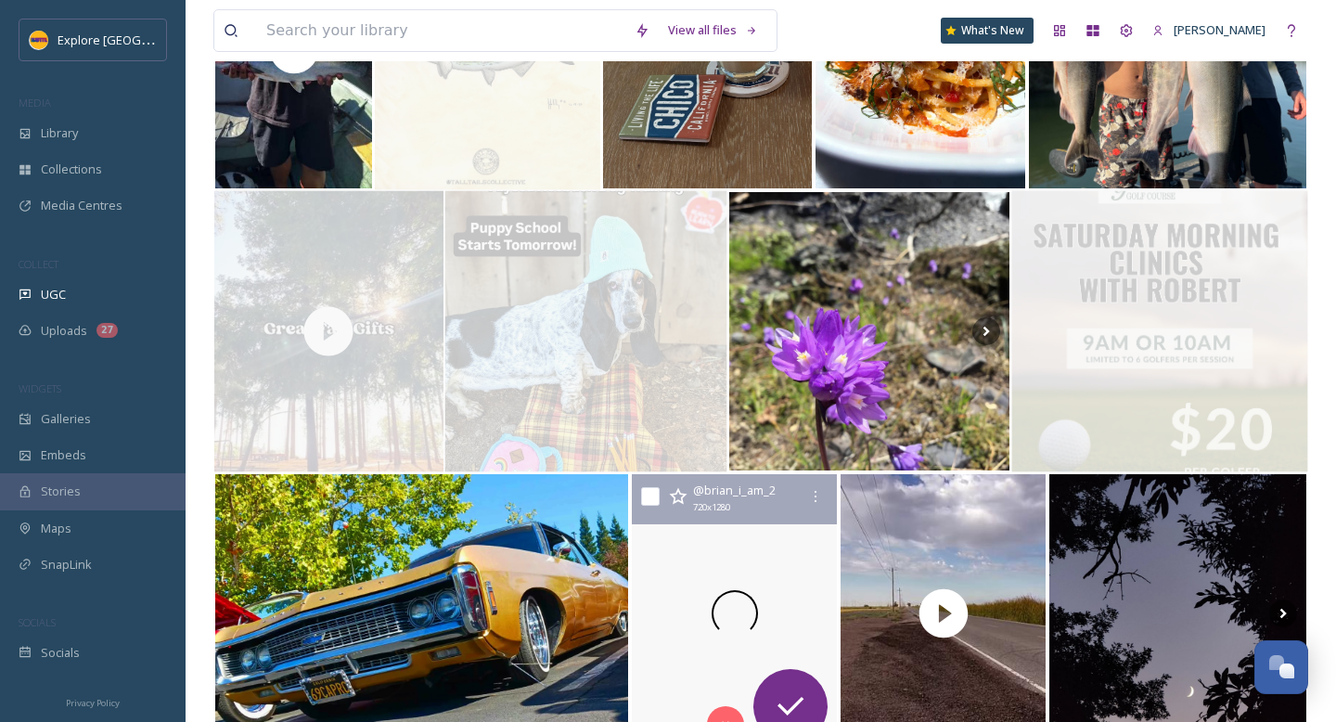
scroll to position [7342, 0]
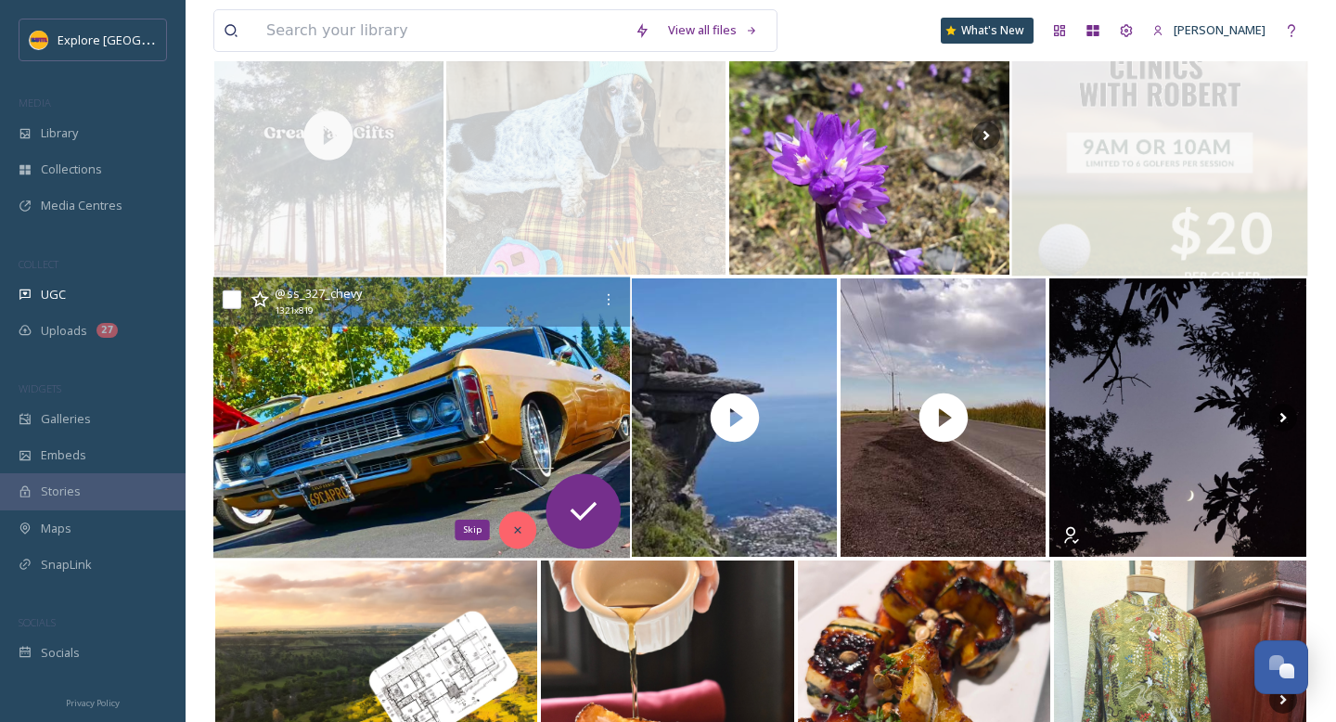
click at [521, 535] on icon at bounding box center [517, 529] width 13 height 13
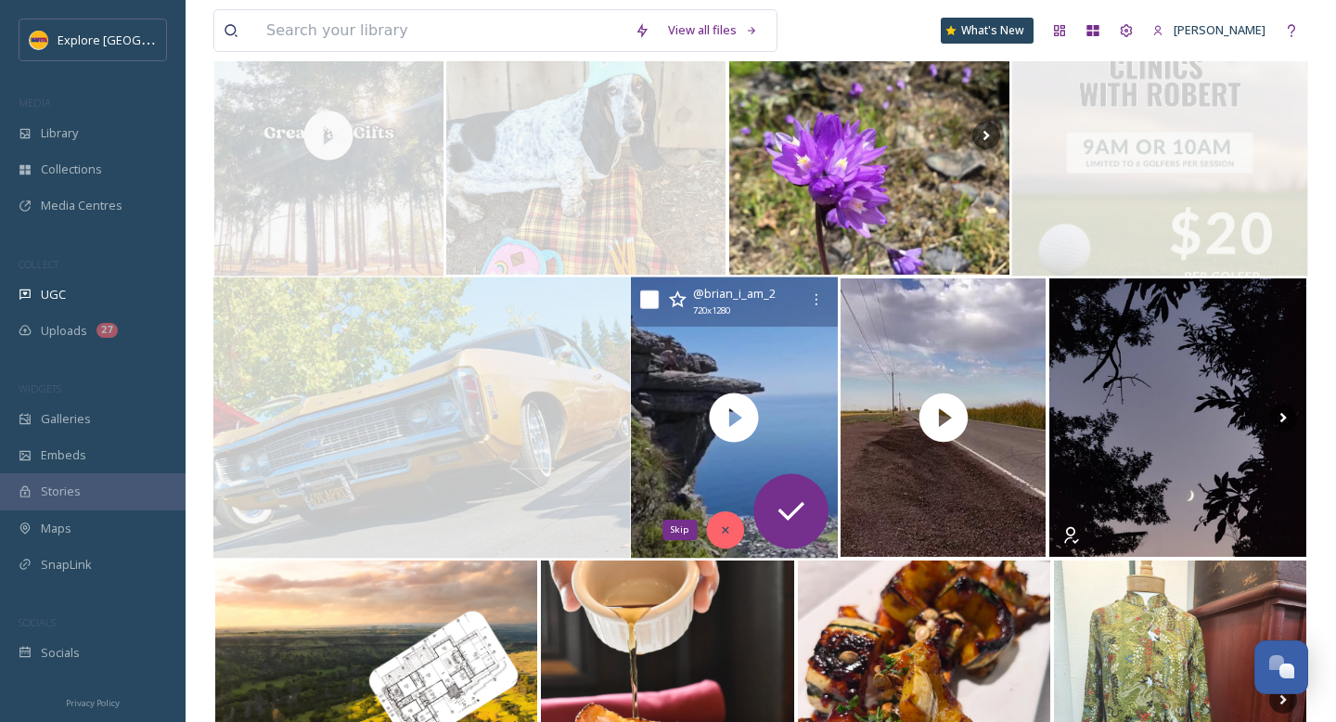
click at [727, 527] on icon at bounding box center [725, 530] width 6 height 6
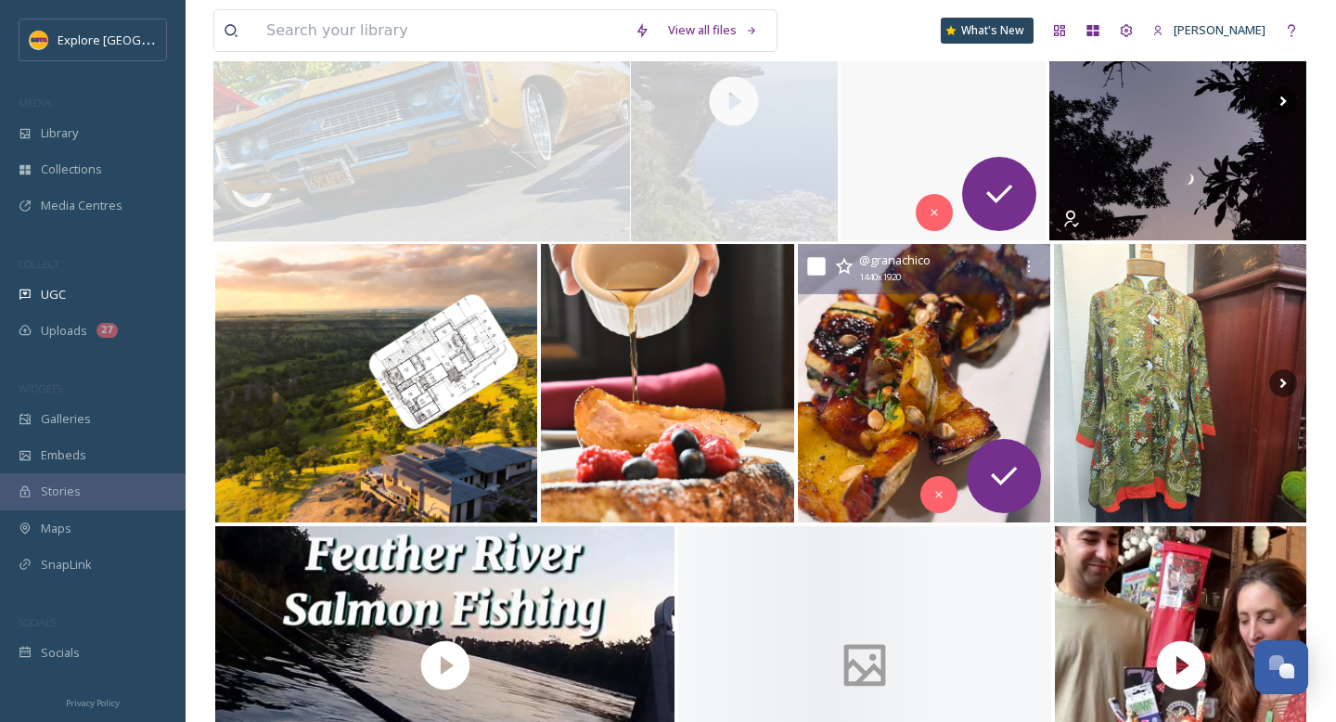
scroll to position [7661, 0]
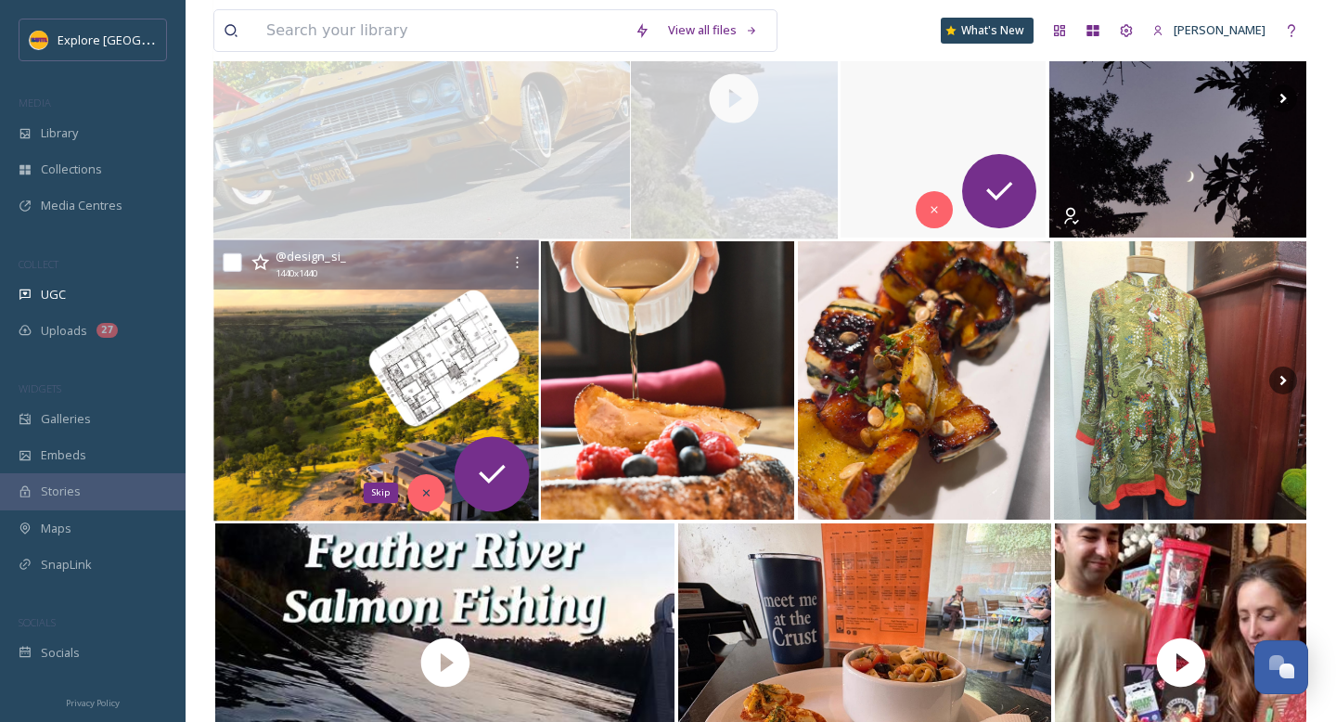
click at [422, 490] on icon at bounding box center [426, 492] width 13 height 13
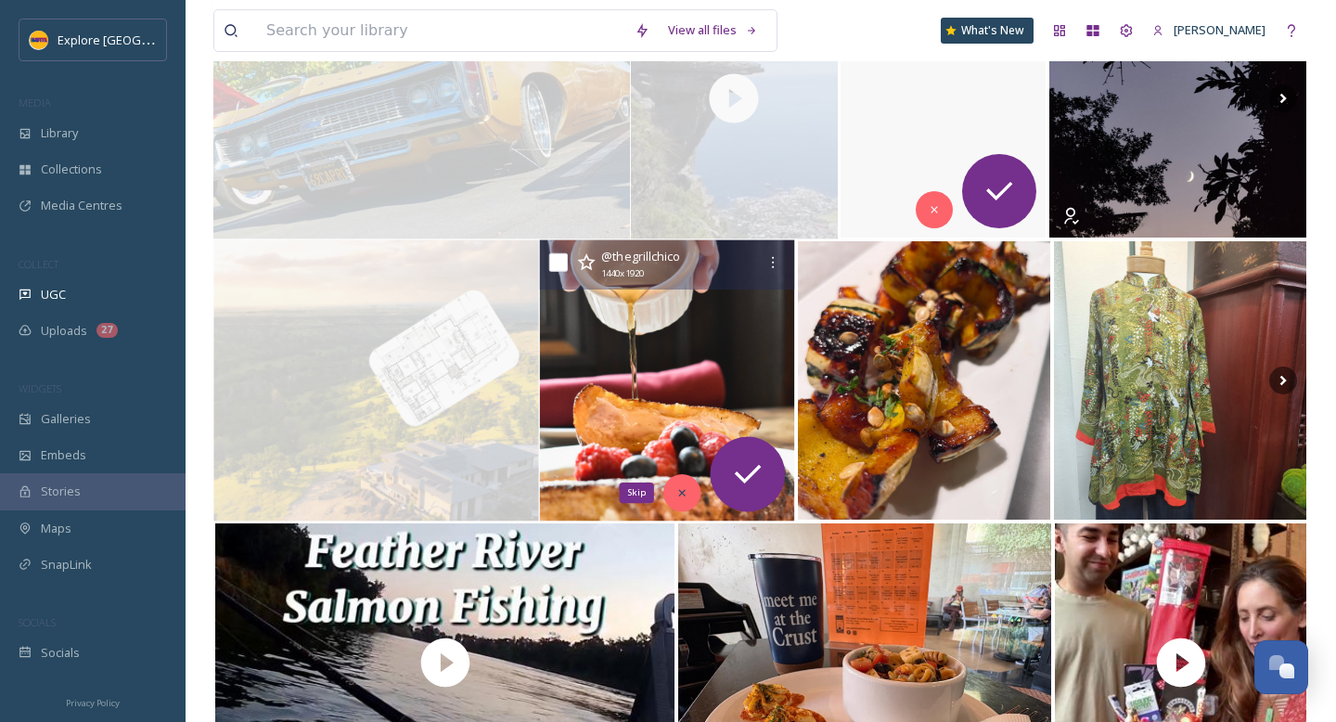
click at [671, 490] on div "Skip" at bounding box center [681, 492] width 37 height 37
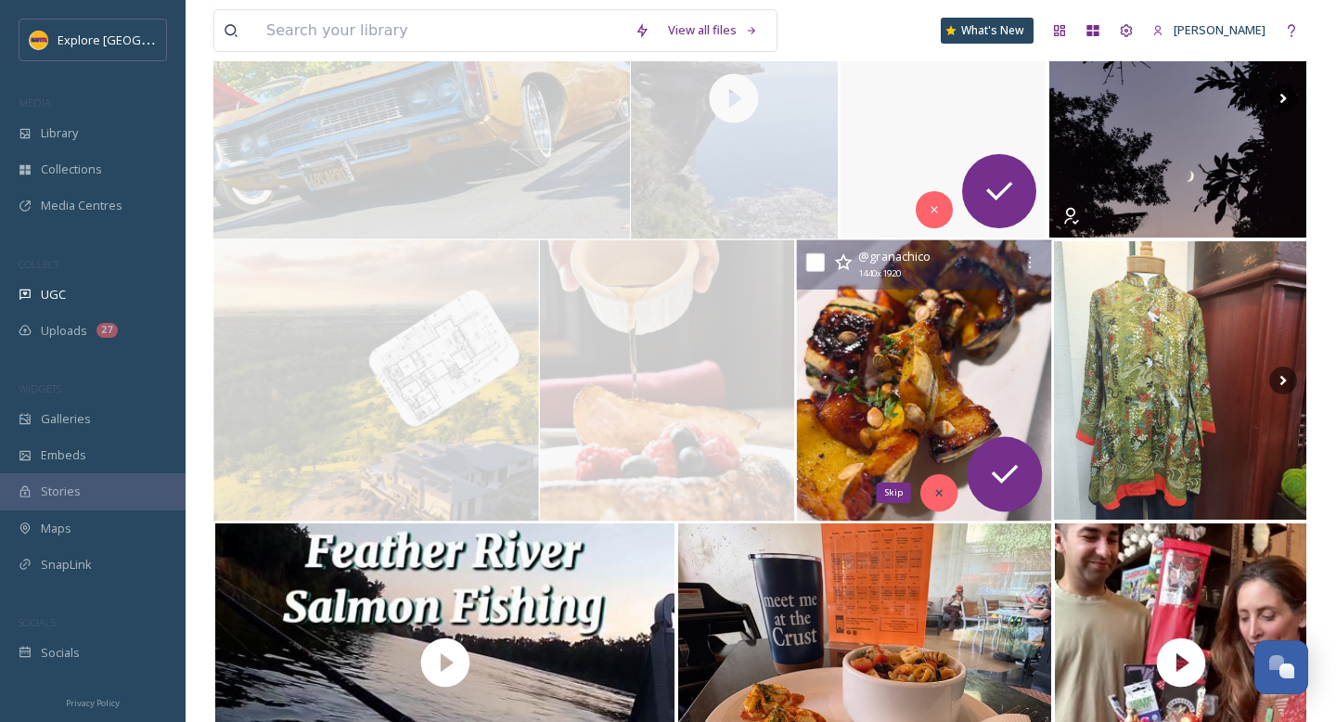
click at [948, 488] on div "Skip" at bounding box center [938, 492] width 37 height 37
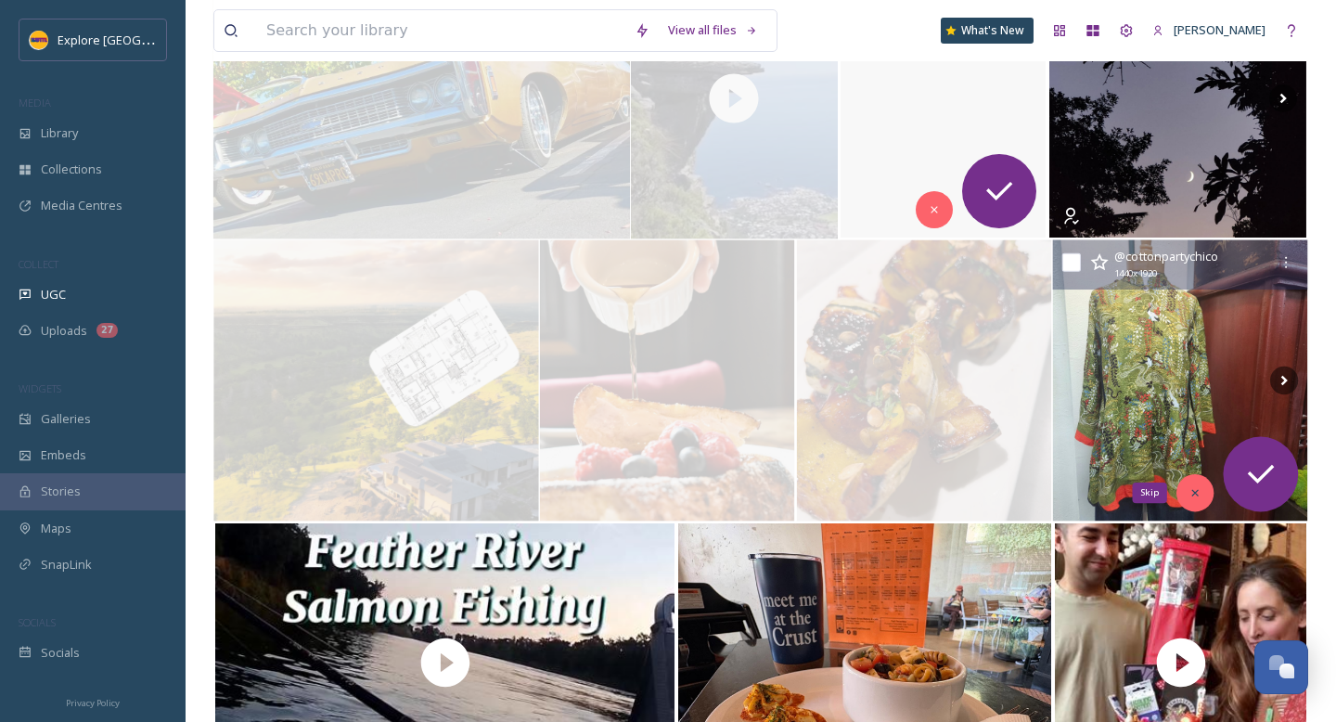
click at [1203, 496] on div "Skip" at bounding box center [1194, 492] width 37 height 37
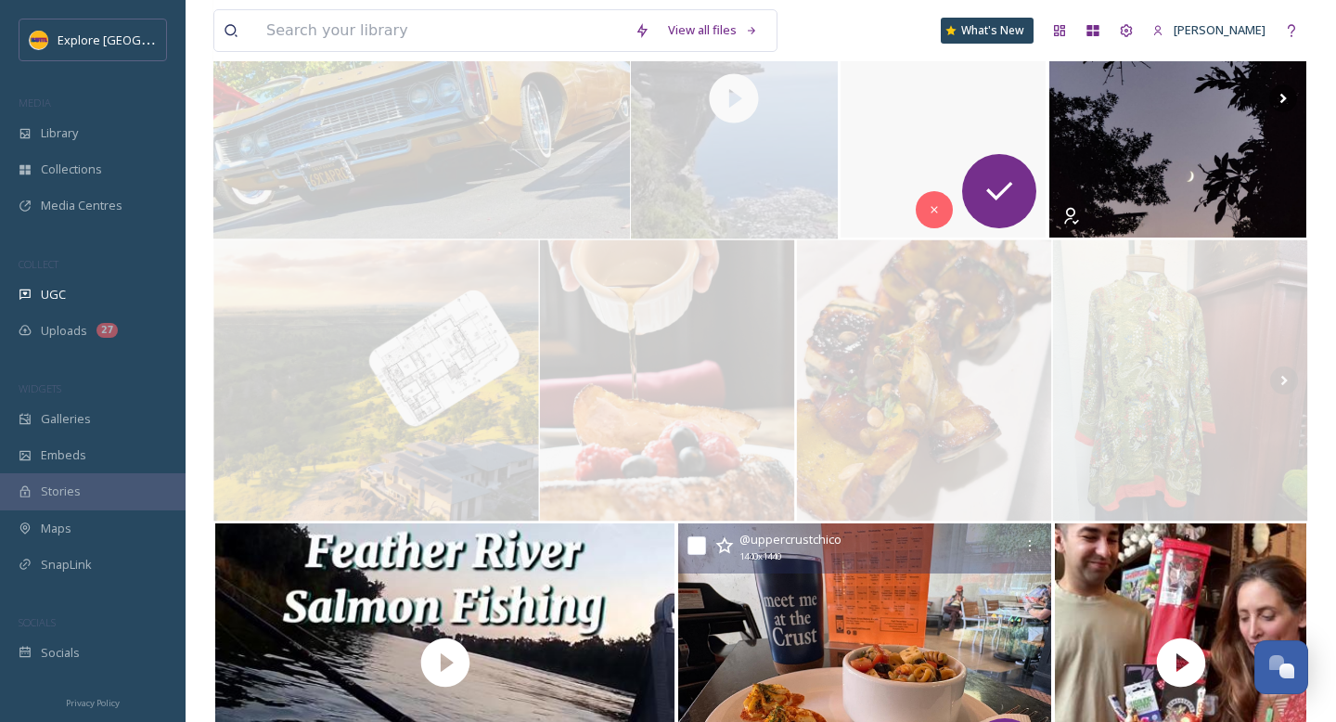
scroll to position [7900, 0]
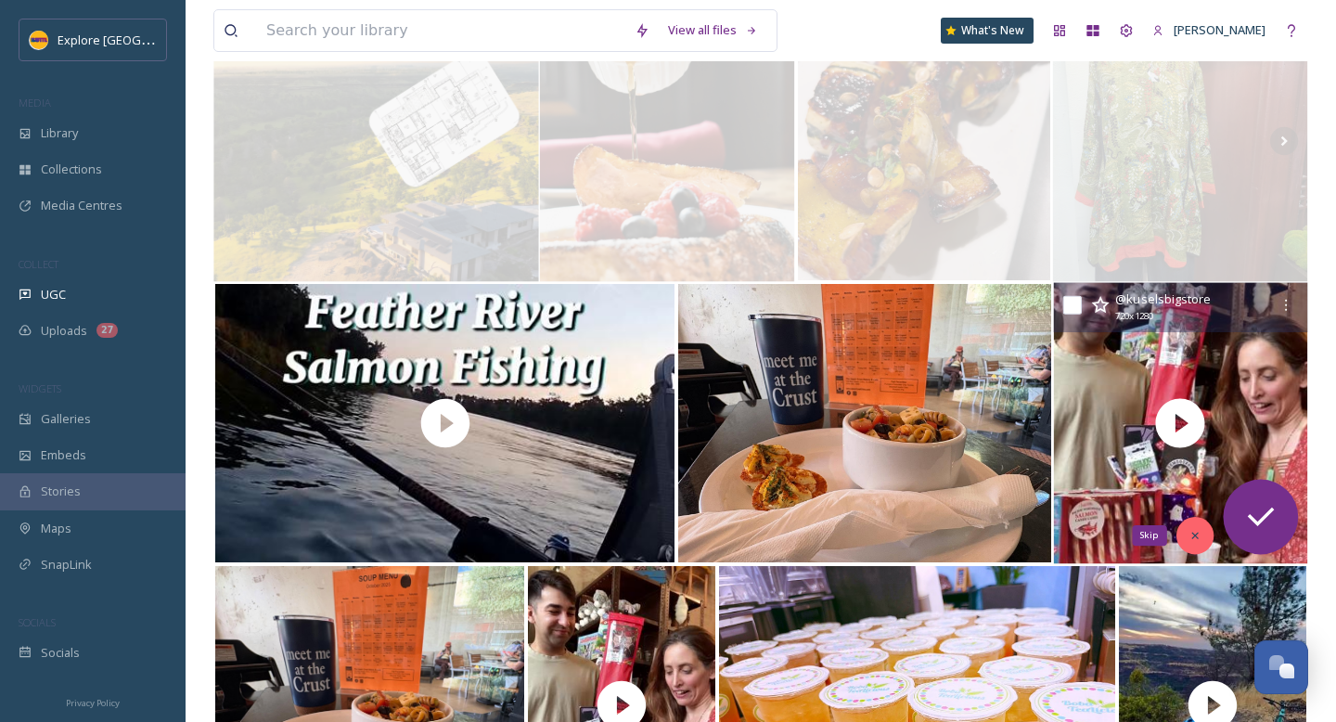
click at [1199, 539] on icon at bounding box center [1195, 535] width 13 height 13
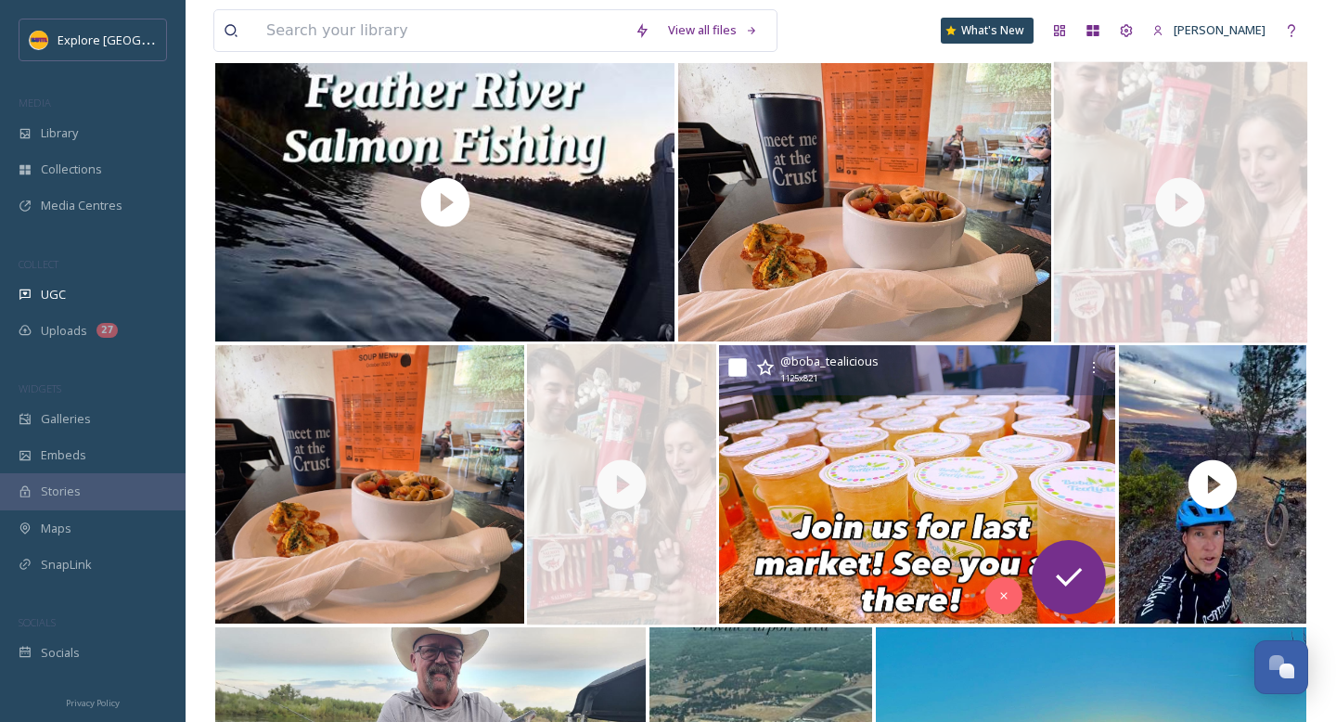
scroll to position [8124, 0]
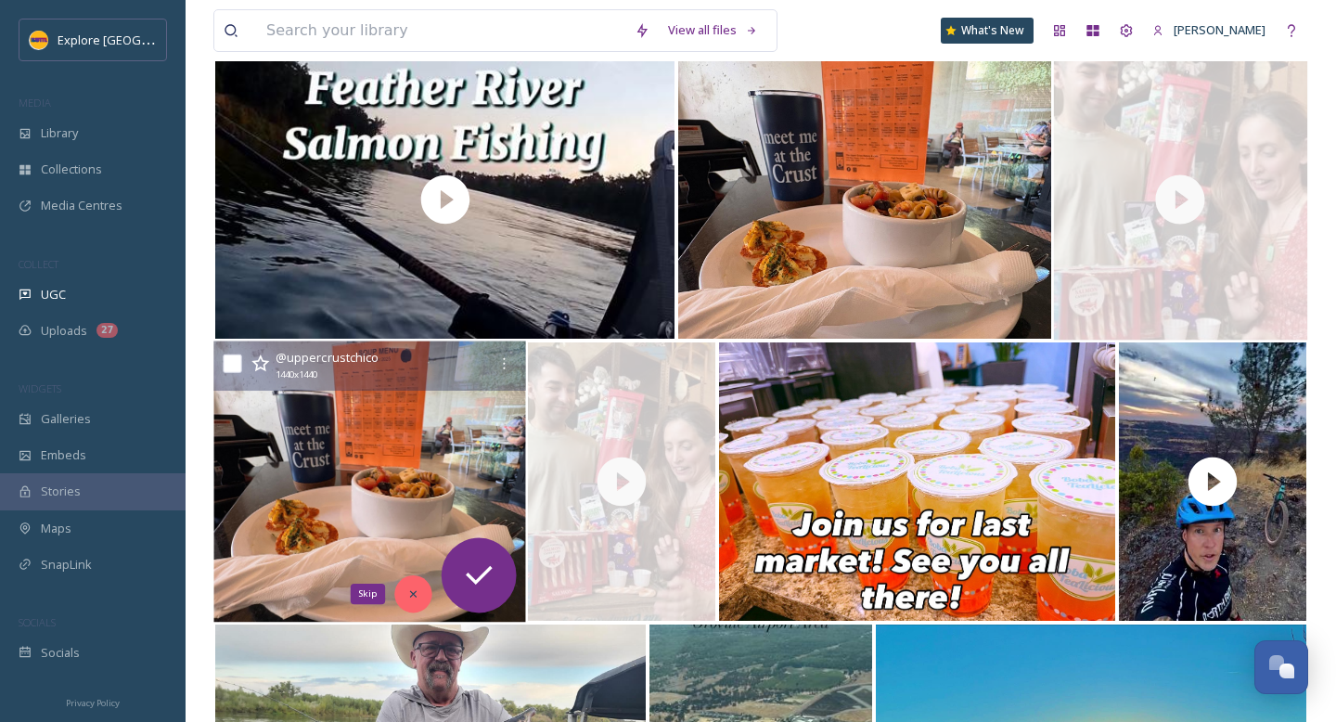
click at [420, 593] on div "Skip" at bounding box center [413, 593] width 37 height 37
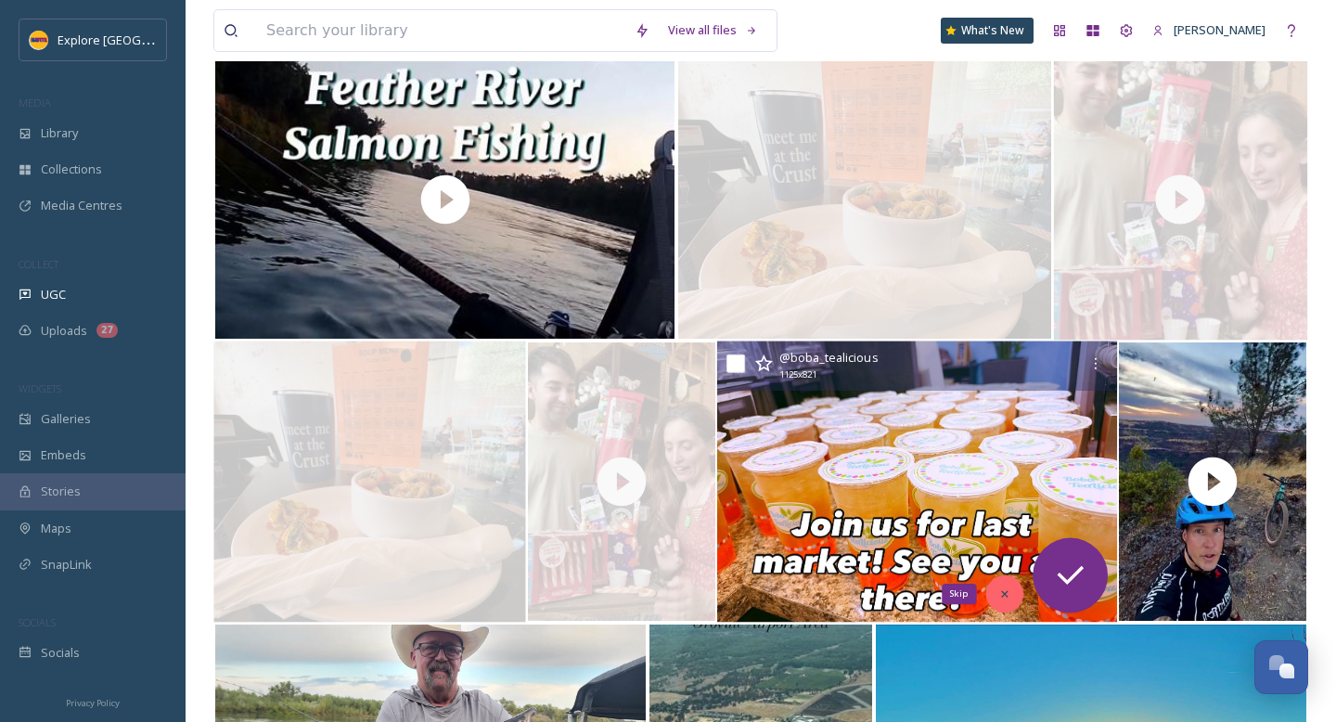
click at [1003, 593] on icon at bounding box center [1004, 594] width 6 height 6
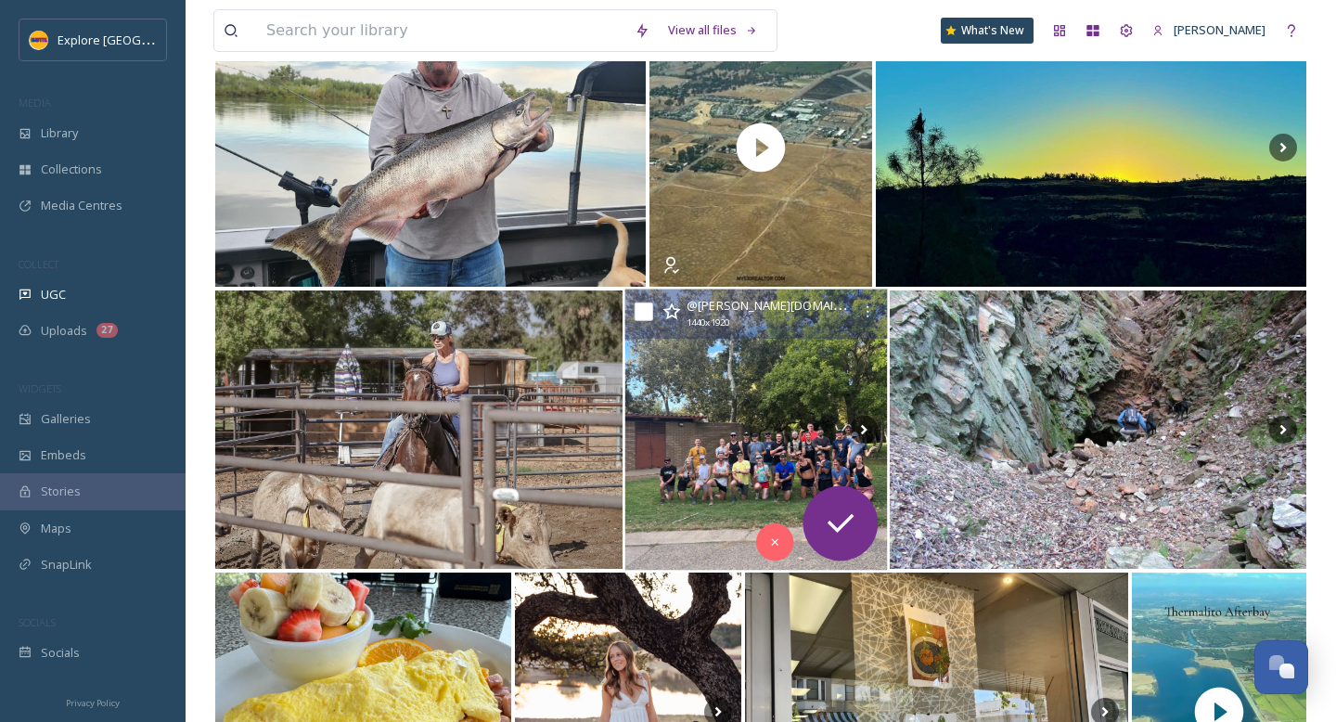
scroll to position [9002, 0]
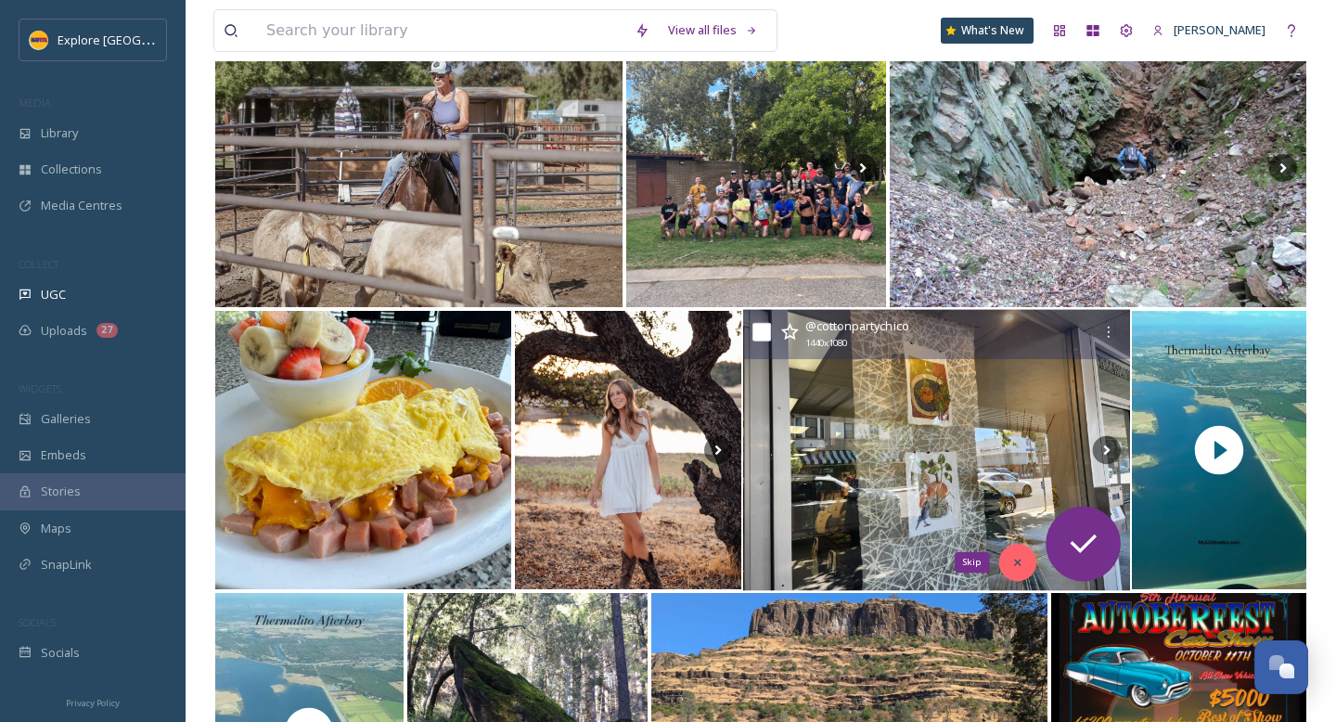
click at [1013, 559] on icon at bounding box center [1017, 562] width 13 height 13
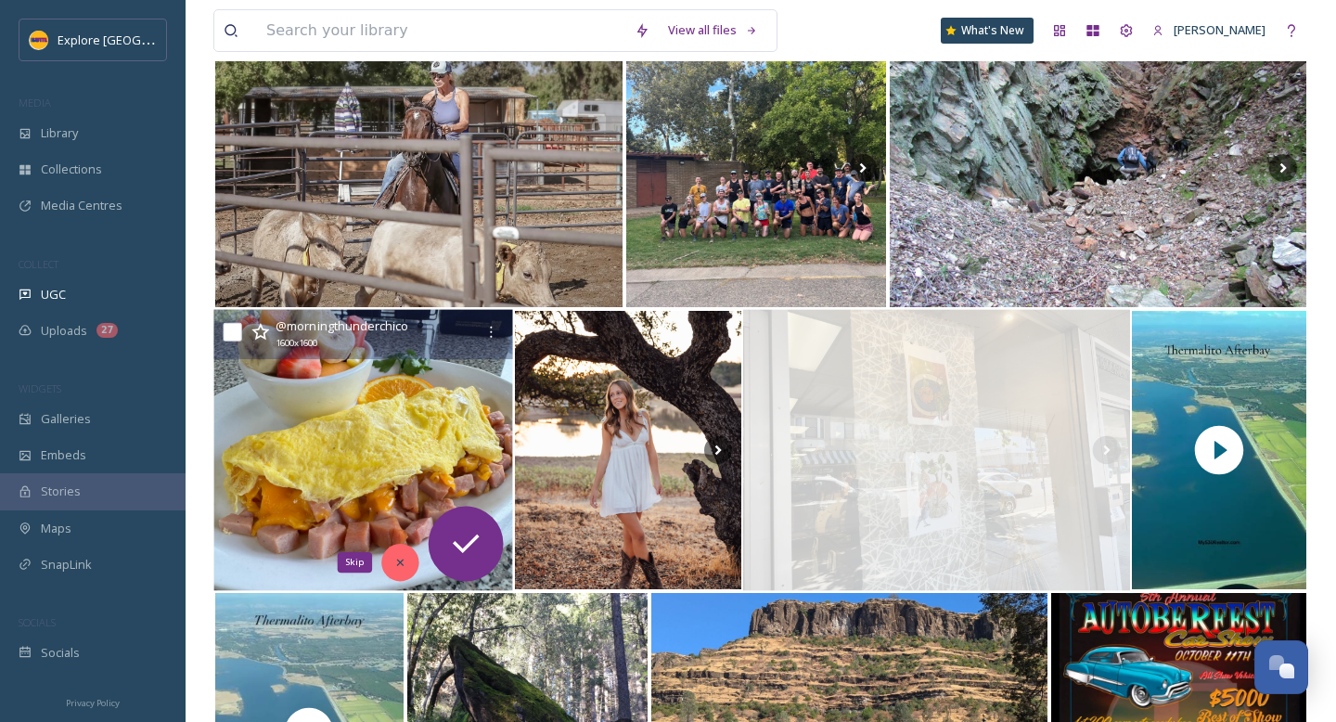
click at [409, 569] on div "Skip" at bounding box center [399, 562] width 37 height 37
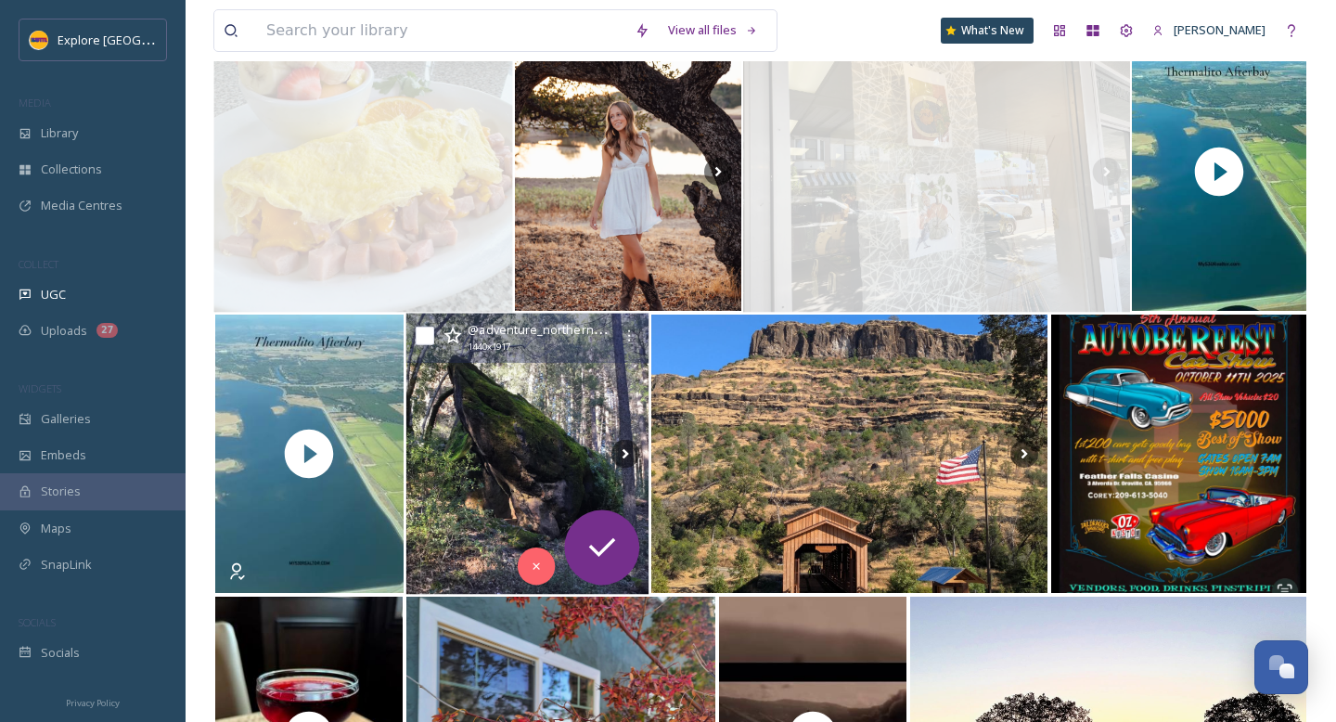
scroll to position [9416, 0]
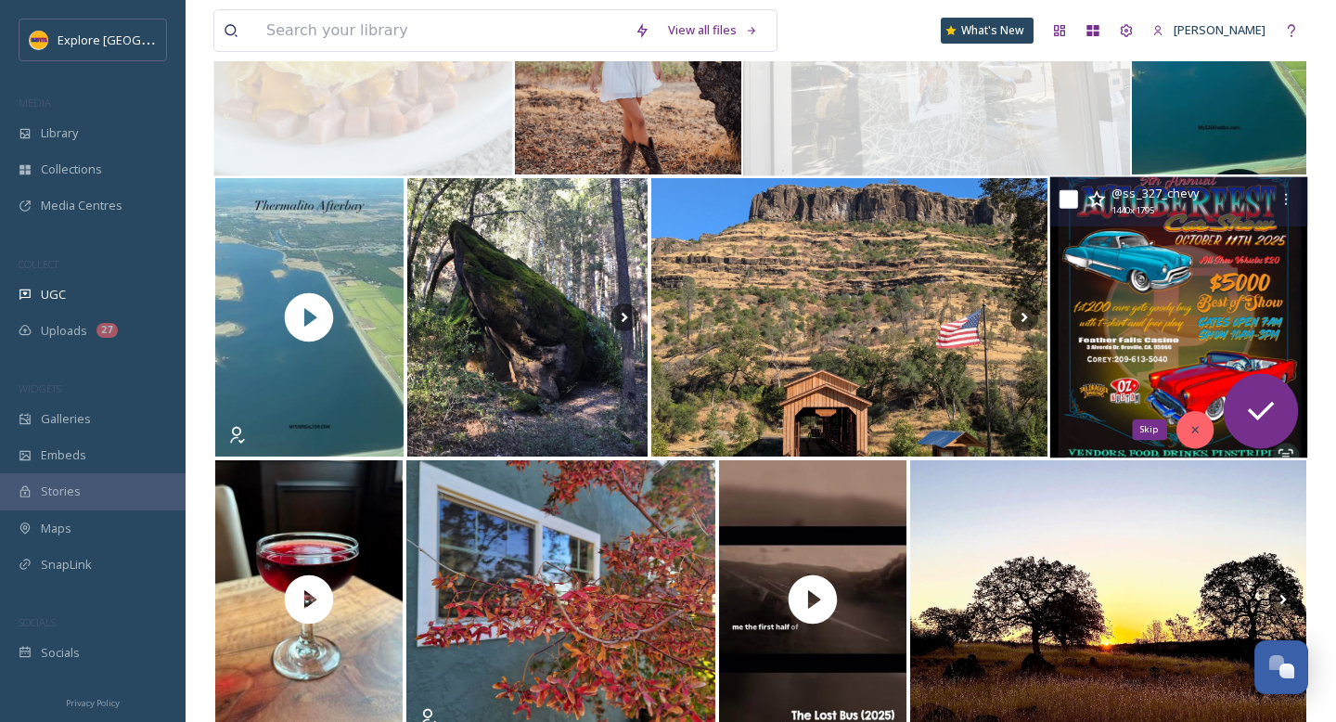
click at [1204, 431] on div "Skip" at bounding box center [1194, 429] width 37 height 37
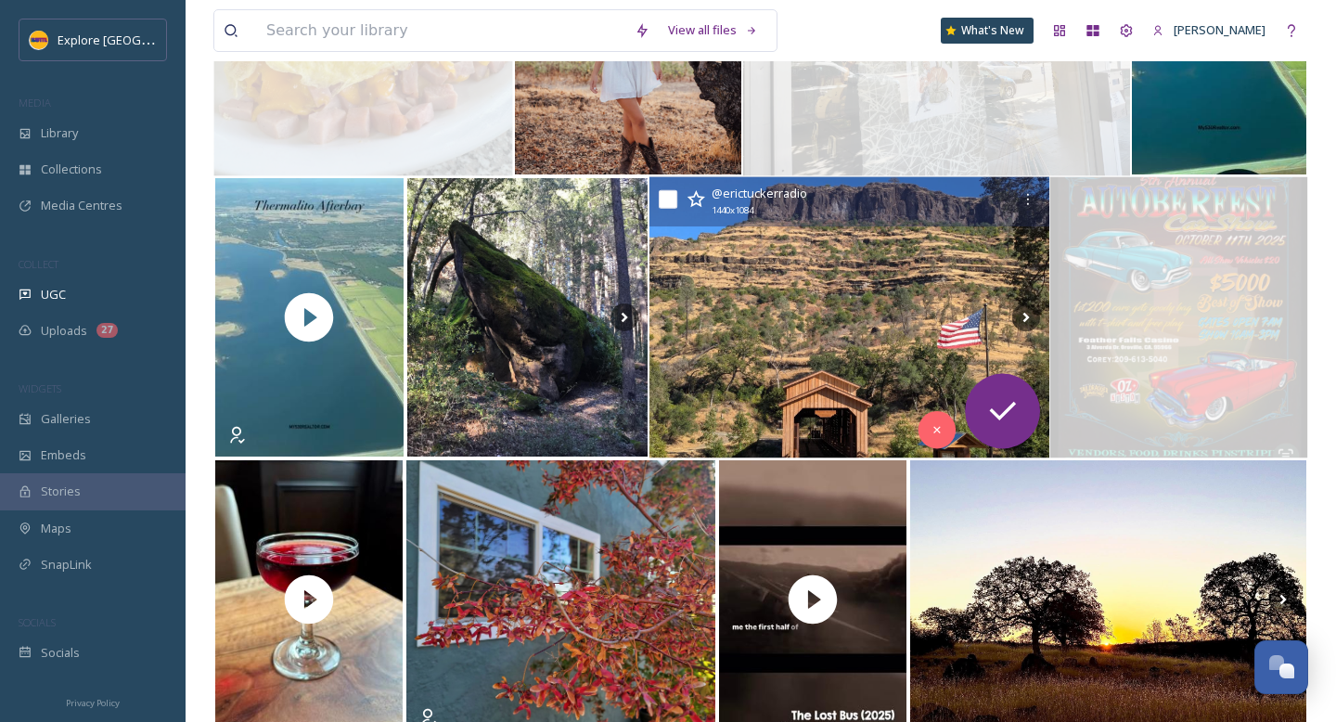
scroll to position [9670, 0]
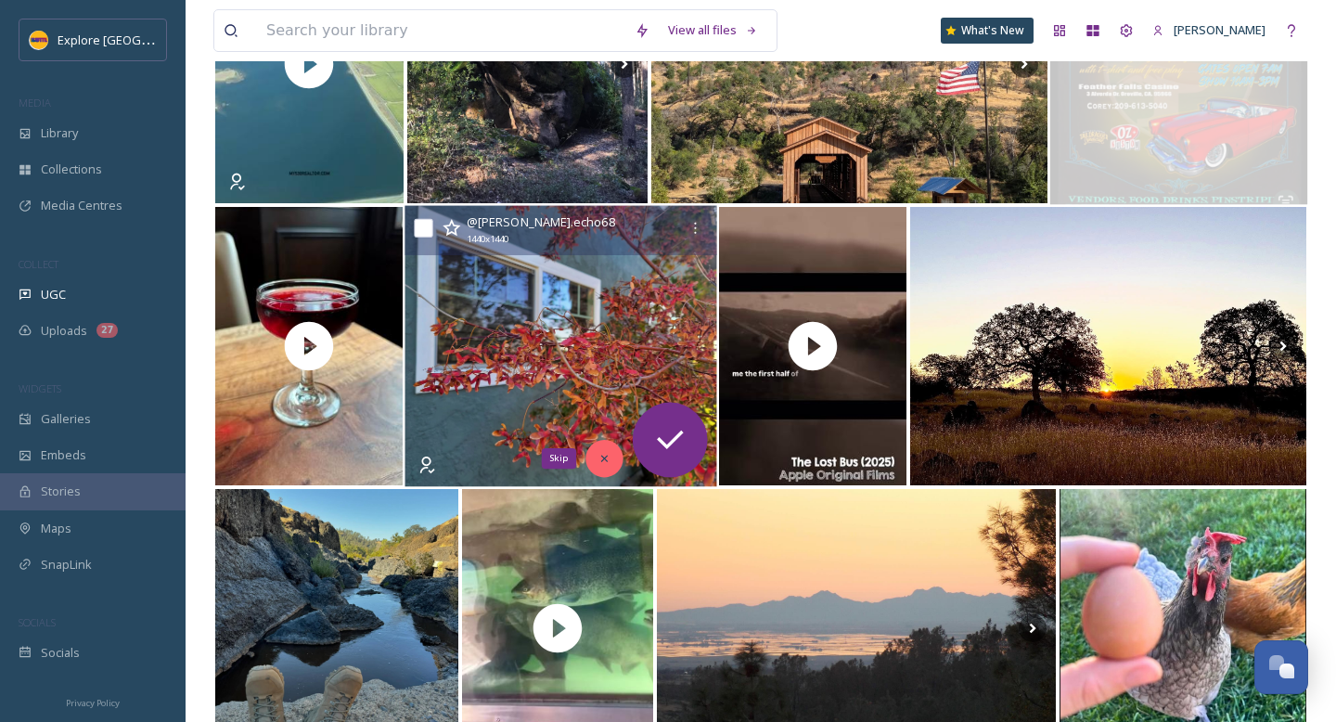
click at [610, 469] on div "Skip" at bounding box center [604, 458] width 37 height 37
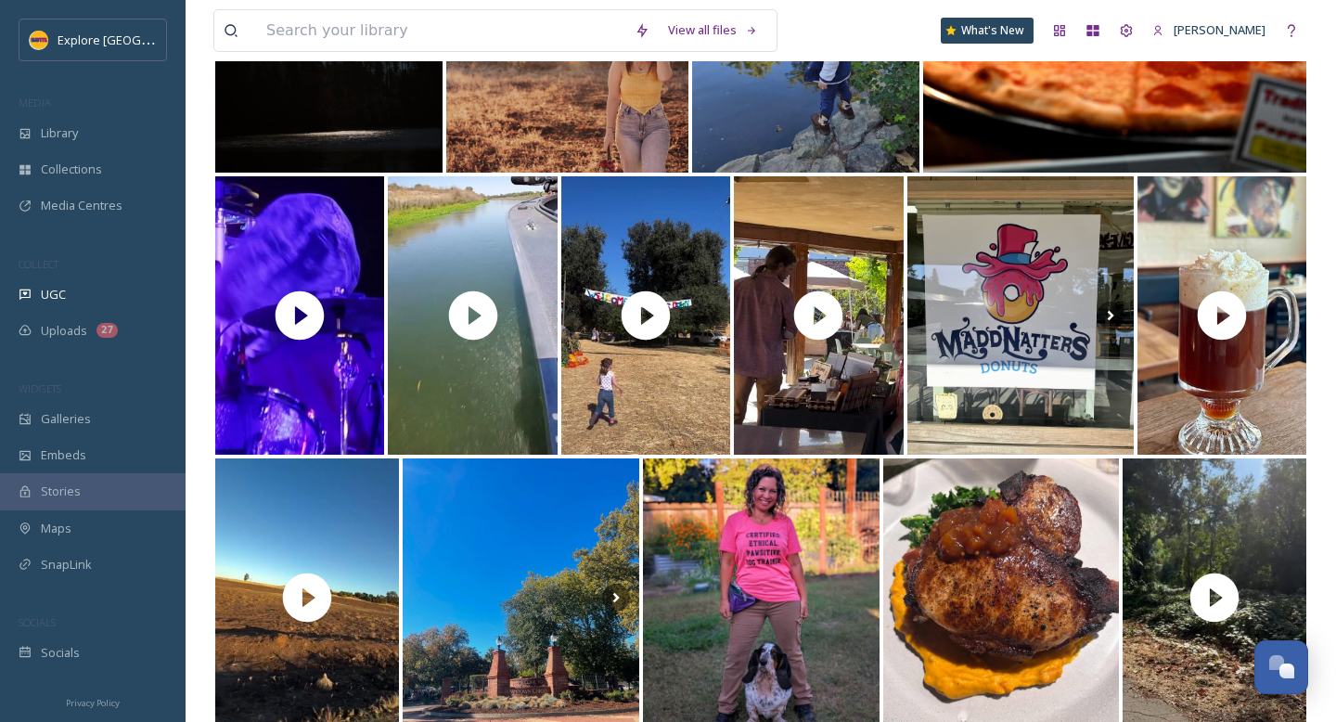
scroll to position [81, 0]
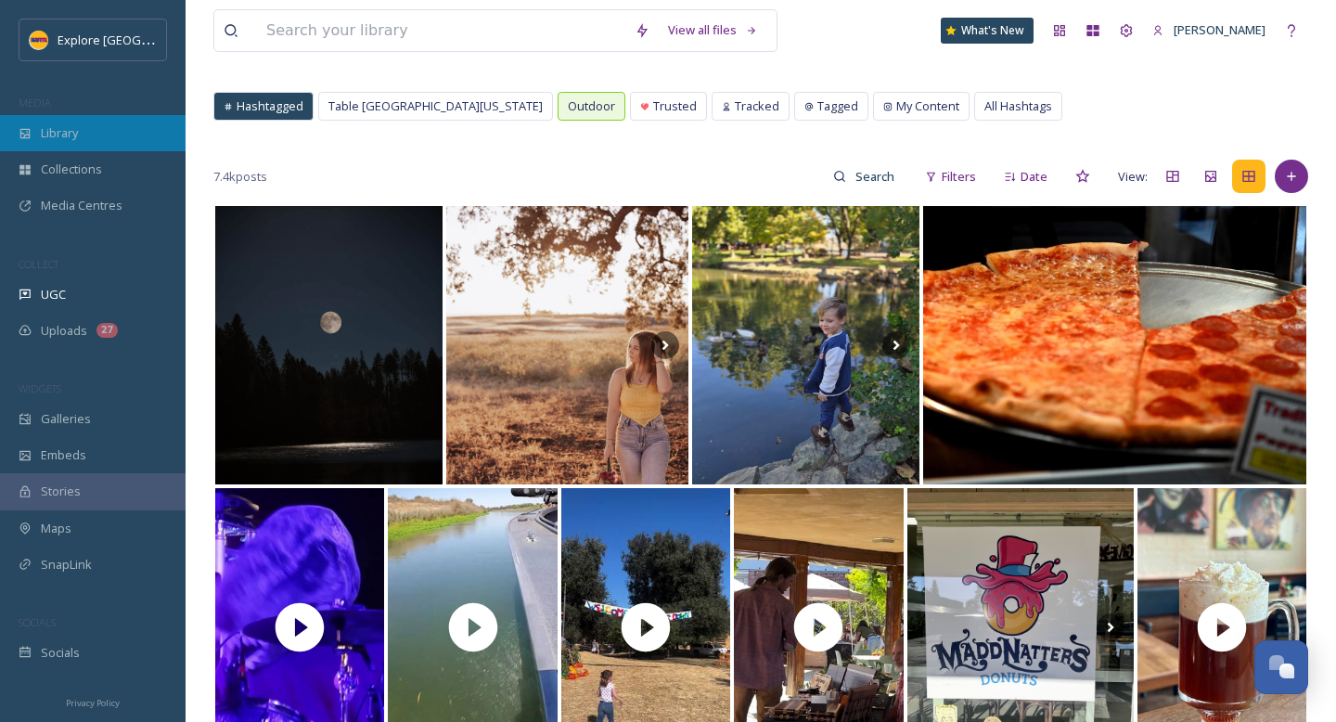
click at [77, 133] on span "Library" at bounding box center [59, 133] width 37 height 18
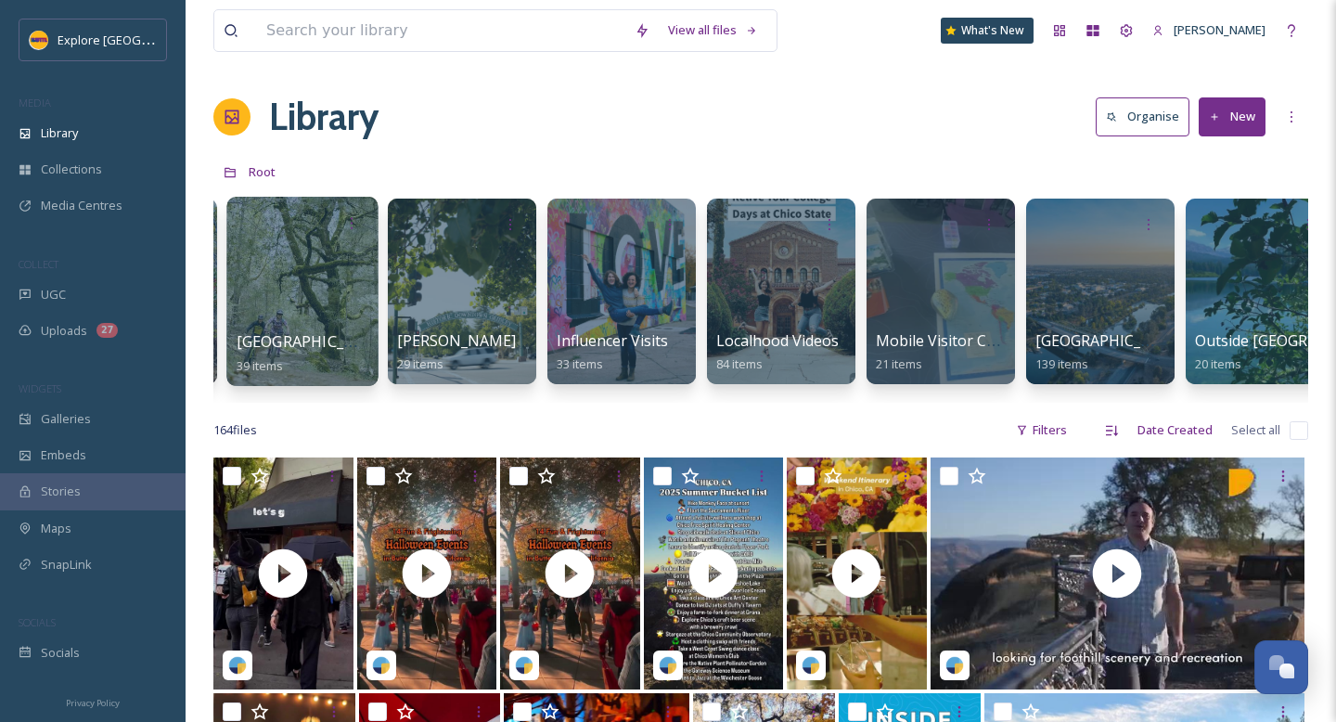
scroll to position [0, 961]
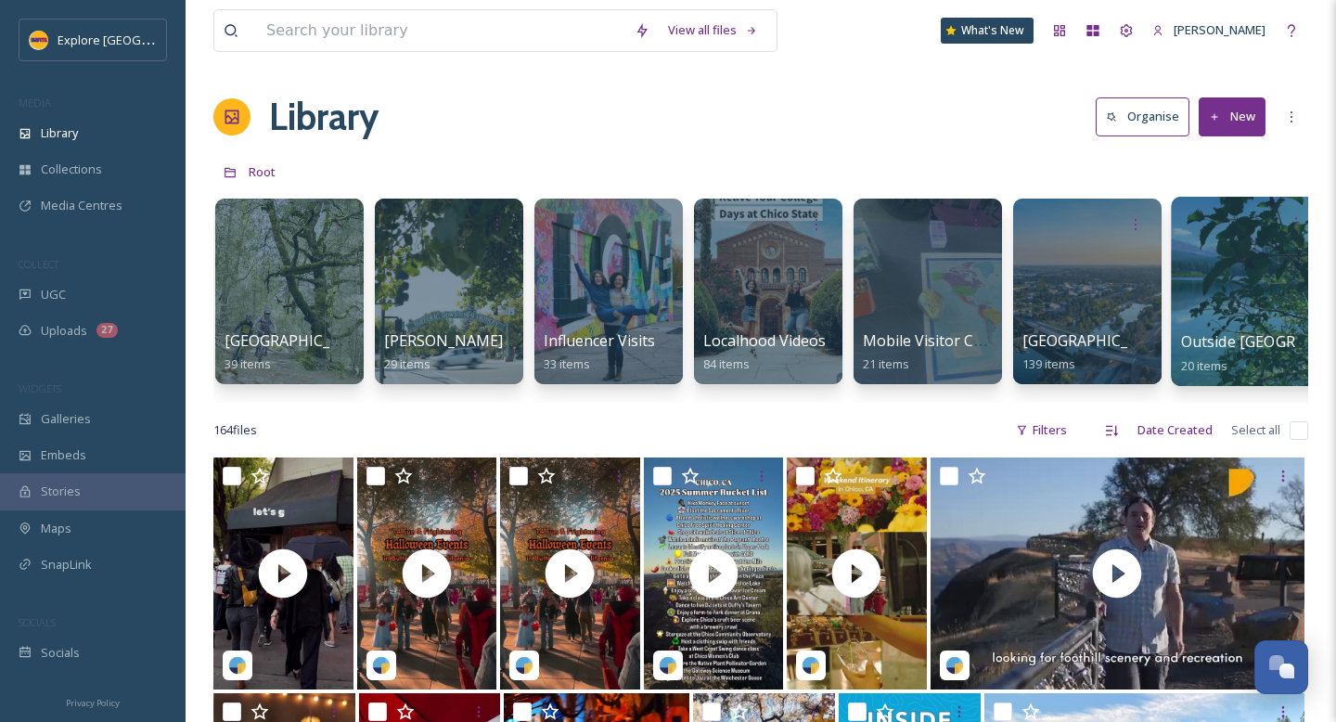
click at [1222, 353] on div "Outside [GEOGRAPHIC_DATA] 20 items" at bounding box center [1247, 353] width 133 height 46
click at [1251, 340] on span "Outside [GEOGRAPHIC_DATA]" at bounding box center [1286, 341] width 211 height 20
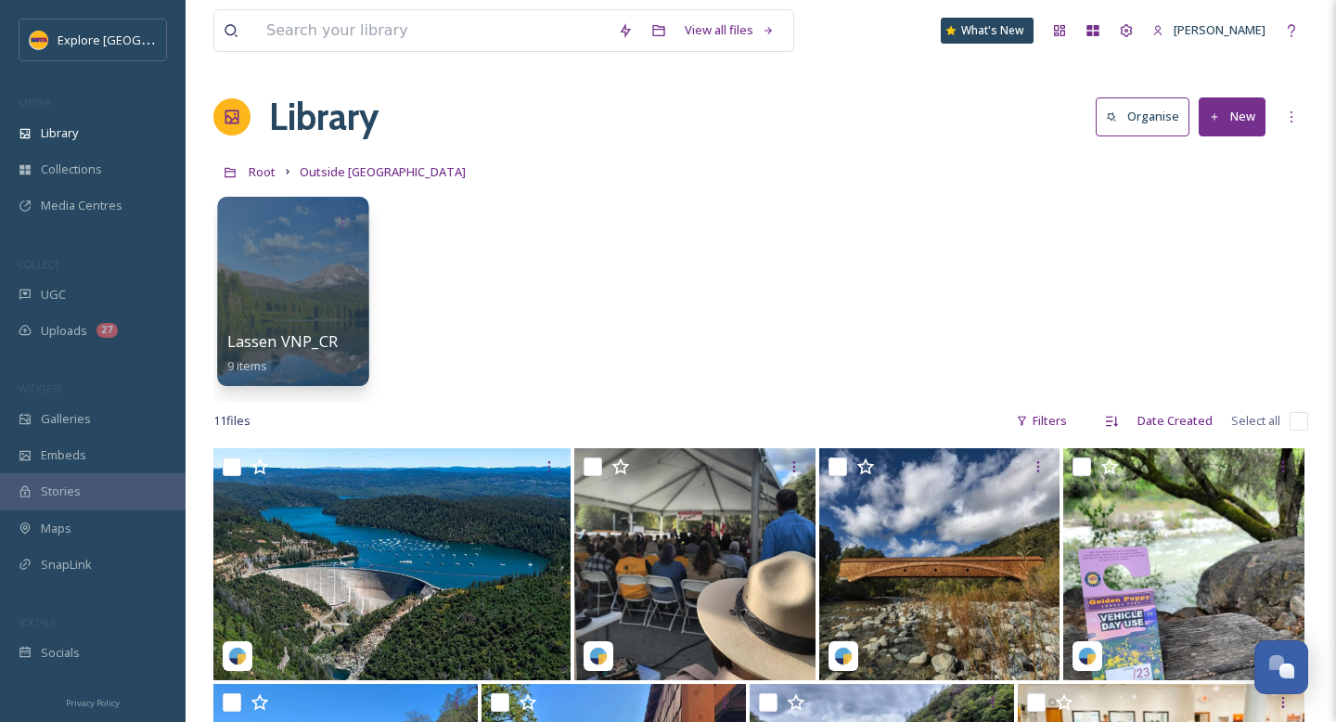
click at [289, 335] on span "Lassen VNP_CREDIT @lassennps" at bounding box center [344, 341] width 235 height 20
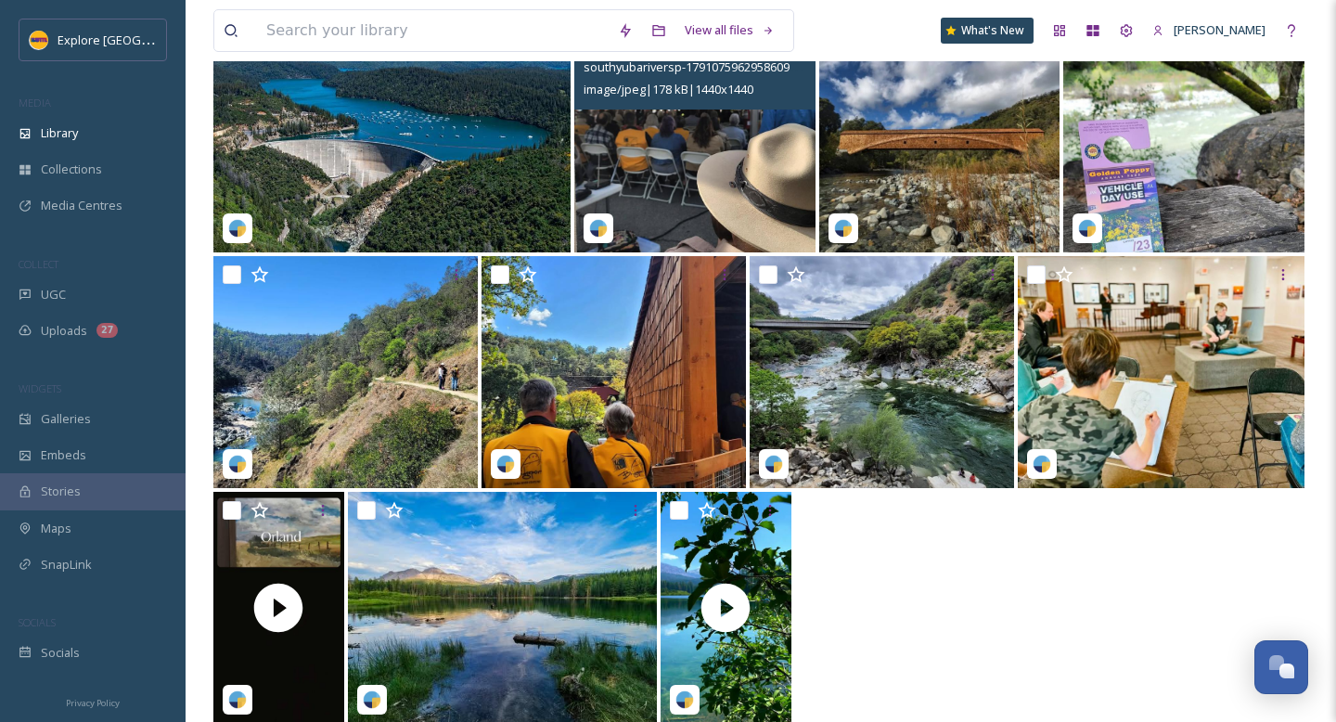
scroll to position [456, 0]
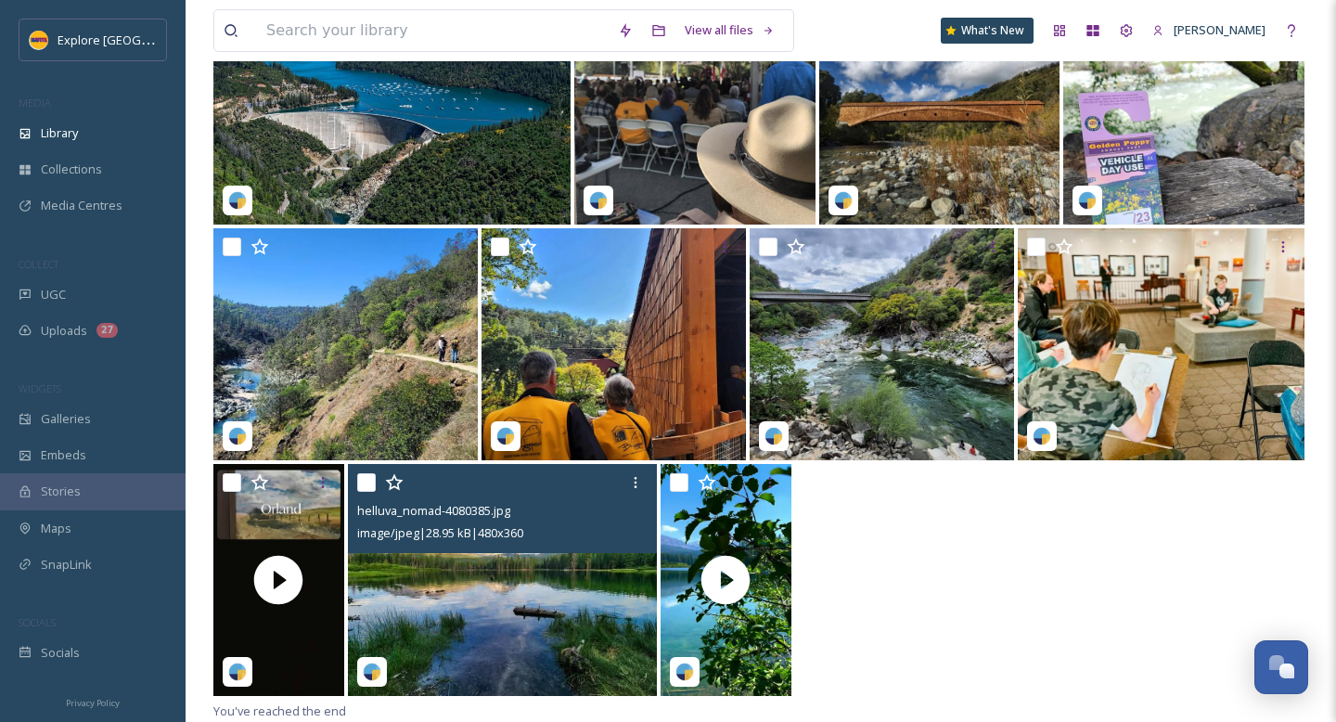
click at [500, 586] on img at bounding box center [502, 580] width 309 height 232
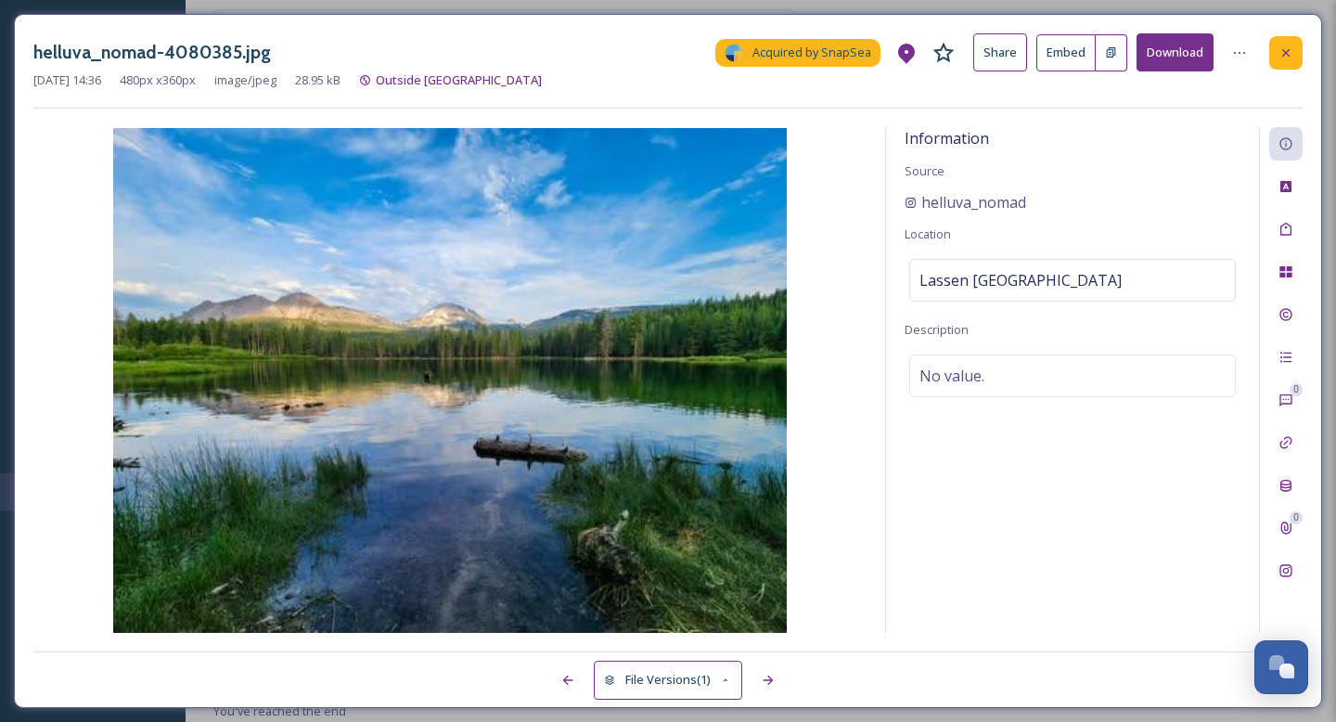
click at [1290, 58] on icon at bounding box center [1286, 52] width 15 height 15
